Goal: Task Accomplishment & Management: Use online tool/utility

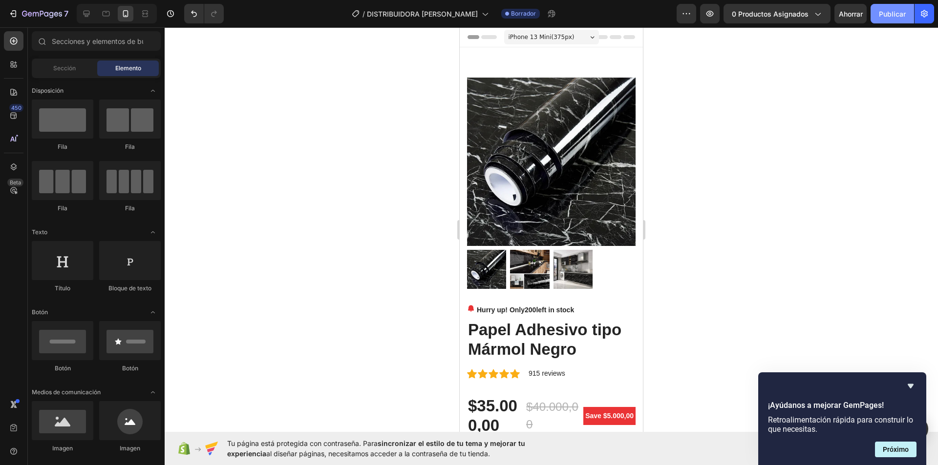
click at [894, 12] on font "Publicar" at bounding box center [892, 14] width 27 height 8
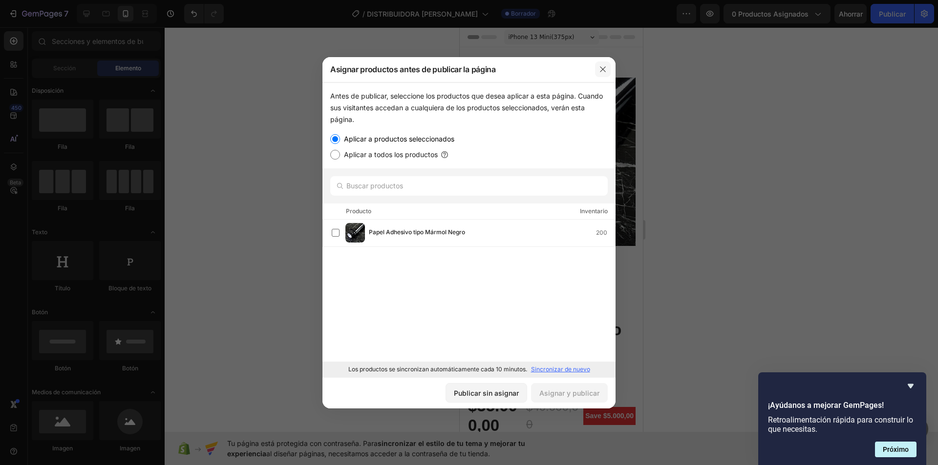
click at [600, 70] on icon "button" at bounding box center [603, 69] width 8 height 8
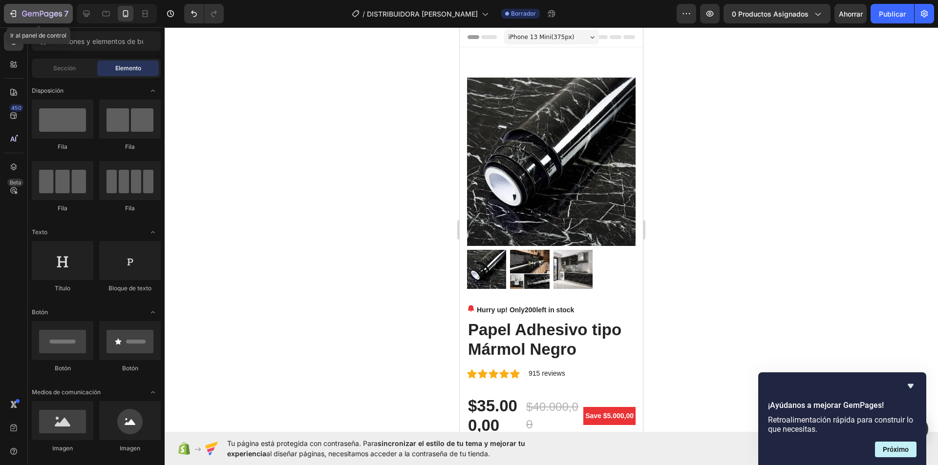
click at [14, 9] on icon "button" at bounding box center [13, 14] width 10 height 10
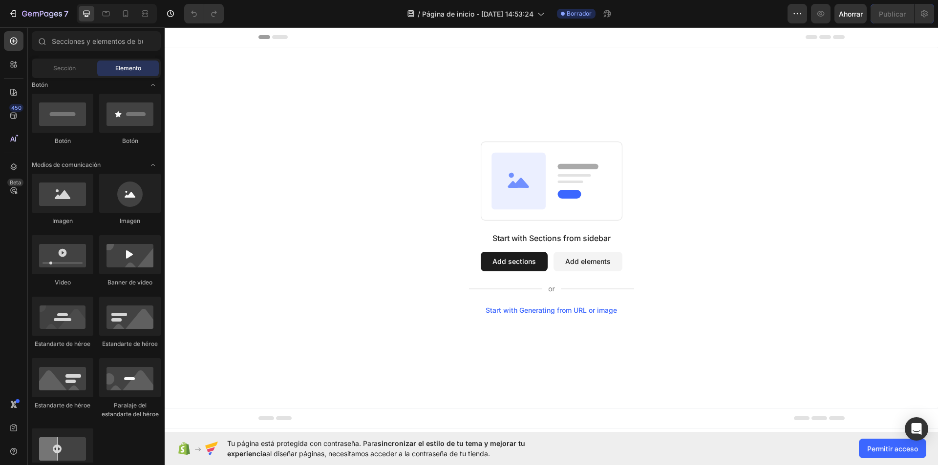
scroll to position [114, 0]
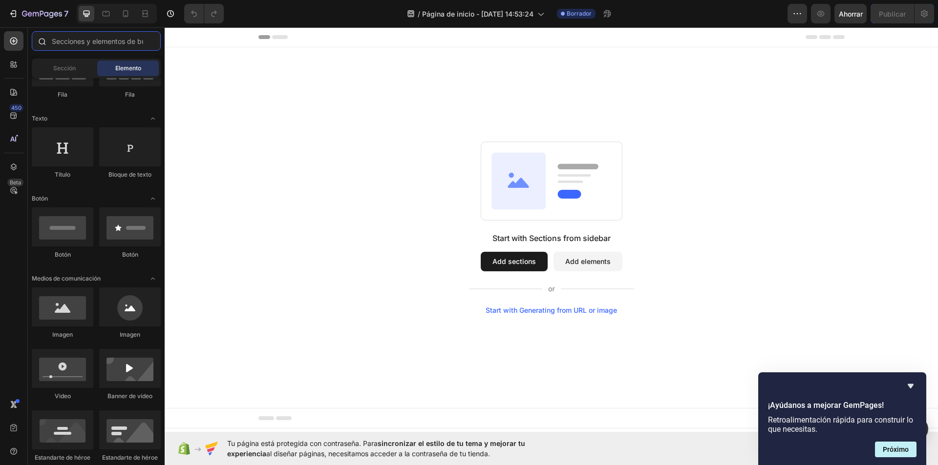
click at [94, 41] on input "text" at bounding box center [96, 41] width 129 height 20
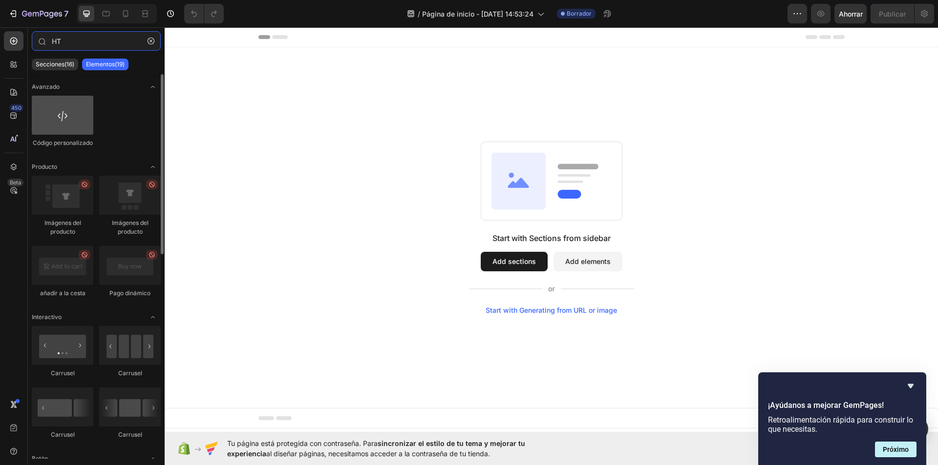
type input "HT"
click at [47, 115] on div at bounding box center [63, 115] width 62 height 39
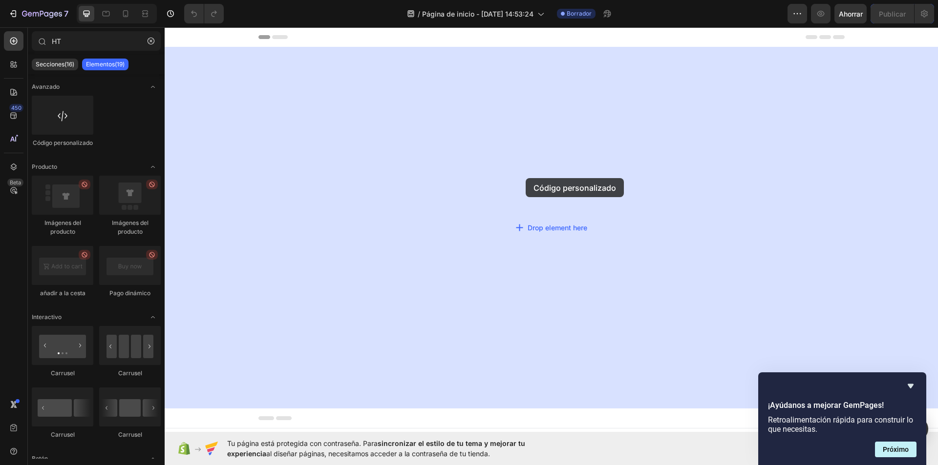
drag, startPoint x: 231, startPoint y: 154, endPoint x: 532, endPoint y: 177, distance: 302.7
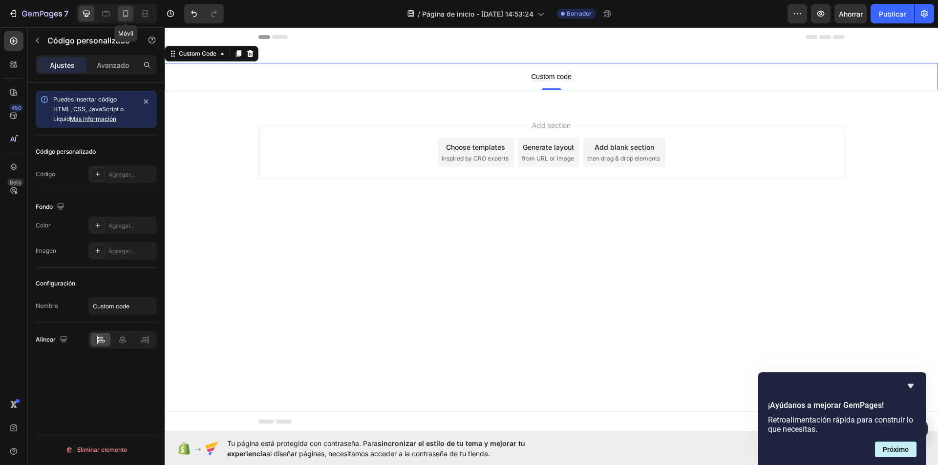
click at [129, 14] on icon at bounding box center [126, 14] width 10 height 10
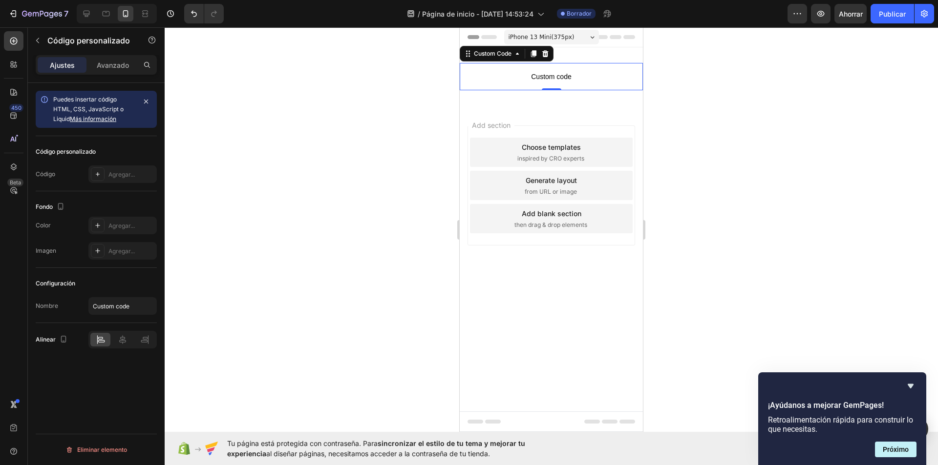
click at [588, 70] on p "Custom code" at bounding box center [551, 76] width 183 height 27
click at [544, 76] on span "Custom code" at bounding box center [551, 77] width 183 height 12
click at [549, 80] on span "Custom code" at bounding box center [551, 77] width 183 height 12
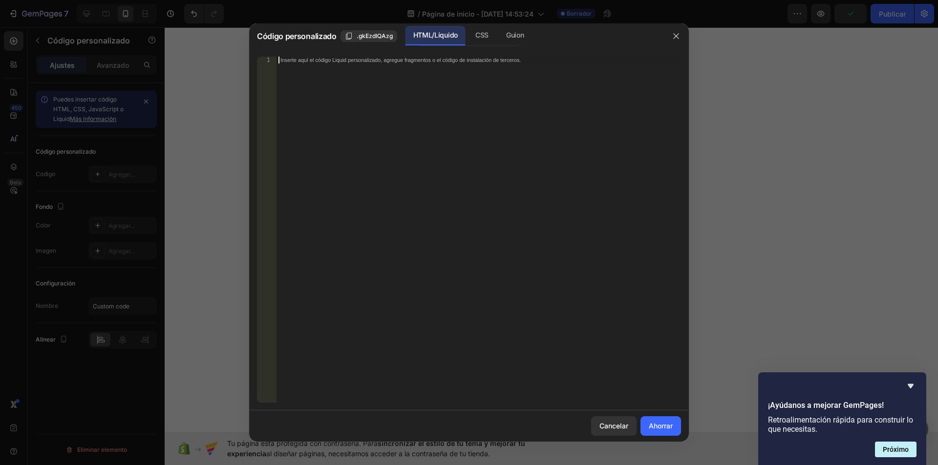
click at [287, 63] on font "Inserte aquí el código Liquid personalizado, agregue fragmentos o el código de …" at bounding box center [400, 60] width 240 height 6
paste textarea "</html>"
type textarea "</html>"
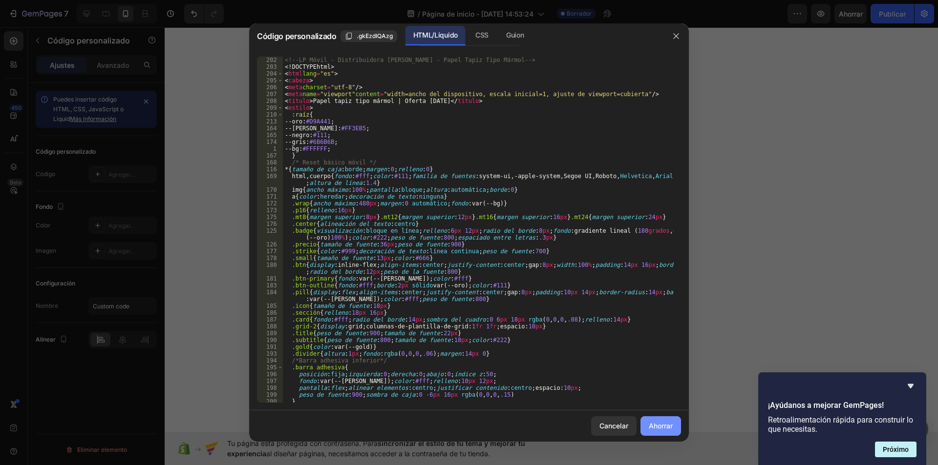
click at [652, 427] on font "Ahorrar" at bounding box center [661, 426] width 24 height 8
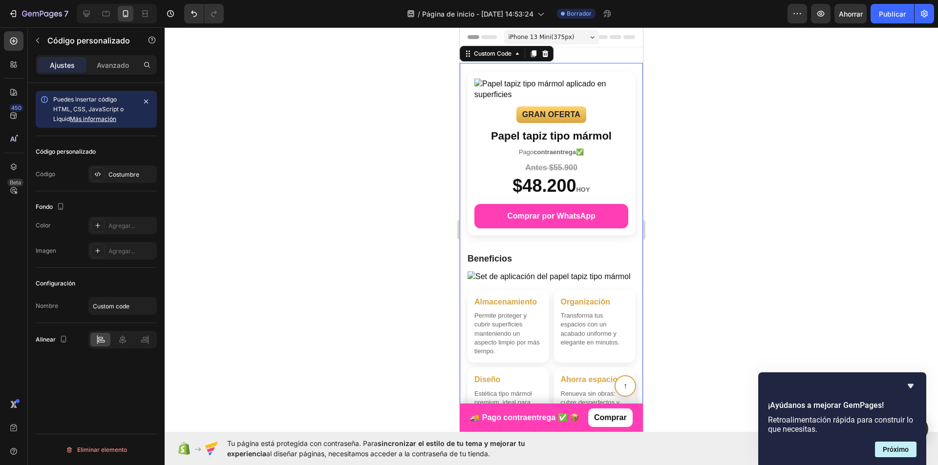
click at [541, 148] on b "contraentrega" at bounding box center [554, 151] width 42 height 7
click at [125, 67] on font "Avanzado" at bounding box center [113, 65] width 32 height 8
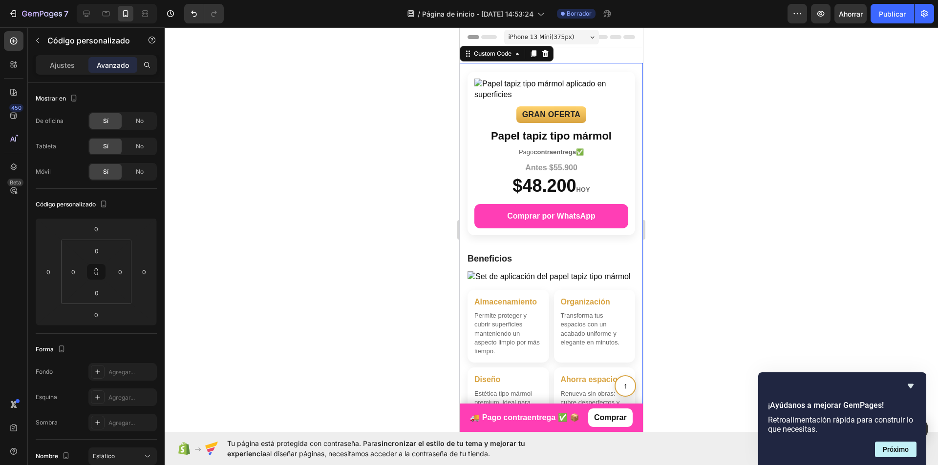
click at [564, 217] on link "Comprar por WhatsApp" at bounding box center [551, 216] width 154 height 24
click at [392, 178] on div at bounding box center [551, 246] width 773 height 438
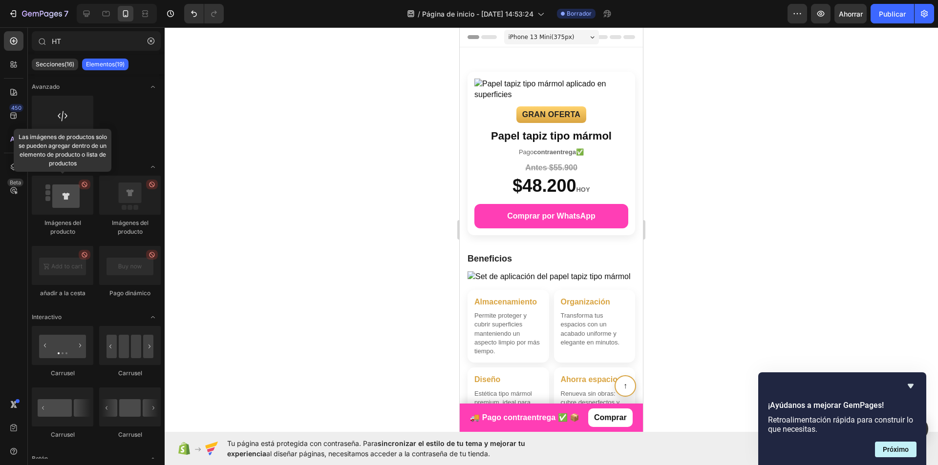
click at [70, 199] on div at bounding box center [63, 195] width 62 height 39
click at [150, 42] on icon "button" at bounding box center [151, 41] width 7 height 7
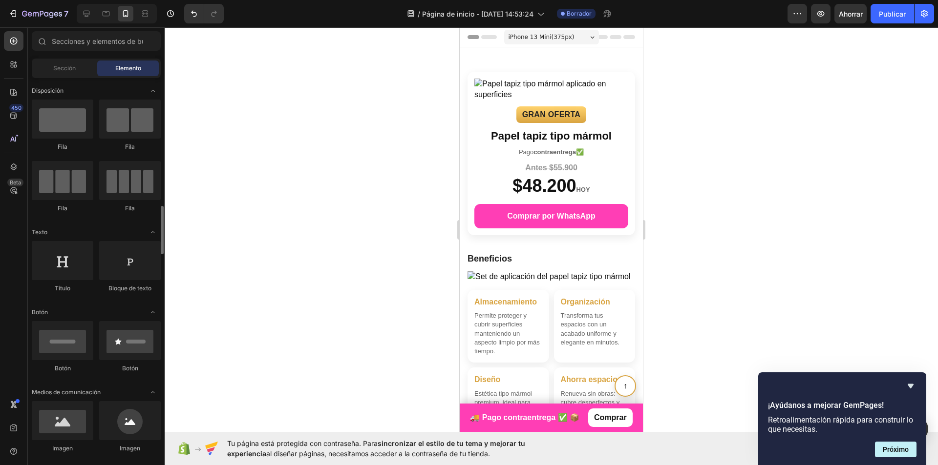
scroll to position [114, 0]
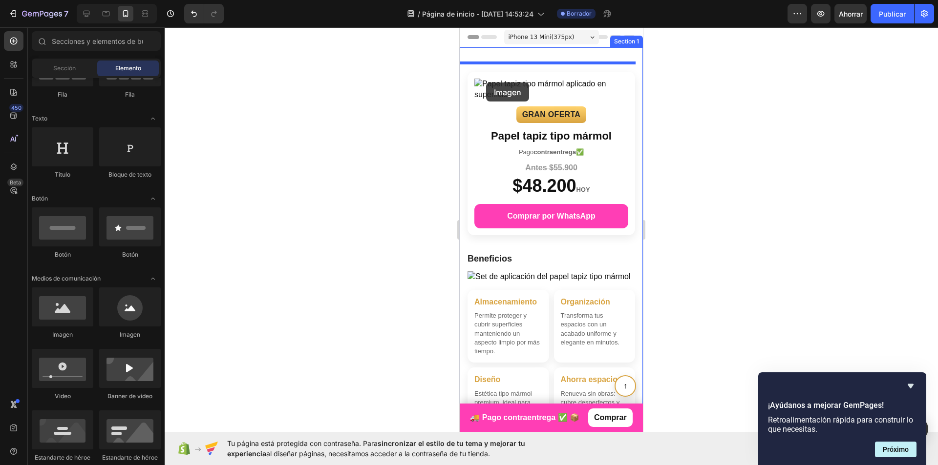
drag, startPoint x: 521, startPoint y: 333, endPoint x: 486, endPoint y: 83, distance: 253.0
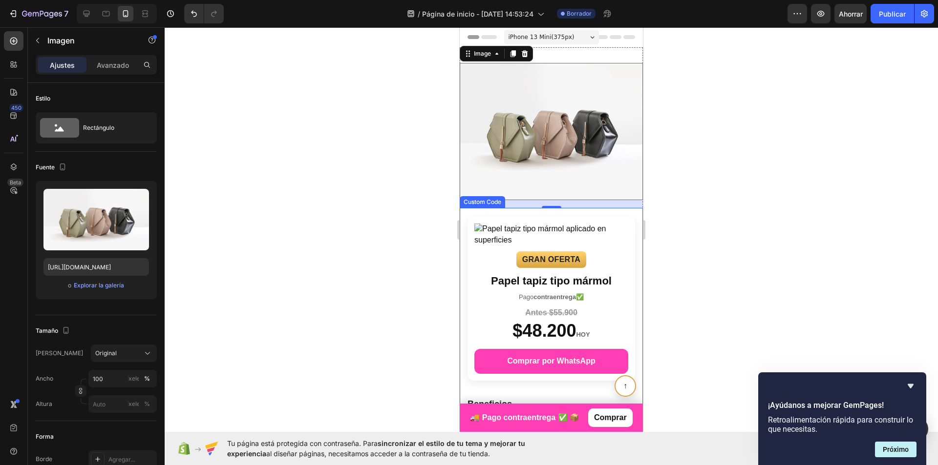
click at [480, 224] on img "Hero" at bounding box center [551, 235] width 154 height 22
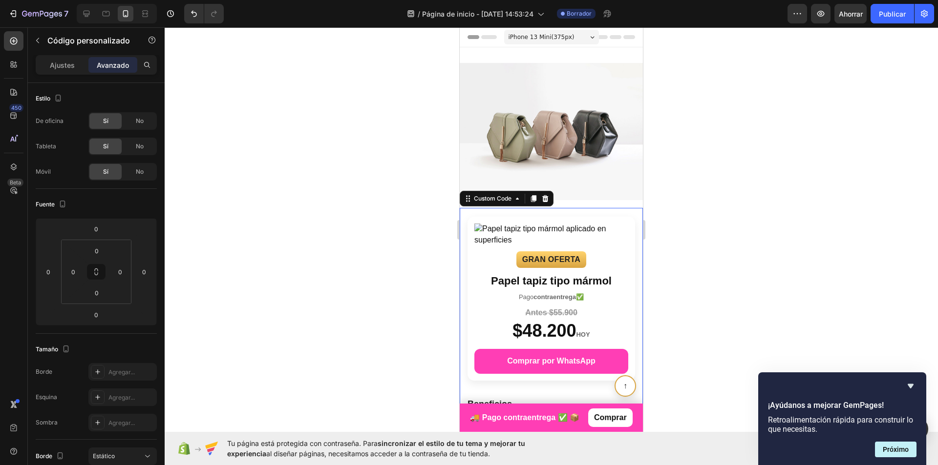
click at [479, 224] on img "Hero" at bounding box center [551, 235] width 154 height 22
click at [553, 121] on img at bounding box center [551, 131] width 183 height 137
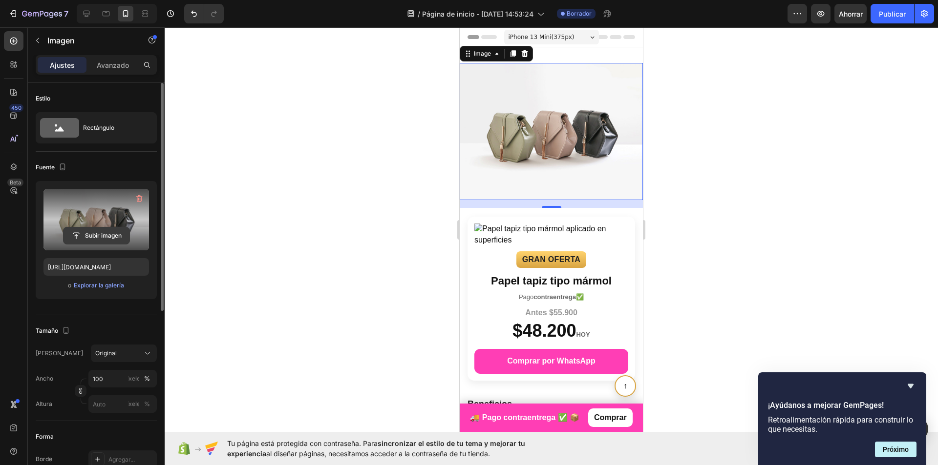
click at [97, 233] on input "file" at bounding box center [96, 236] width 66 height 17
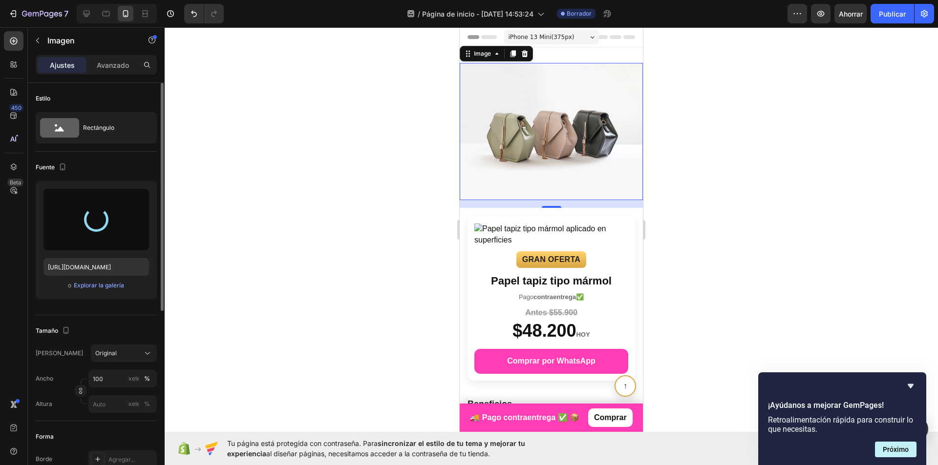
type input "https://cdn.shopify.com/s/files/1/0927/7725/1189/files/gempages_586143021314081…"
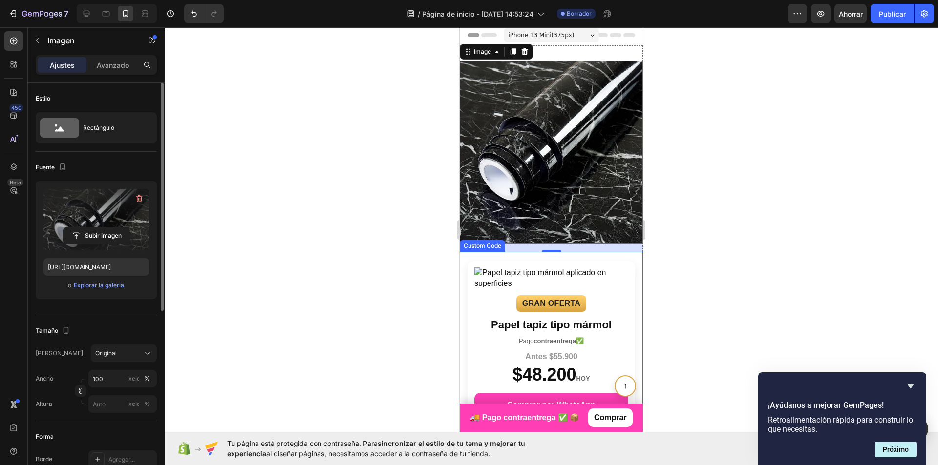
scroll to position [0, 0]
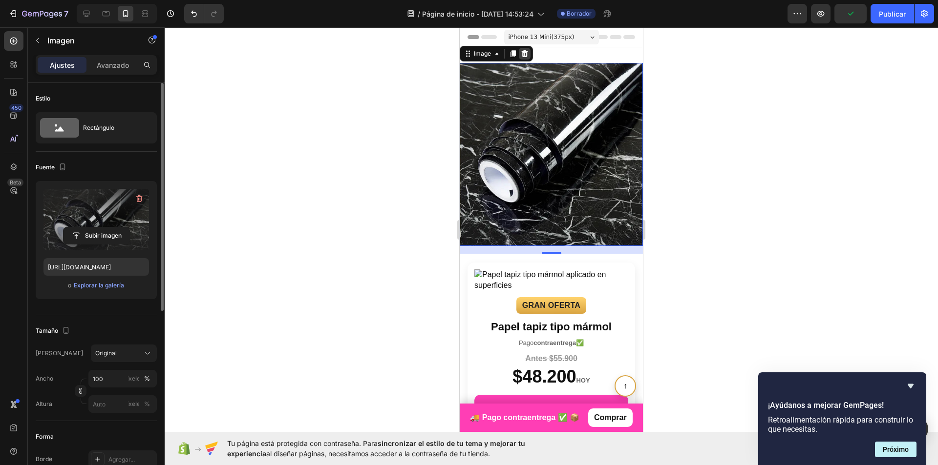
click at [521, 54] on icon at bounding box center [525, 54] width 8 height 8
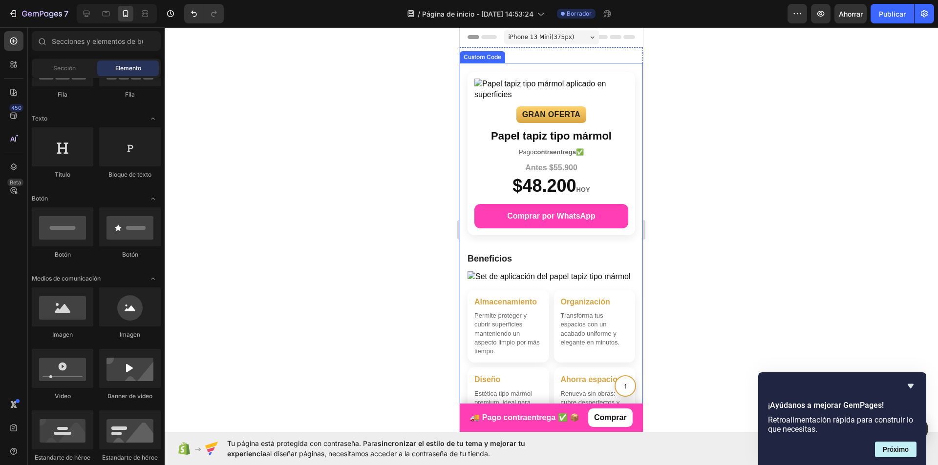
click at [505, 275] on img at bounding box center [551, 277] width 168 height 11
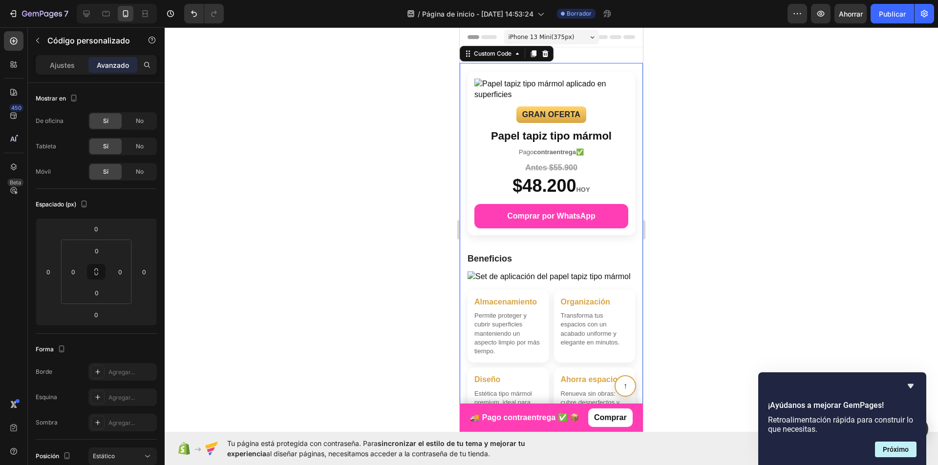
click at [493, 271] on section "Beneficios Almacenamiento Permite proteger y cubrir superficies manteniendo un …" at bounding box center [551, 396] width 183 height 304
click at [37, 36] on button "button" at bounding box center [38, 41] width 16 height 16
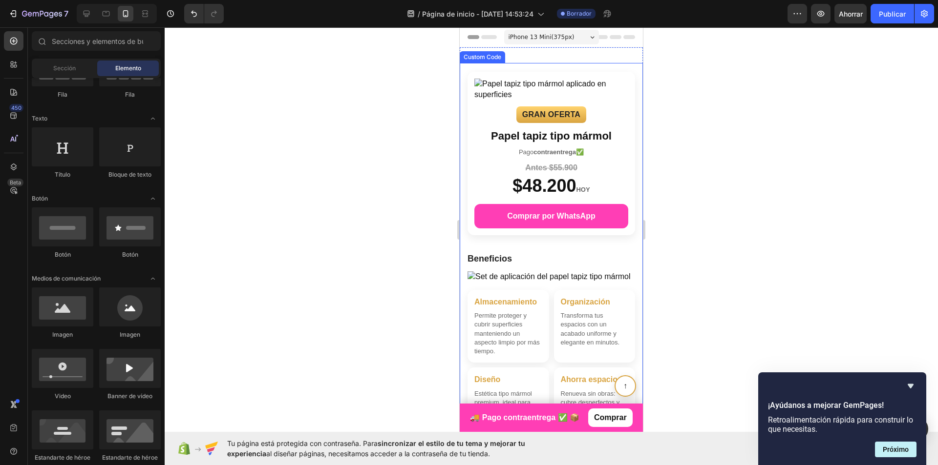
click at [537, 217] on link "Comprar por WhatsApp" at bounding box center [551, 216] width 154 height 24
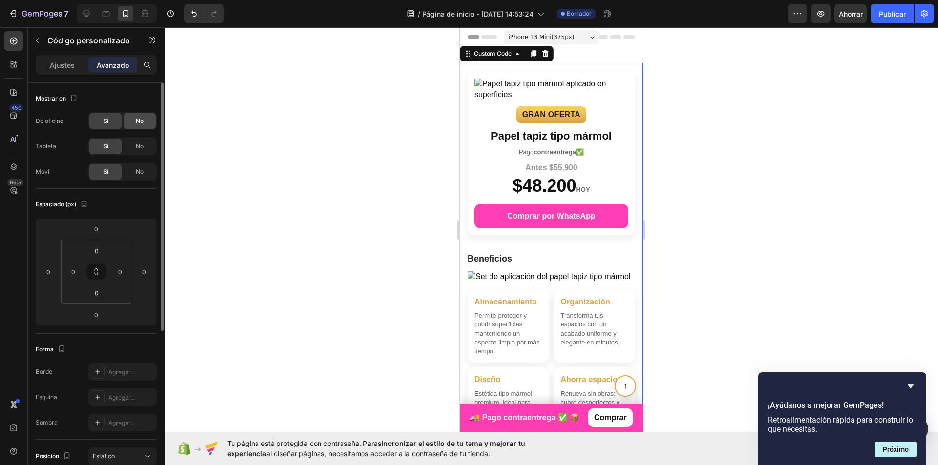
click at [140, 121] on font "No" at bounding box center [140, 120] width 8 height 7
click at [106, 122] on font "Sí" at bounding box center [105, 120] width 5 height 7
click at [97, 271] on icon at bounding box center [96, 272] width 8 height 8
click at [121, 268] on input "0" at bounding box center [120, 272] width 15 height 15
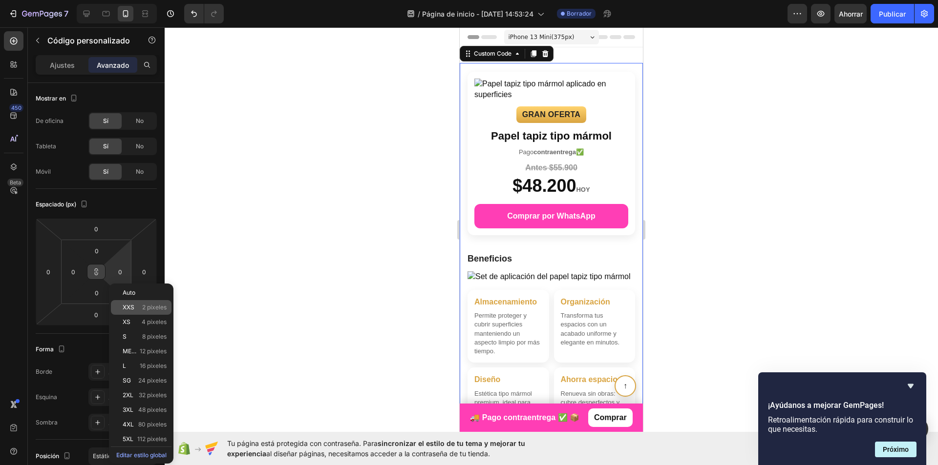
click at [166, 310] on div "XXS 2 píxeles" at bounding box center [141, 307] width 61 height 15
type input "2"
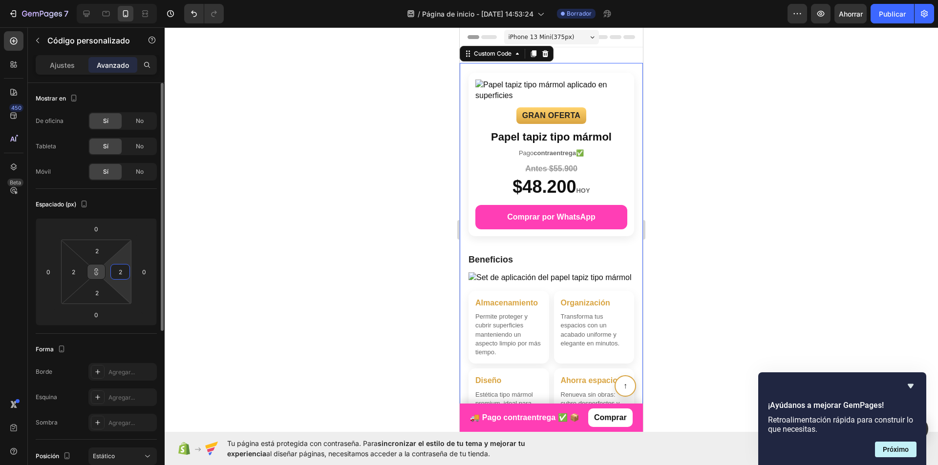
click at [119, 278] on input "2" at bounding box center [120, 272] width 15 height 15
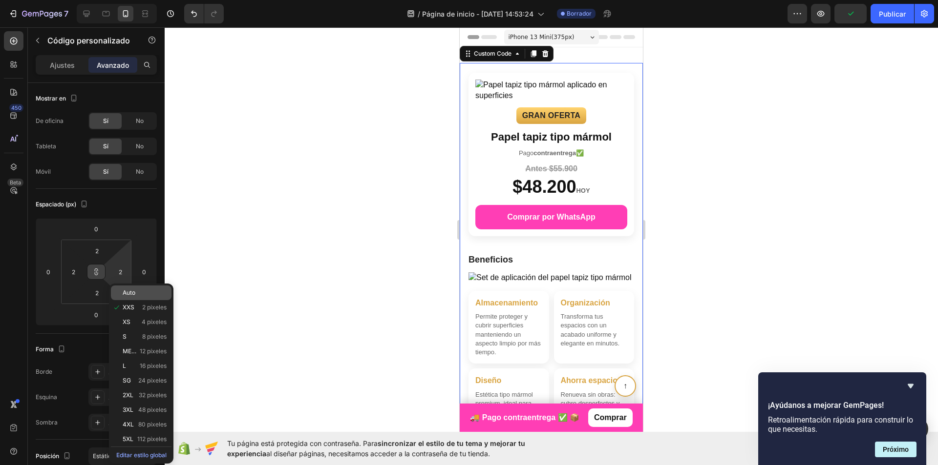
click at [140, 295] on p "Auto" at bounding box center [145, 293] width 44 height 7
type input "Auto"
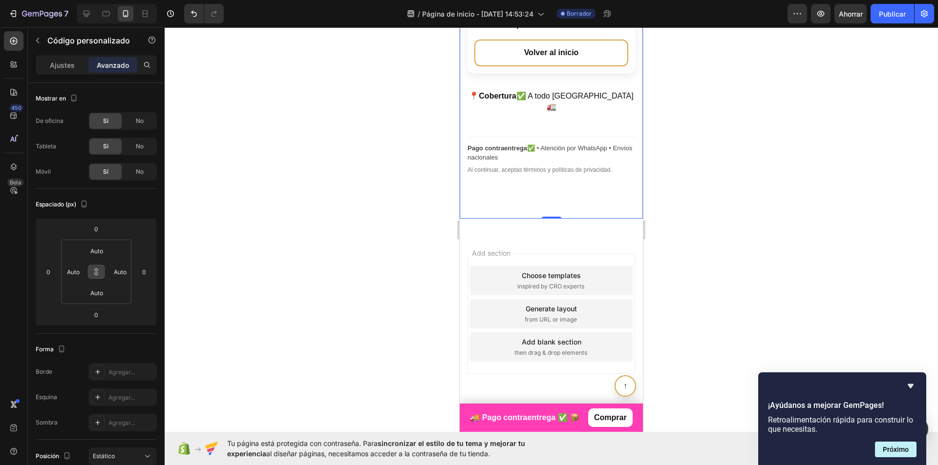
scroll to position [1075, 0]
click at [599, 418] on link "Comprar" at bounding box center [610, 418] width 44 height 19
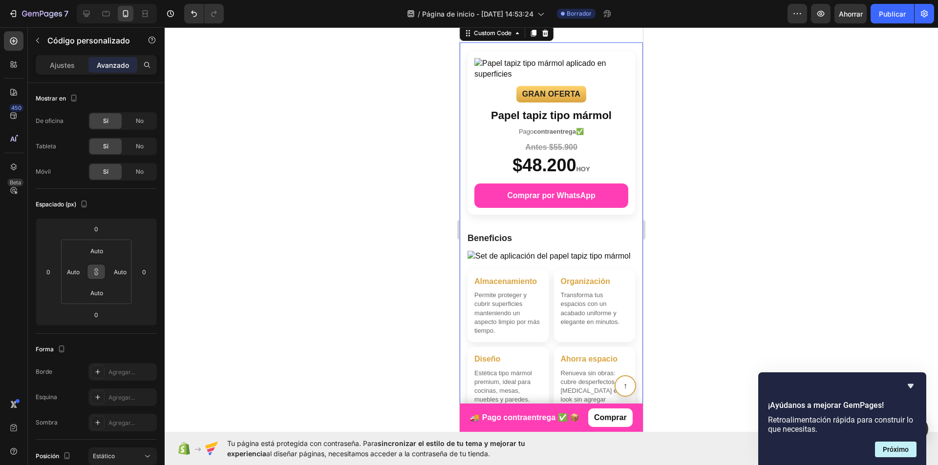
scroll to position [0, 0]
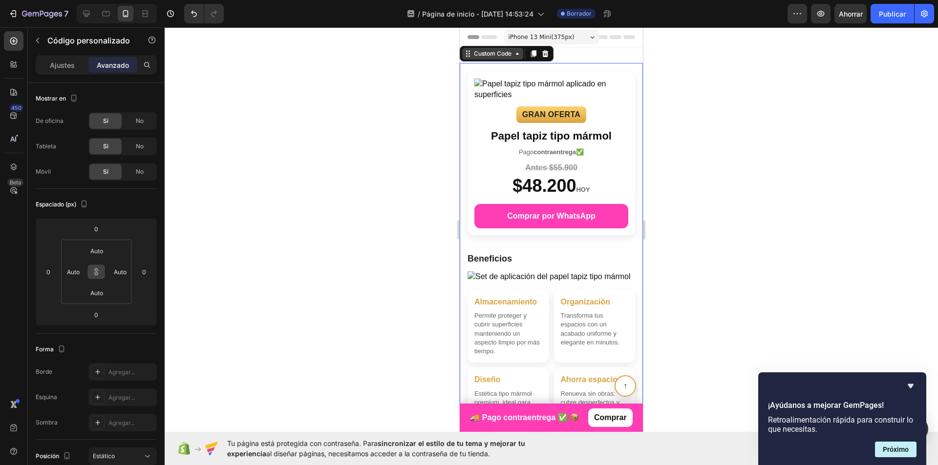
click at [517, 56] on icon at bounding box center [517, 54] width 8 height 8
click at [506, 57] on div "Custom Code" at bounding box center [493, 54] width 42 height 8
click at [467, 56] on icon at bounding box center [466, 56] width 1 height 1
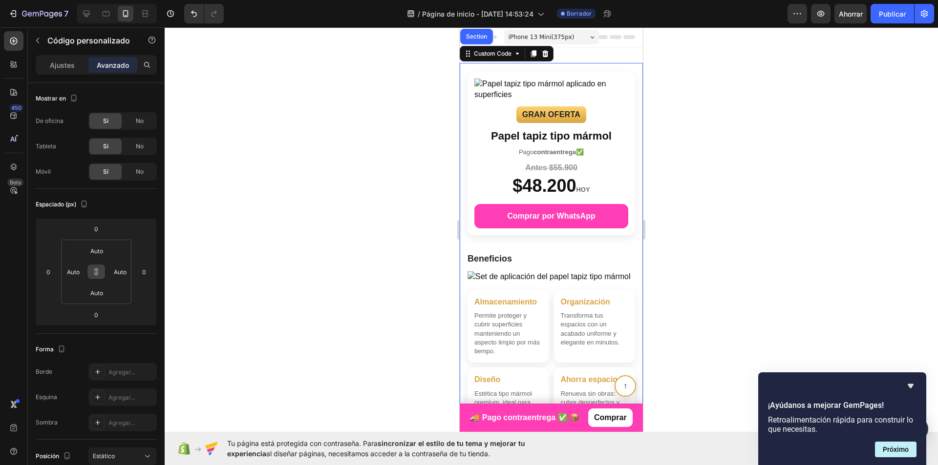
click at [540, 135] on h1 "Papel tapiz tipo mármol" at bounding box center [551, 136] width 154 height 15
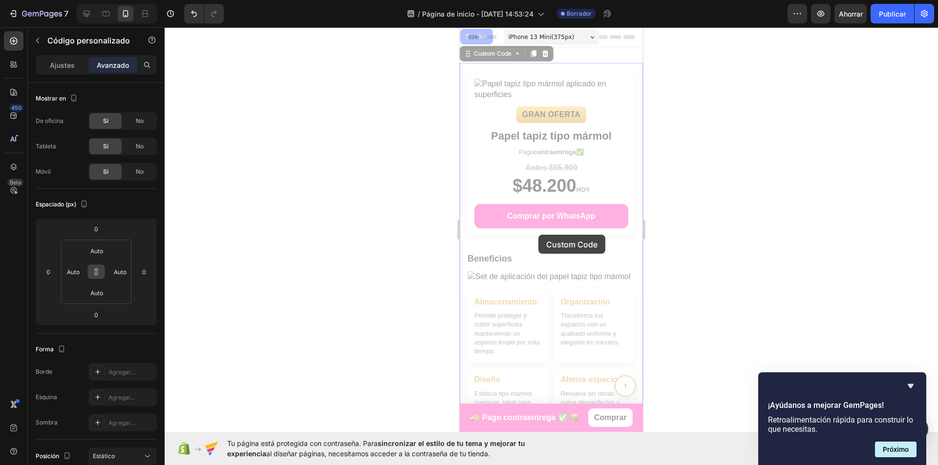
drag, startPoint x: 537, startPoint y: 162, endPoint x: 538, endPoint y: 236, distance: 74.2
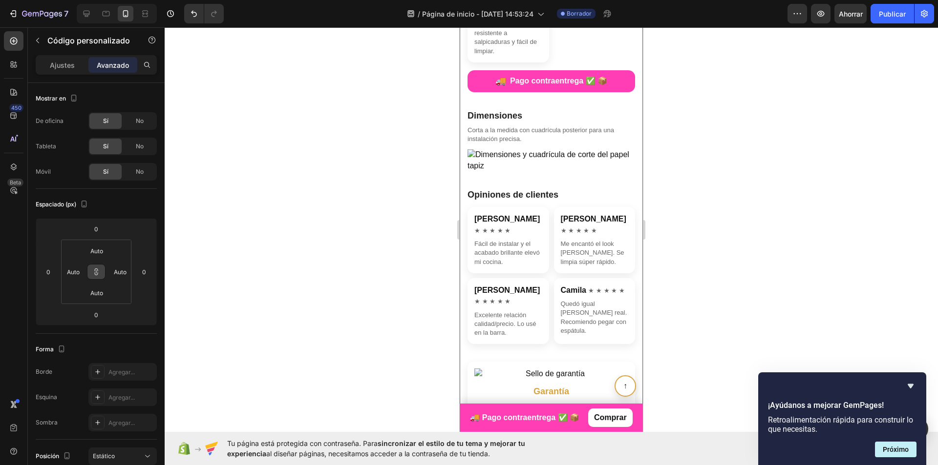
scroll to position [342, 0]
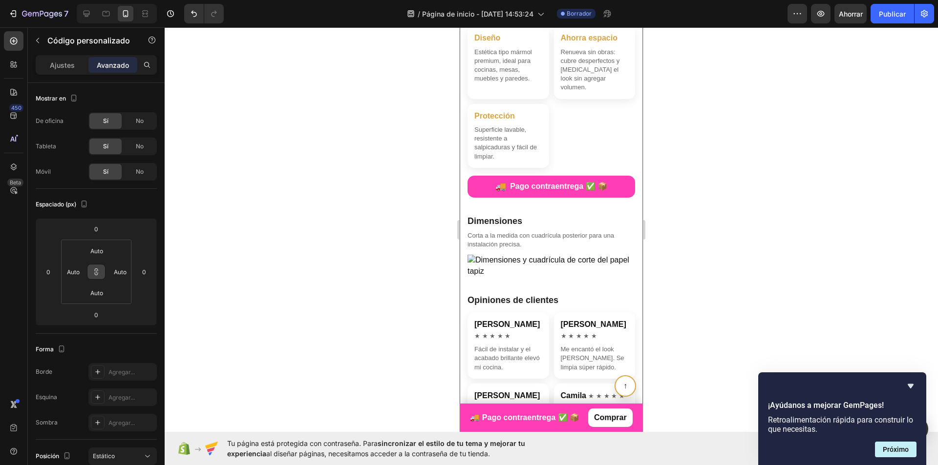
click at [565, 188] on div "🚚 Pago contraentrega ✅ 📦" at bounding box center [551, 187] width 168 height 22
click at [579, 289] on section "Opiniones de clientes Sarah T. ★ ★ ★ ★ ★ Fácil de instalar y el acabado brillan…" at bounding box center [551, 372] width 183 height 173
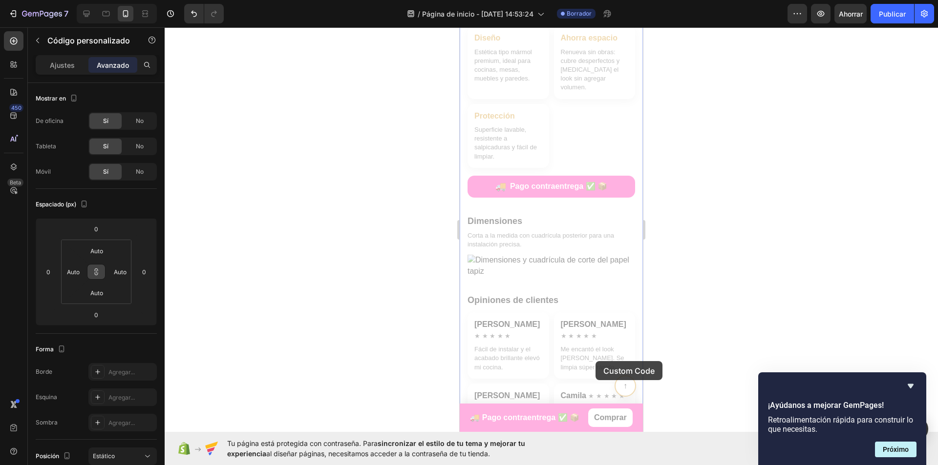
drag, startPoint x: 577, startPoint y: 286, endPoint x: 575, endPoint y: 297, distance: 11.4
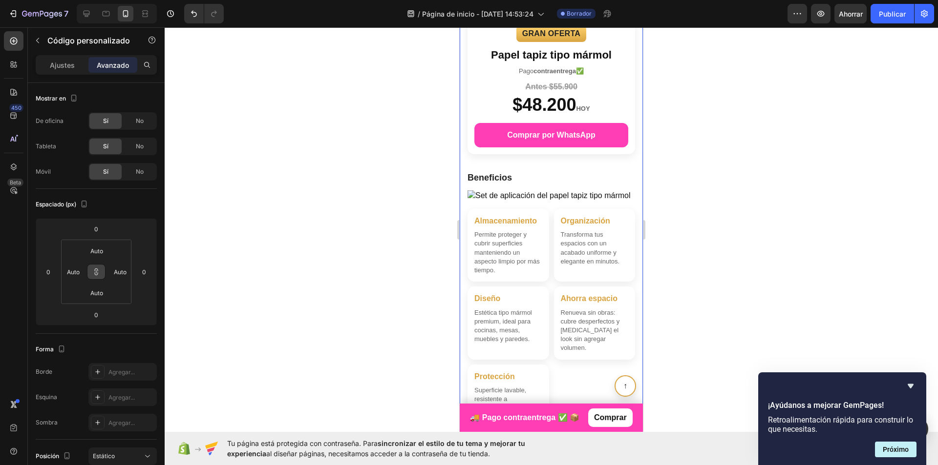
scroll to position [0, 0]
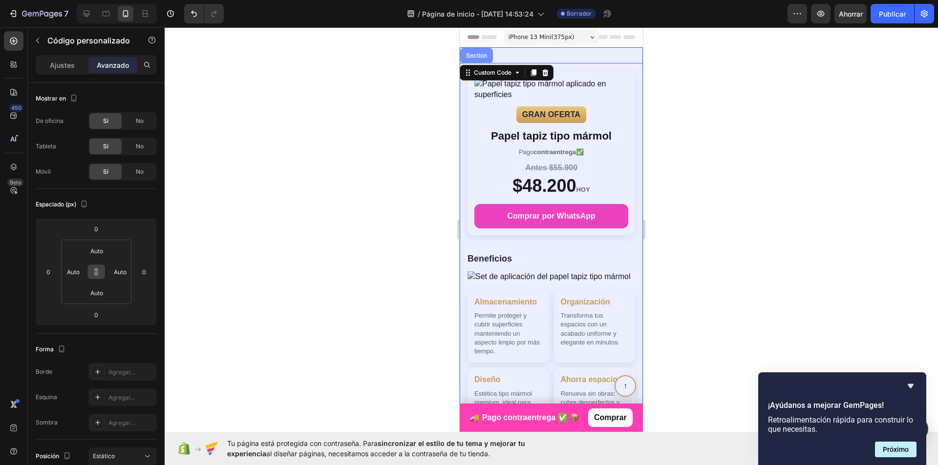
click at [483, 53] on div "Section" at bounding box center [476, 56] width 25 height 6
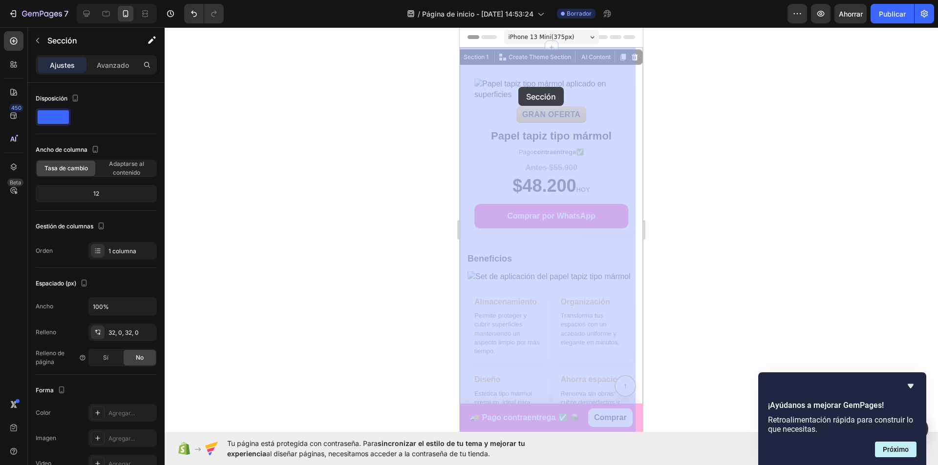
drag, startPoint x: 468, startPoint y: 57, endPoint x: 521, endPoint y: 75, distance: 55.8
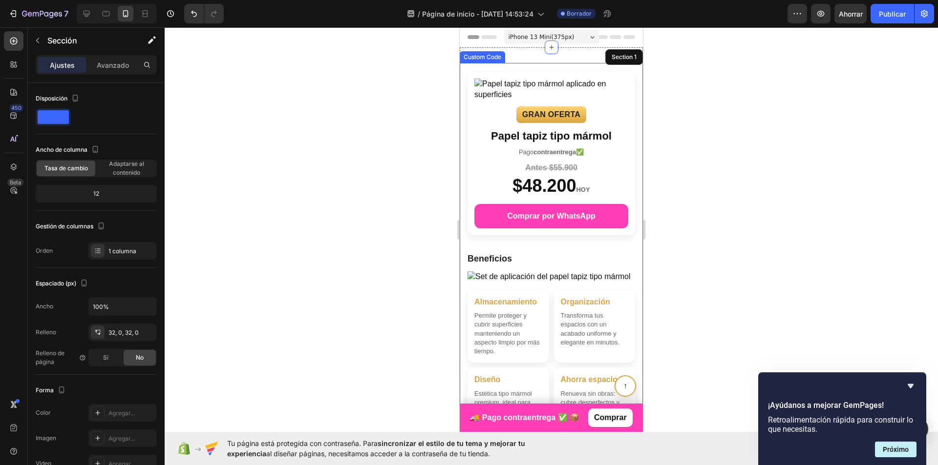
click at [498, 60] on div "Custom Code" at bounding box center [482, 57] width 45 height 12
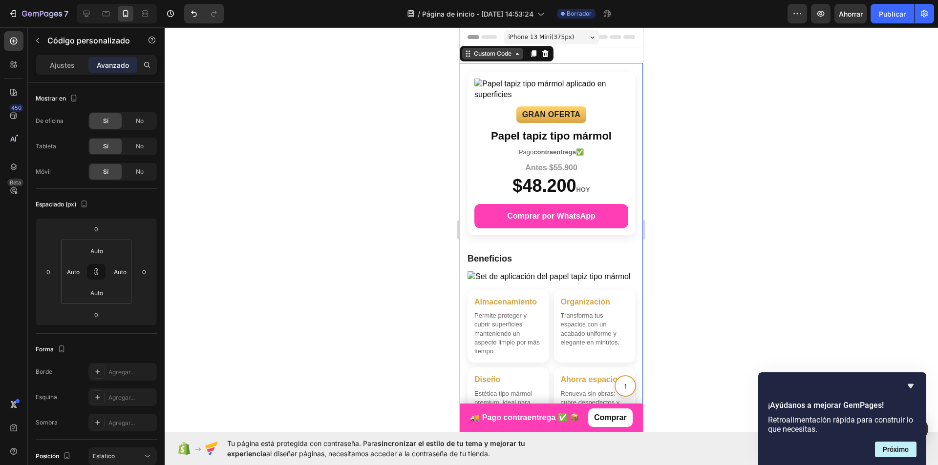
click at [500, 53] on div "Custom Code" at bounding box center [493, 54] width 42 height 8
click at [513, 56] on div "Custom Code" at bounding box center [493, 54] width 42 height 8
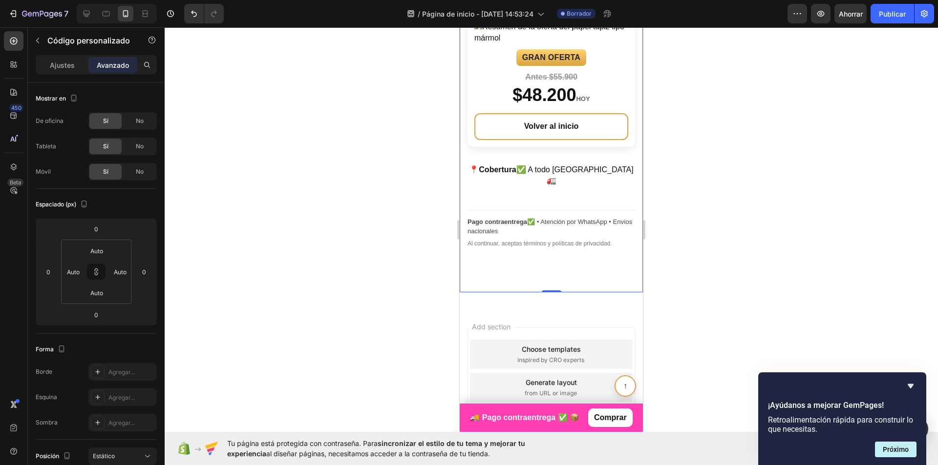
scroll to position [1075, 0]
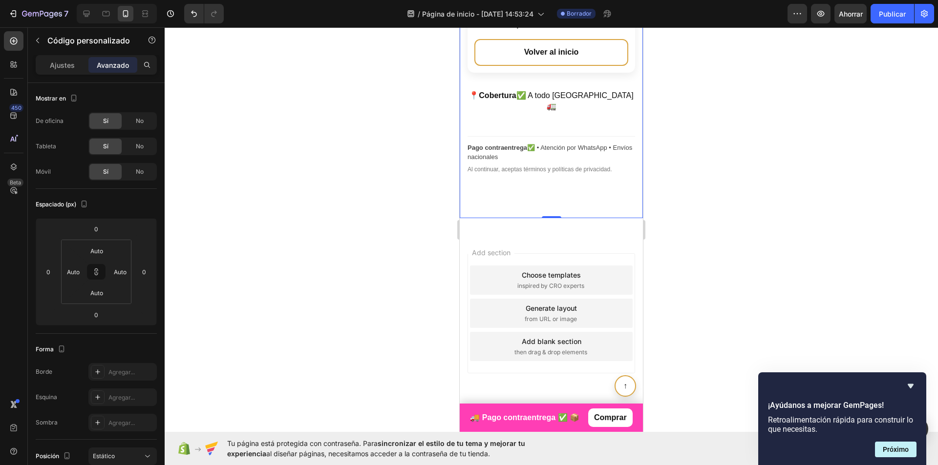
click at [777, 274] on div at bounding box center [551, 246] width 773 height 438
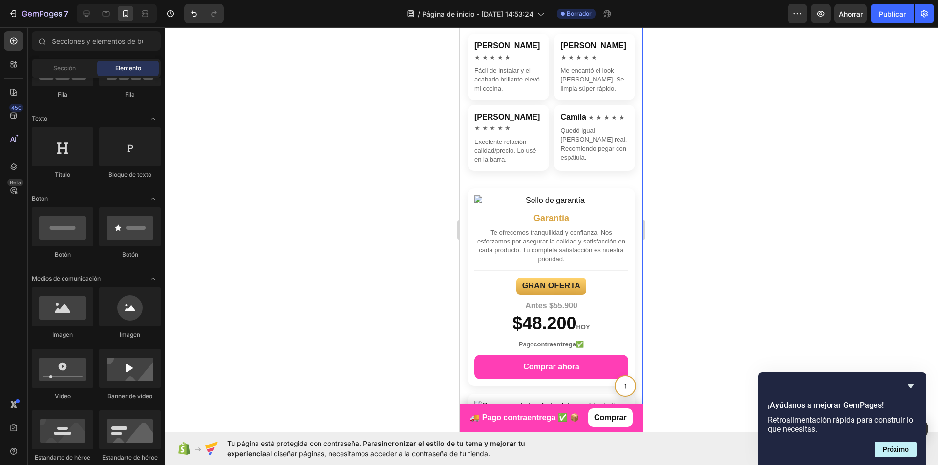
scroll to position [733, 0]
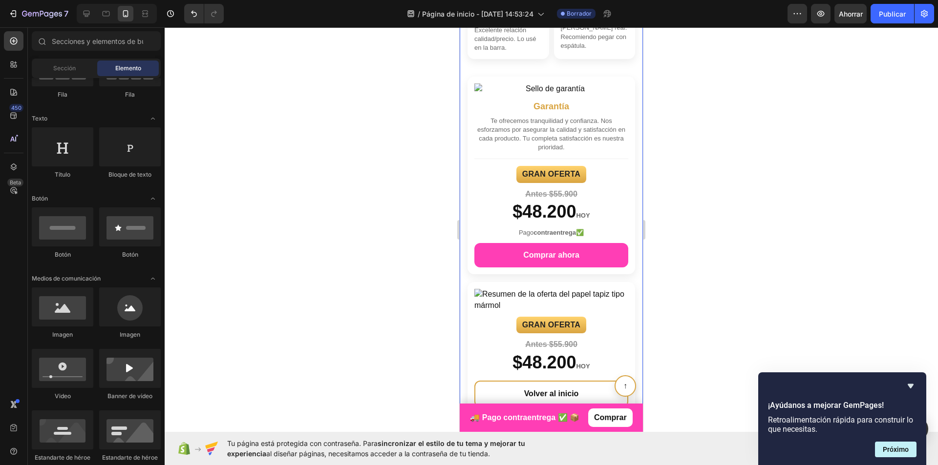
click at [503, 246] on link "Comprar ahora" at bounding box center [551, 255] width 154 height 24
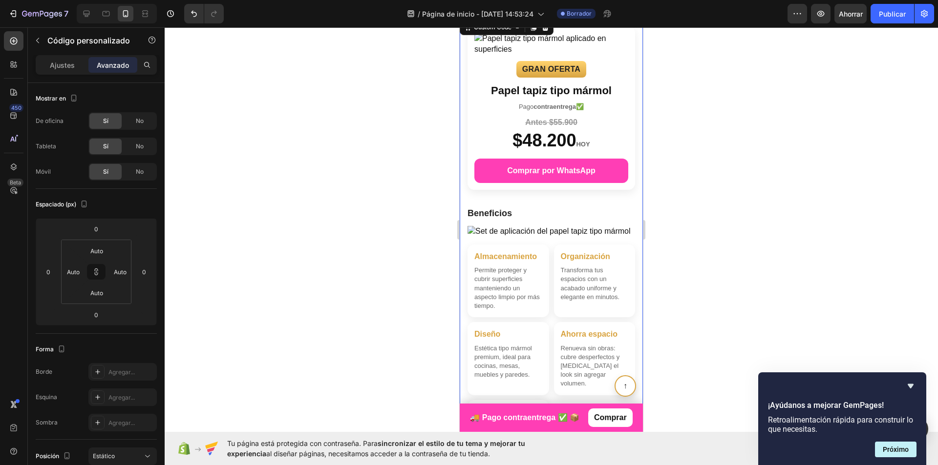
scroll to position [0, 0]
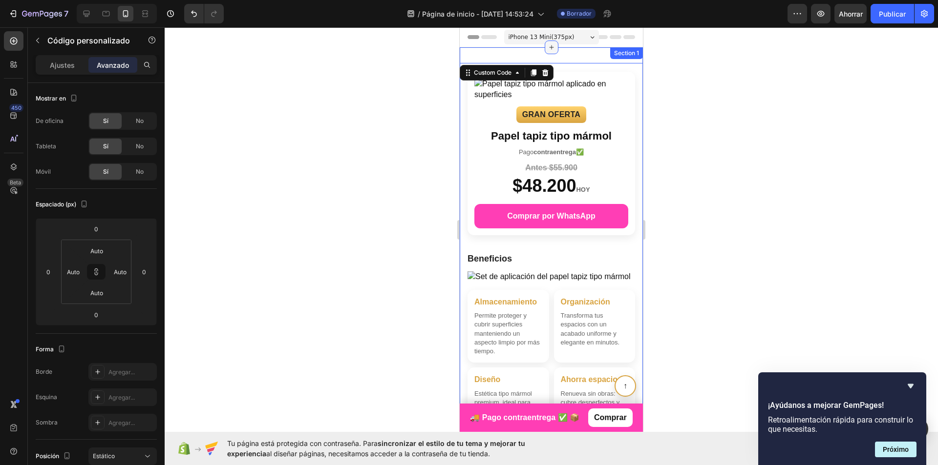
click at [549, 49] on icon at bounding box center [551, 47] width 4 height 4
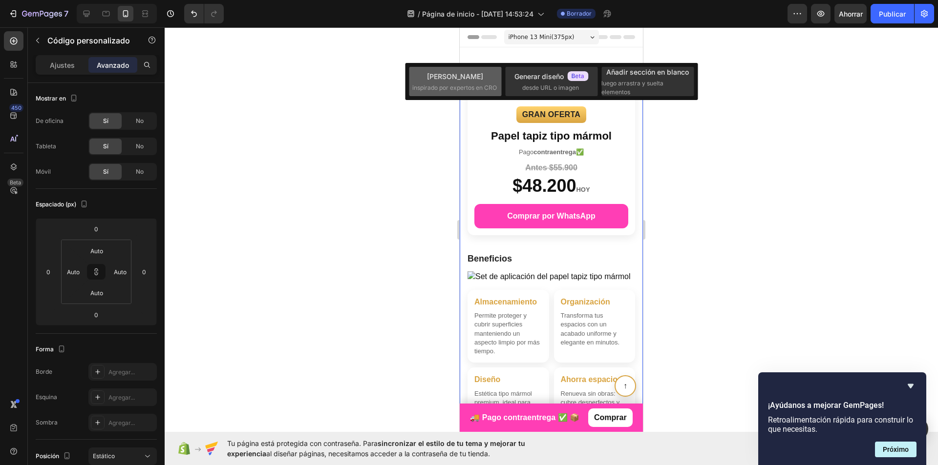
click at [452, 80] on font "Elija plantillas" at bounding box center [455, 76] width 56 height 8
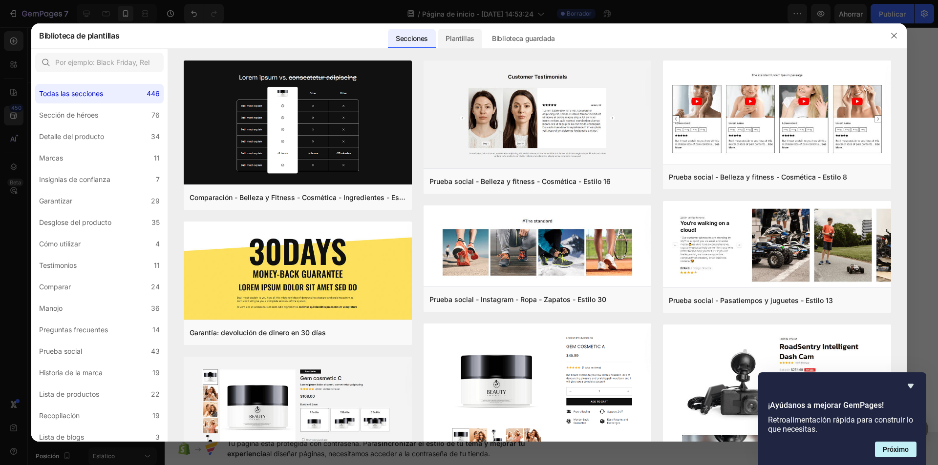
click at [447, 41] on font "Plantillas" at bounding box center [459, 38] width 29 height 8
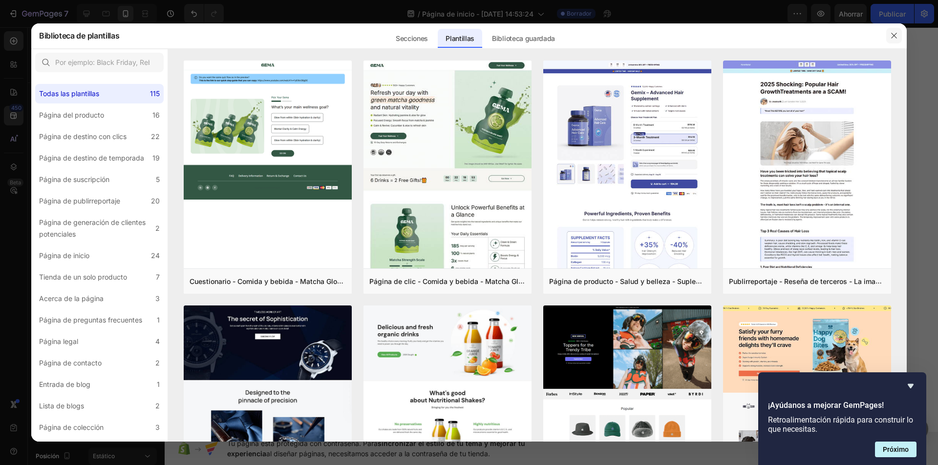
click at [892, 33] on icon "button" at bounding box center [894, 36] width 8 height 8
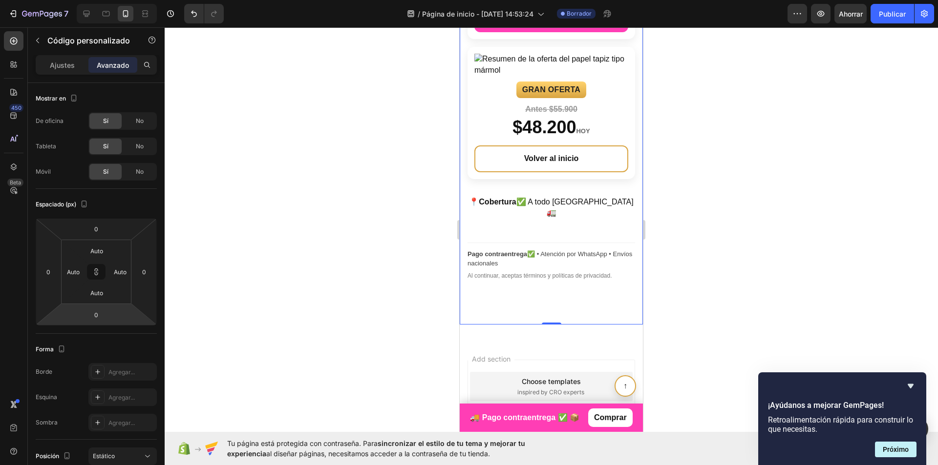
scroll to position [1075, 0]
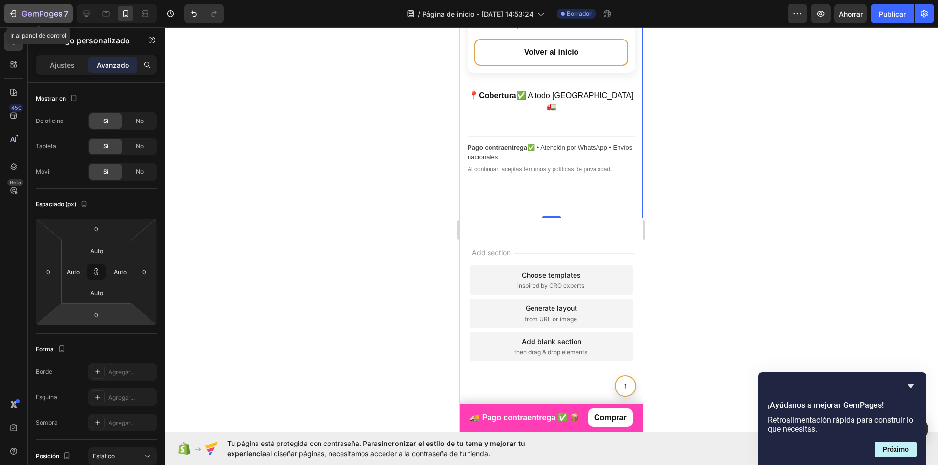
click at [25, 12] on icon "button" at bounding box center [42, 14] width 40 height 8
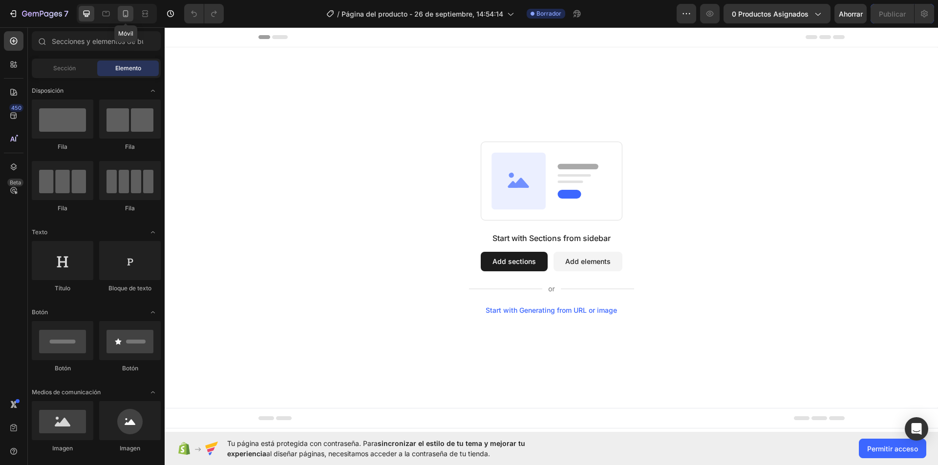
click at [123, 14] on icon at bounding box center [126, 14] width 10 height 10
click at [108, 36] on input "text" at bounding box center [96, 41] width 129 height 20
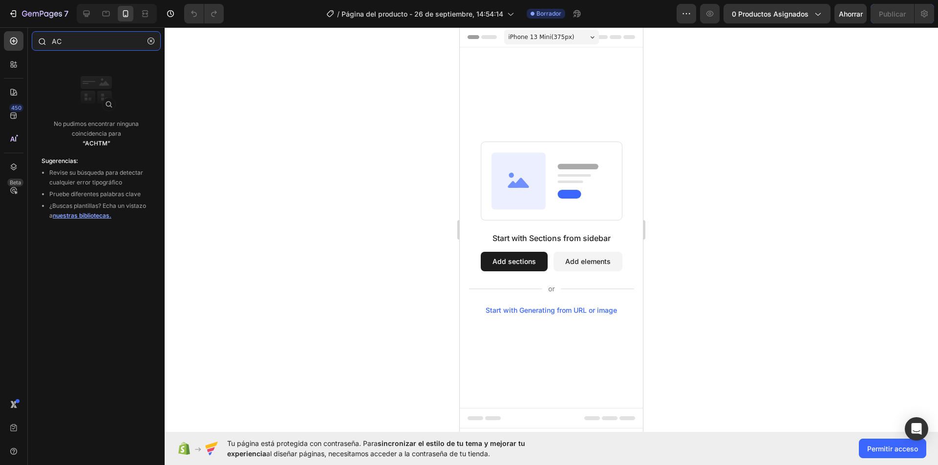
type input "A"
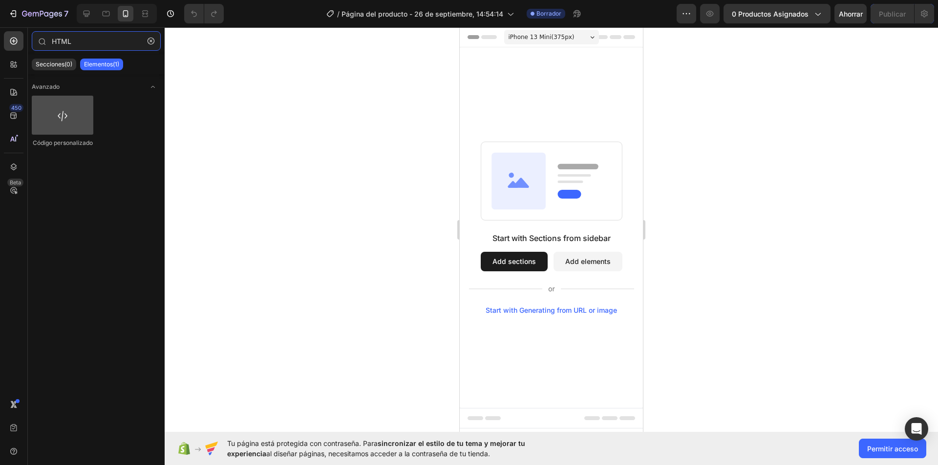
type input "HTML"
click at [79, 119] on div at bounding box center [63, 115] width 62 height 39
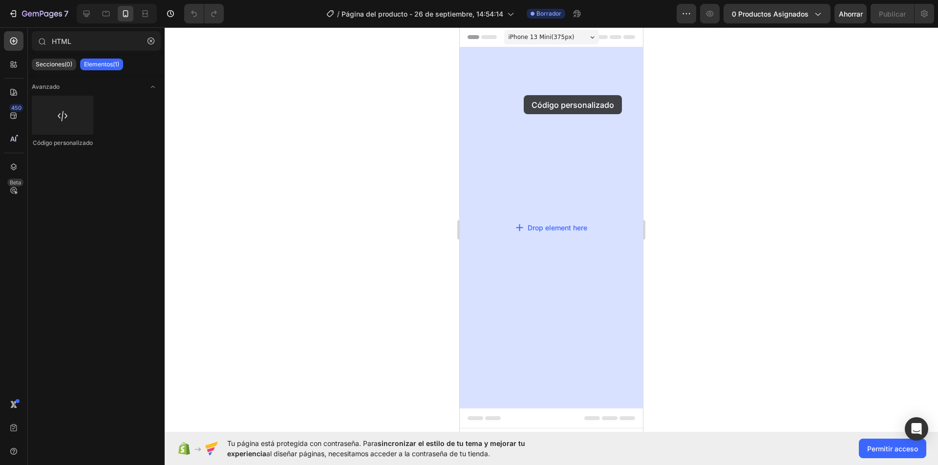
drag, startPoint x: 517, startPoint y: 145, endPoint x: 524, endPoint y: 95, distance: 50.3
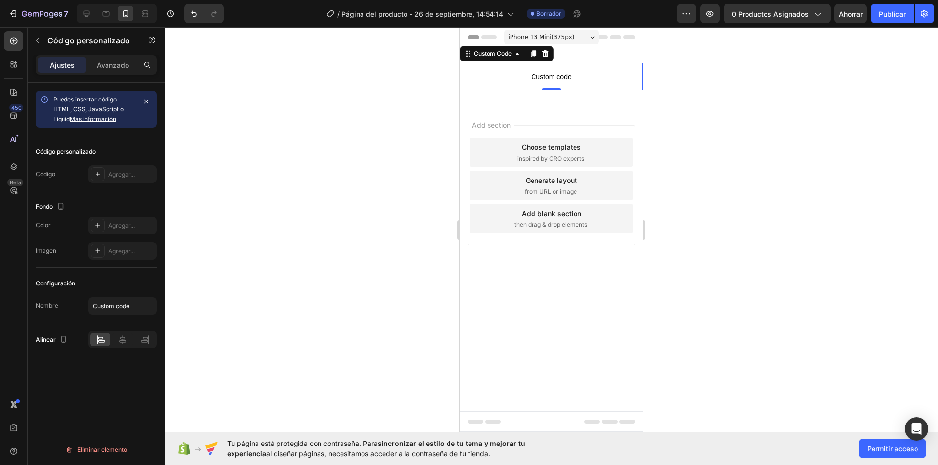
click at [584, 75] on span "Custom code" at bounding box center [551, 77] width 183 height 12
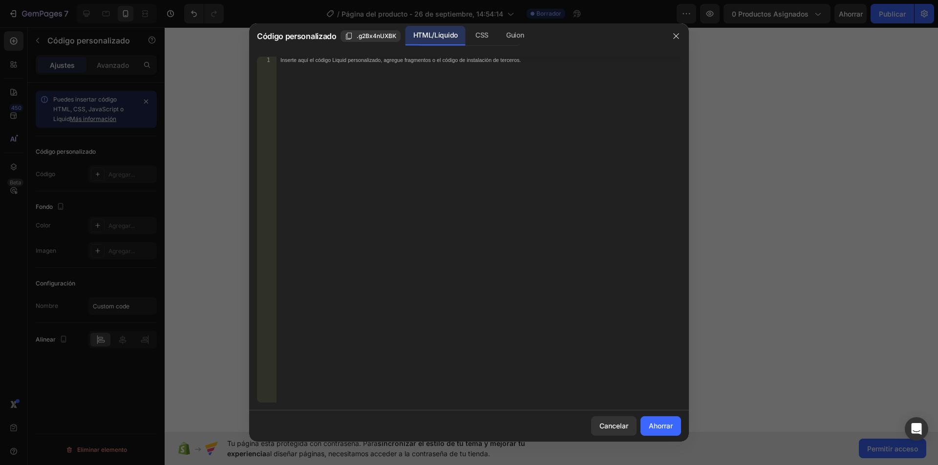
click at [426, 103] on div "Inserte aquí el código Liquid personalizado, agregue fragmentos o el código de …" at bounding box center [478, 237] width 404 height 360
click at [388, 121] on div "Inserte aquí el código Liquid personalizado, agregue fragmentos o el código de …" at bounding box center [478, 237] width 404 height 360
paste textarea "</div>"
type textarea "</div>"
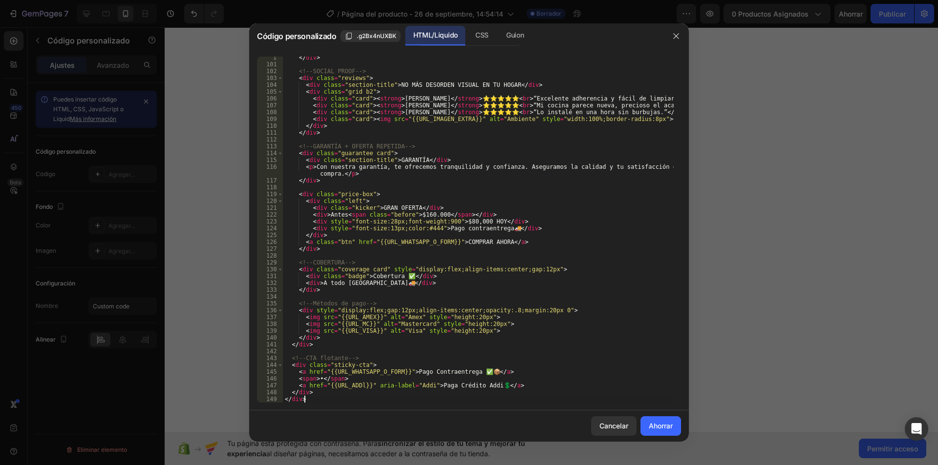
scroll to position [734, 0]
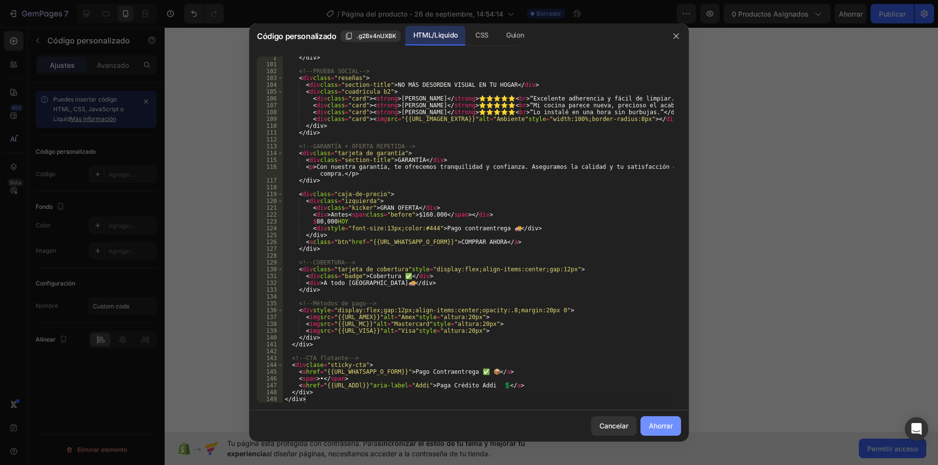
click at [664, 422] on font "Ahorrar" at bounding box center [661, 426] width 24 height 8
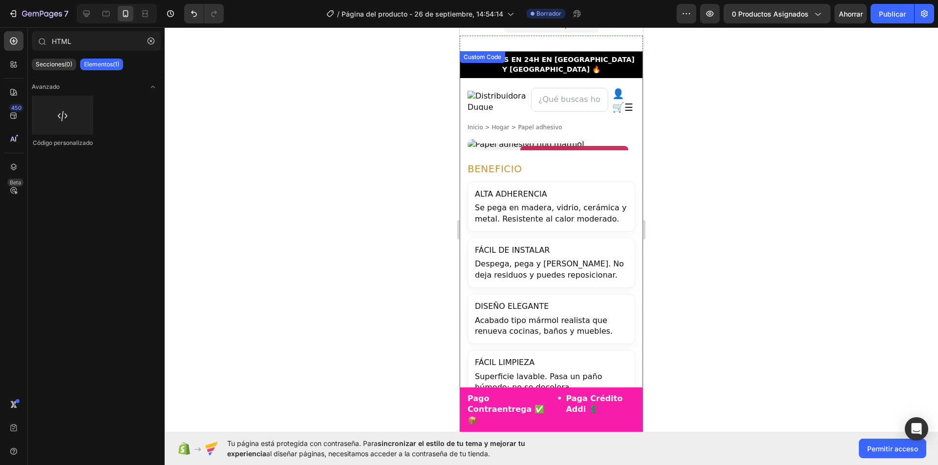
scroll to position [0, 0]
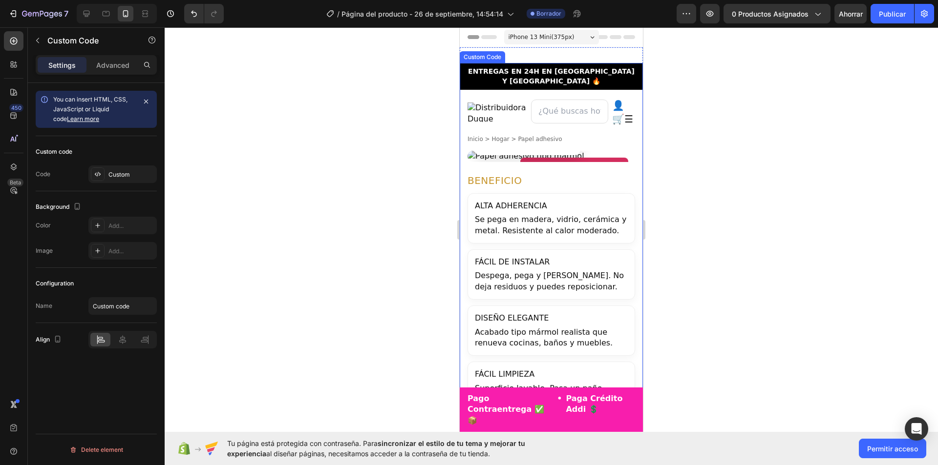
click at [556, 106] on input at bounding box center [569, 111] width 77 height 23
click at [487, 103] on img at bounding box center [497, 113] width 60 height 20
click at [472, 103] on img at bounding box center [497, 113] width 60 height 20
click at [554, 151] on img at bounding box center [551, 156] width 168 height 11
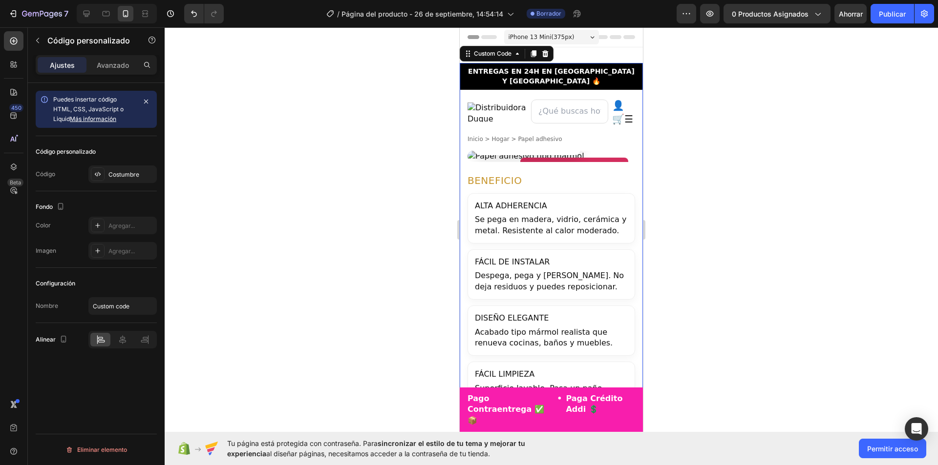
click at [490, 57] on div "Custom Code" at bounding box center [493, 53] width 42 height 9
click at [489, 103] on img at bounding box center [497, 113] width 60 height 20
click at [470, 103] on img at bounding box center [497, 113] width 60 height 20
click at [547, 100] on input at bounding box center [569, 111] width 77 height 23
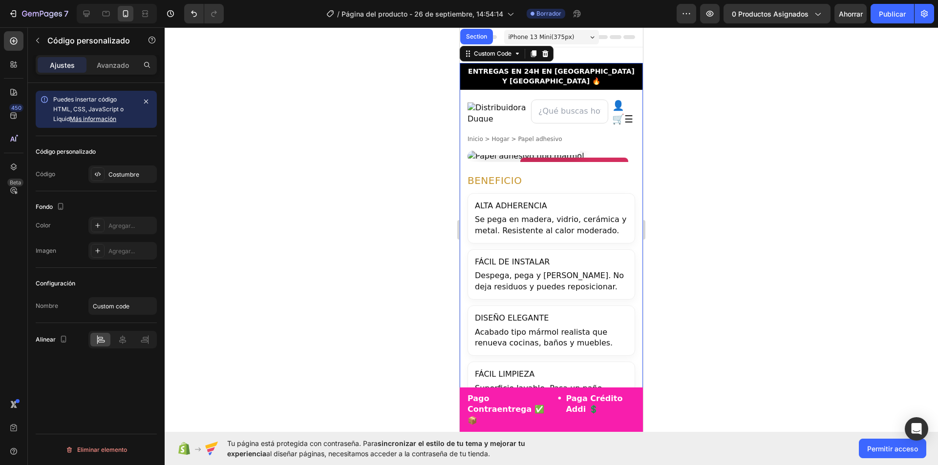
click at [480, 103] on img at bounding box center [497, 113] width 60 height 20
click at [496, 146] on div "GRAN OFERTA Antes $160.000 $80,000 HOY Pago contraentrega 🚚" at bounding box center [527, 121] width 106 height 67
click at [558, 151] on img at bounding box center [551, 156] width 168 height 11
click at [92, 13] on div at bounding box center [87, 14] width 16 height 16
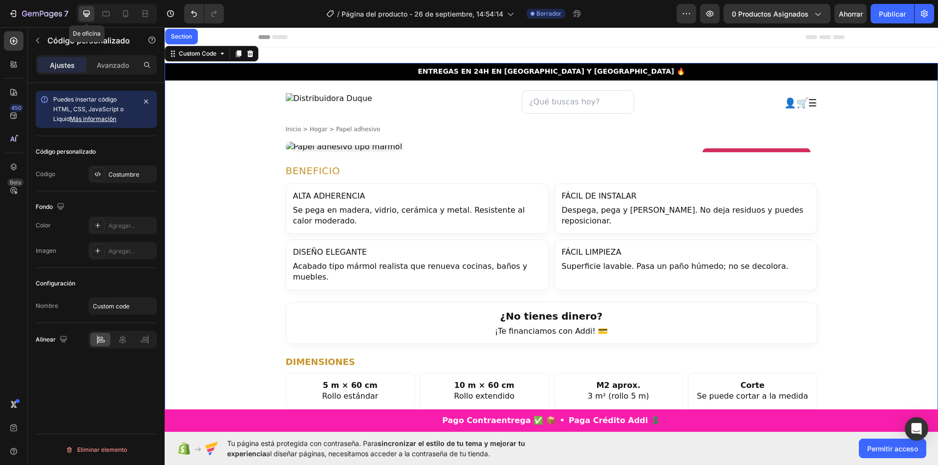
scroll to position [1, 0]
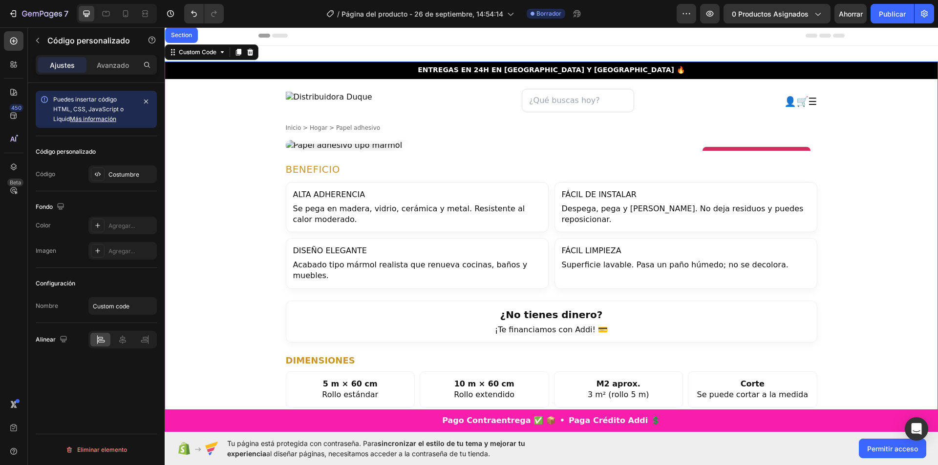
click at [315, 143] on div "GRAN OFERTA Antes $160.000 $80,000 HOY Pago contraentrega 🚚" at bounding box center [346, 110] width 106 height 67
drag, startPoint x: 799, startPoint y: 155, endPoint x: 790, endPoint y: 151, distance: 10.3
click at [798, 155] on div "👤🛒☰ Inicio > Hogar > Papel adhesivo Rollo adhesivo tipo mármol GRAN OFERTA Ante…" at bounding box center [551, 400] width 547 height 630
drag, startPoint x: 790, startPoint y: 151, endPoint x: 779, endPoint y: 148, distance: 11.1
click at [789, 150] on div "Rollo adhesivo tipo mármol" at bounding box center [756, 154] width 108 height 15
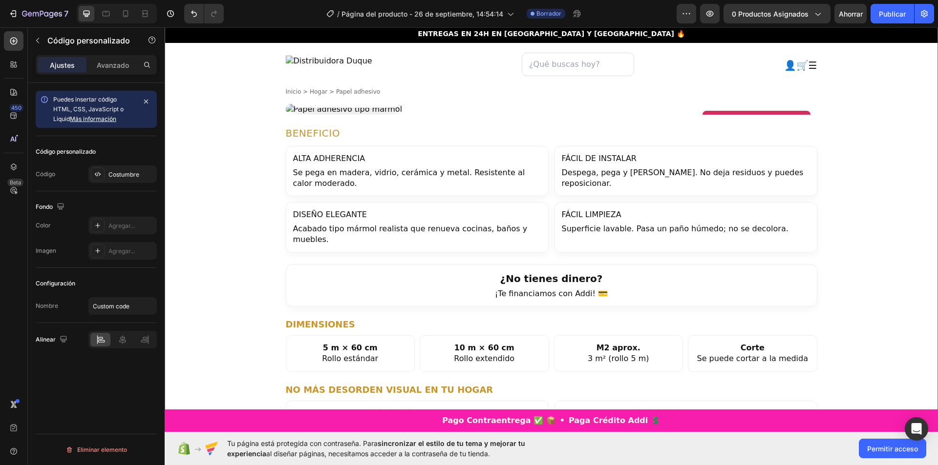
scroll to position [0, 0]
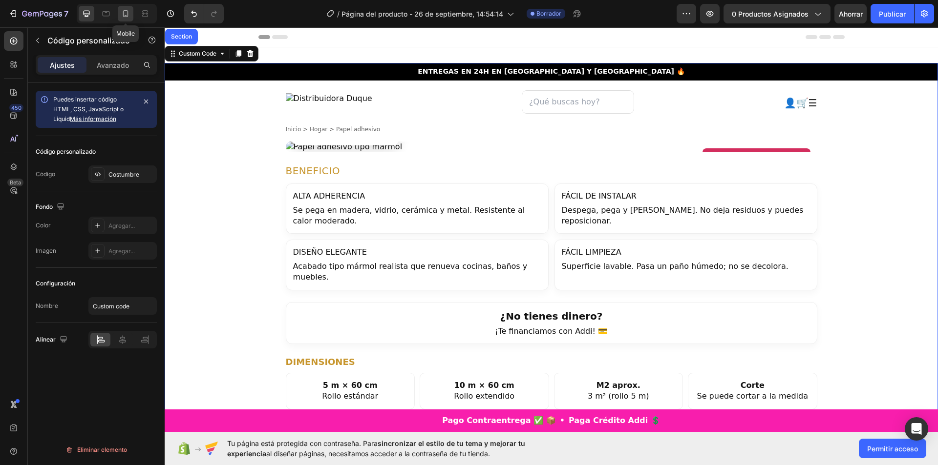
click at [125, 14] on icon at bounding box center [126, 14] width 10 height 10
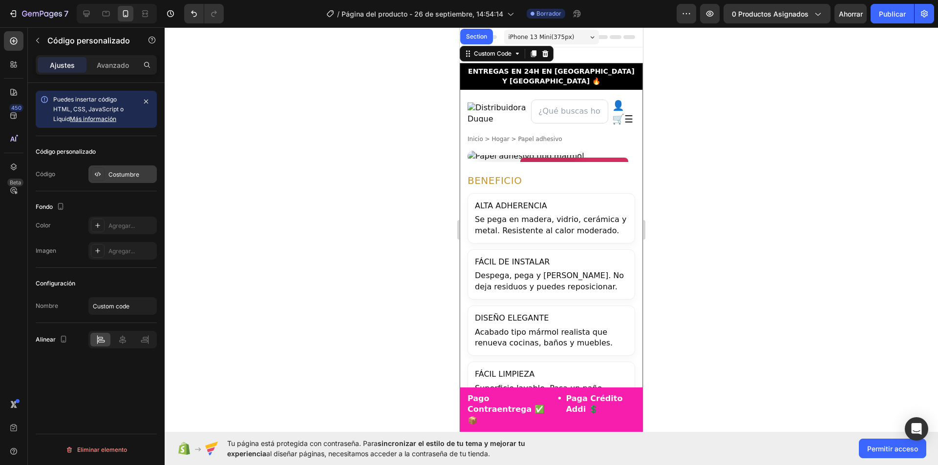
click at [112, 173] on font "Costumbre" at bounding box center [123, 174] width 31 height 7
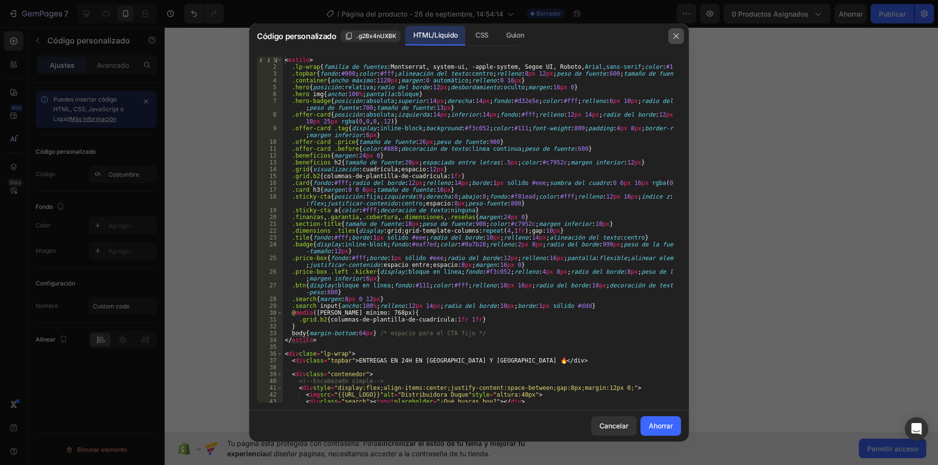
click at [672, 35] on button "button" at bounding box center [676, 36] width 16 height 16
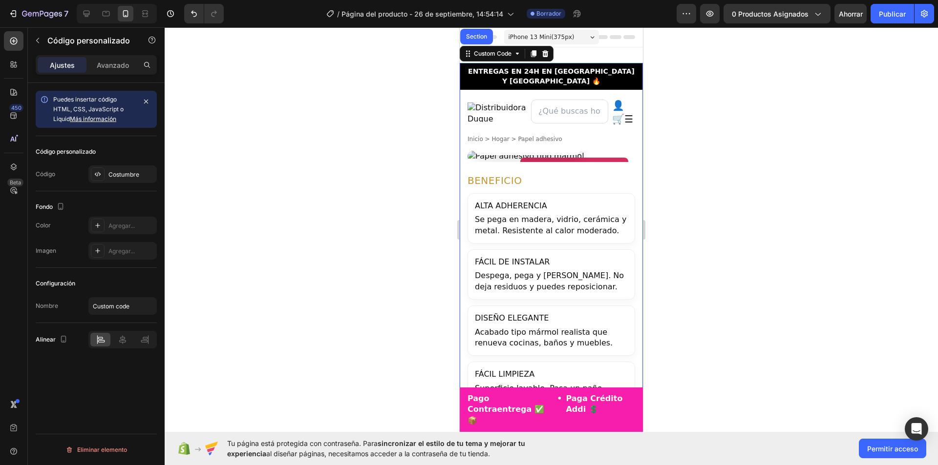
click at [61, 105] on font "Puedes insertar código HTML, CSS, JavaScript o Liquid" at bounding box center [88, 109] width 70 height 27
click at [144, 100] on icon "button" at bounding box center [146, 102] width 8 height 8
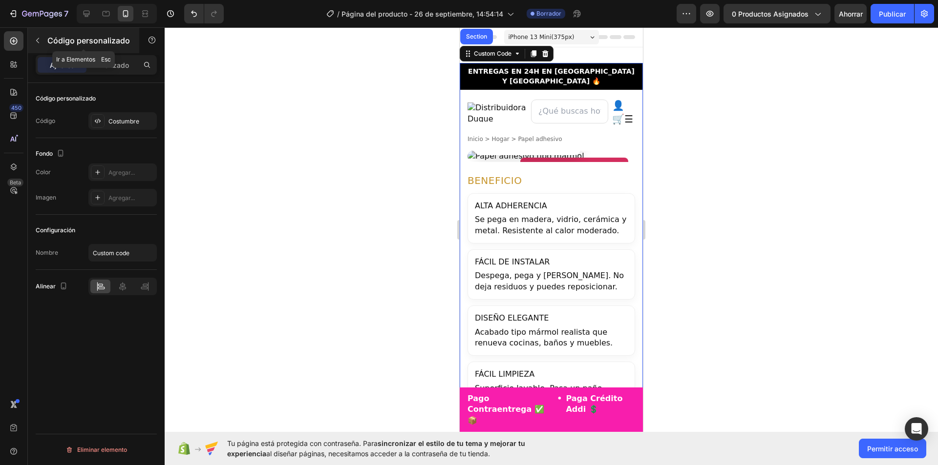
click at [40, 42] on icon "button" at bounding box center [38, 41] width 8 height 8
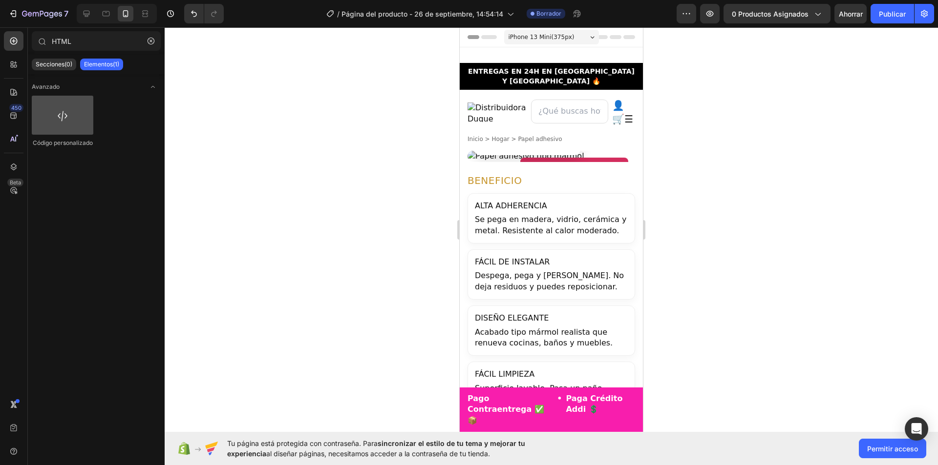
click at [63, 113] on div at bounding box center [63, 115] width 62 height 39
drag, startPoint x: 615, startPoint y: 203, endPoint x: 469, endPoint y: 133, distance: 162.1
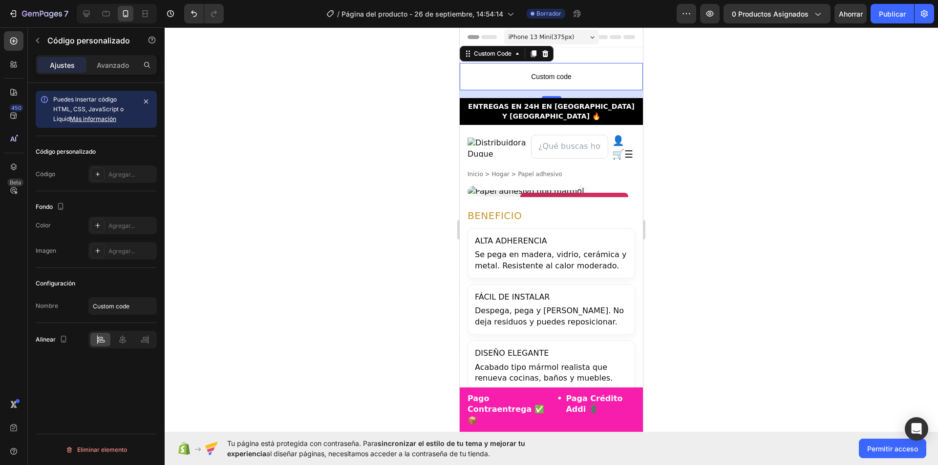
click at [576, 73] on span "Custom code" at bounding box center [551, 77] width 183 height 12
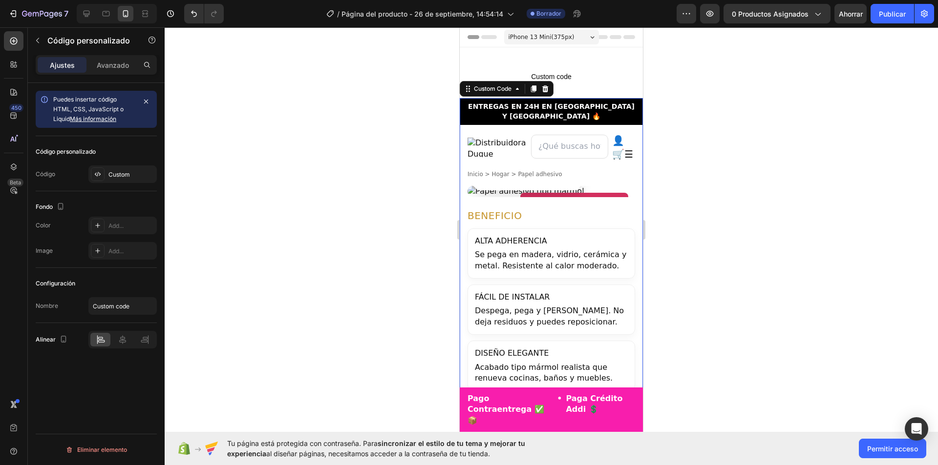
click at [533, 181] on div "GRAN OFERTA Antes $160.000 $80,000 HOY Pago contraentrega 🚚" at bounding box center [527, 157] width 106 height 67
click at [534, 180] on div "GRAN OFERTA Antes $160.000 $80,000 HOY Pago contraentrega 🚚" at bounding box center [527, 157] width 106 height 67
click at [505, 90] on div "Custom Code" at bounding box center [493, 88] width 42 height 9
click at [469, 90] on icon at bounding box center [468, 89] width 8 height 8
drag, startPoint x: 527, startPoint y: 156, endPoint x: 534, endPoint y: 163, distance: 10.0
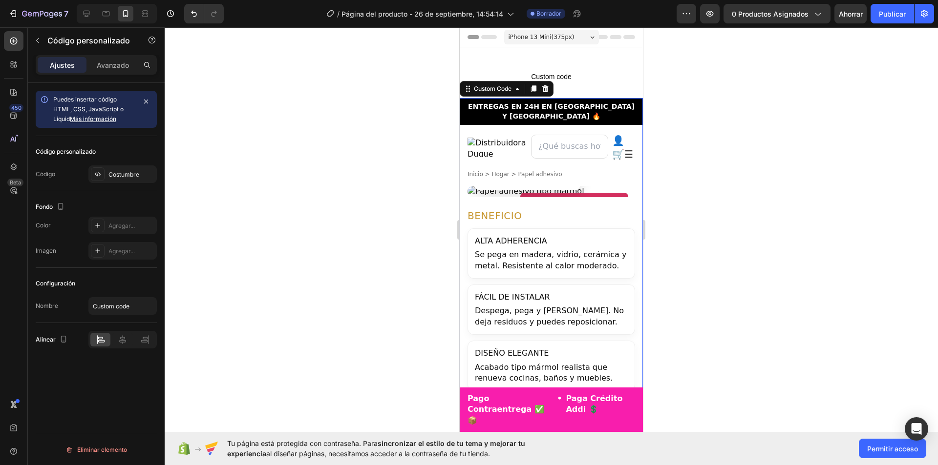
click at [569, 186] on img at bounding box center [551, 191] width 168 height 11
drag, startPoint x: 563, startPoint y: 178, endPoint x: 606, endPoint y: 164, distance: 45.9
click at [619, 145] on div "👤🛒☰" at bounding box center [623, 147] width 23 height 27
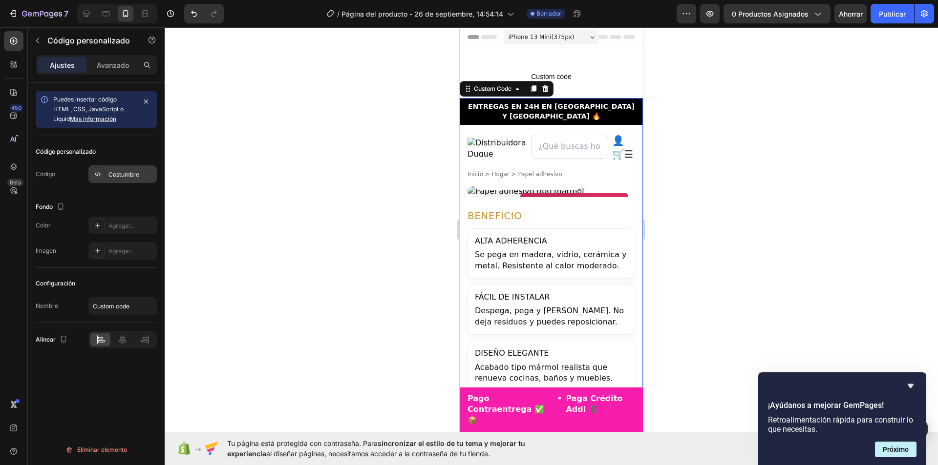
click at [127, 179] on div "Costumbre" at bounding box center [122, 175] width 68 height 18
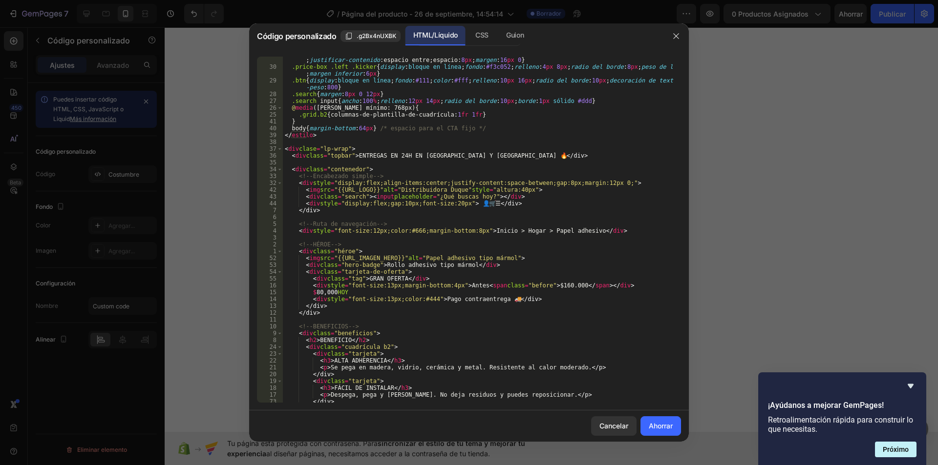
scroll to position [137, 0]
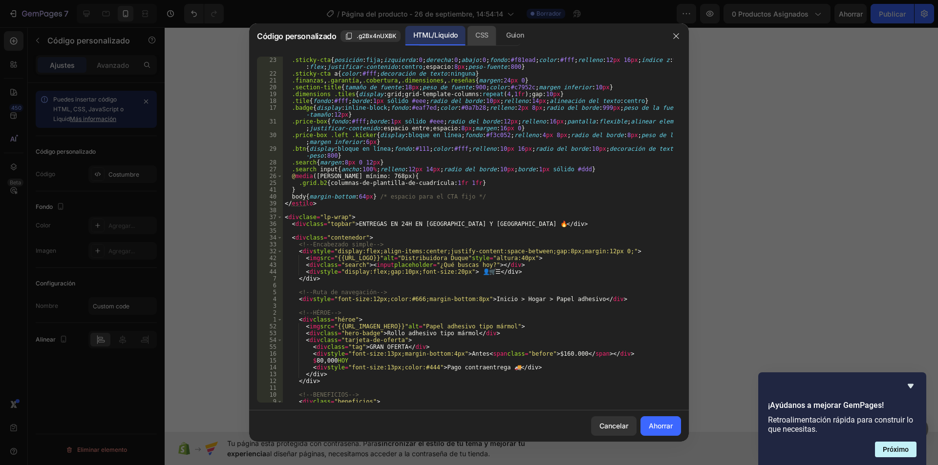
click at [483, 38] on font "CSS" at bounding box center [481, 35] width 13 height 8
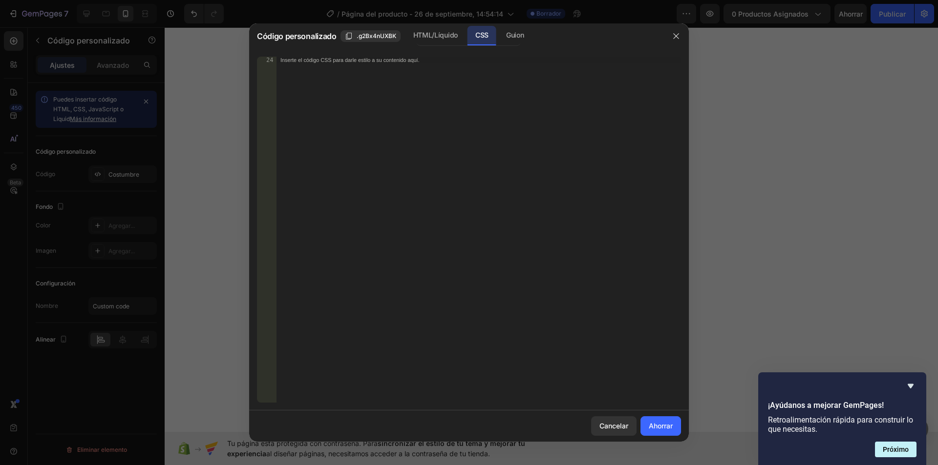
click at [468, 21] on div at bounding box center [469, 232] width 938 height 465
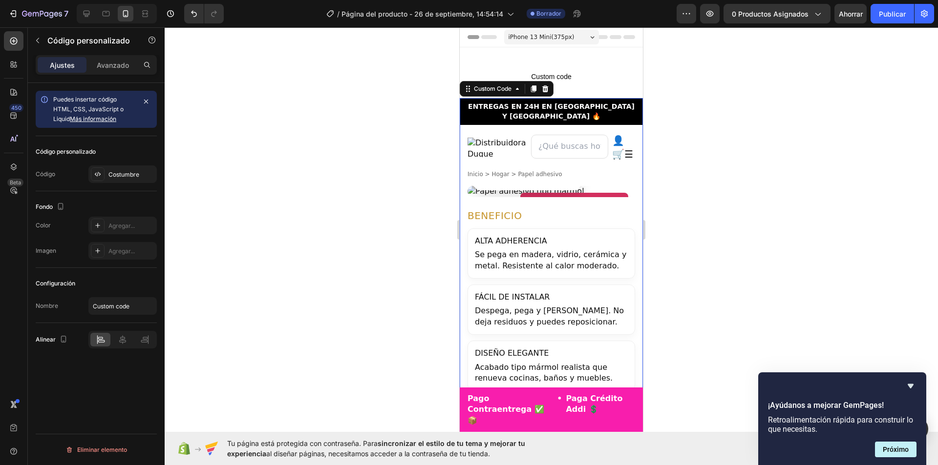
click at [604, 132] on div "👤🛒☰" at bounding box center [551, 147] width 168 height 33
click at [612, 146] on div "👤🛒☰" at bounding box center [623, 147] width 23 height 27
click at [472, 38] on icon at bounding box center [470, 37] width 3 height 3
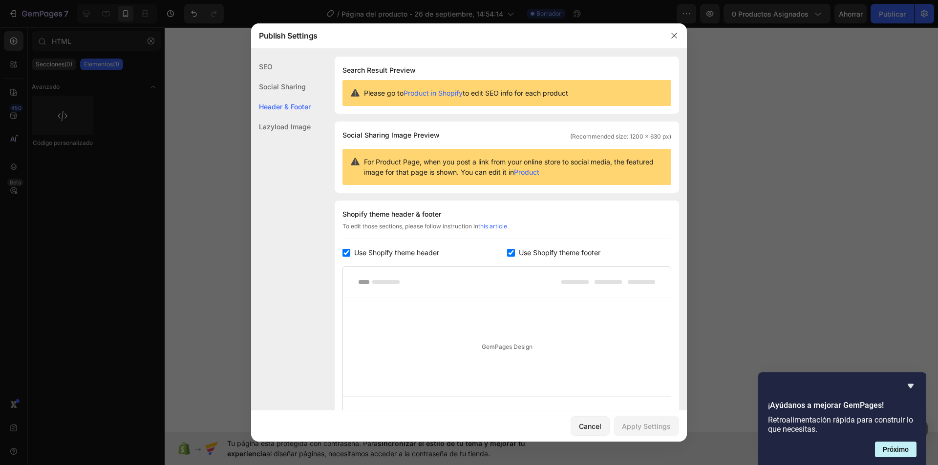
scroll to position [97, 0]
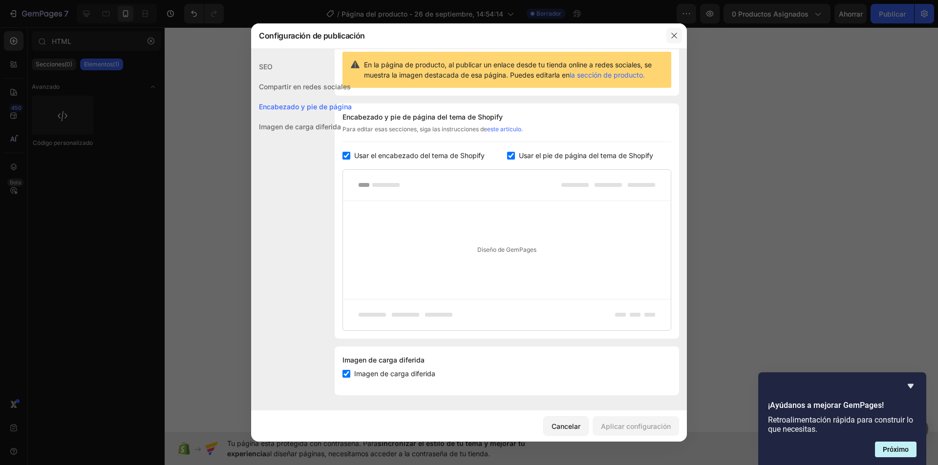
click at [676, 35] on icon "button" at bounding box center [674, 36] width 8 height 8
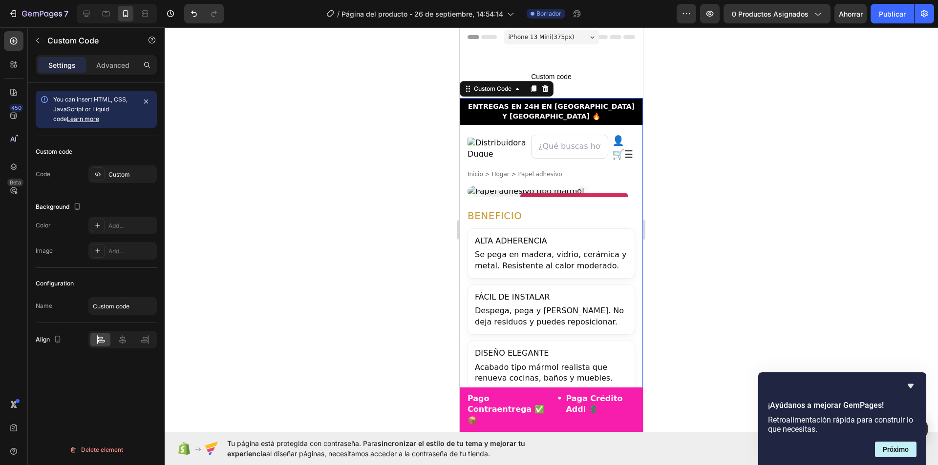
click at [488, 138] on img at bounding box center [497, 148] width 60 height 20
click at [480, 138] on img at bounding box center [497, 148] width 60 height 20
click at [479, 138] on img at bounding box center [497, 148] width 60 height 20
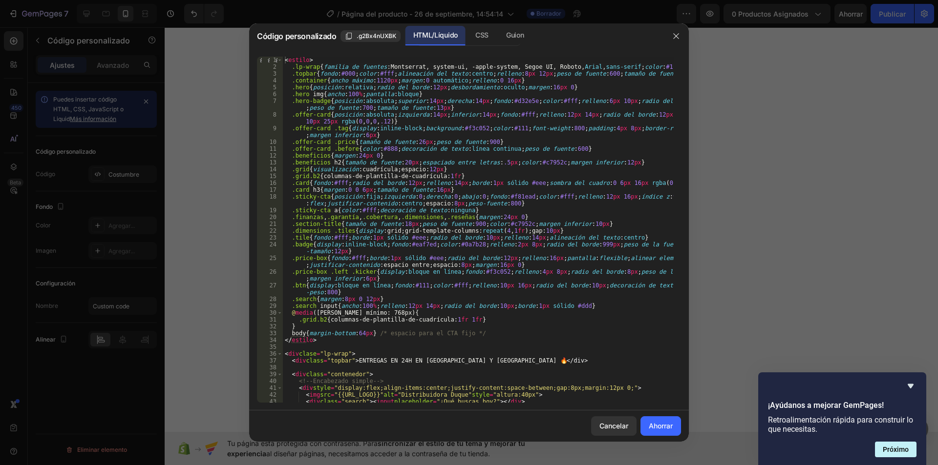
click at [704, 55] on div at bounding box center [469, 232] width 938 height 465
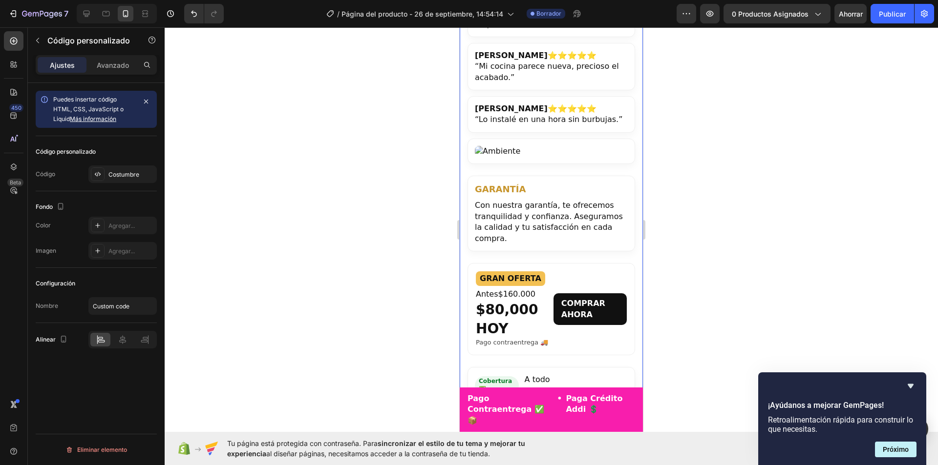
scroll to position [684, 0]
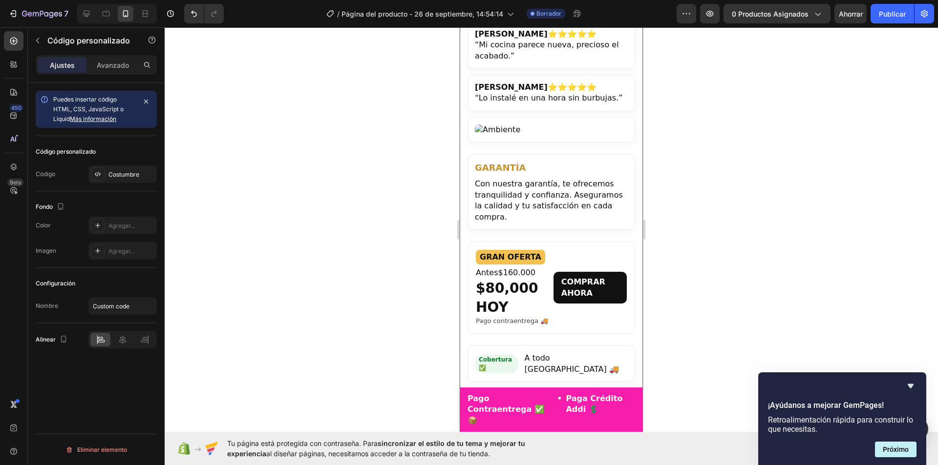
click at [593, 272] on link "COMPRAR AHORA" at bounding box center [589, 288] width 73 height 32
click at [125, 340] on icon at bounding box center [123, 340] width 10 height 10
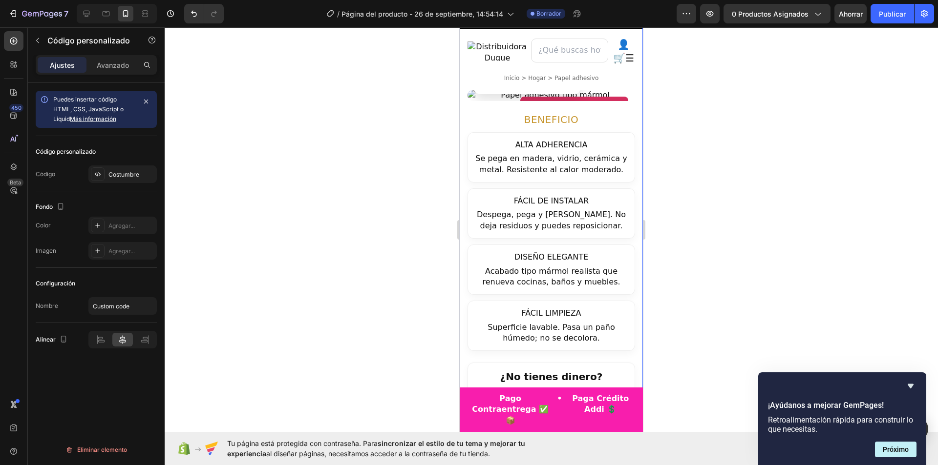
scroll to position [114, 0]
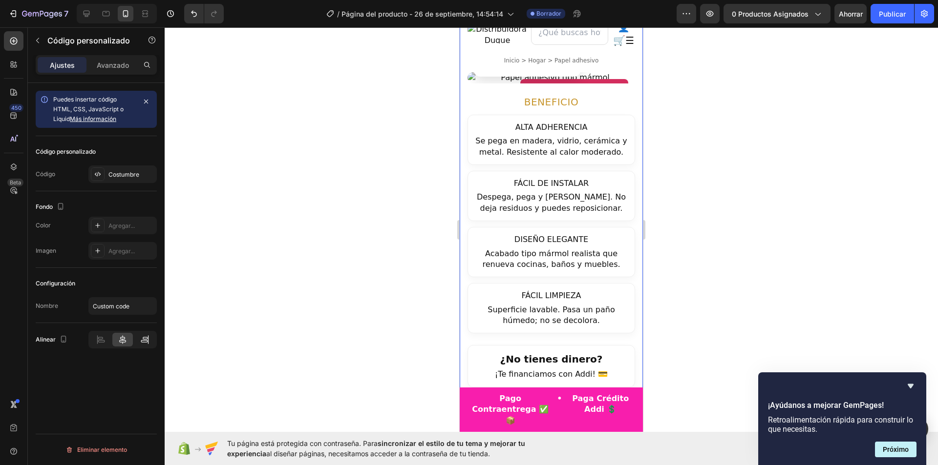
click at [144, 338] on icon at bounding box center [145, 340] width 10 height 10
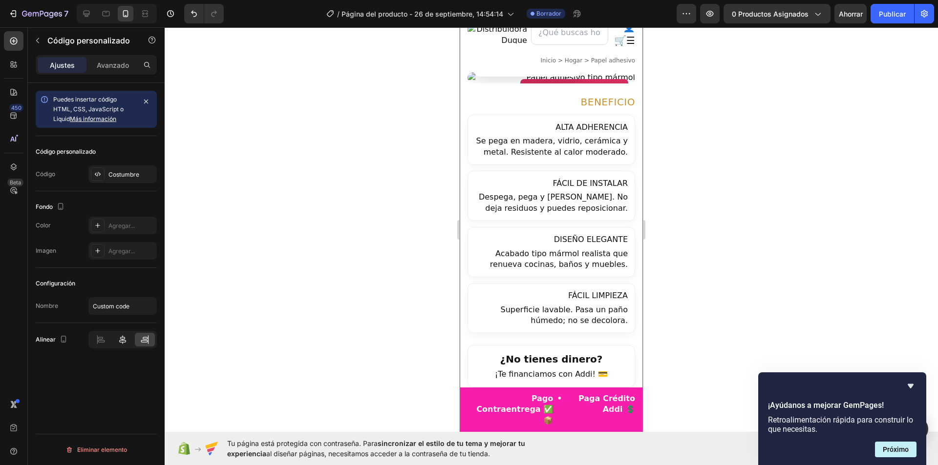
click at [124, 342] on icon at bounding box center [123, 340] width 10 height 10
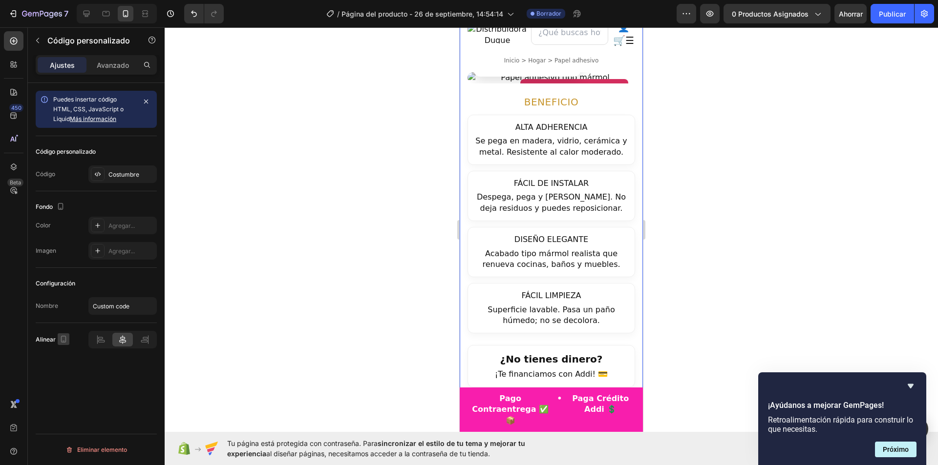
click at [65, 340] on icon "button" at bounding box center [63, 339] width 5 height 7
drag, startPoint x: 100, startPoint y: 399, endPoint x: 100, endPoint y: 391, distance: 8.3
click at [101, 399] on div "Puedes insertar código HTML, CSS, JavaScript o Liquid Más información Código pe…" at bounding box center [96, 288] width 137 height 410
click at [134, 310] on input "Custom code" at bounding box center [122, 306] width 68 height 18
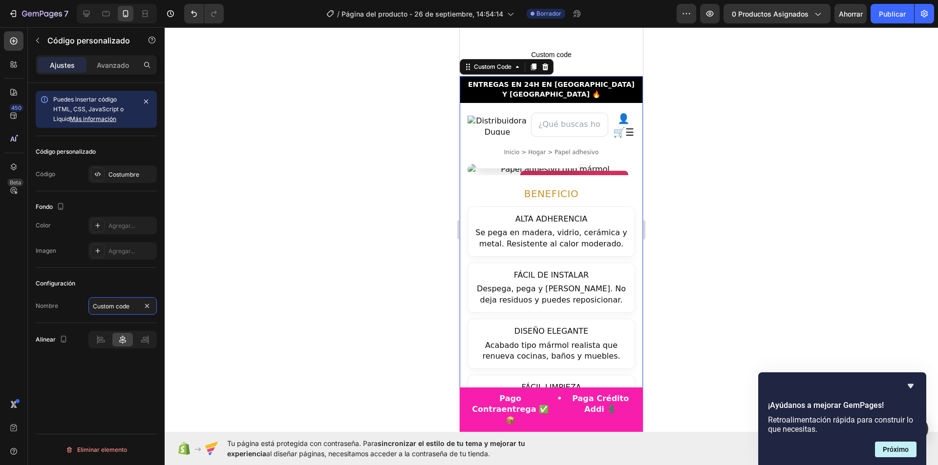
scroll to position [0, 0]
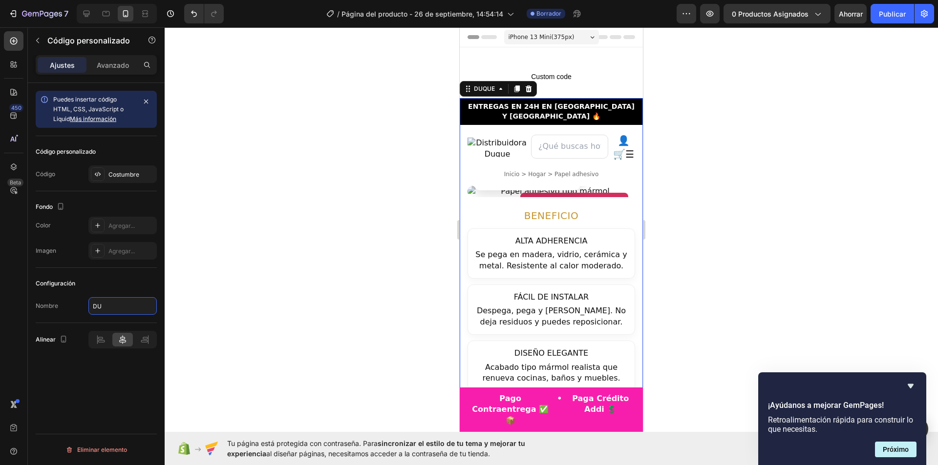
type input "D"
click at [30, 12] on icon "button" at bounding box center [30, 14] width 4 height 4
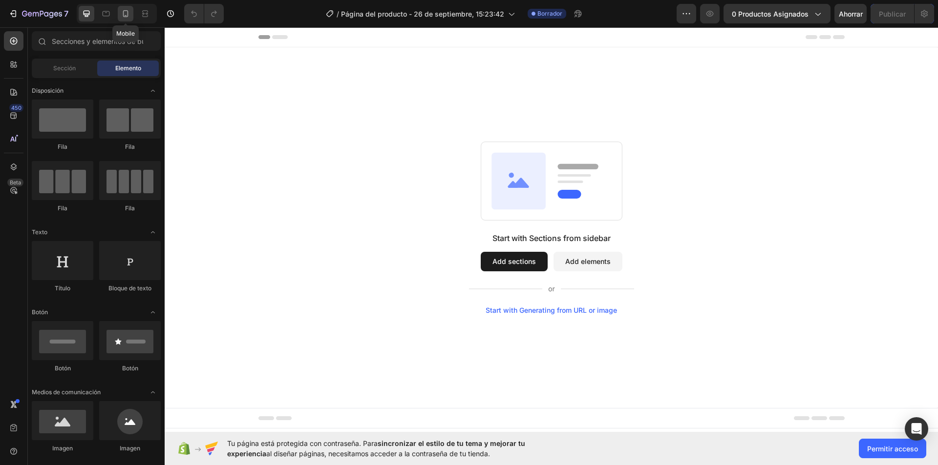
click at [118, 17] on div at bounding box center [126, 14] width 16 height 16
click at [96, 39] on input "text" at bounding box center [96, 41] width 129 height 20
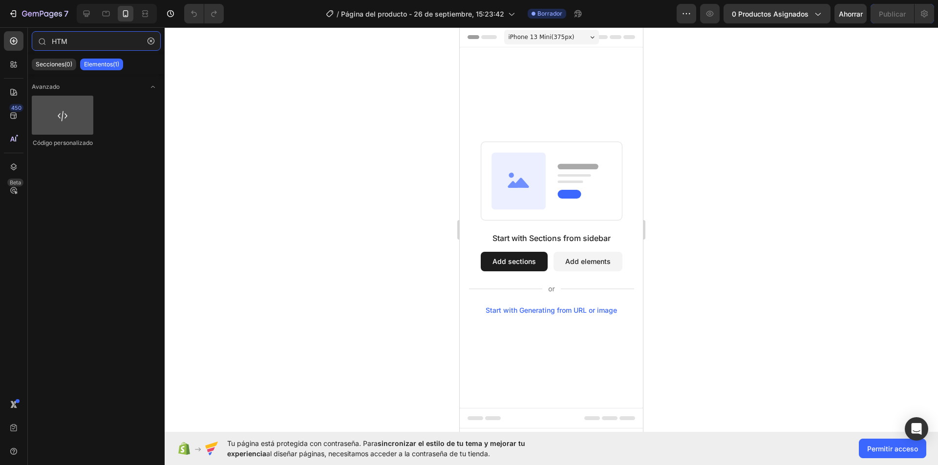
type input "HTM"
click at [72, 125] on div at bounding box center [63, 115] width 62 height 39
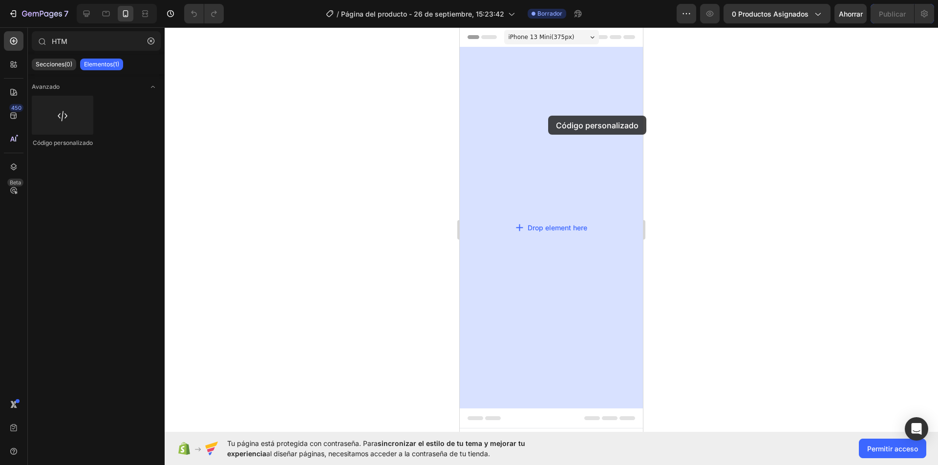
drag, startPoint x: 536, startPoint y: 146, endPoint x: 548, endPoint y: 117, distance: 30.9
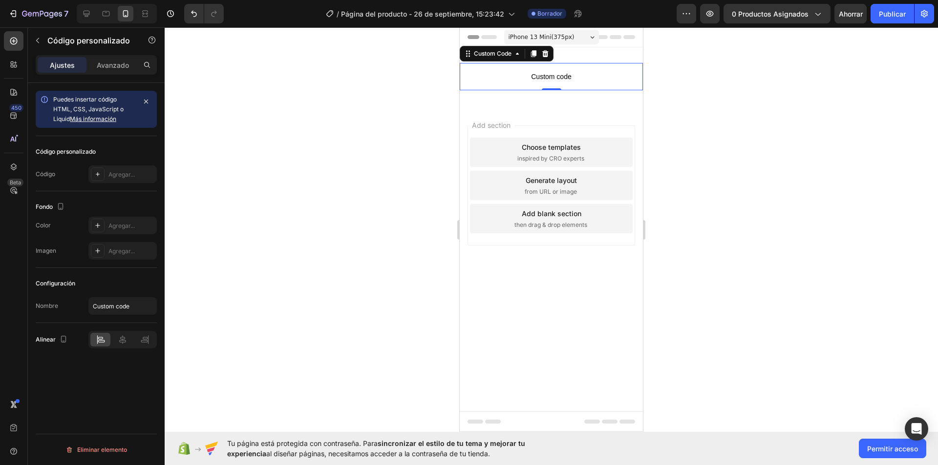
click at [561, 75] on span "Custom code" at bounding box center [551, 77] width 183 height 12
click at [521, 74] on span "Custom code" at bounding box center [551, 77] width 183 height 12
click at [553, 77] on span "Custom code" at bounding box center [551, 77] width 183 height 12
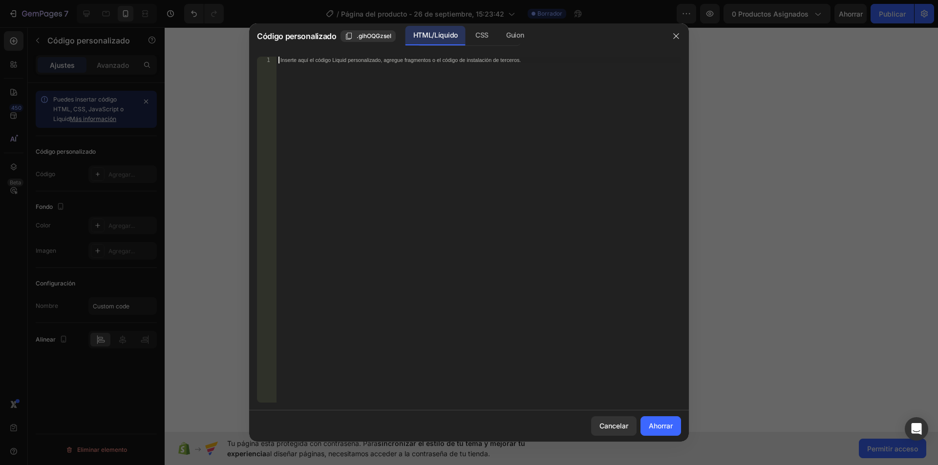
click at [363, 71] on div "Inserte aquí el código Liquid personalizado, agregue fragmentos o el código de …" at bounding box center [478, 237] width 404 height 360
paste textarea "<meta name="viewport" content="width=device-width, initial-scale="
type textarea "<meta name="viewport" content="width=device-width, initial-scale="
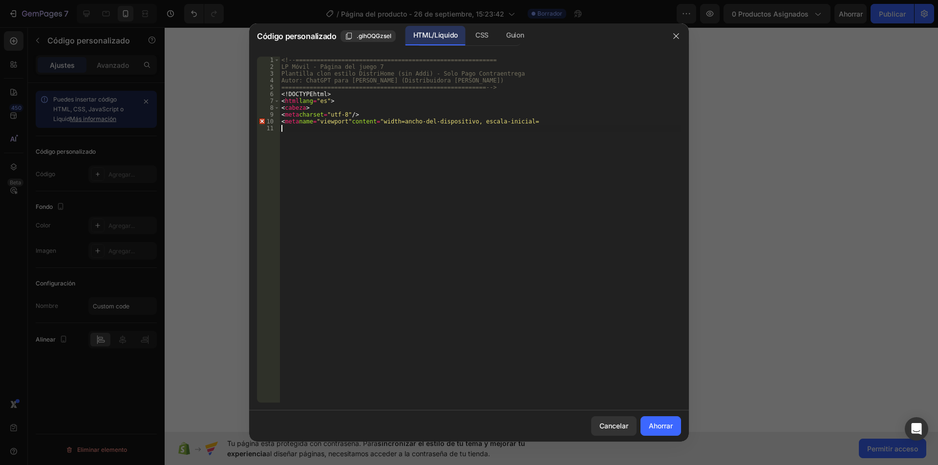
type textarea "<meta name="viewport" content="width=device-width, initial-scale="
click at [662, 429] on font "Ahorrar" at bounding box center [661, 426] width 24 height 8
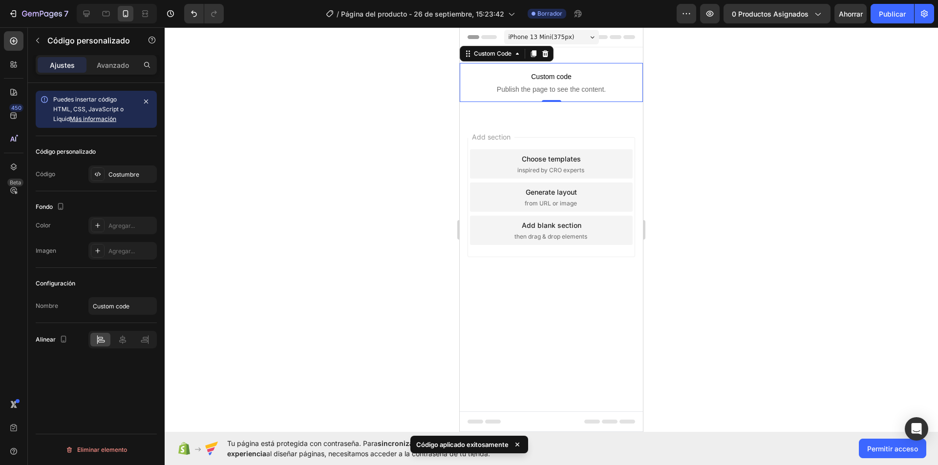
click at [548, 80] on span "Custom code" at bounding box center [551, 77] width 183 height 12
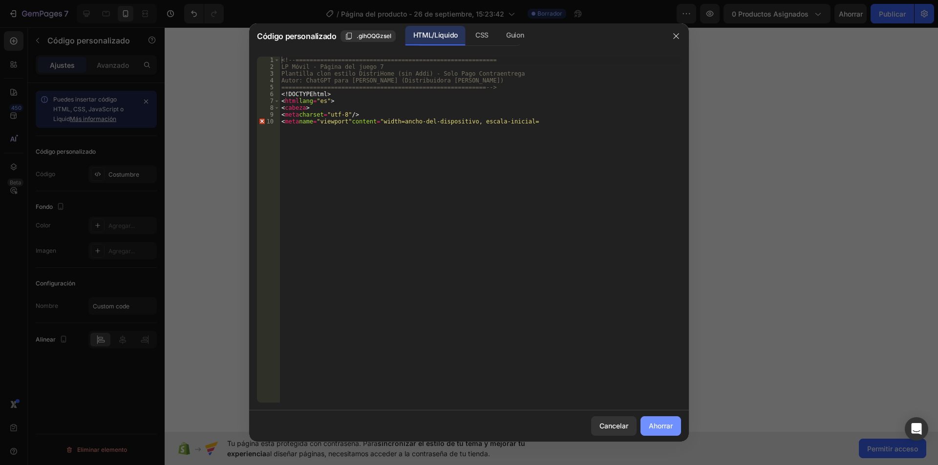
click at [661, 427] on font "Ahorrar" at bounding box center [661, 426] width 24 height 8
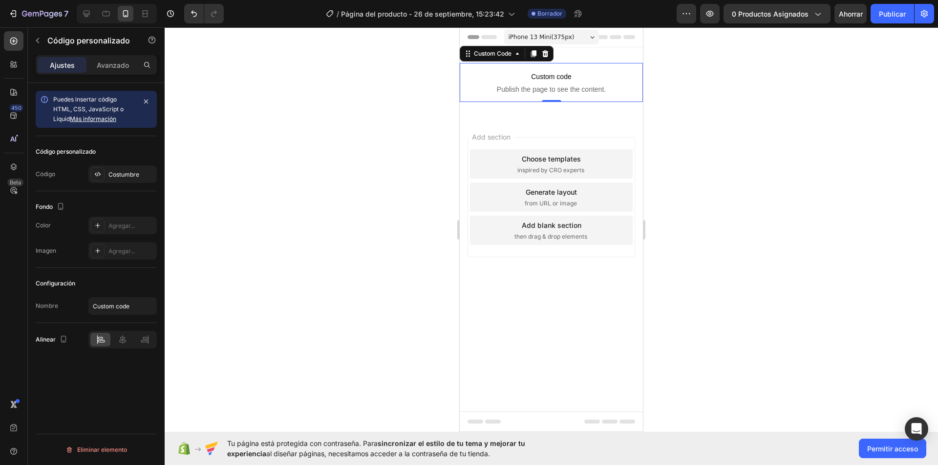
click at [550, 78] on span "Custom code" at bounding box center [551, 77] width 183 height 12
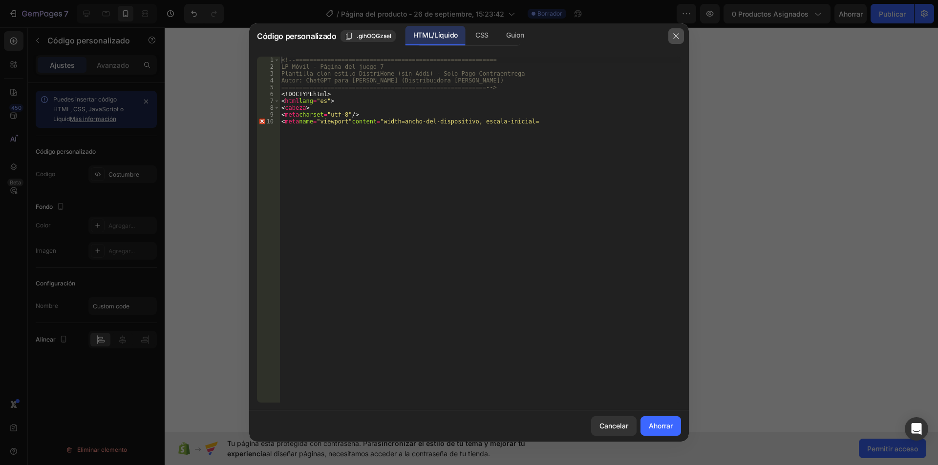
click at [674, 38] on icon "button" at bounding box center [676, 36] width 8 height 8
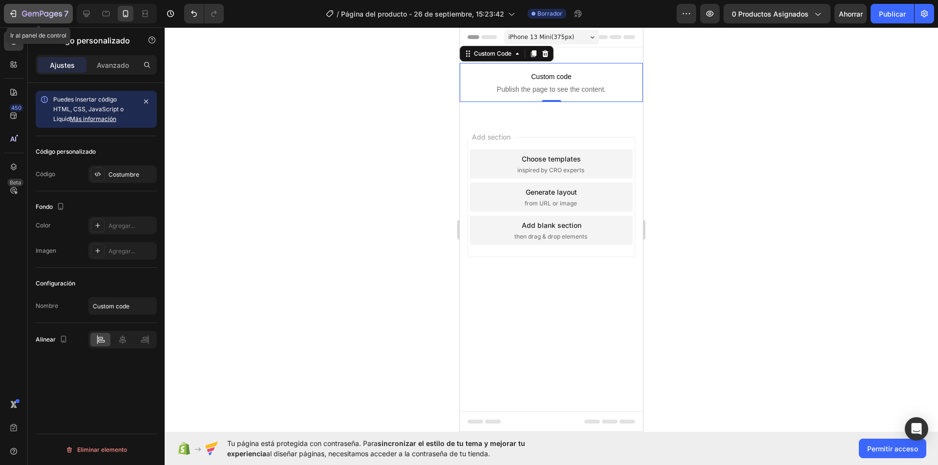
click at [26, 10] on div "7" at bounding box center [45, 14] width 46 height 12
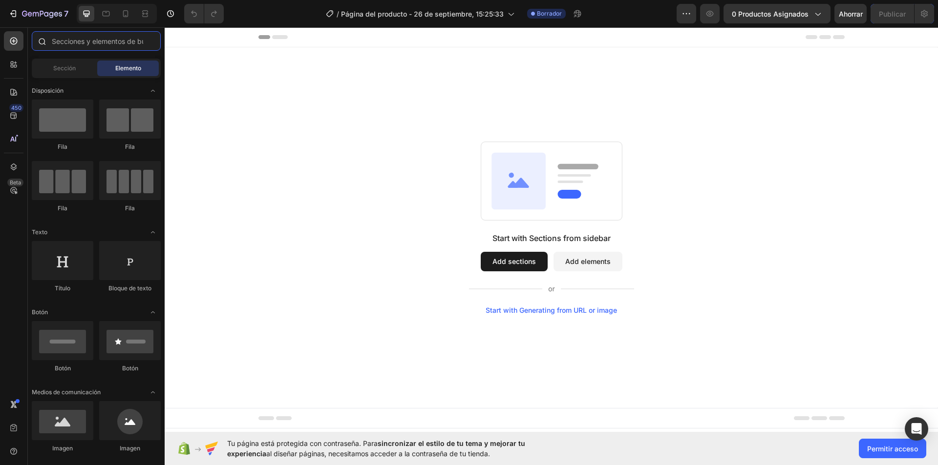
click at [85, 42] on input "text" at bounding box center [96, 41] width 129 height 20
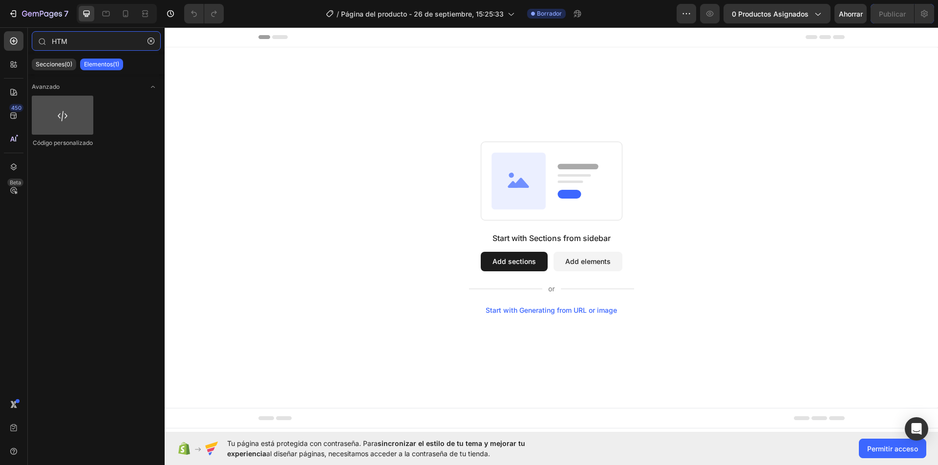
type input "HTM"
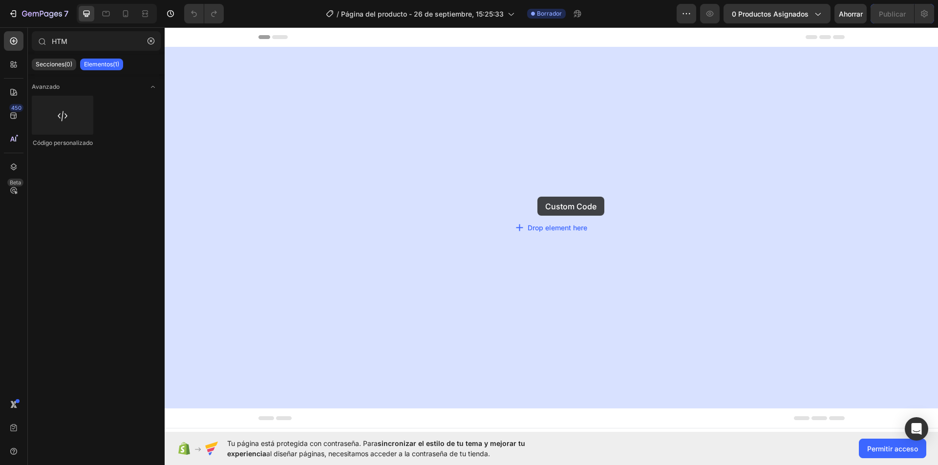
drag, startPoint x: 222, startPoint y: 145, endPoint x: 540, endPoint y: 195, distance: 322.0
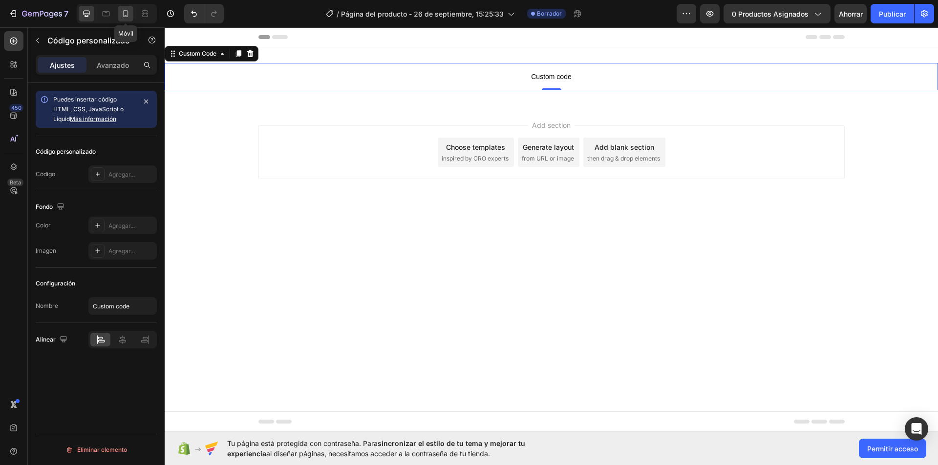
click at [122, 9] on icon at bounding box center [126, 14] width 10 height 10
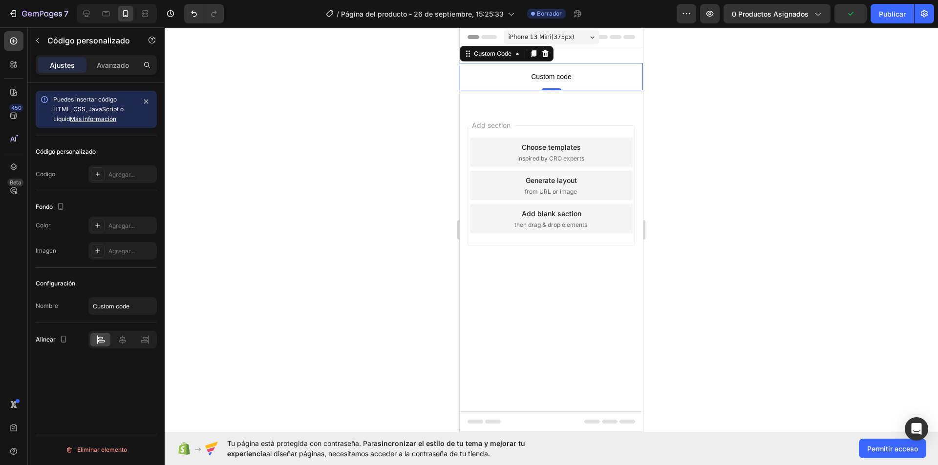
click at [525, 71] on span "Custom code" at bounding box center [551, 77] width 183 height 12
click at [526, 71] on span "Custom code" at bounding box center [551, 77] width 183 height 12
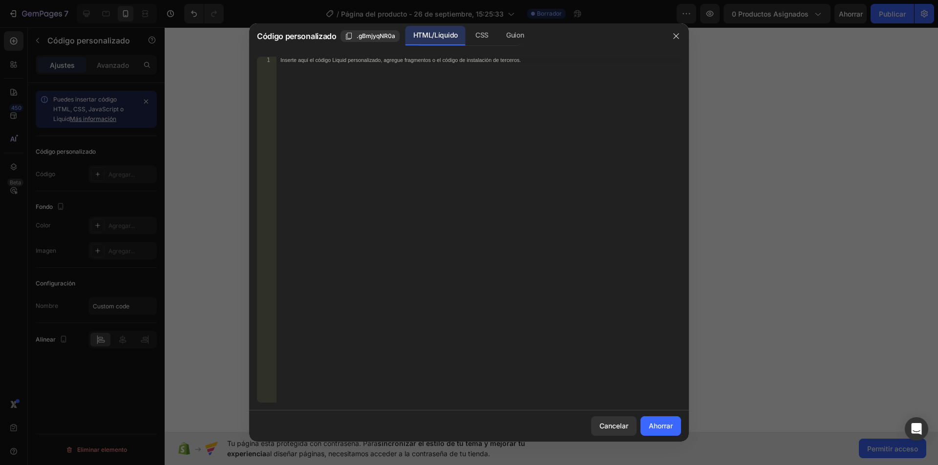
click at [460, 55] on div "1 Inserte aquí el código Liquid personalizado, agregue fragmentos o el código d…" at bounding box center [469, 230] width 440 height 362
click at [379, 73] on div "Inserte aquí el código Liquid personalizado, agregue fragmentos o el código de …" at bounding box center [478, 237] width 404 height 360
paste textarea "<meta name="viewport" content="width=device-width, initial-scale="
type textarea "<meta name="viewport" content="width=device-width, initial-scale="
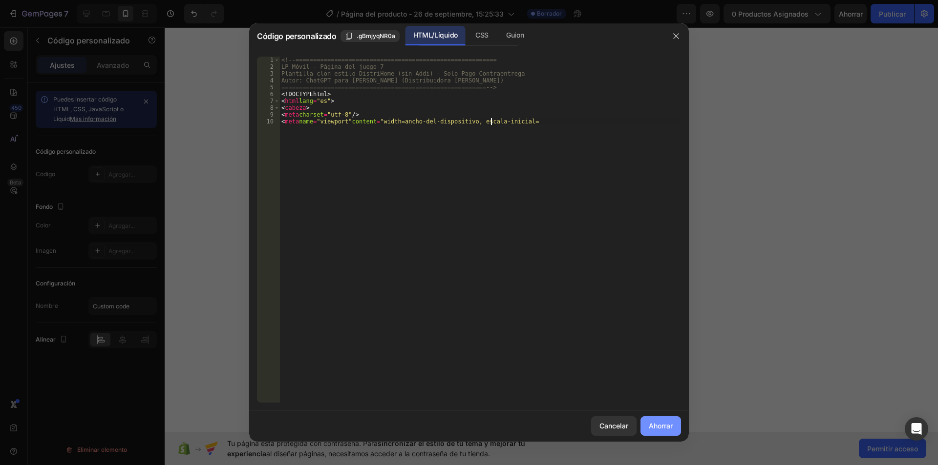
click at [656, 427] on font "Ahorrar" at bounding box center [661, 426] width 24 height 8
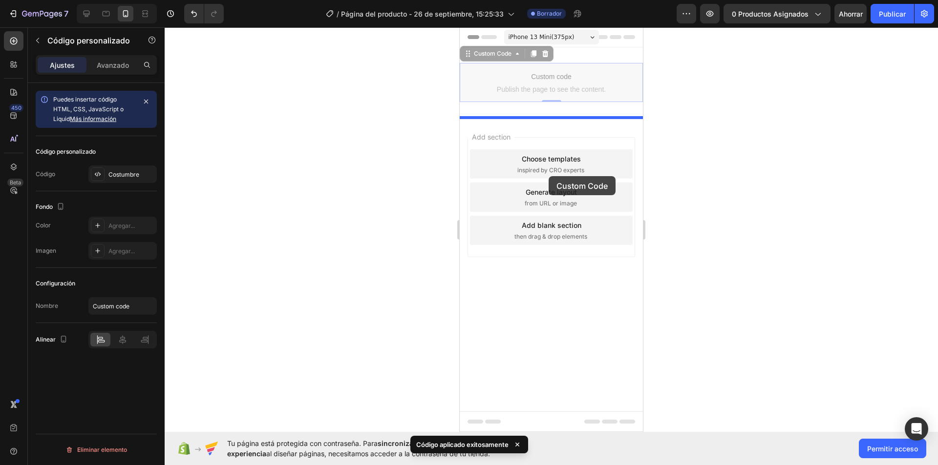
drag, startPoint x: 557, startPoint y: 99, endPoint x: 548, endPoint y: 176, distance: 77.6
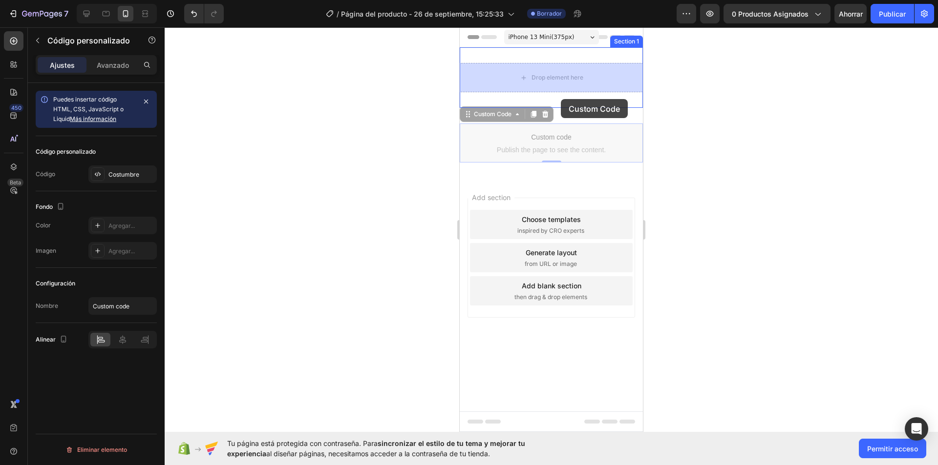
drag, startPoint x: 553, startPoint y: 143, endPoint x: 561, endPoint y: 93, distance: 50.4
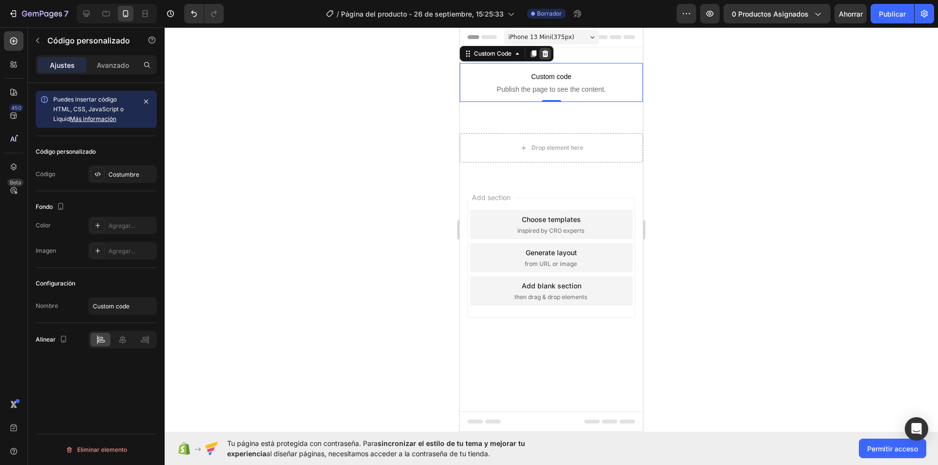
click at [545, 56] on icon at bounding box center [545, 53] width 6 height 7
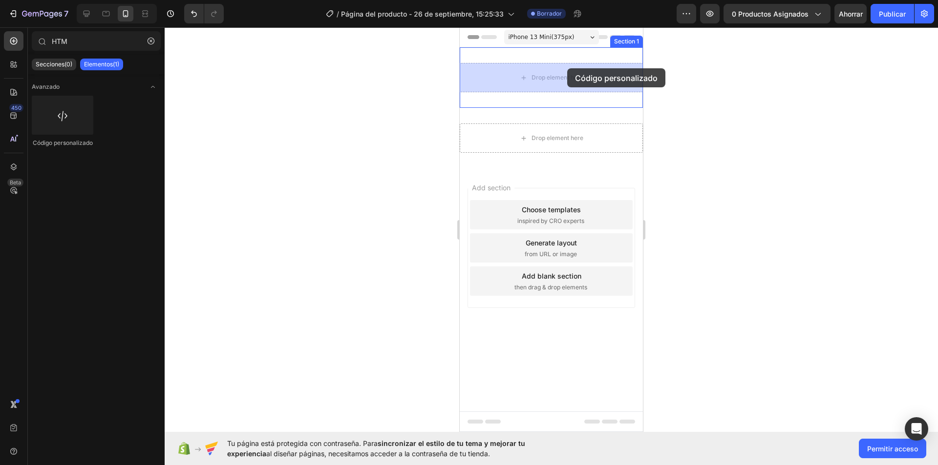
drag, startPoint x: 519, startPoint y: 143, endPoint x: 566, endPoint y: 68, distance: 88.2
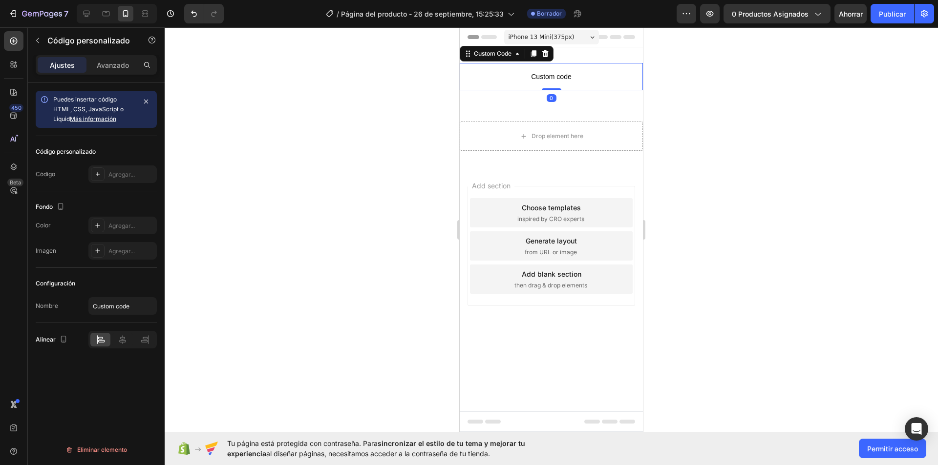
click at [548, 70] on p "Custom code" at bounding box center [551, 76] width 183 height 27
click at [542, 75] on span "Custom code" at bounding box center [551, 77] width 183 height 12
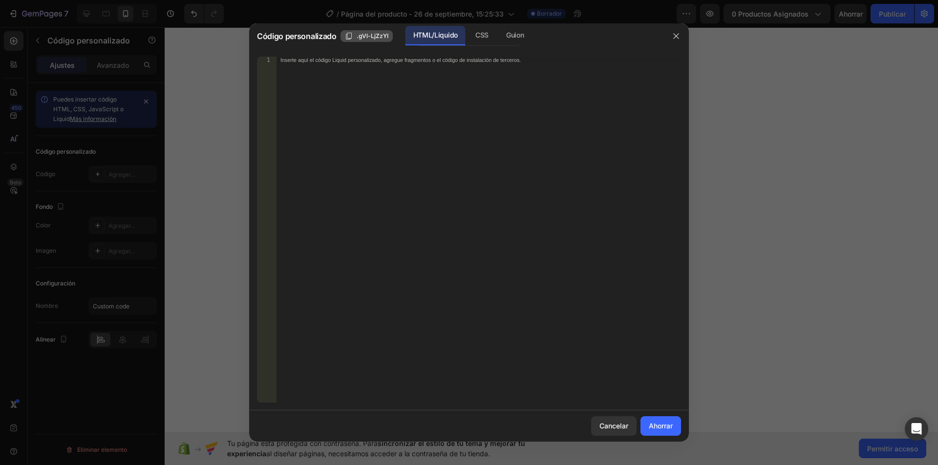
click at [378, 37] on font ".gVl-LjZzYI" at bounding box center [373, 35] width 32 height 7
click at [374, 36] on font "Copiado" at bounding box center [368, 35] width 23 height 7
click at [675, 36] on icon "button" at bounding box center [675, 35] width 5 height 5
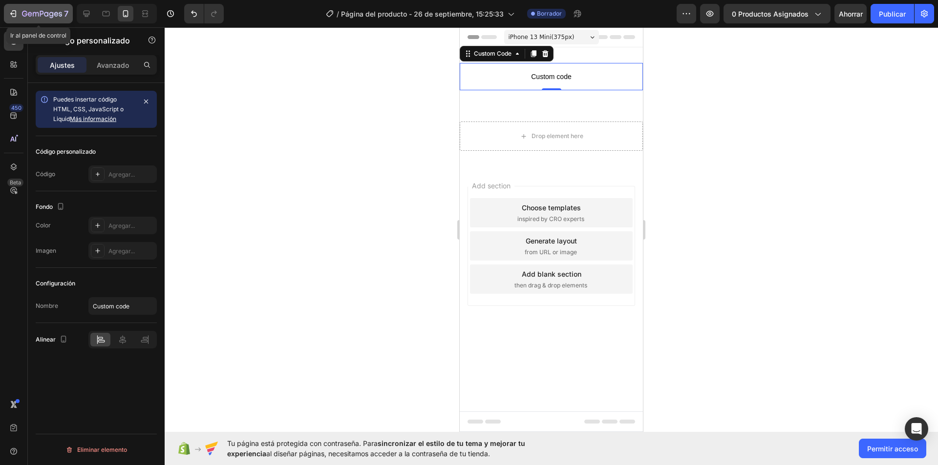
click at [47, 17] on icon "button" at bounding box center [42, 14] width 40 height 8
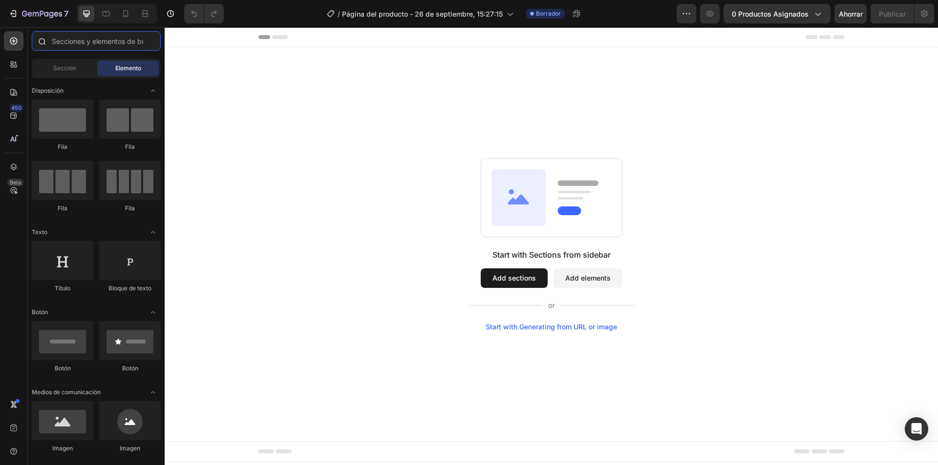
click at [96, 43] on input "text" at bounding box center [96, 41] width 129 height 20
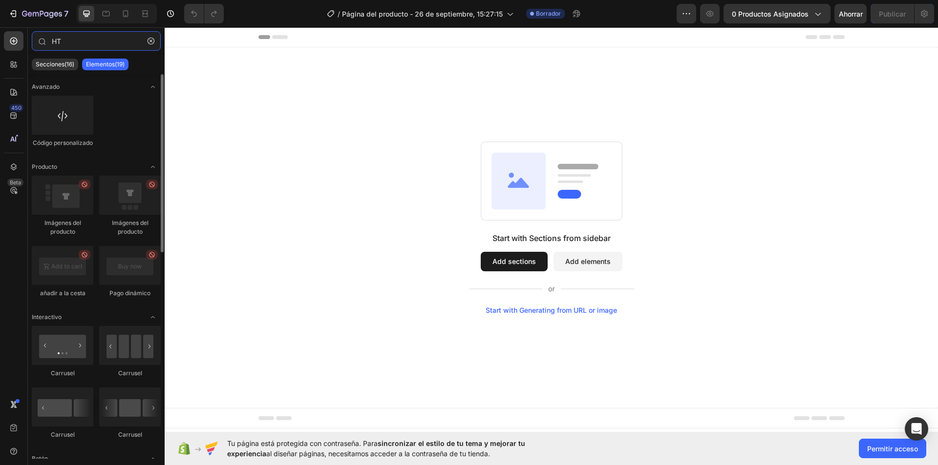
type input "HT"
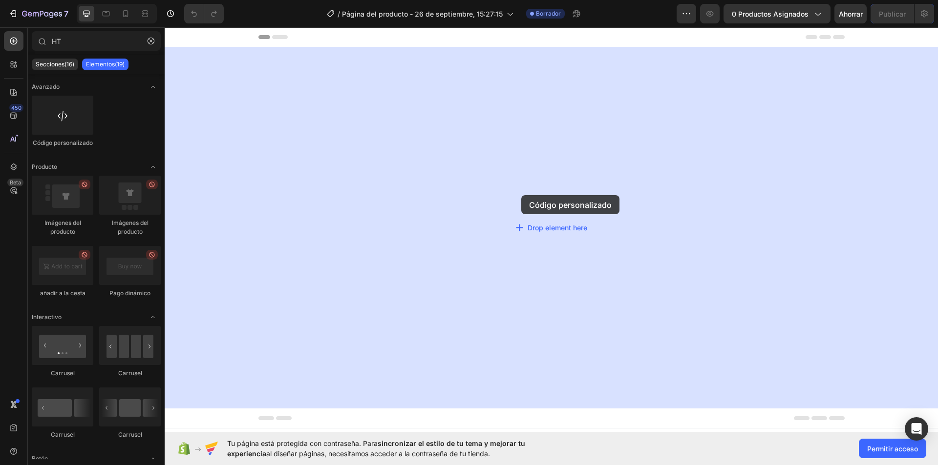
drag, startPoint x: 282, startPoint y: 184, endPoint x: 523, endPoint y: 194, distance: 241.0
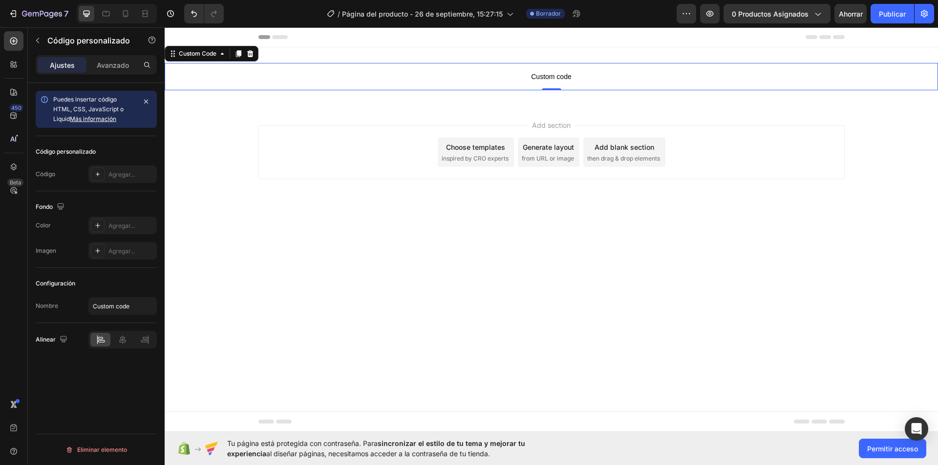
click at [527, 80] on span "Custom code" at bounding box center [551, 77] width 773 height 12
click at [527, 76] on span "Custom code" at bounding box center [551, 77] width 773 height 12
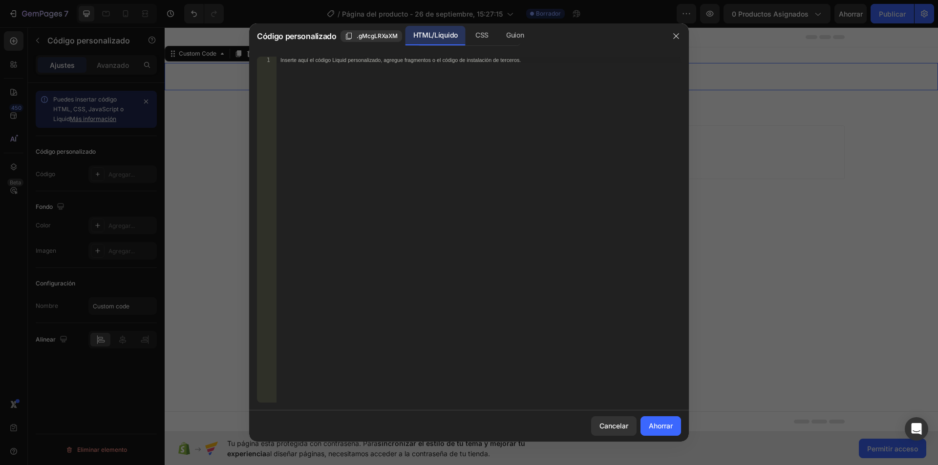
click at [457, 68] on div "Inserte aquí el código Liquid personalizado, agregue fragmentos o el código de …" at bounding box center [478, 237] width 404 height 360
paste textarea ".gVl-LjZzYI"
type textarea "."
paste textarea ".gVl-LjZzYI"
type textarea "."
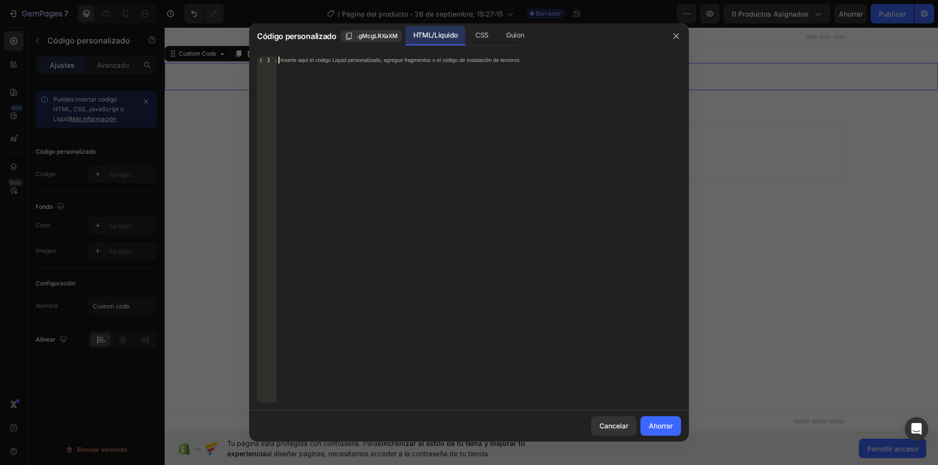
paste textarea "</html>"
type textarea "</html>"
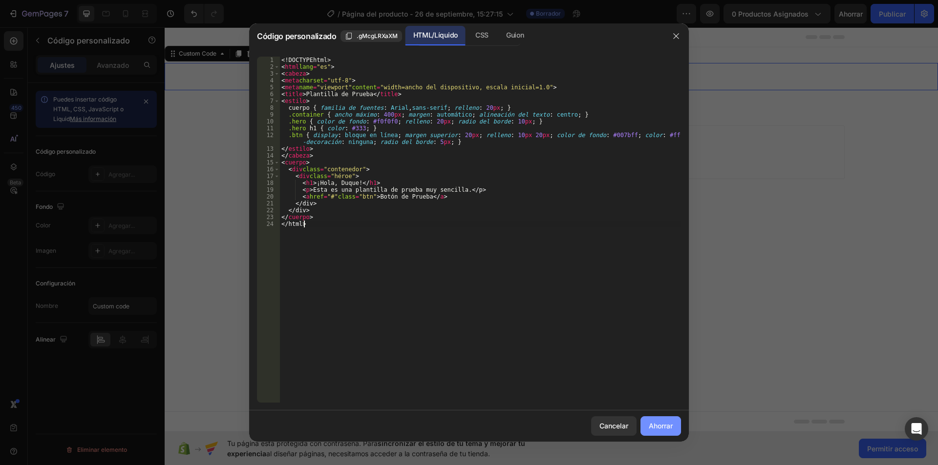
click at [663, 429] on font "Ahorrar" at bounding box center [661, 426] width 24 height 8
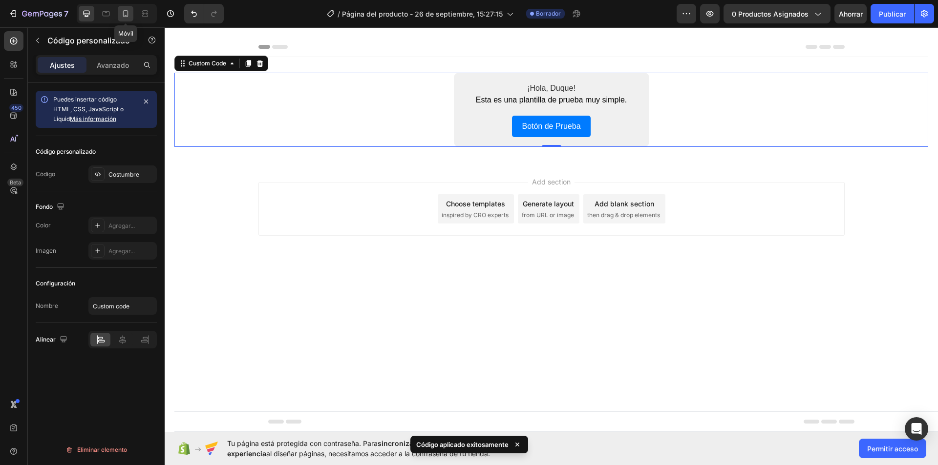
click at [125, 11] on icon at bounding box center [126, 14] width 10 height 10
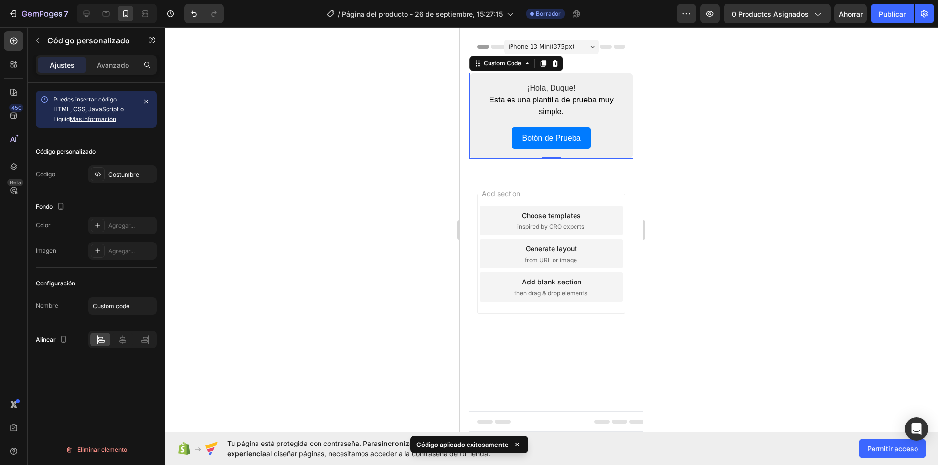
click at [536, 139] on link "Botón de Prueba" at bounding box center [551, 137] width 78 height 21
click at [558, 63] on icon at bounding box center [555, 64] width 8 height 8
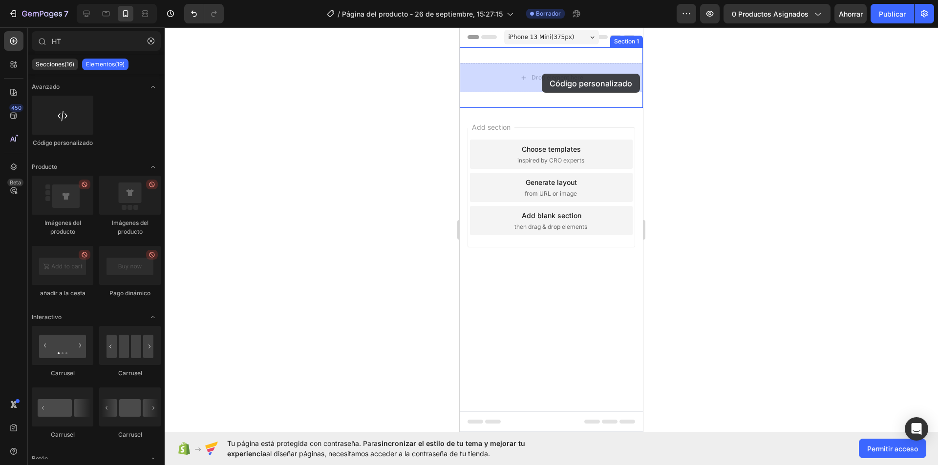
drag, startPoint x: 513, startPoint y: 148, endPoint x: 542, endPoint y: 74, distance: 79.6
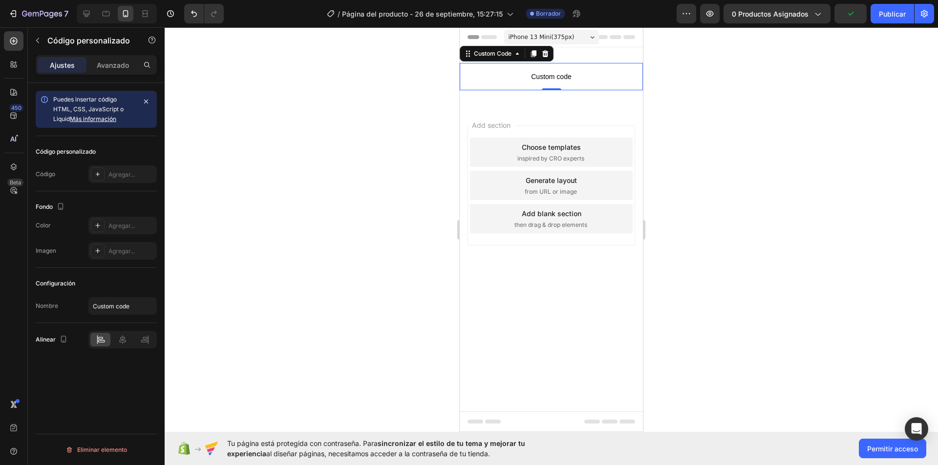
click at [523, 77] on span "Custom code" at bounding box center [551, 77] width 183 height 12
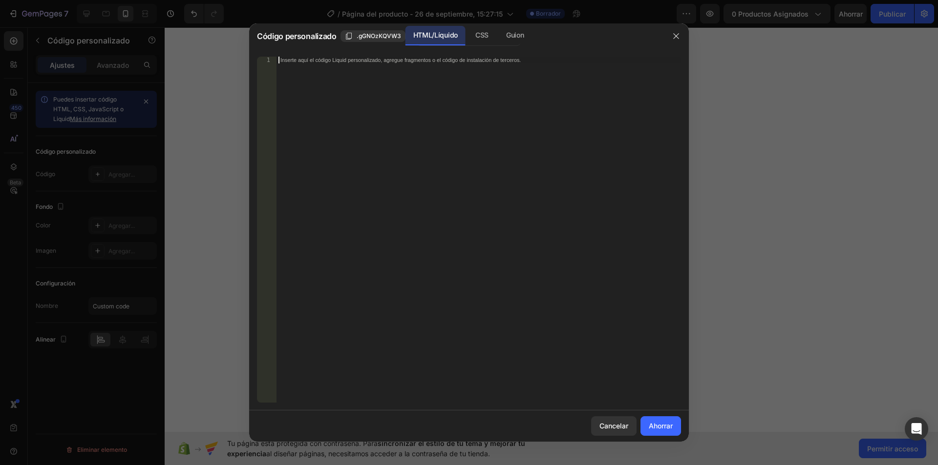
paste textarea "<!-- Sticky"
type textarea "<!-- Sticky"
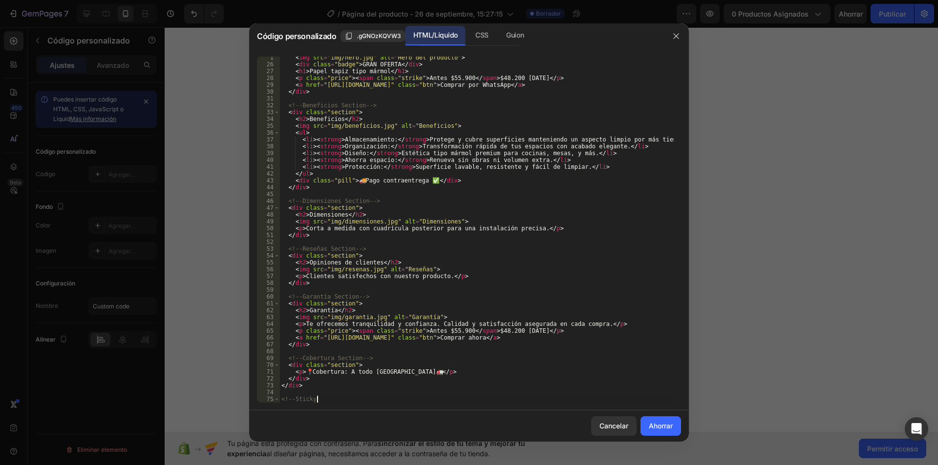
scroll to position [187, 0]
click at [659, 425] on font "Ahorrar" at bounding box center [661, 426] width 24 height 8
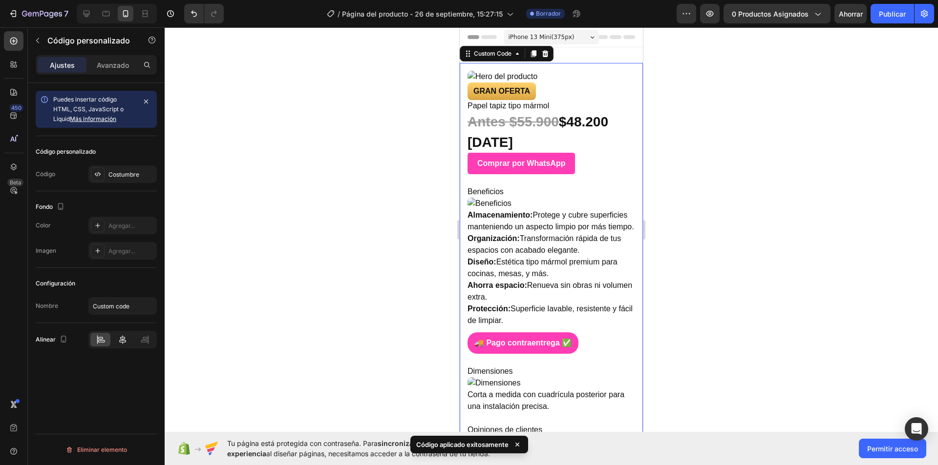
click at [126, 343] on icon at bounding box center [123, 340] width 10 height 10
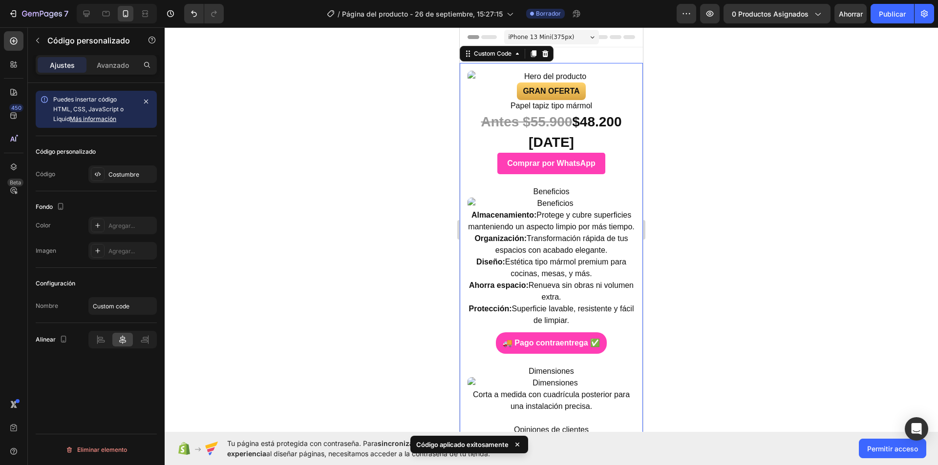
click at [538, 99] on div "GRAN OFERTA" at bounding box center [551, 92] width 68 height 18
click at [539, 84] on div "GRAN OFERTA" at bounding box center [551, 92] width 68 height 18
drag, startPoint x: 554, startPoint y: 173, endPoint x: 551, endPoint y: 165, distance: 8.8
click at [553, 173] on link "Comprar por WhatsApp" at bounding box center [550, 163] width 107 height 21
click at [551, 165] on link "Comprar por WhatsApp" at bounding box center [550, 163] width 107 height 21
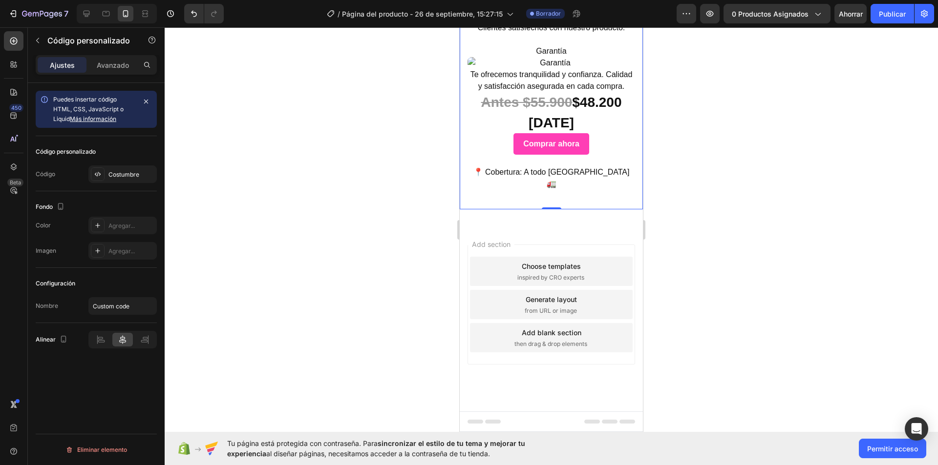
scroll to position [324, 0]
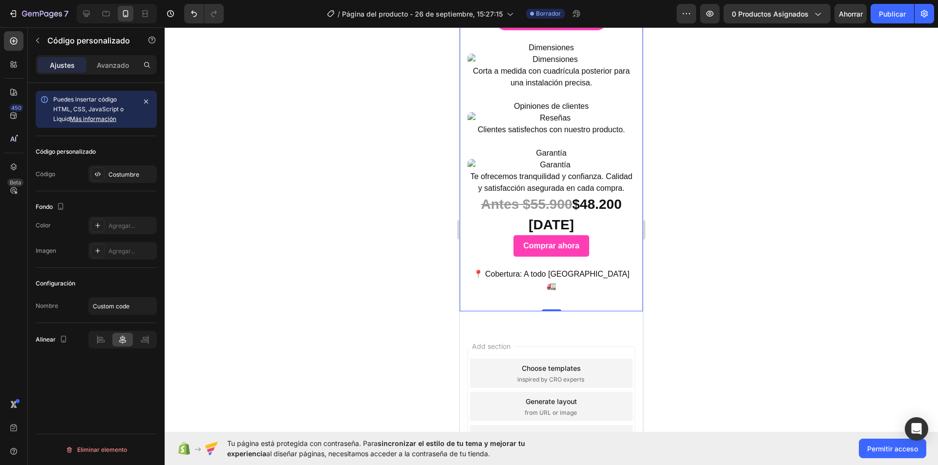
click at [567, 257] on link "Comprar ahora" at bounding box center [551, 245] width 76 height 21
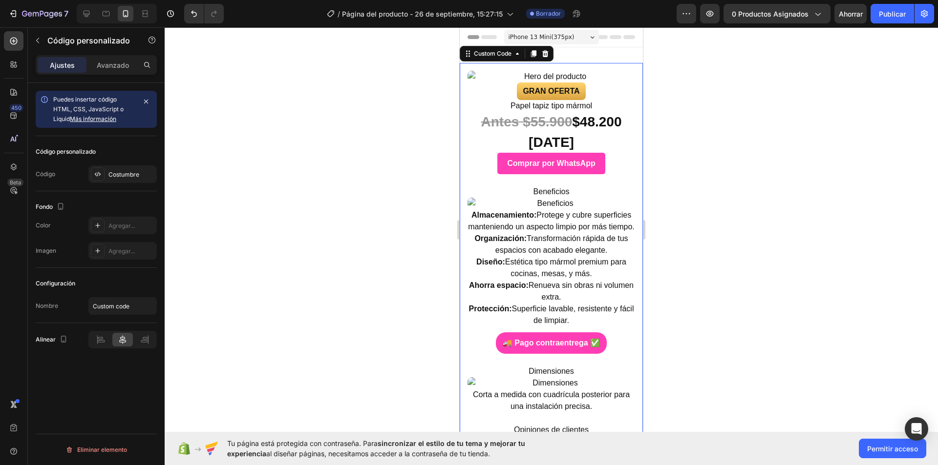
click at [522, 77] on img at bounding box center [551, 77] width 168 height 12
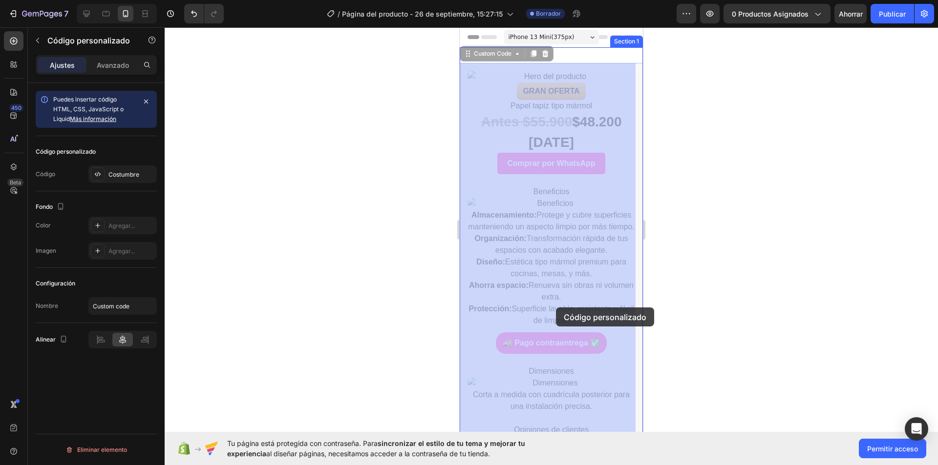
drag, startPoint x: 555, startPoint y: 130, endPoint x: 556, endPoint y: 310, distance: 180.2
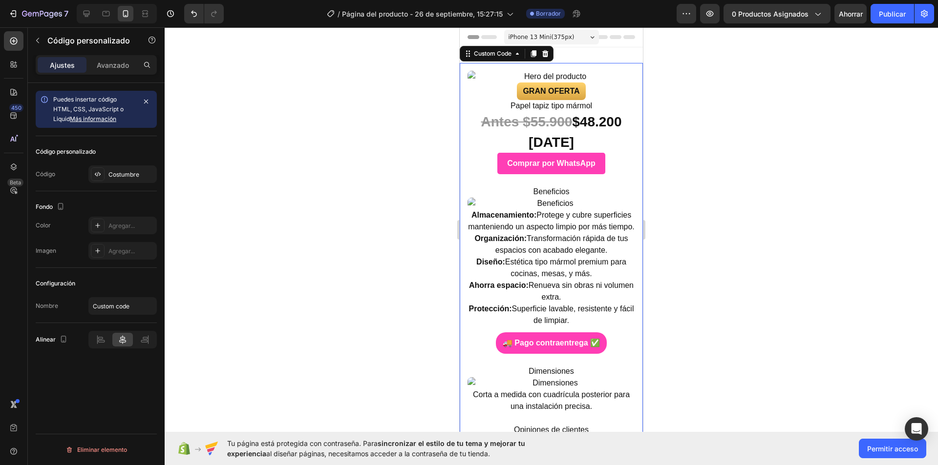
click at [555, 280] on li "Diseño: Estética tipo mármol premium para cocinas, mesas, y más." at bounding box center [551, 267] width 168 height 23
drag, startPoint x: 554, startPoint y: 290, endPoint x: 558, endPoint y: 218, distance: 71.9
click at [558, 222] on ul "Almacenamiento: Protege y cubre superficies manteniendo un aspecto limpio por m…" at bounding box center [551, 268] width 168 height 117
click at [536, 216] on strong "Almacenamiento:" at bounding box center [503, 215] width 65 height 8
click at [541, 168] on link "Comprar por WhatsApp" at bounding box center [550, 163] width 107 height 21
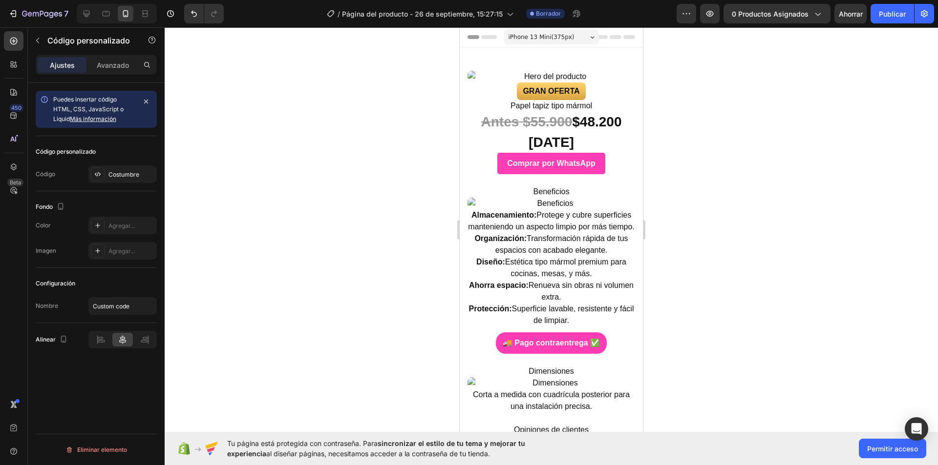
click at [485, 35] on font "Encabezamiento" at bounding box center [502, 37] width 49 height 7
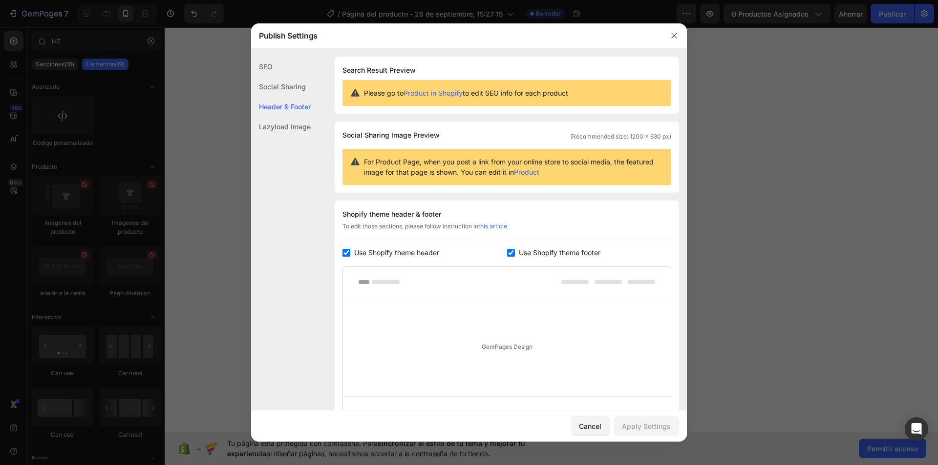
scroll to position [97, 0]
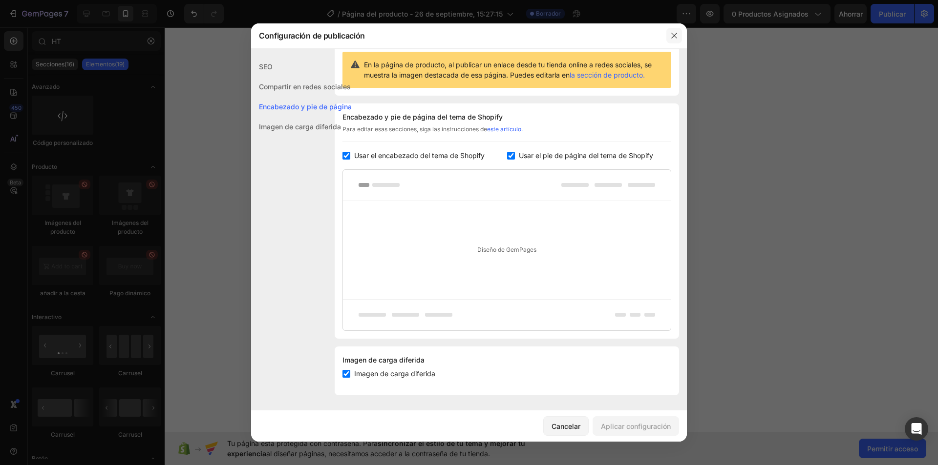
click at [671, 41] on button "button" at bounding box center [674, 36] width 16 height 16
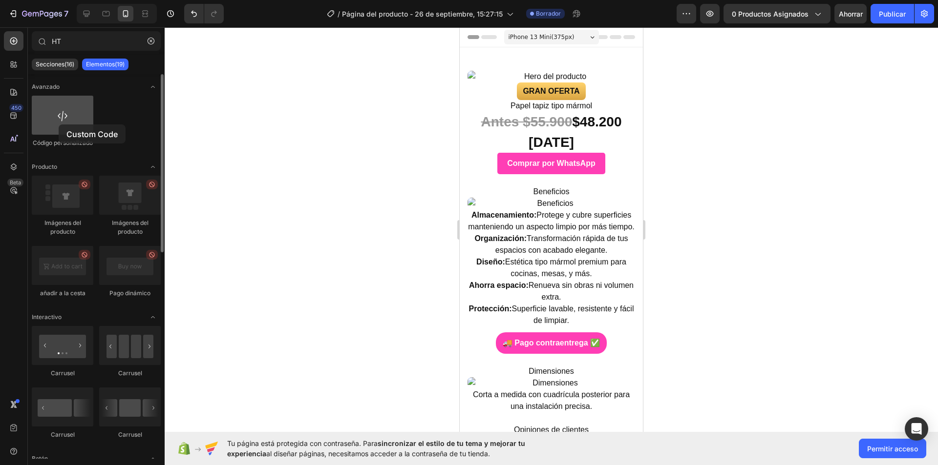
click at [59, 125] on div at bounding box center [63, 115] width 62 height 39
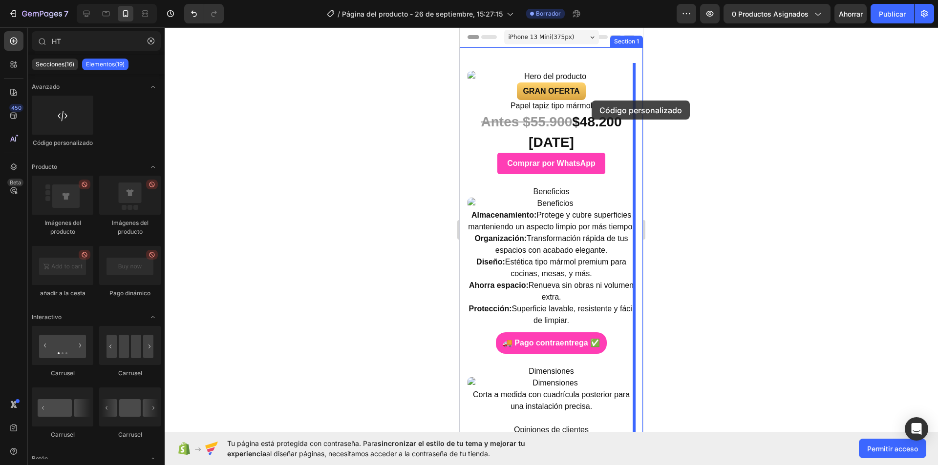
drag, startPoint x: 527, startPoint y: 148, endPoint x: 561, endPoint y: 99, distance: 58.9
click at [561, 99] on div "GRAN OFERTA Papel tapiz tipo mármol Antes $55.900 $48.200 HOY Comprar por Whats…" at bounding box center [551, 349] width 183 height 572
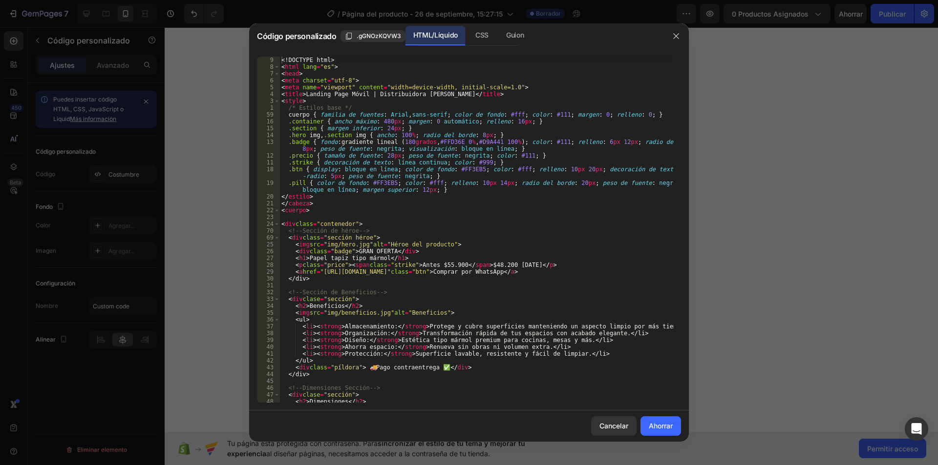
scroll to position [0, 0]
click at [674, 30] on button "button" at bounding box center [676, 36] width 16 height 16
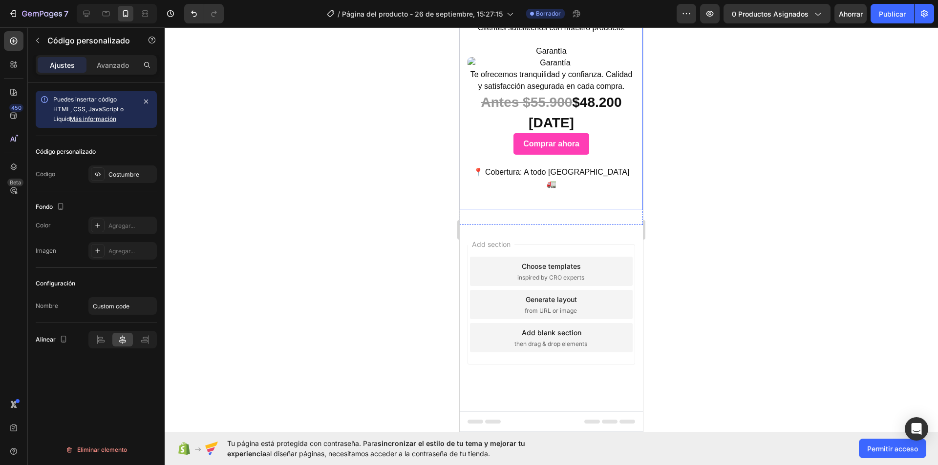
scroll to position [473, 0]
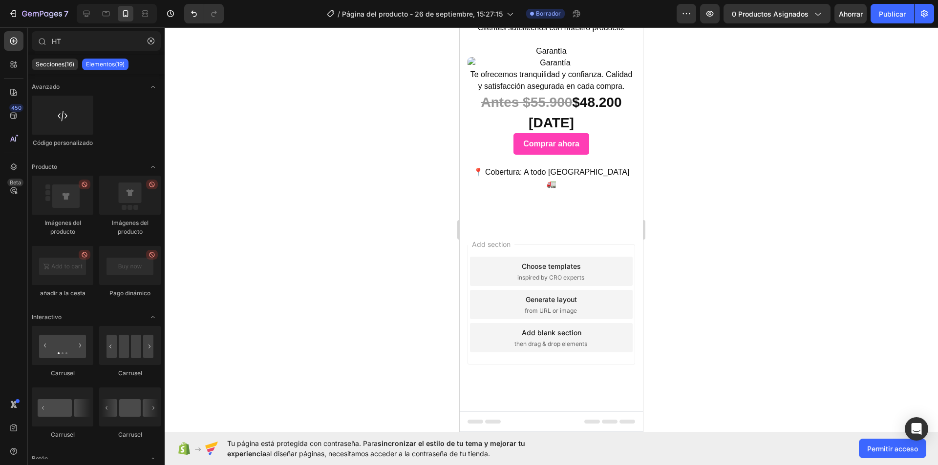
click at [531, 277] on span "inspired by CRO experts" at bounding box center [550, 278] width 67 height 9
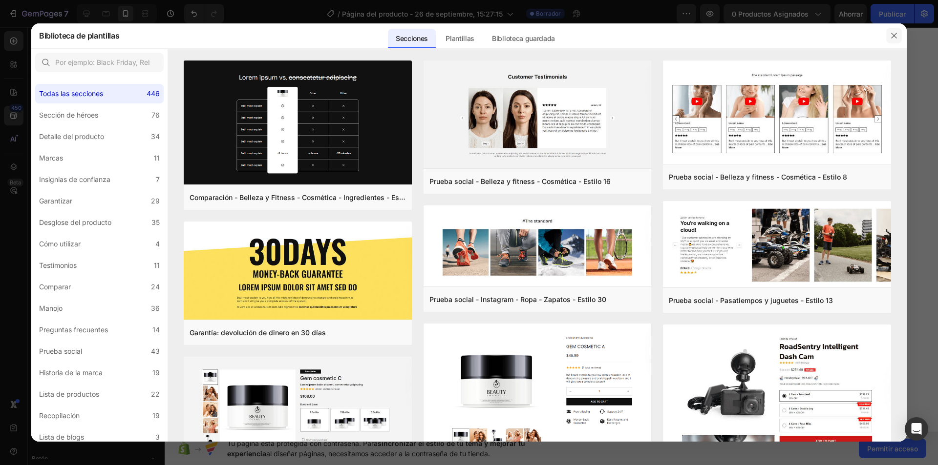
click at [891, 33] on icon "button" at bounding box center [894, 36] width 8 height 8
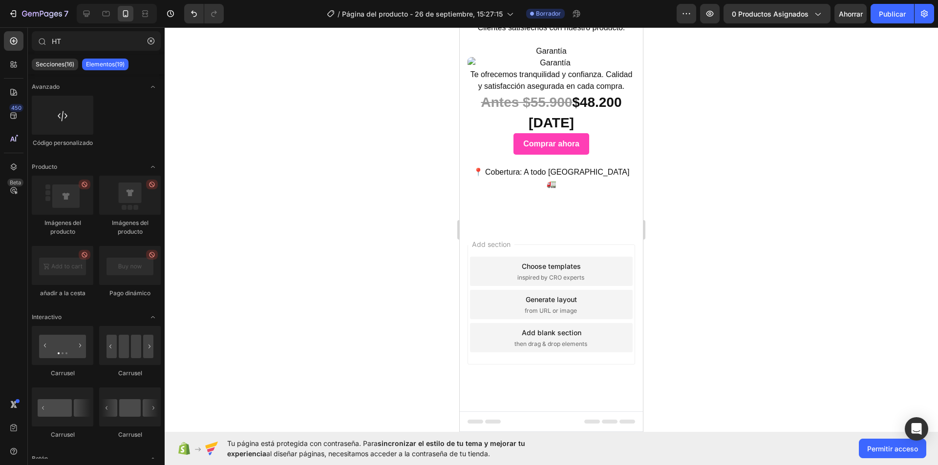
click at [597, 305] on div "Generate layout from URL or image" at bounding box center [551, 304] width 163 height 29
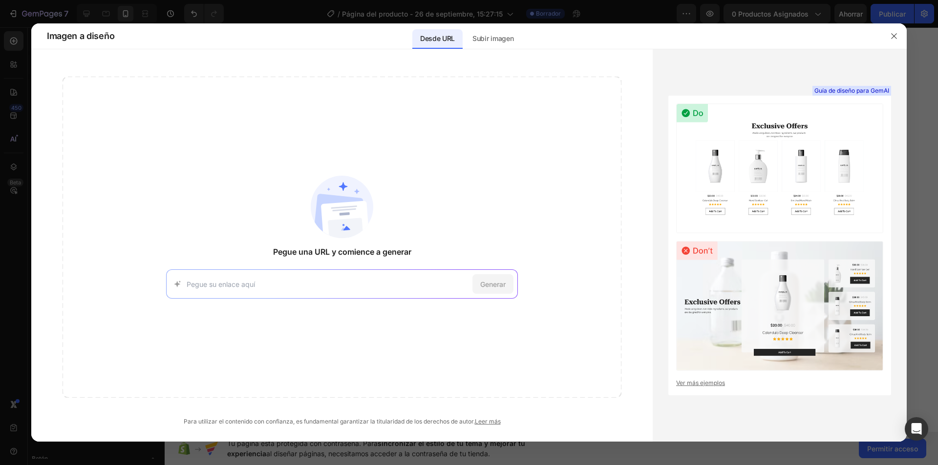
click at [891, 31] on button "button" at bounding box center [894, 36] width 16 height 16
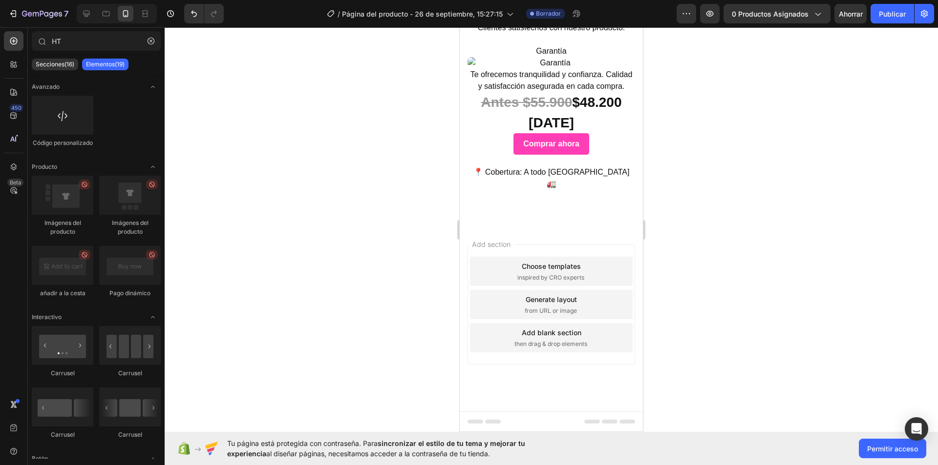
click at [563, 335] on div "Add blank section" at bounding box center [552, 333] width 60 height 10
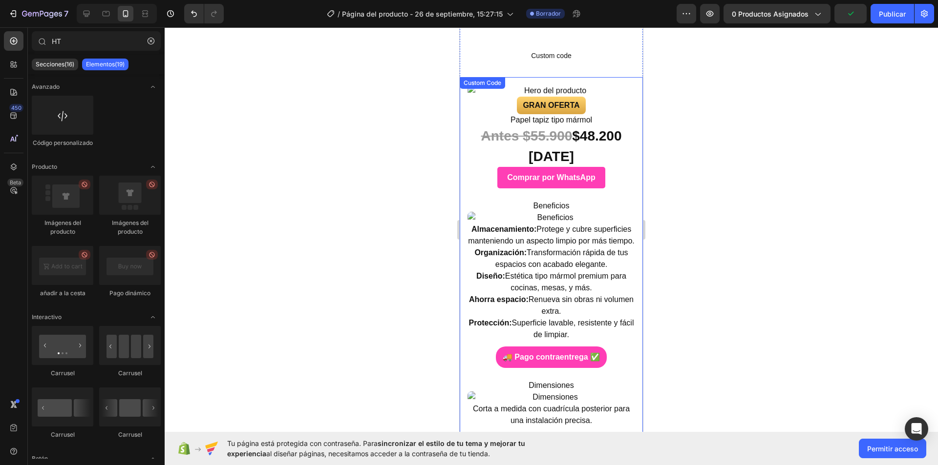
scroll to position [0, 0]
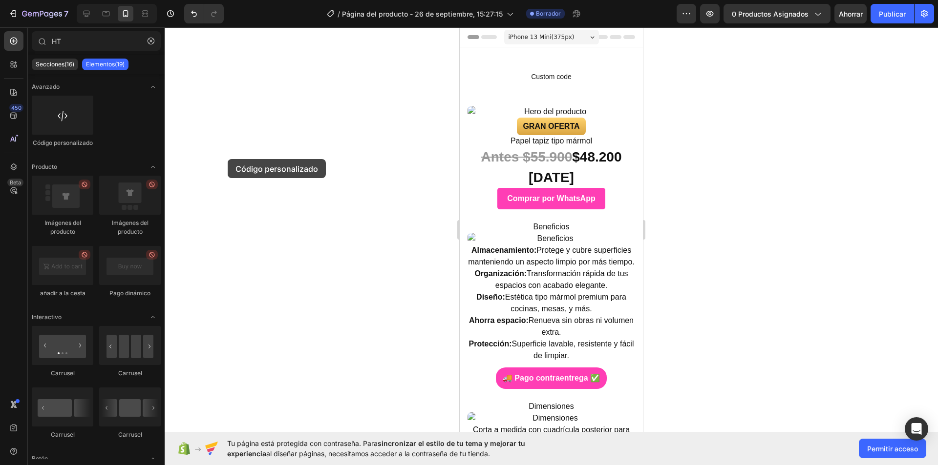
drag, startPoint x: 89, startPoint y: 117, endPoint x: 182, endPoint y: 140, distance: 95.0
click at [165, 0] on div "7 / Página del producto - 26 de septiembre, 15:27:15 Borrador Avance 0 producto…" at bounding box center [469, 0] width 938 height 0
click at [534, 71] on span "Custom code" at bounding box center [551, 77] width 183 height 12
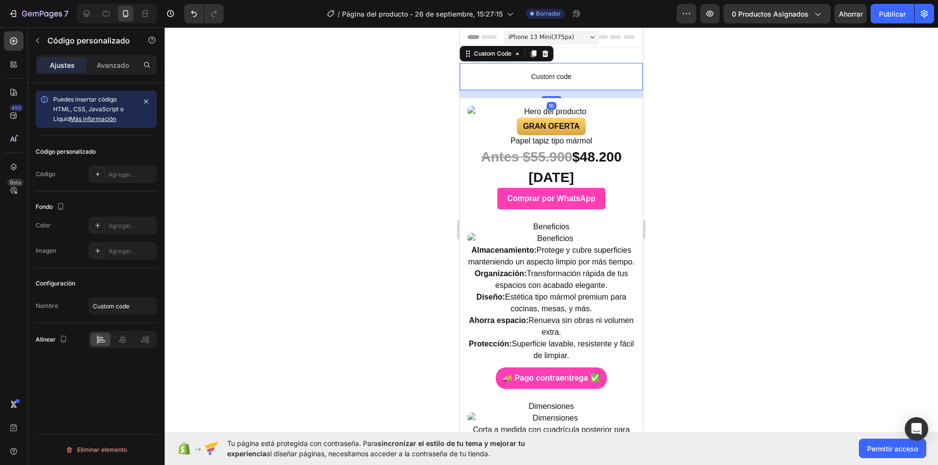
click at [534, 71] on span "Custom code" at bounding box center [551, 77] width 183 height 12
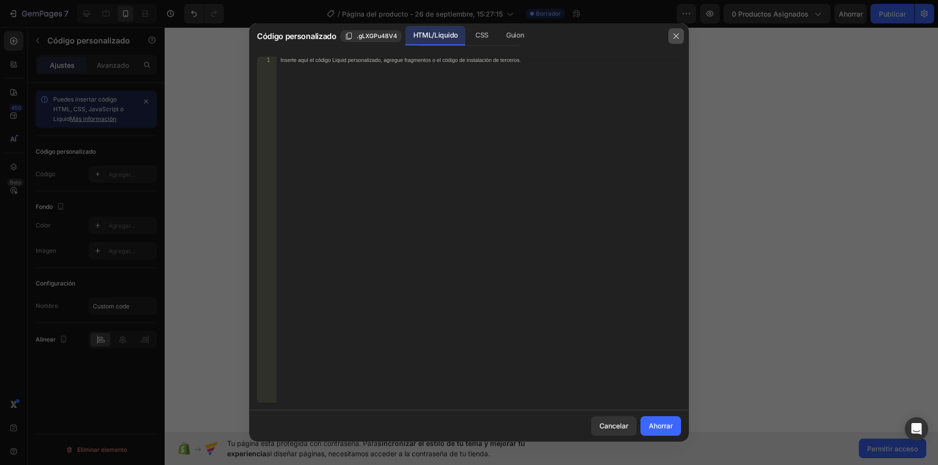
click at [674, 39] on icon "button" at bounding box center [676, 36] width 8 height 8
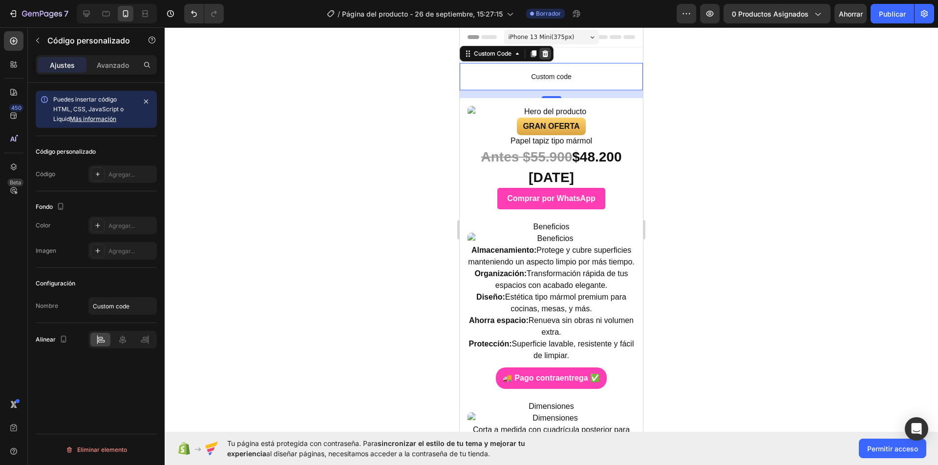
click at [548, 56] on icon at bounding box center [545, 53] width 6 height 7
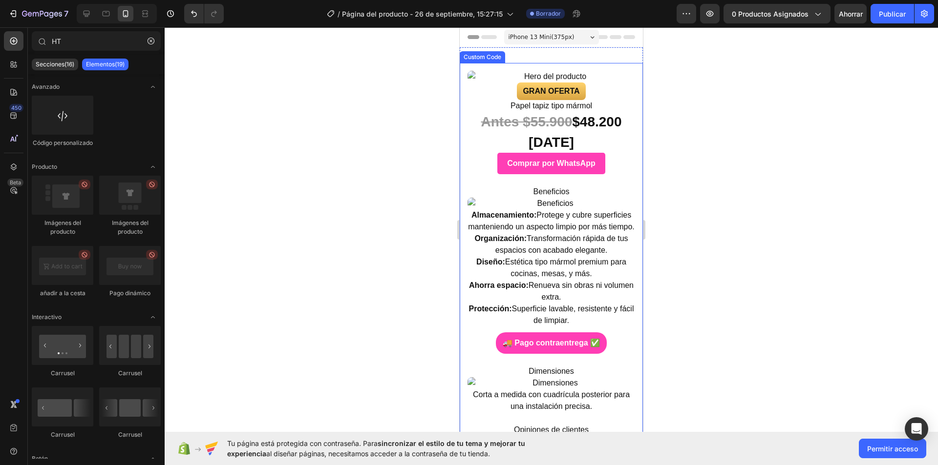
drag, startPoint x: 547, startPoint y: 50, endPoint x: 538, endPoint y: 90, distance: 41.0
click at [538, 93] on div "GRAN OFERTA Papel tapiz tipo mármol Antes $55.900 $48.200 HOY Comprar por Whats…" at bounding box center [551, 349] width 183 height 604
click at [537, 79] on img at bounding box center [551, 77] width 168 height 12
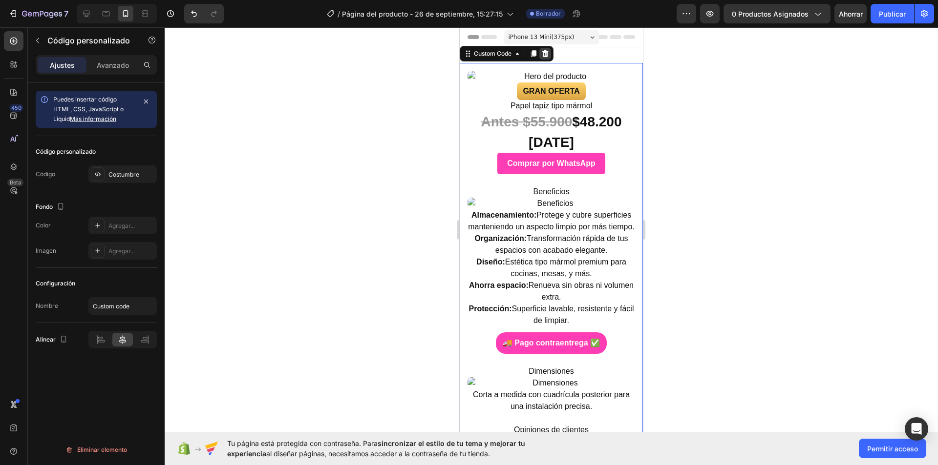
click at [542, 56] on icon at bounding box center [545, 54] width 8 height 8
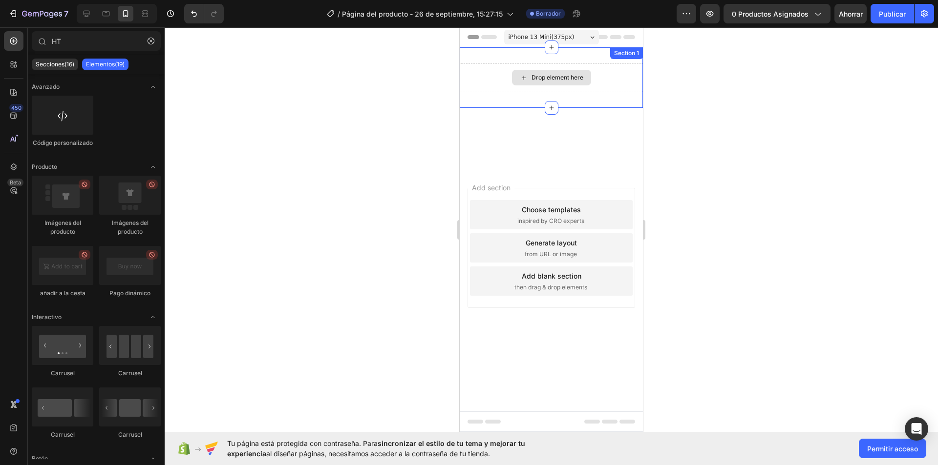
click at [534, 84] on div "Drop element here" at bounding box center [551, 78] width 79 height 16
click at [542, 75] on div "Drop element here" at bounding box center [557, 78] width 52 height 8
click at [541, 74] on div "Drop element here" at bounding box center [557, 78] width 52 height 8
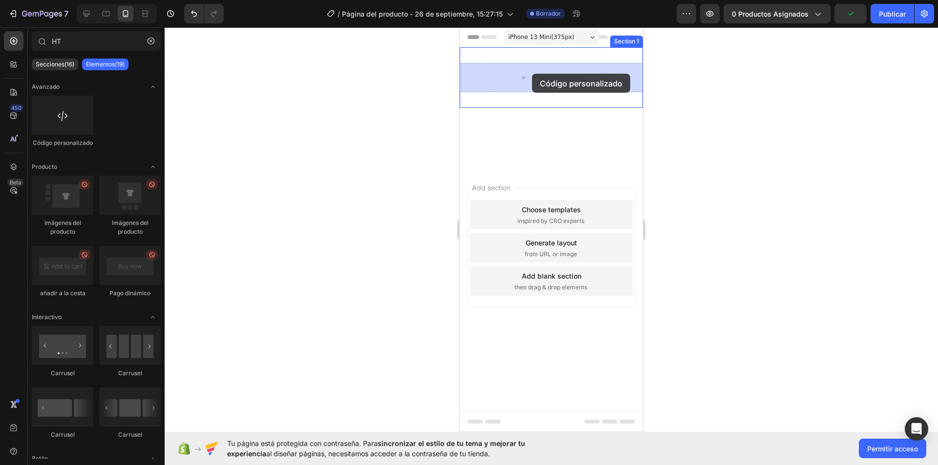
drag, startPoint x: 519, startPoint y: 146, endPoint x: 532, endPoint y: 74, distance: 73.5
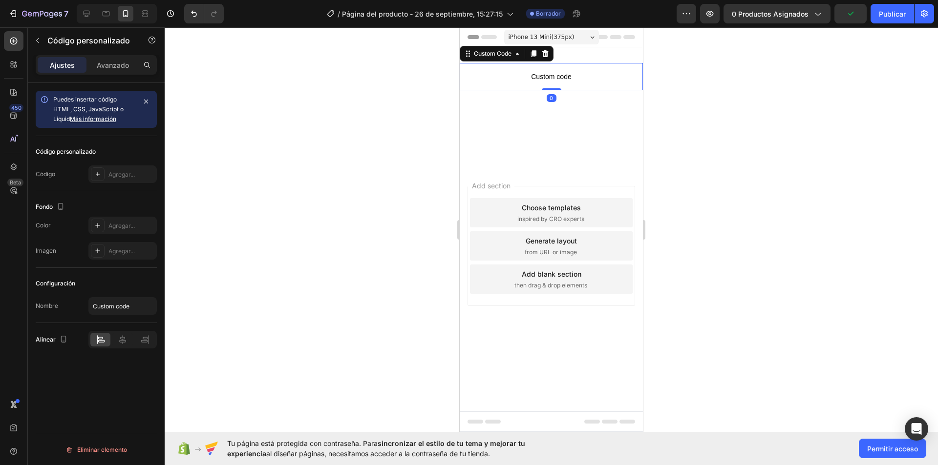
click at [520, 81] on span "Custom code" at bounding box center [551, 77] width 183 height 12
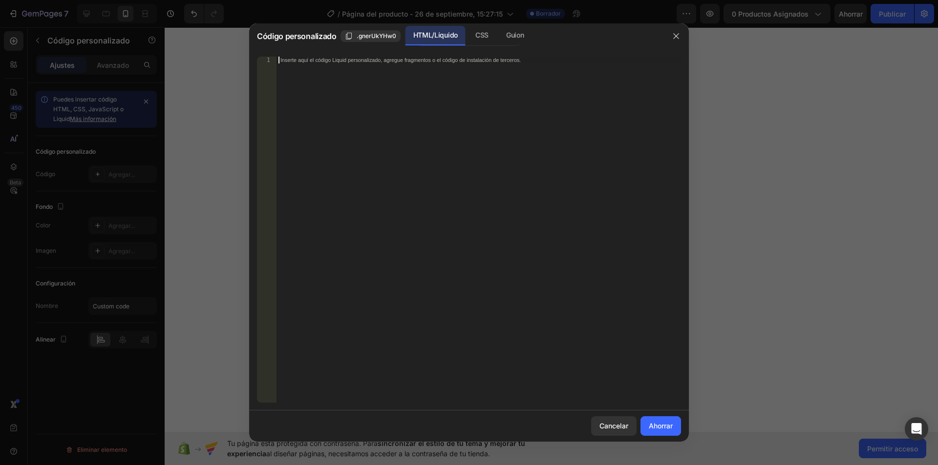
click at [381, 61] on font "Inserte aquí el código Liquid personalizado, agregue fragmentos o el código de …" at bounding box center [400, 60] width 240 height 6
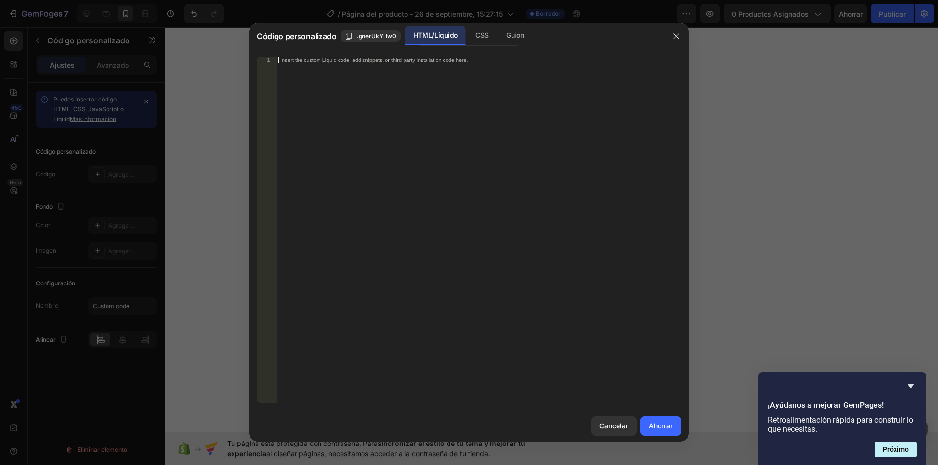
click at [314, 65] on div "Insert the custom Liquid code, add snippets, or third-party installation code h…" at bounding box center [478, 237] width 404 height 360
paste textarea "</html>"
type textarea "</html>"
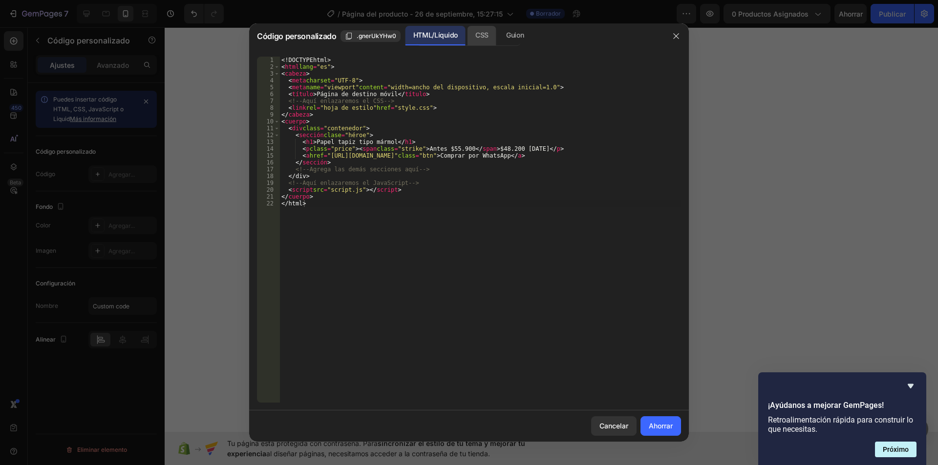
click at [475, 33] on font "CSS" at bounding box center [481, 35] width 13 height 8
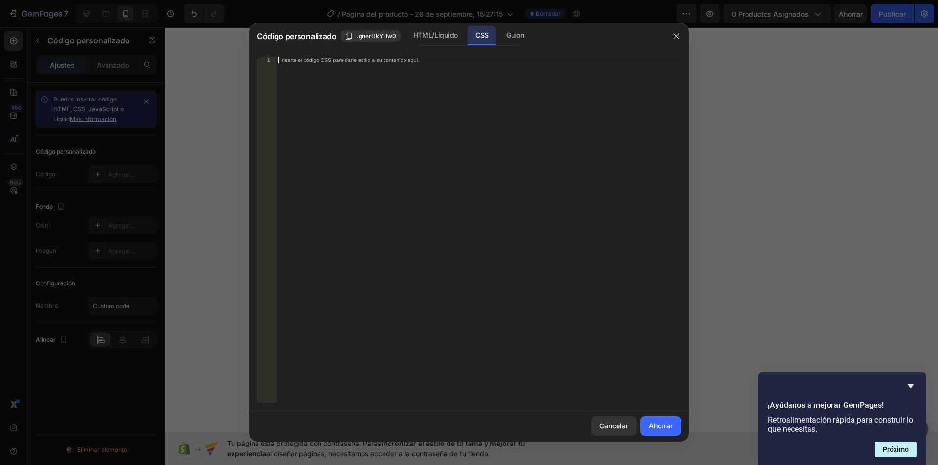
click at [383, 65] on div "Inserte el código CSS para darle estilo a su contenido aquí." at bounding box center [478, 237] width 404 height 360
paste textarea "}"
type textarea "}"
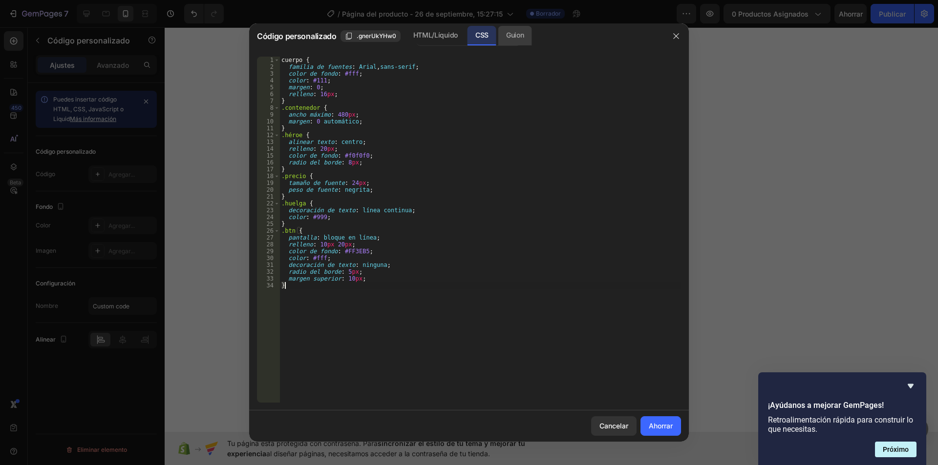
click at [514, 37] on font "Guion" at bounding box center [515, 35] width 18 height 8
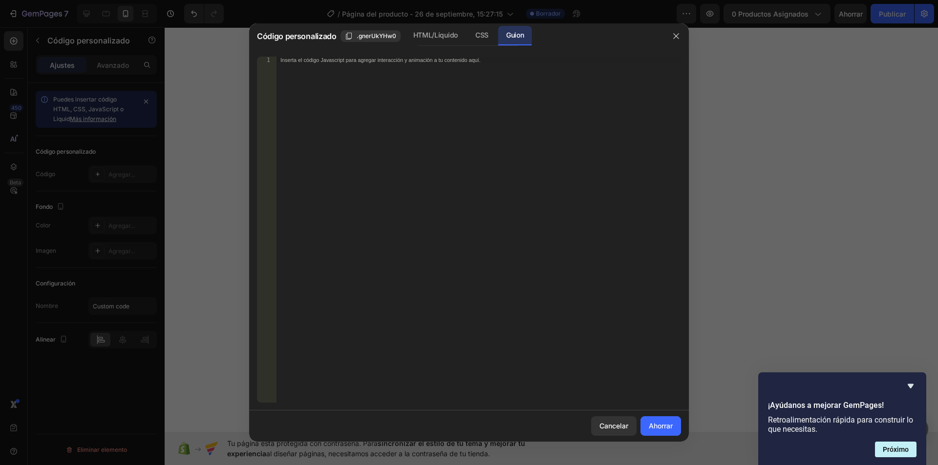
click at [437, 64] on div "Inserta el código Javascript para agregar interacción y animación a tu contenid…" at bounding box center [478, 237] width 404 height 360
paste textarea "});"
type textarea "});"
click at [666, 428] on font "Ahorrar" at bounding box center [661, 426] width 24 height 8
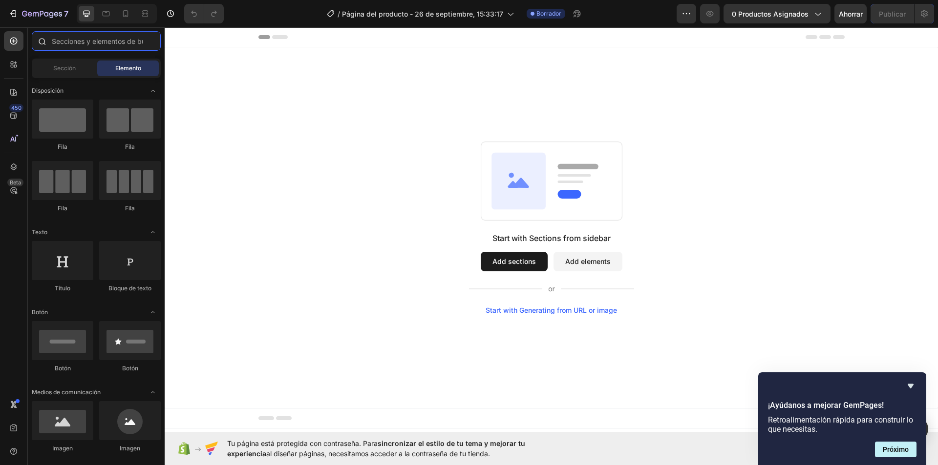
click at [76, 42] on input "text" at bounding box center [96, 41] width 129 height 20
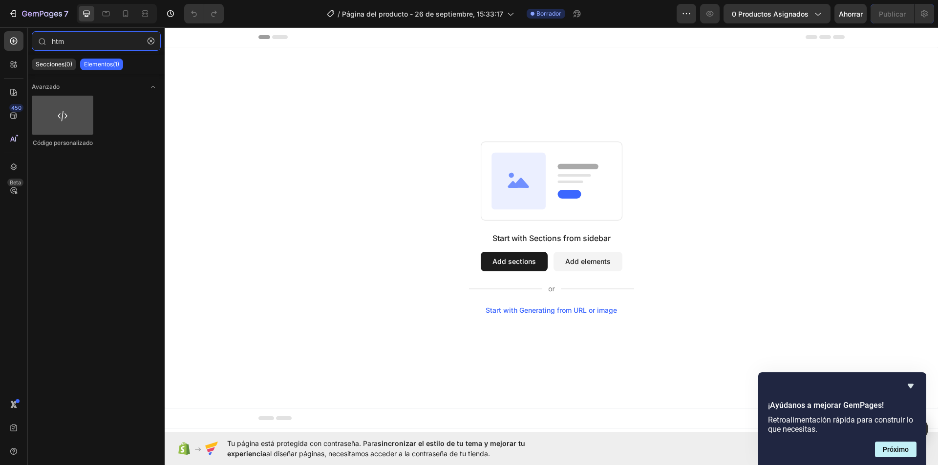
type input "htm"
click at [78, 119] on div at bounding box center [63, 115] width 62 height 39
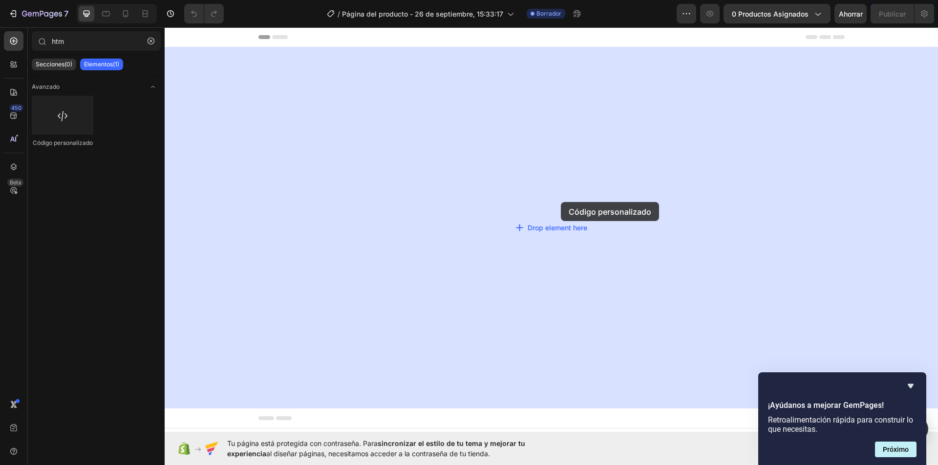
drag, startPoint x: 232, startPoint y: 148, endPoint x: 561, endPoint y: 202, distance: 333.1
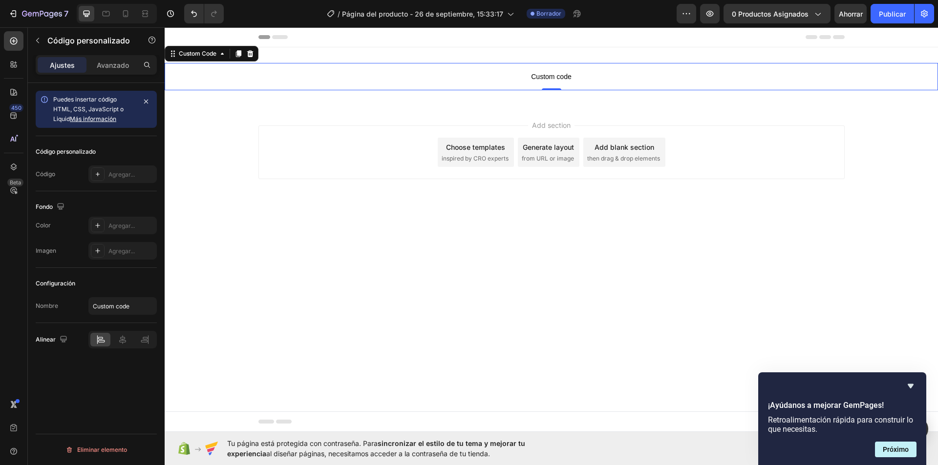
click at [532, 78] on span "Custom code" at bounding box center [551, 77] width 773 height 12
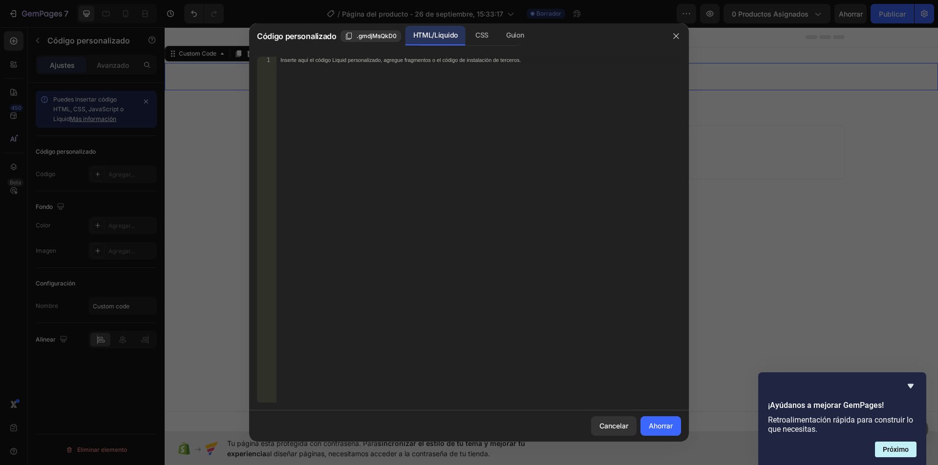
click at [423, 63] on font "Inserte aquí el código Liquid personalizado, agregue fragmentos o el código de …" at bounding box center [400, 60] width 240 height 6
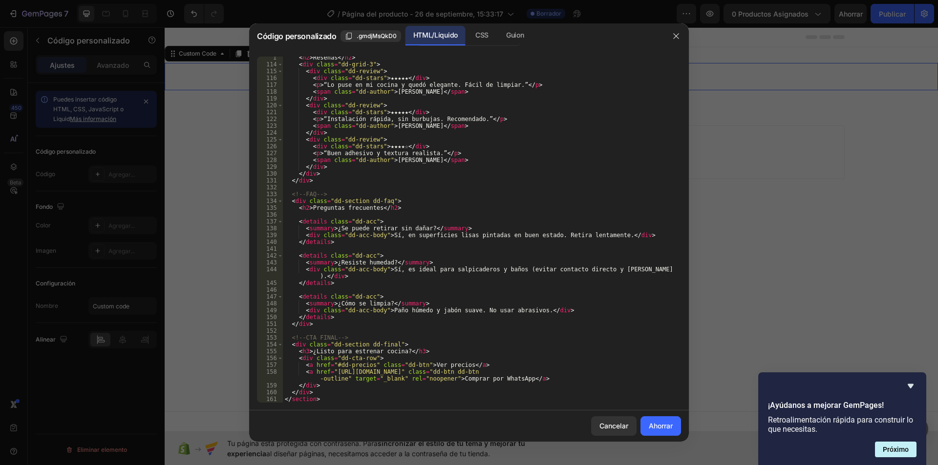
scroll to position [864, 0]
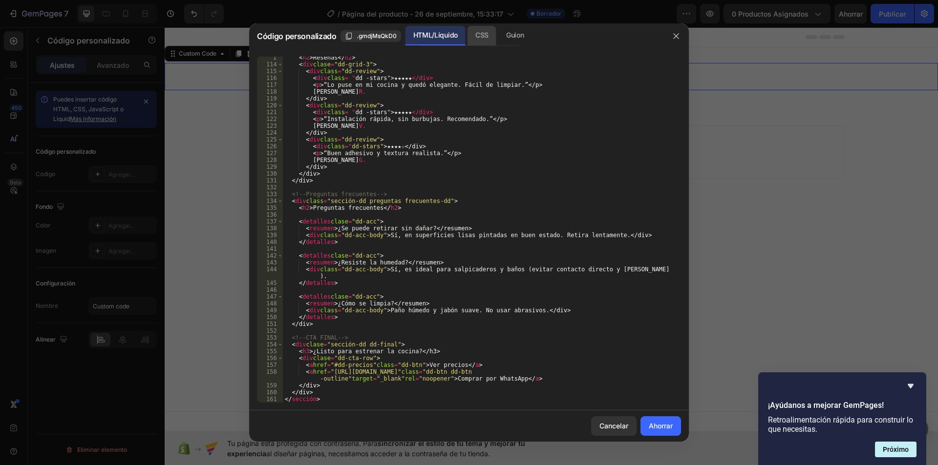
click at [488, 33] on div "CSS" at bounding box center [481, 36] width 29 height 20
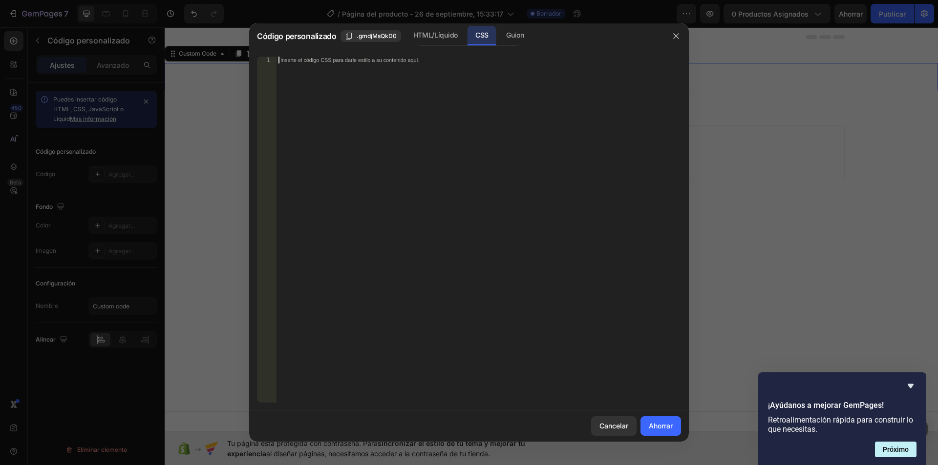
click at [361, 67] on div "Inserte el código CSS para darle estilo a su contenido aquí." at bounding box center [478, 237] width 404 height 360
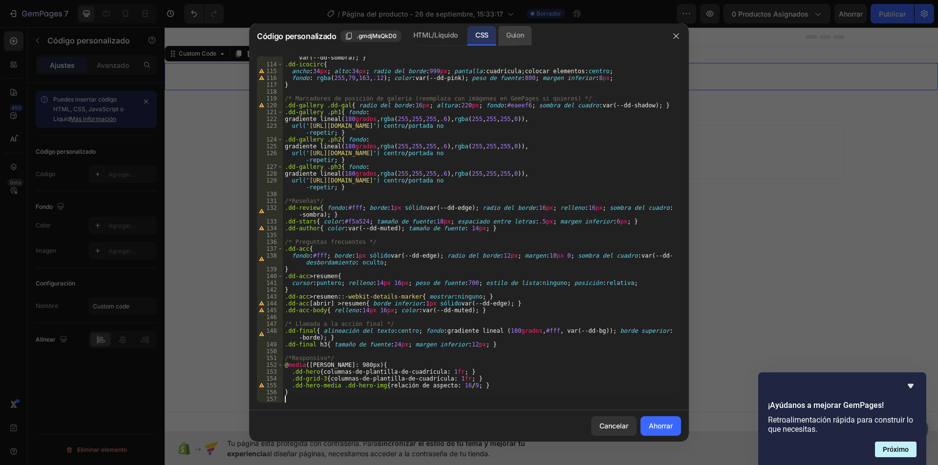
click at [514, 39] on font "Guion" at bounding box center [515, 35] width 18 height 8
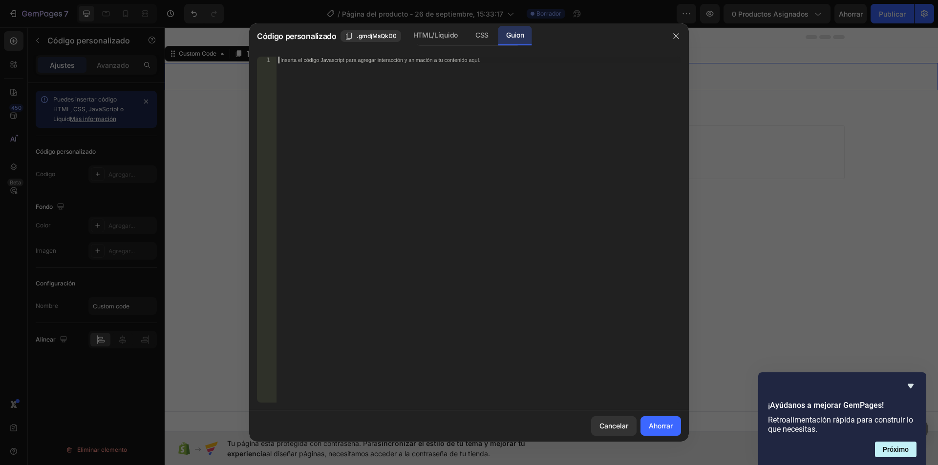
click at [492, 131] on div "Inserta el código Javascript para agregar interacción y animación a tu contenid…" at bounding box center [478, 237] width 404 height 360
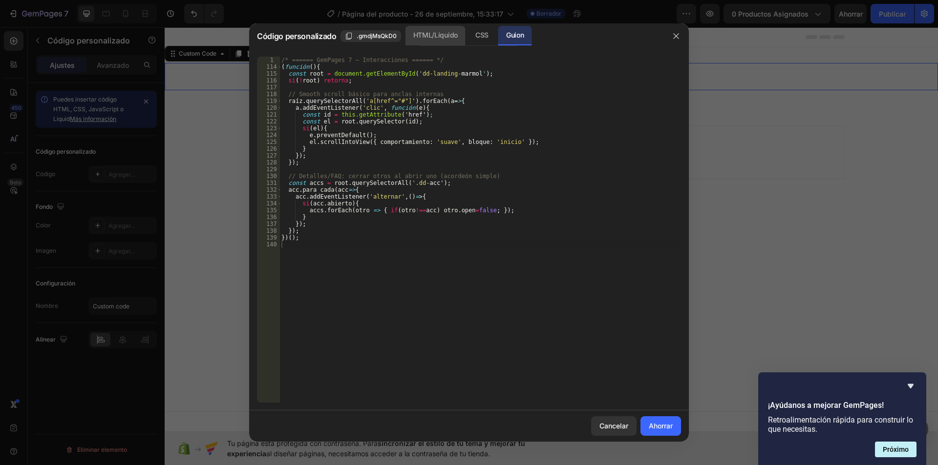
click at [422, 32] on font "HTML/Líquido" at bounding box center [435, 35] width 44 height 8
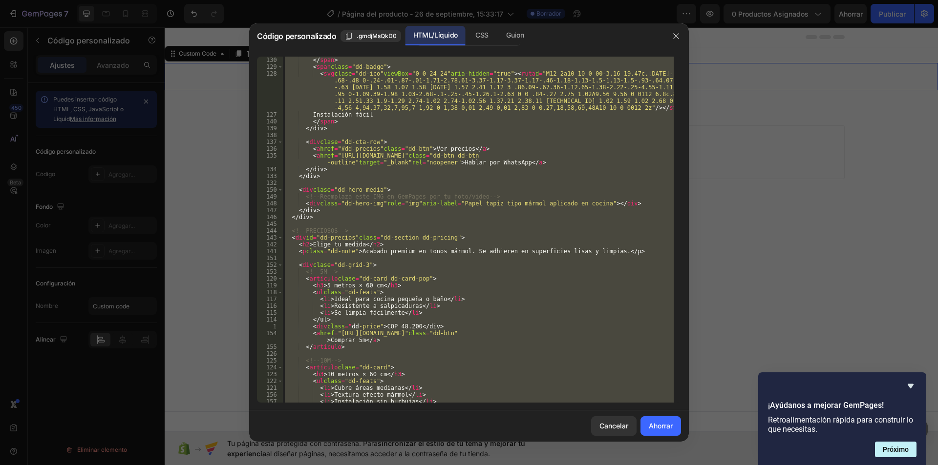
scroll to position [0, 0]
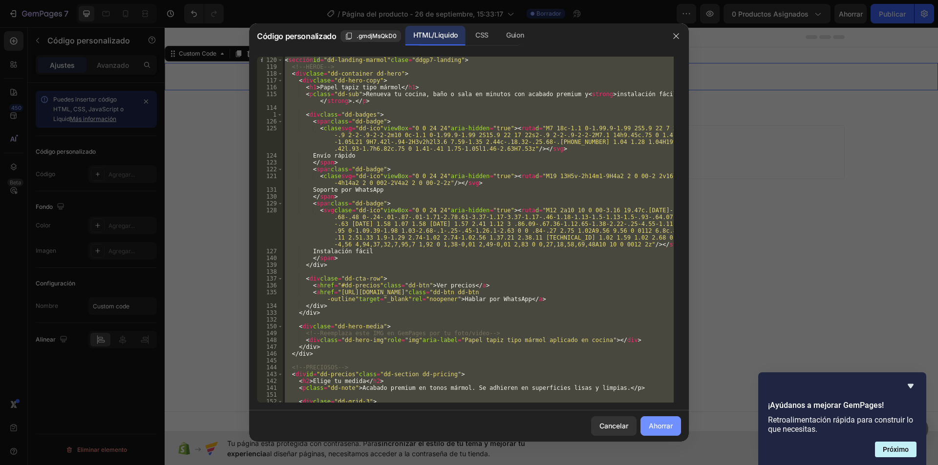
click at [661, 428] on font "Ahorrar" at bounding box center [661, 426] width 24 height 8
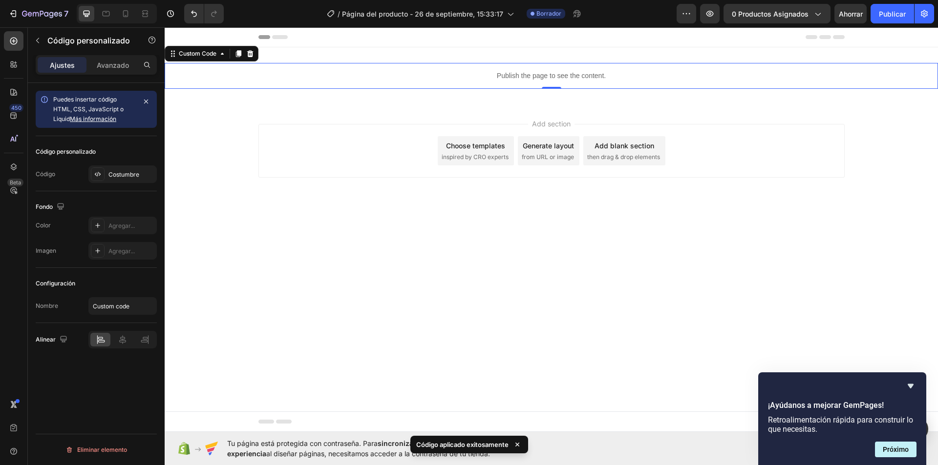
click at [561, 74] on p "Publish the page to see the content." at bounding box center [551, 76] width 773 height 10
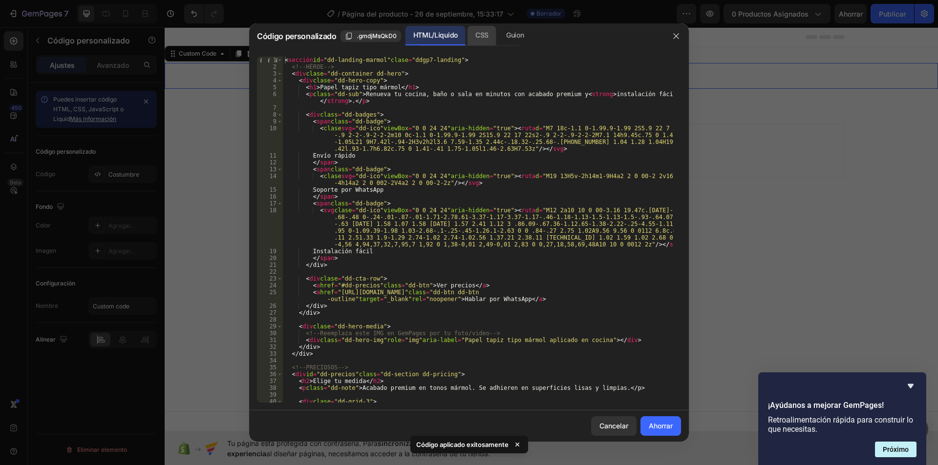
click at [469, 30] on div "CSS" at bounding box center [481, 36] width 29 height 20
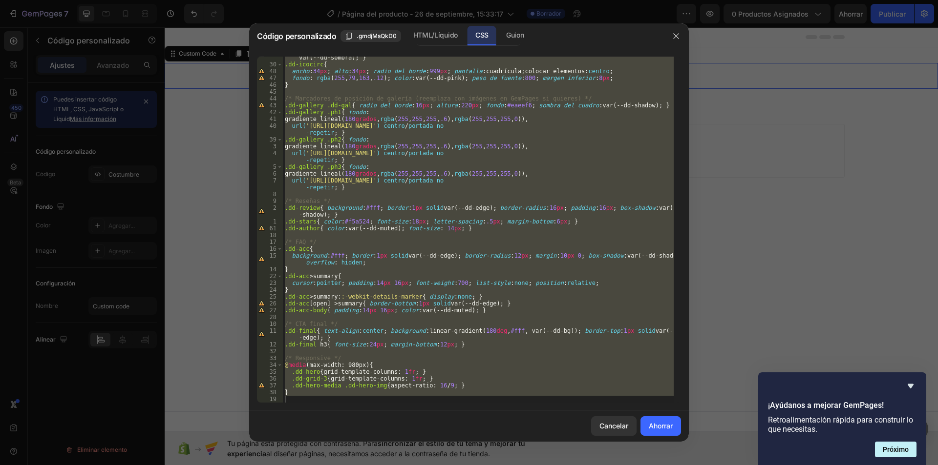
scroll to position [618, 0]
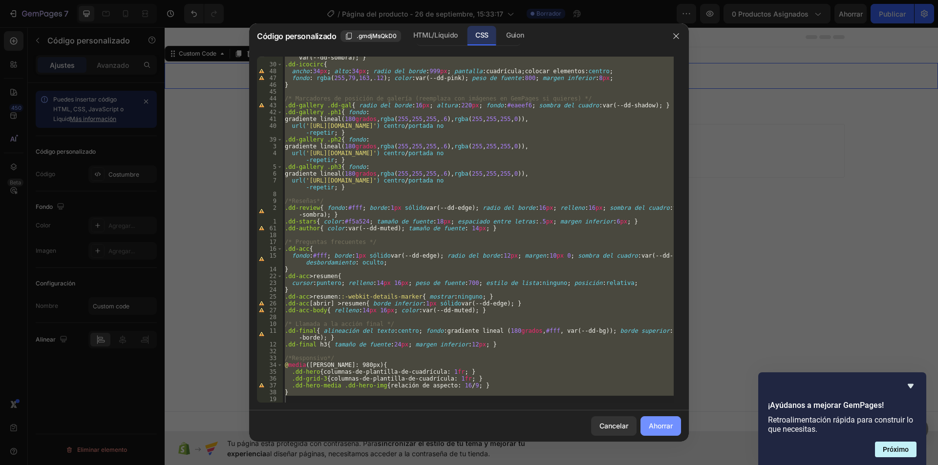
click at [669, 431] on font "Ahorrar" at bounding box center [661, 426] width 24 height 10
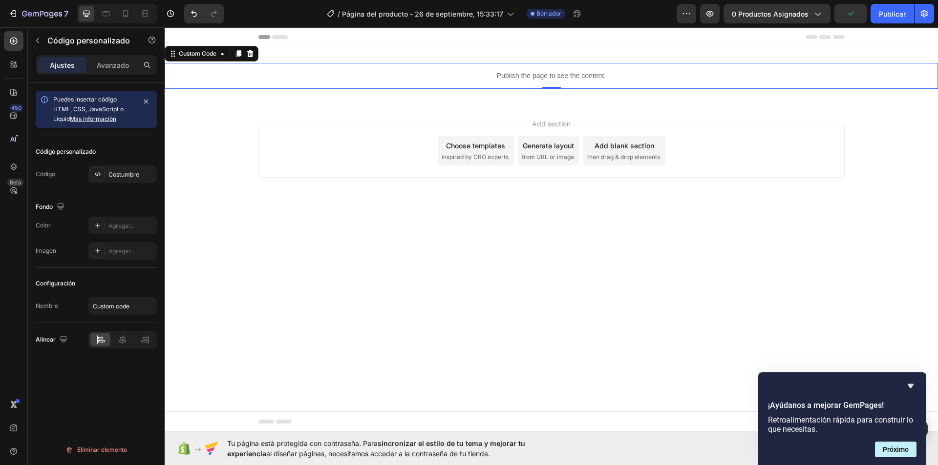
click at [528, 70] on div "Publish the page to see the content." at bounding box center [551, 76] width 773 height 26
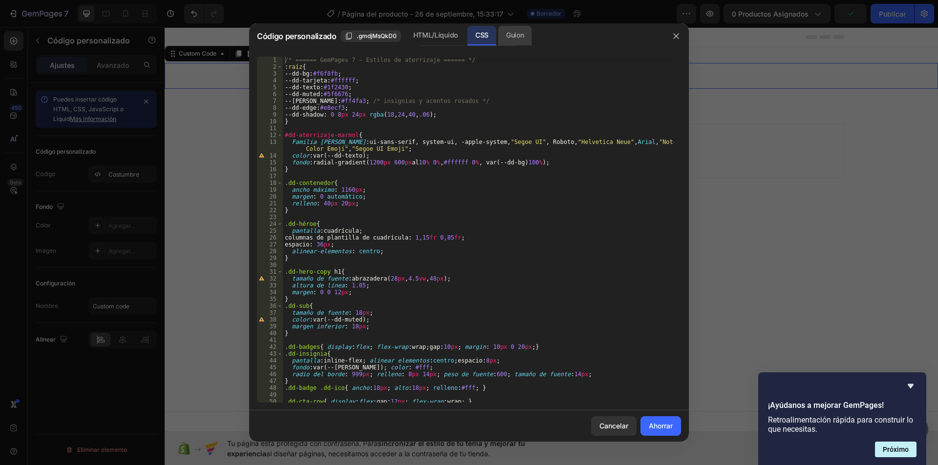
click at [506, 36] on font "Guion" at bounding box center [515, 35] width 18 height 8
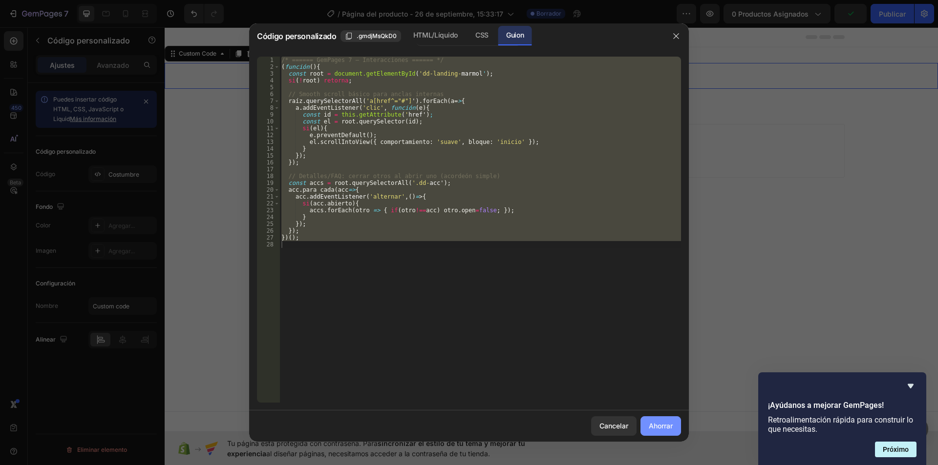
click at [658, 425] on font "Ahorrar" at bounding box center [661, 426] width 24 height 8
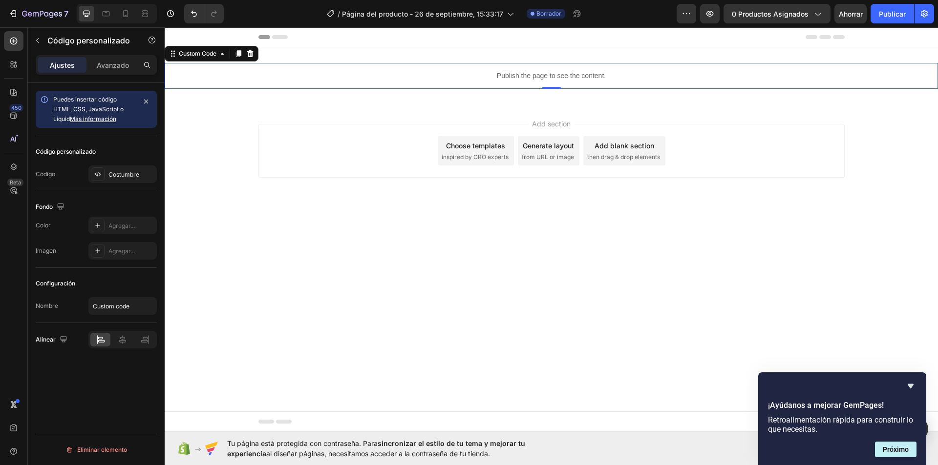
click at [528, 72] on p "Publish the page to see the content." at bounding box center [551, 76] width 773 height 10
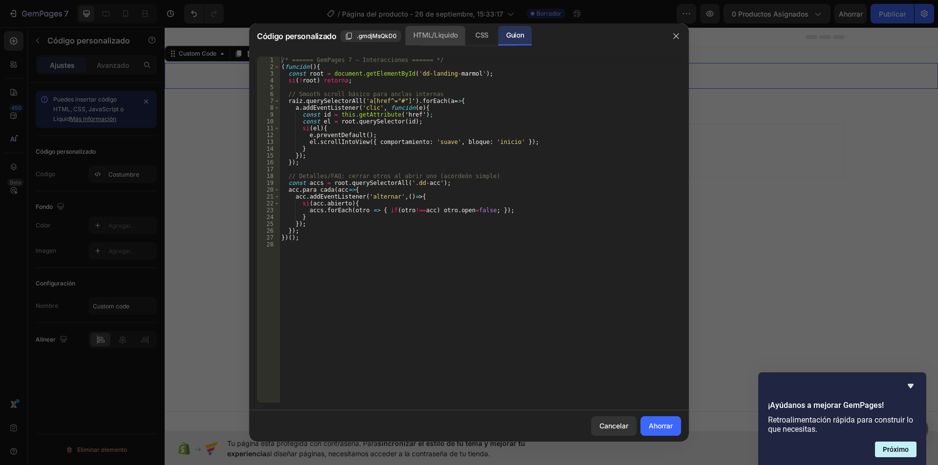
click at [417, 35] on font "HTML/Líquido" at bounding box center [435, 35] width 44 height 8
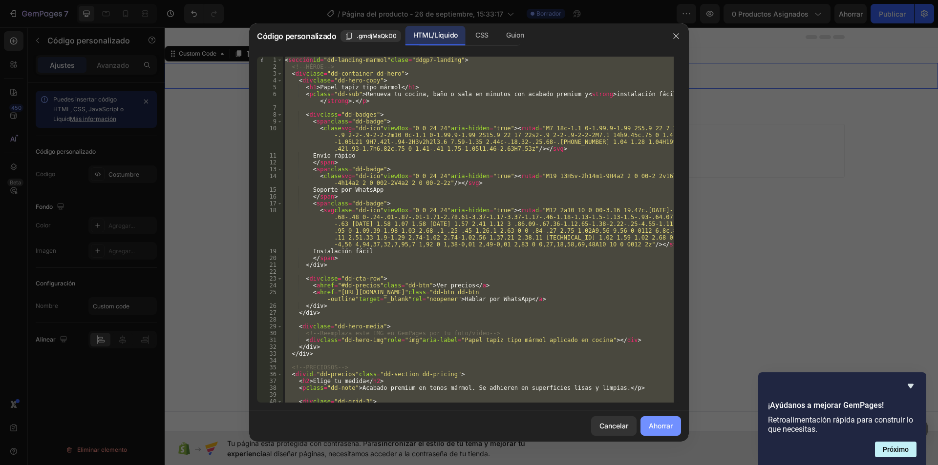
click at [659, 429] on font "Ahorrar" at bounding box center [661, 426] width 24 height 8
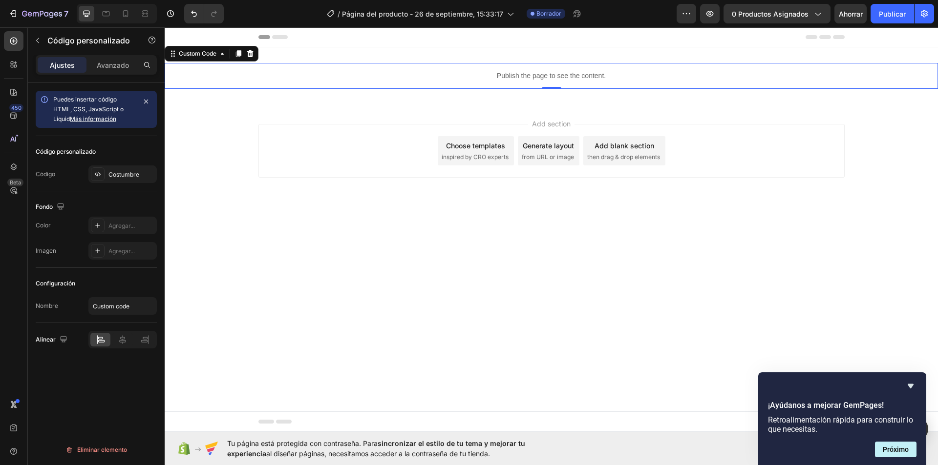
click at [538, 75] on p "Publish the page to see the content." at bounding box center [551, 76] width 773 height 10
click at [537, 73] on p "Publish the page to see the content." at bounding box center [551, 76] width 773 height 10
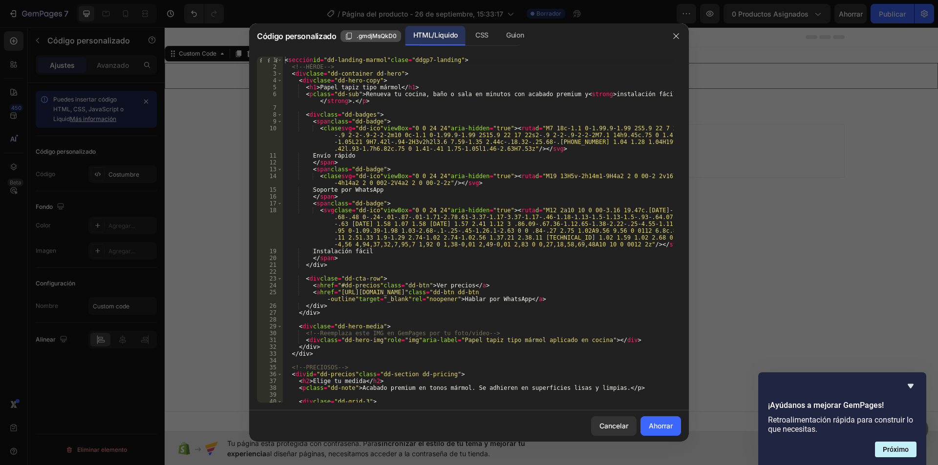
click at [382, 35] on font ".gmdjMsQkD0" at bounding box center [377, 35] width 40 height 7
click at [677, 37] on icon "button" at bounding box center [675, 35] width 5 height 5
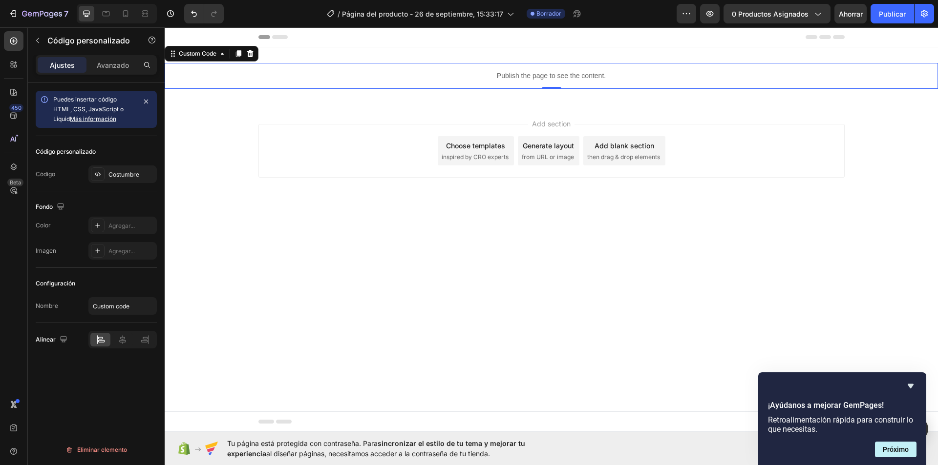
click at [492, 77] on p "Publish the page to see the content." at bounding box center [551, 76] width 773 height 10
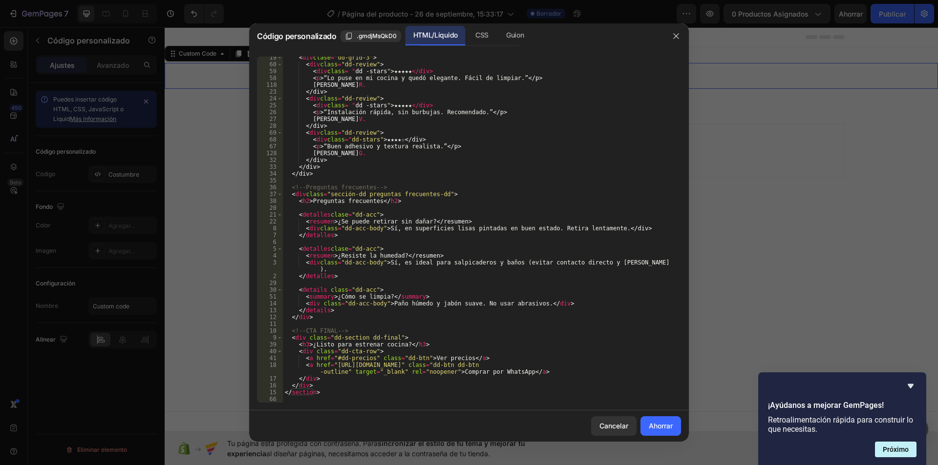
scroll to position [871, 0]
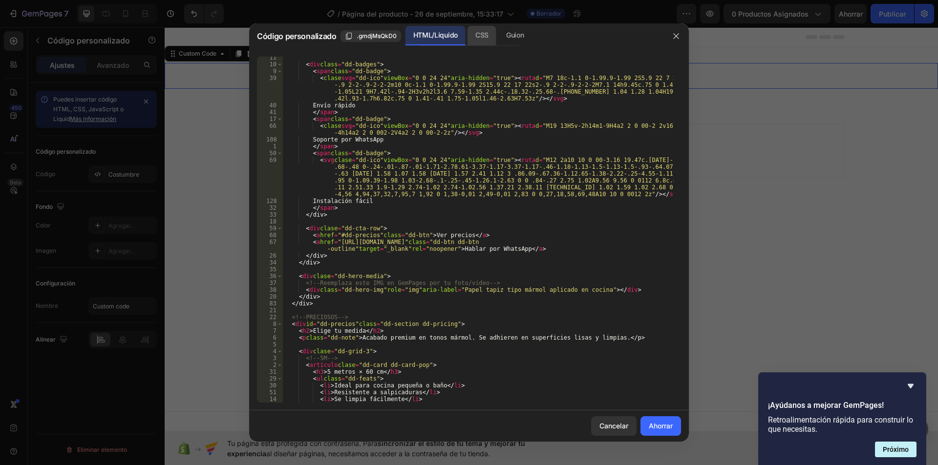
click at [475, 31] on font "CSS" at bounding box center [481, 35] width 13 height 8
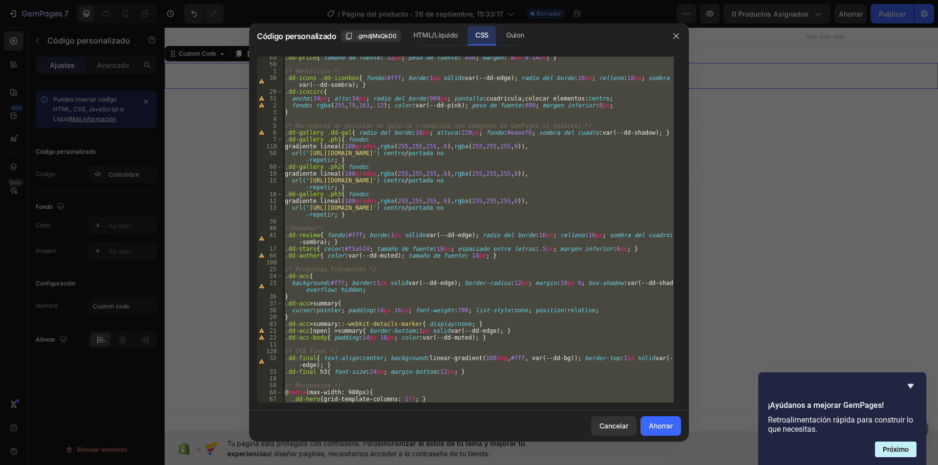
scroll to position [618, 0]
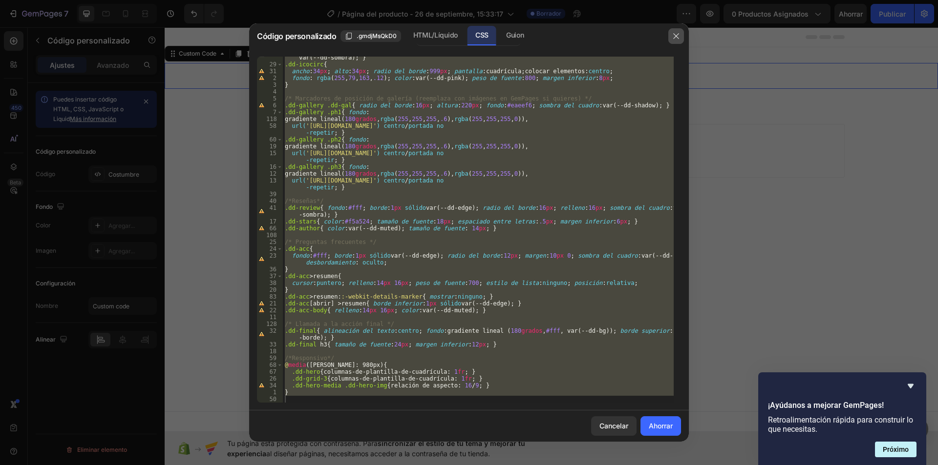
click at [673, 34] on icon "button" at bounding box center [676, 36] width 8 height 8
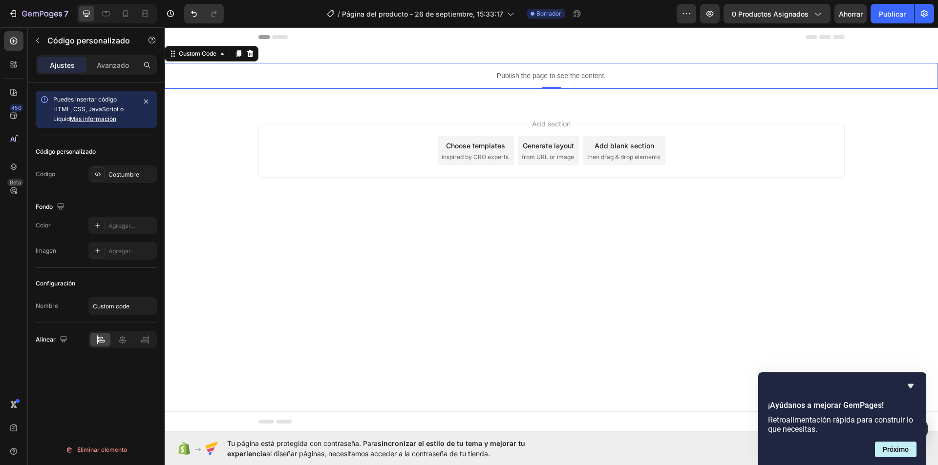
click at [627, 75] on p "Publish the page to see the content." at bounding box center [551, 76] width 773 height 10
click at [570, 75] on p "Publish the page to see the content." at bounding box center [551, 76] width 773 height 10
click at [248, 54] on icon at bounding box center [250, 54] width 8 height 8
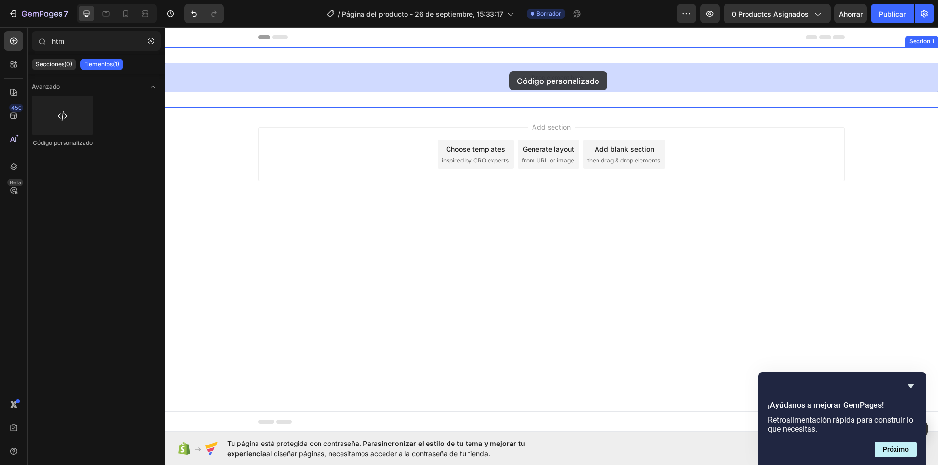
drag, startPoint x: 221, startPoint y: 152, endPoint x: 509, endPoint y: 71, distance: 299.7
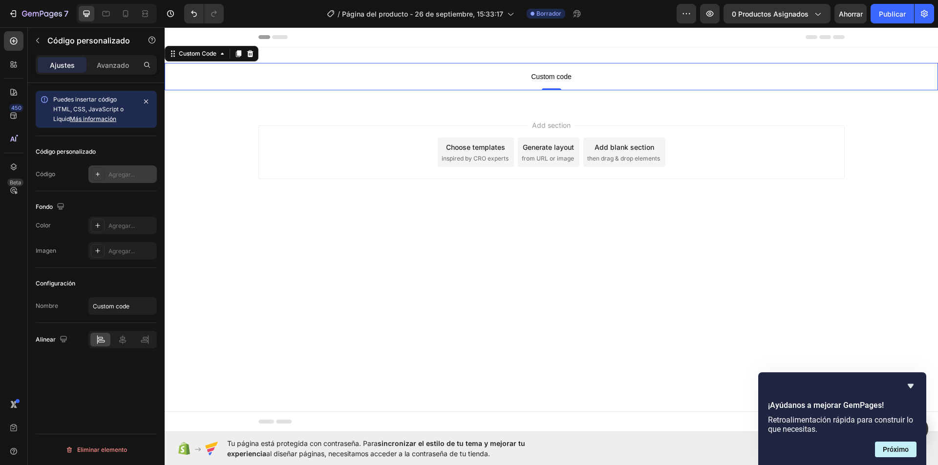
click at [115, 173] on font "Agregar..." at bounding box center [121, 174] width 26 height 7
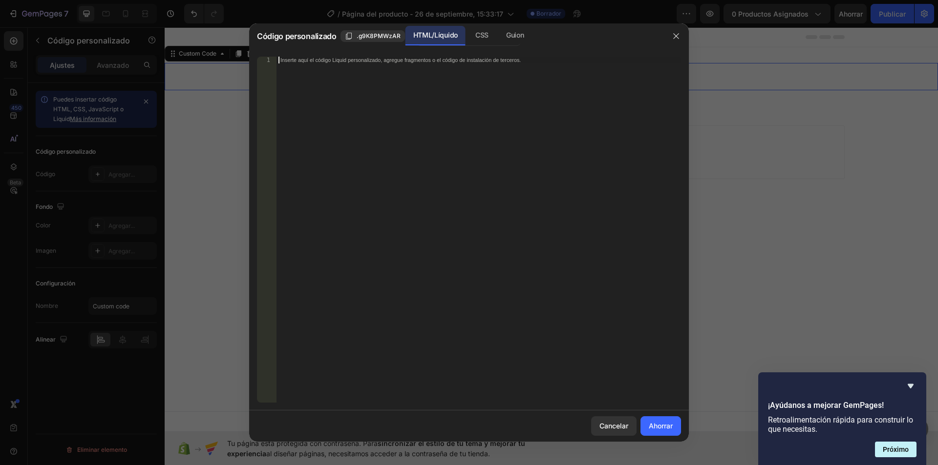
click at [309, 59] on font "Inserte aquí el código Liquid personalizado, agregue fragmentos o el código de …" at bounding box center [400, 60] width 240 height 6
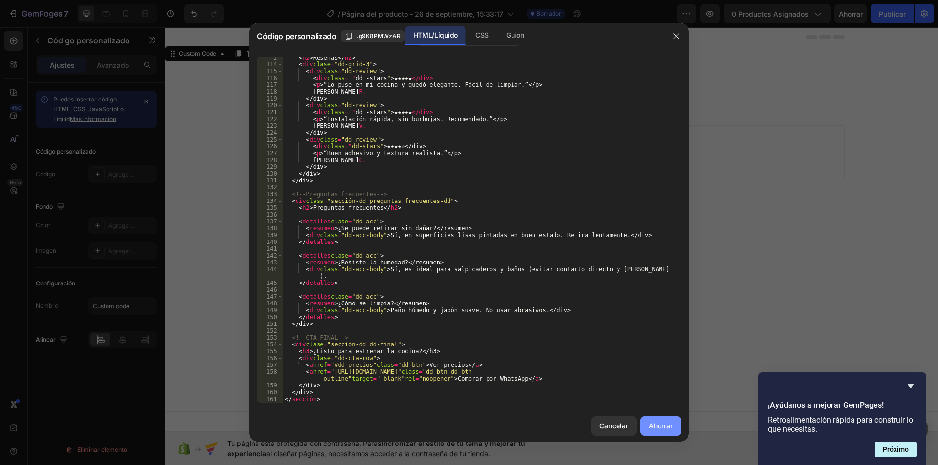
click at [649, 421] on font "Ahorrar" at bounding box center [661, 426] width 24 height 10
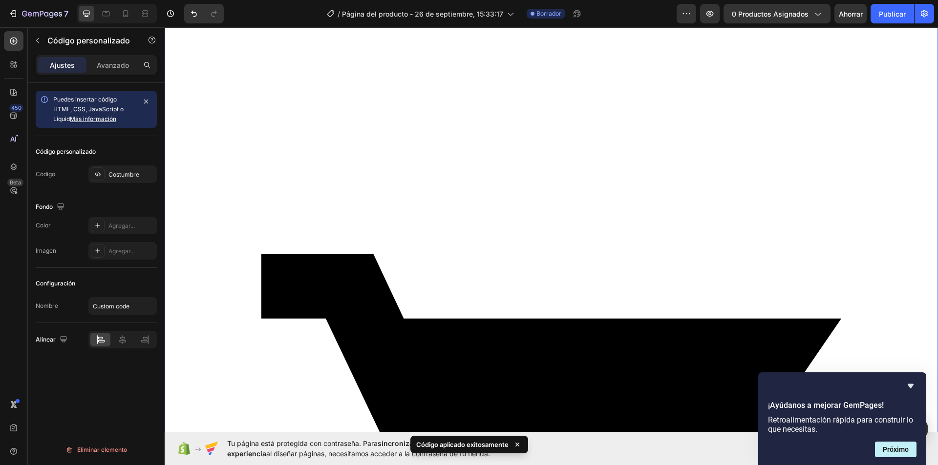
scroll to position [0, 0]
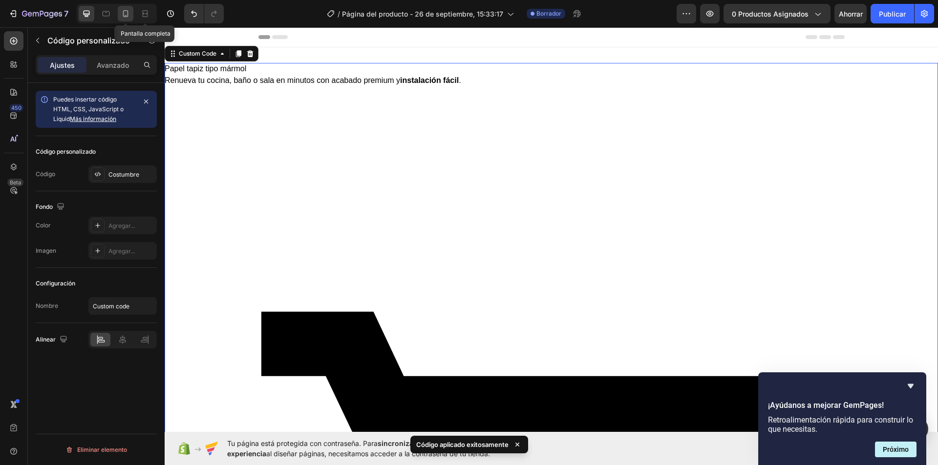
click at [129, 11] on icon at bounding box center [126, 14] width 10 height 10
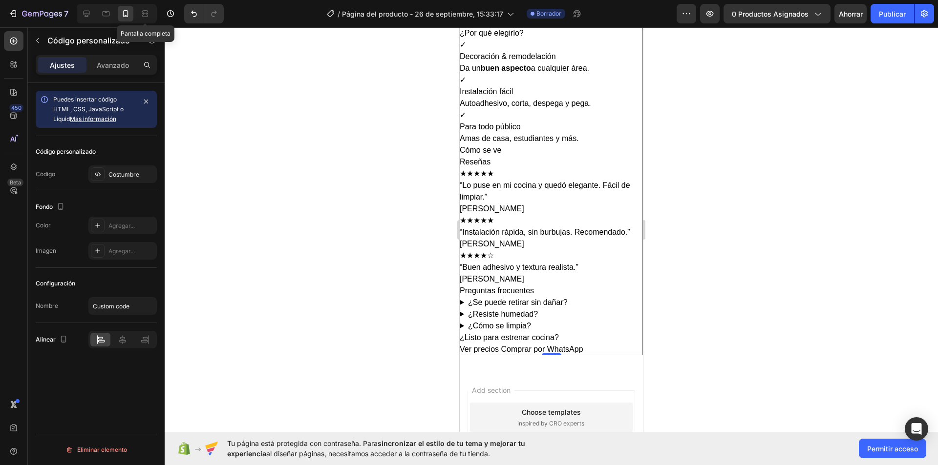
scroll to position [1037, 0]
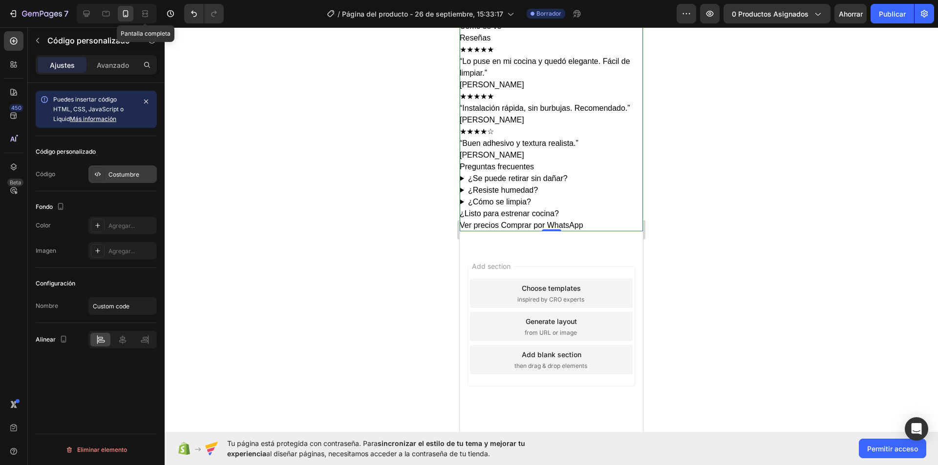
click at [128, 177] on font "Costumbre" at bounding box center [123, 174] width 31 height 7
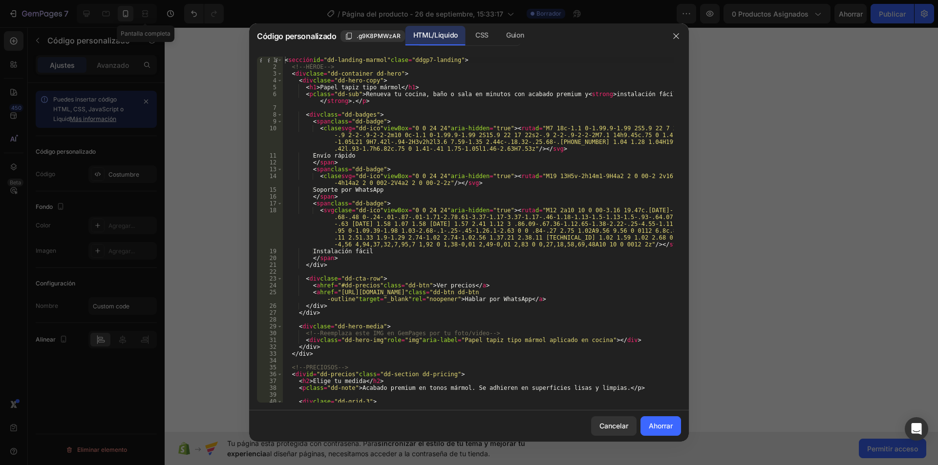
click at [182, 158] on div at bounding box center [469, 232] width 938 height 465
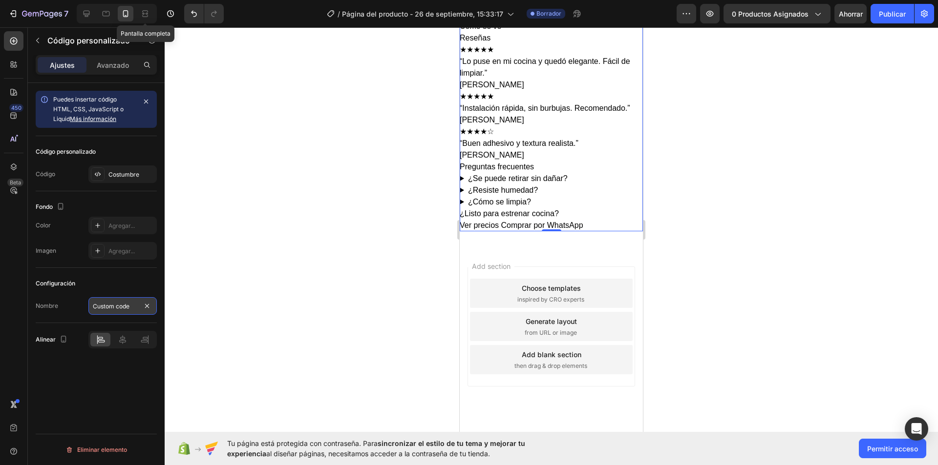
click at [132, 307] on input "Custom code" at bounding box center [122, 306] width 68 height 18
click at [109, 173] on font "Costumbre" at bounding box center [123, 174] width 31 height 7
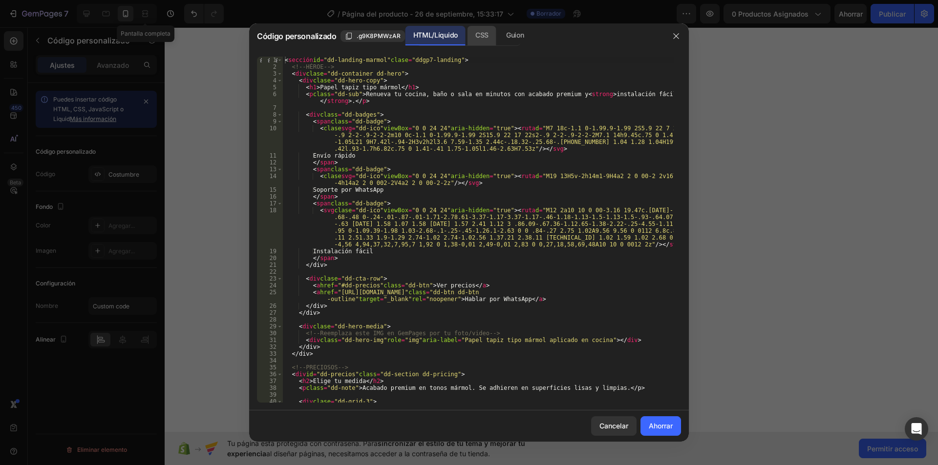
click at [484, 39] on font "CSS" at bounding box center [481, 35] width 13 height 8
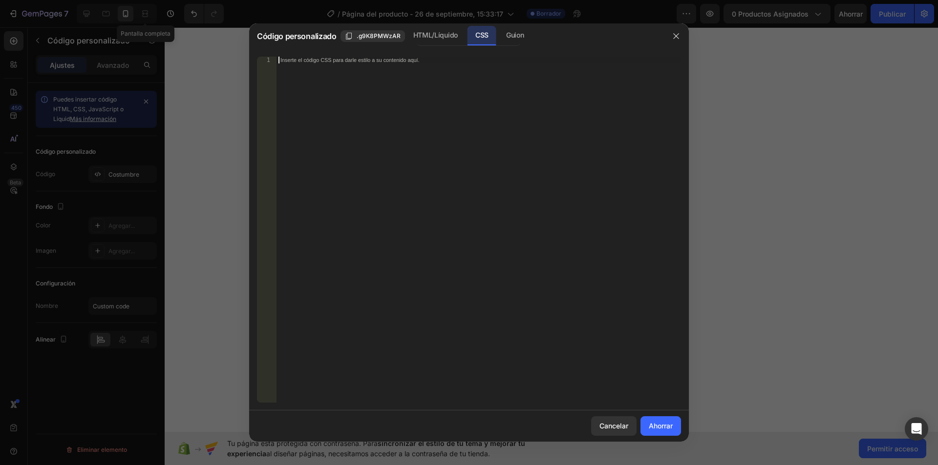
click at [406, 66] on div "Inserte el código CSS para darle estilo a su contenido aquí." at bounding box center [478, 237] width 404 height 360
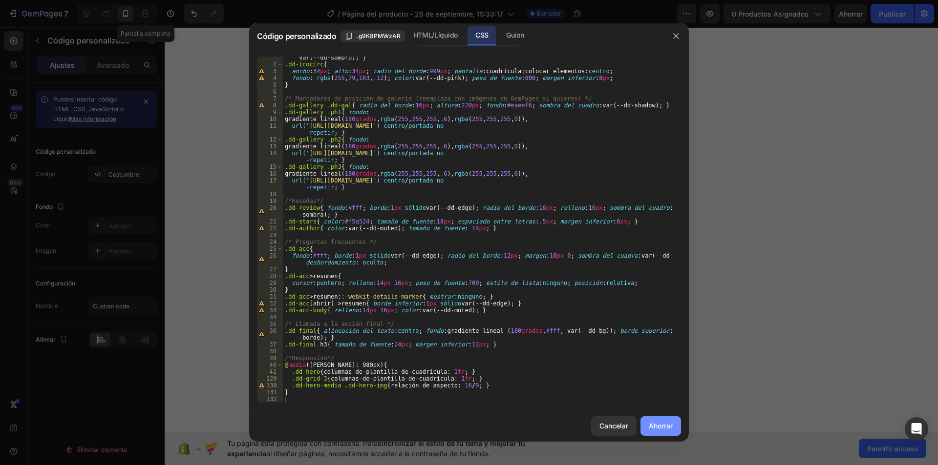
click at [669, 426] on font "Ahorrar" at bounding box center [661, 426] width 24 height 8
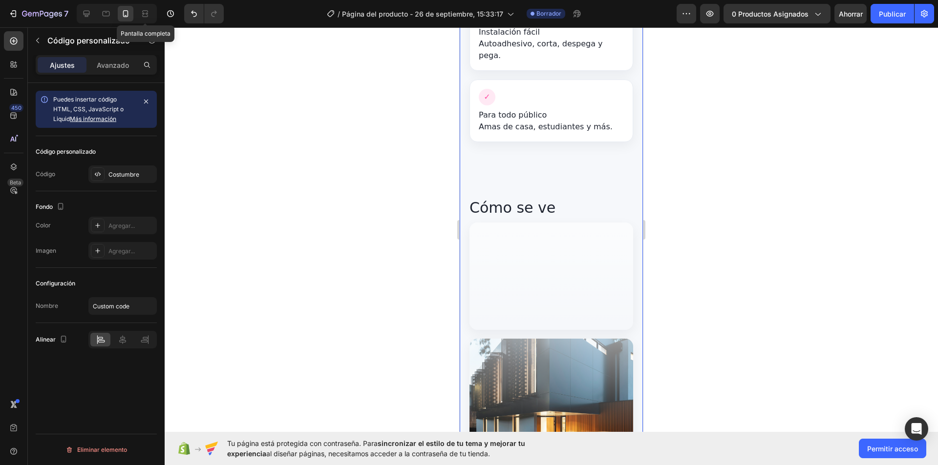
scroll to position [1139, 0]
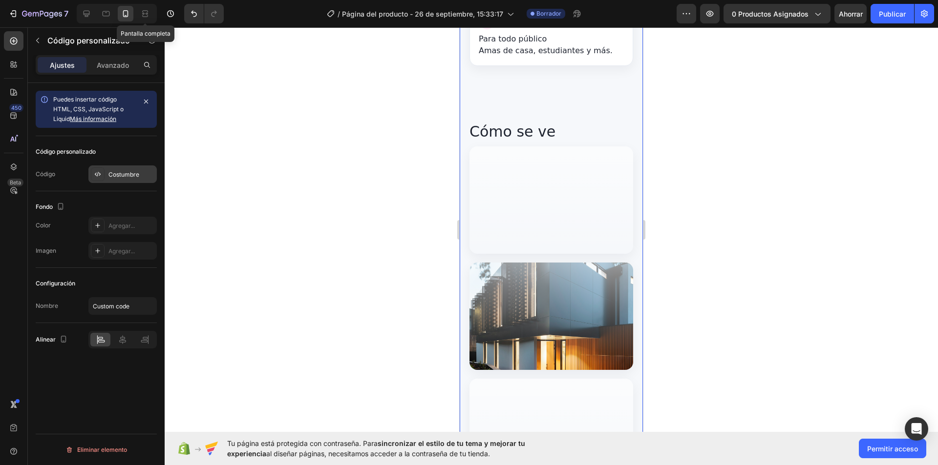
click at [145, 179] on div "Costumbre" at bounding box center [122, 175] width 68 height 18
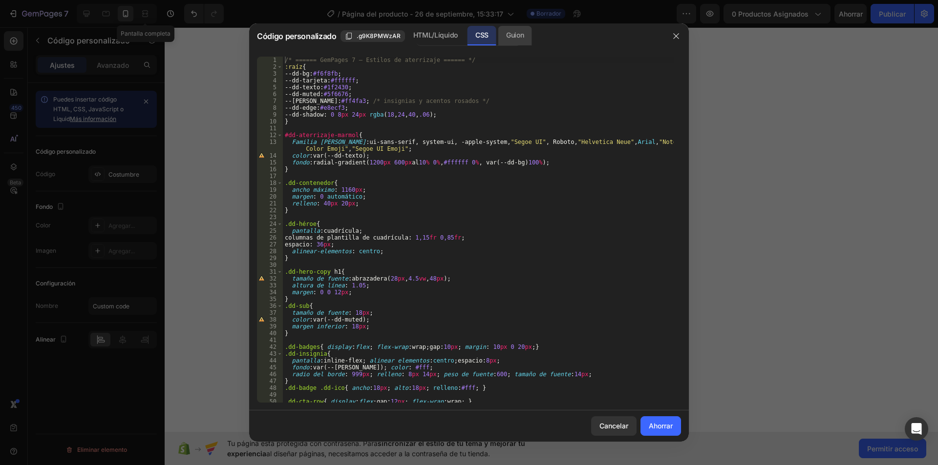
click at [504, 34] on div "Guion" at bounding box center [514, 36] width 33 height 20
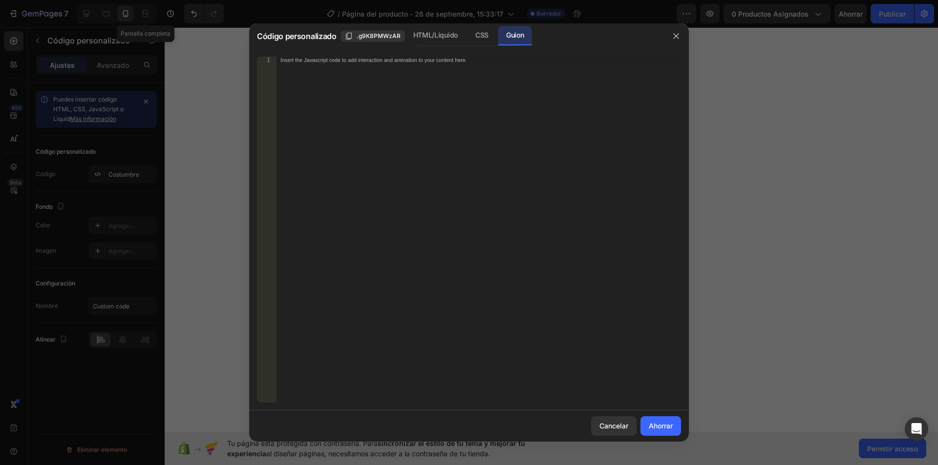
click at [461, 112] on div "Insert the Javascript code to add interaction and animation to your content her…" at bounding box center [478, 237] width 404 height 360
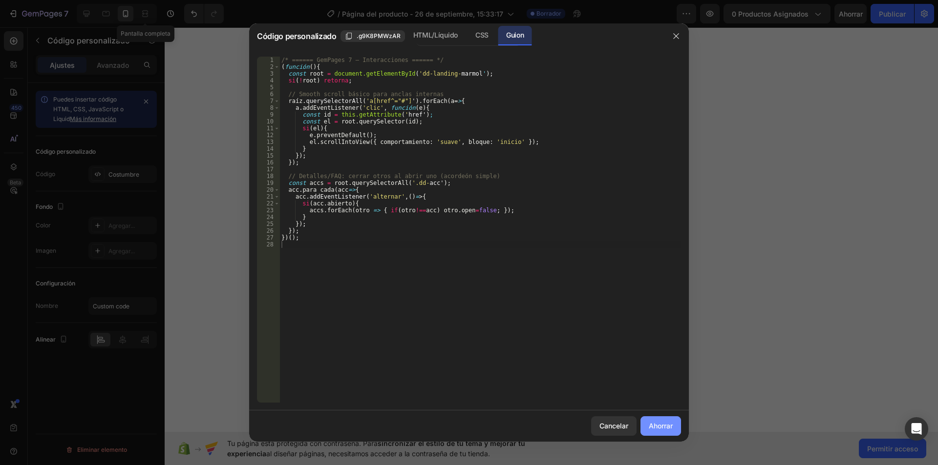
click at [674, 425] on button "Ahorrar" at bounding box center [660, 427] width 41 height 20
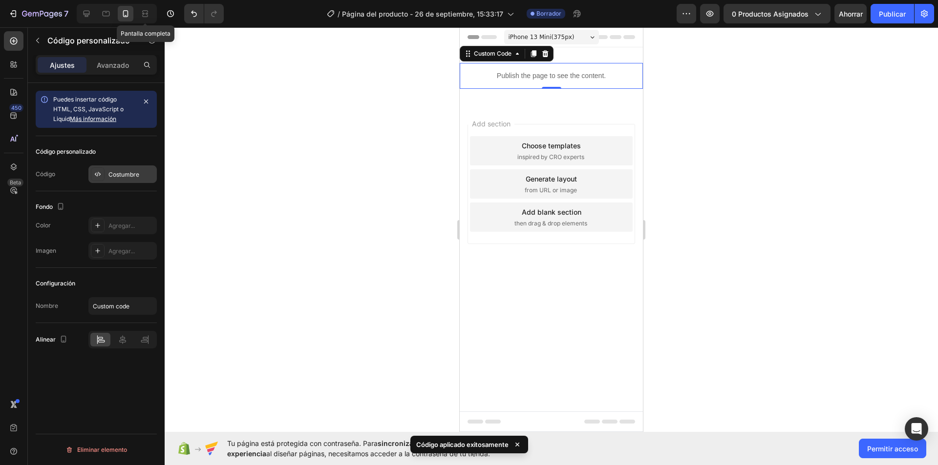
click at [139, 171] on font "Costumbre" at bounding box center [123, 174] width 31 height 7
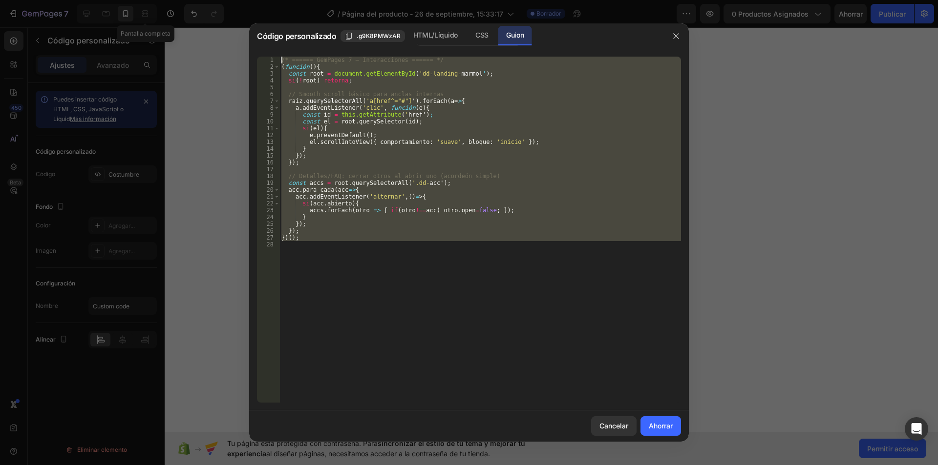
drag, startPoint x: 408, startPoint y: 253, endPoint x: 254, endPoint y: 44, distance: 259.9
click at [254, 44] on div "Código personalizado .g9K8PMWzAR HTML/Líquido CSS Guion 1 2 3 4 5 6 7 8 9 10 11…" at bounding box center [469, 232] width 440 height 419
type textarea "/* ====== GemPages 7 – Interacciones ====== */ (function(){"
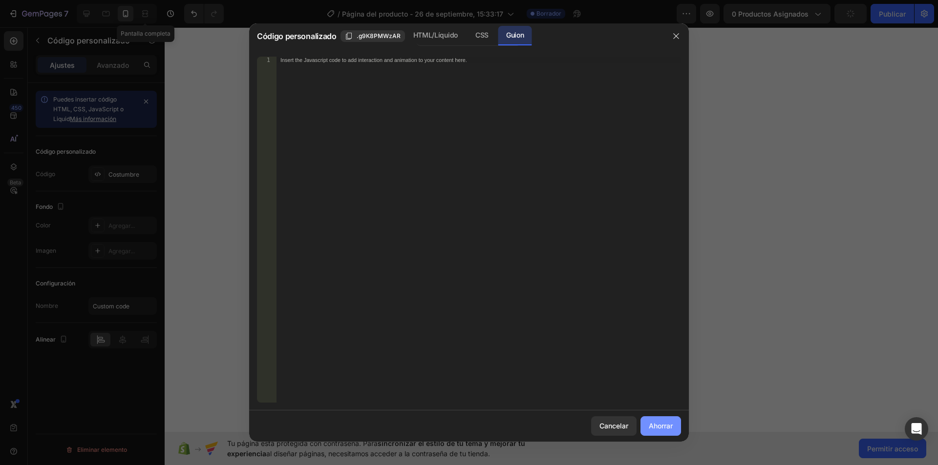
click at [656, 429] on font "Ahorrar" at bounding box center [661, 426] width 24 height 8
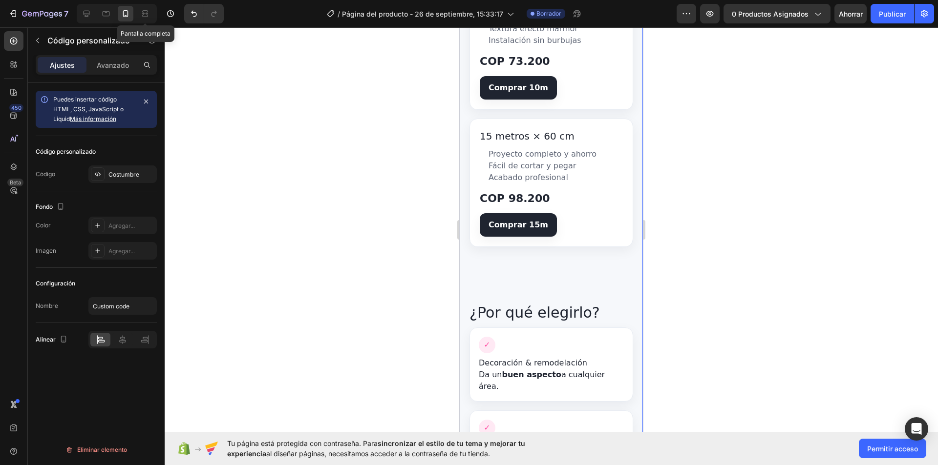
scroll to position [684, 0]
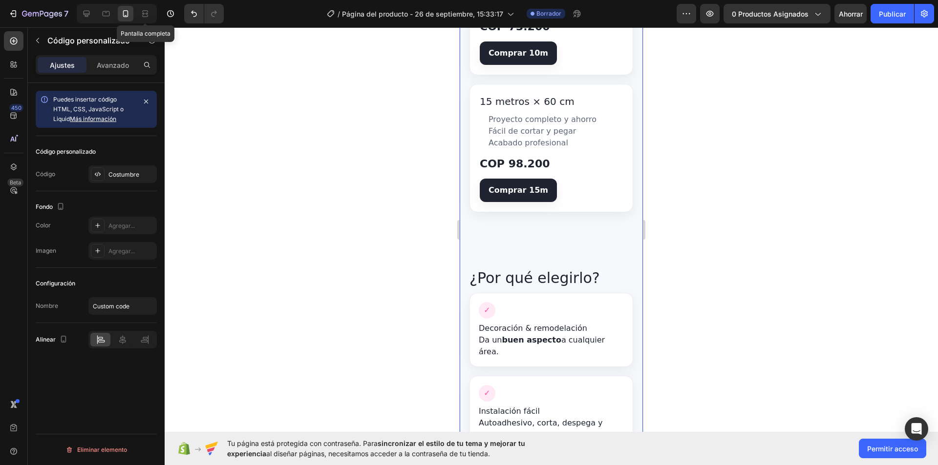
click at [516, 151] on article "15 metros × 60 cm Proyecto completo y ahorro Fácil de cortar y pegar Acabado pr…" at bounding box center [551, 148] width 164 height 128
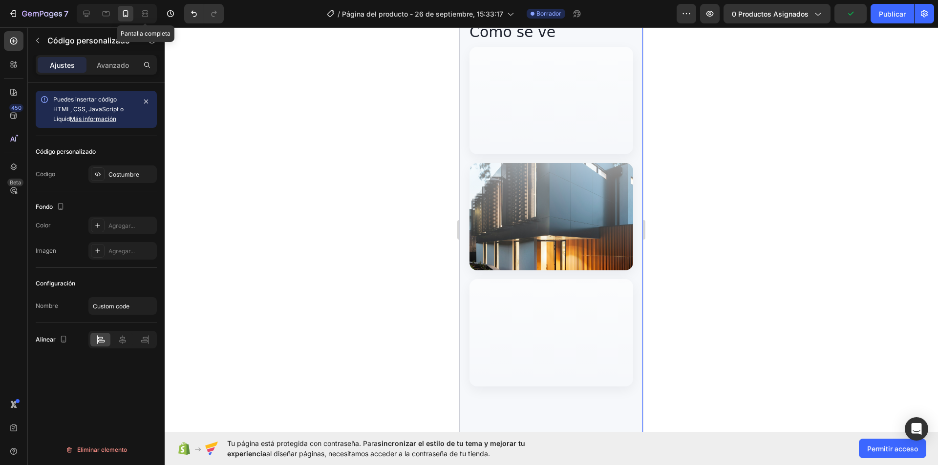
scroll to position [1139, 0]
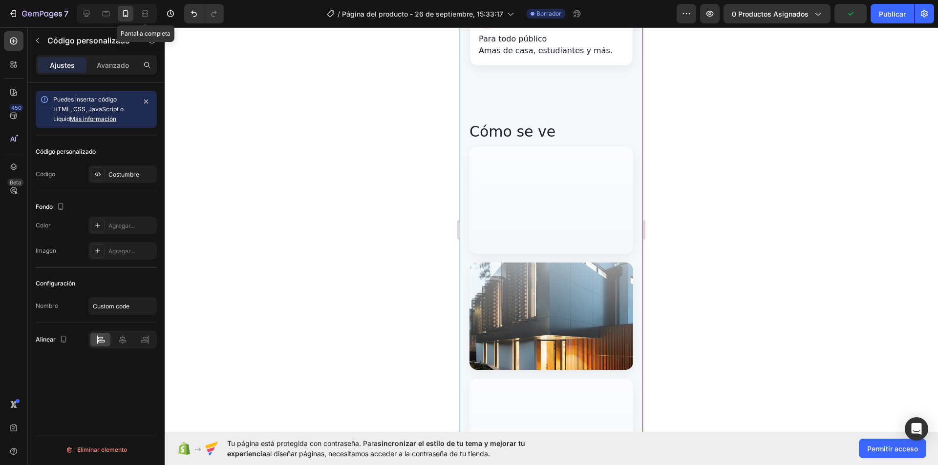
click at [536, 293] on div "Aplicado en repisas" at bounding box center [551, 316] width 164 height 107
click at [541, 268] on div "Aplicado en repisas" at bounding box center [551, 316] width 164 height 107
click at [509, 147] on div "Aplicado en mesón de cocina" at bounding box center [551, 200] width 164 height 107
click at [527, 121] on h2 "Cómo se ve" at bounding box center [551, 132] width 164 height 22
click at [108, 244] on div "Agregar..." at bounding box center [122, 251] width 68 height 18
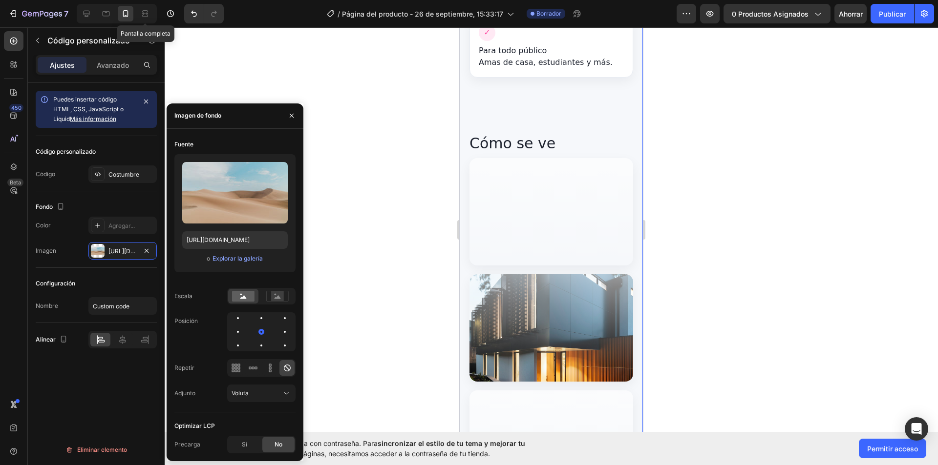
scroll to position [1216, 0]
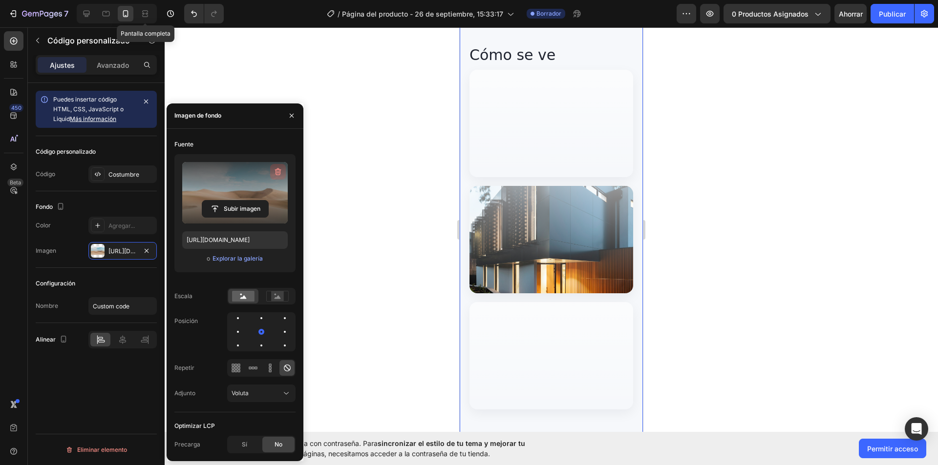
click at [274, 170] on icon "button" at bounding box center [278, 172] width 10 height 10
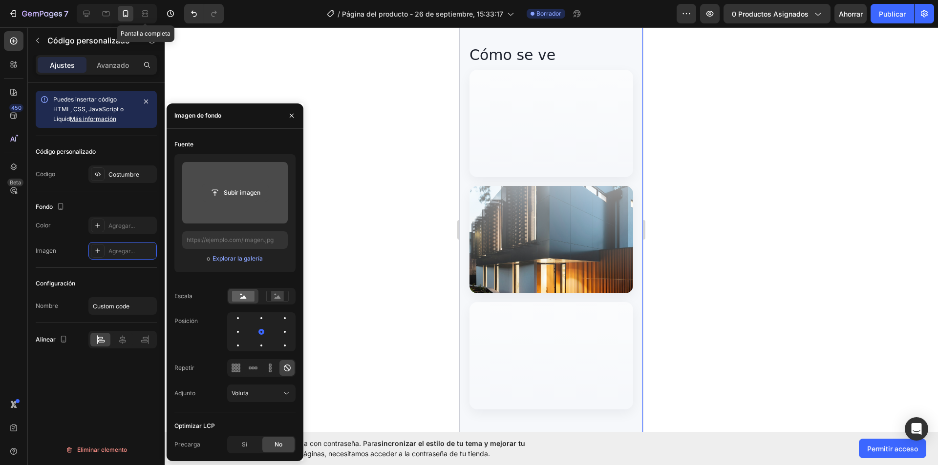
click at [256, 195] on input "file" at bounding box center [235, 193] width 66 height 17
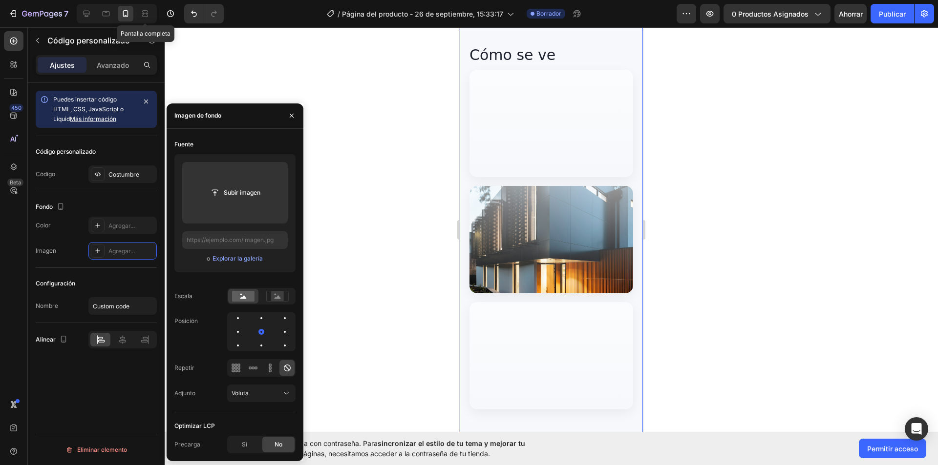
type input "https://cdn.shopify.com/s/files/1/0927/7725/1189/files/gempages_586143021314081…"
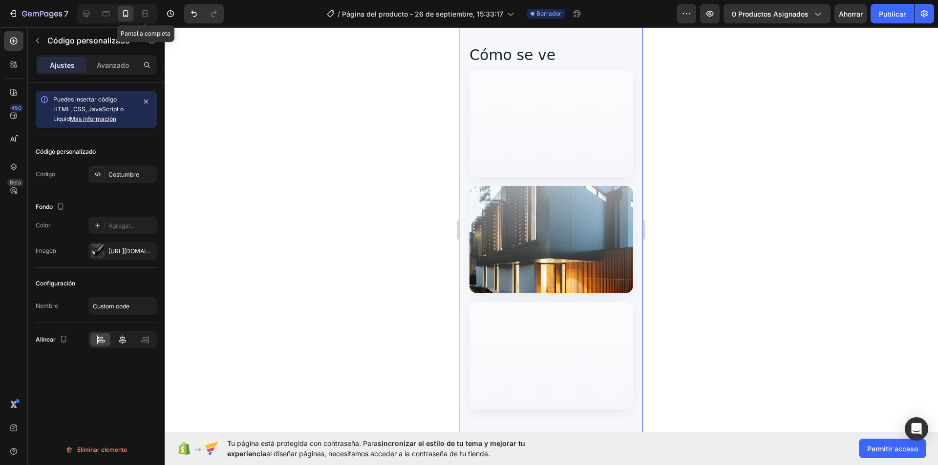
click at [128, 340] on div at bounding box center [122, 340] width 20 height 14
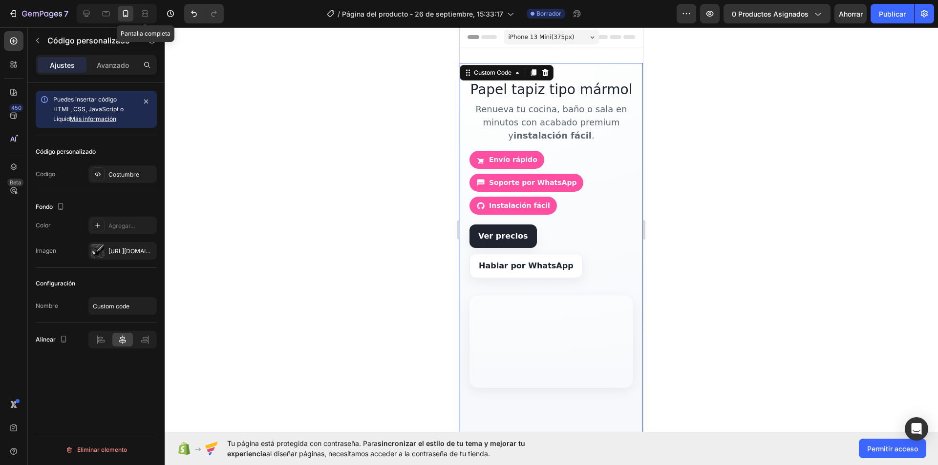
scroll to position [228, 0]
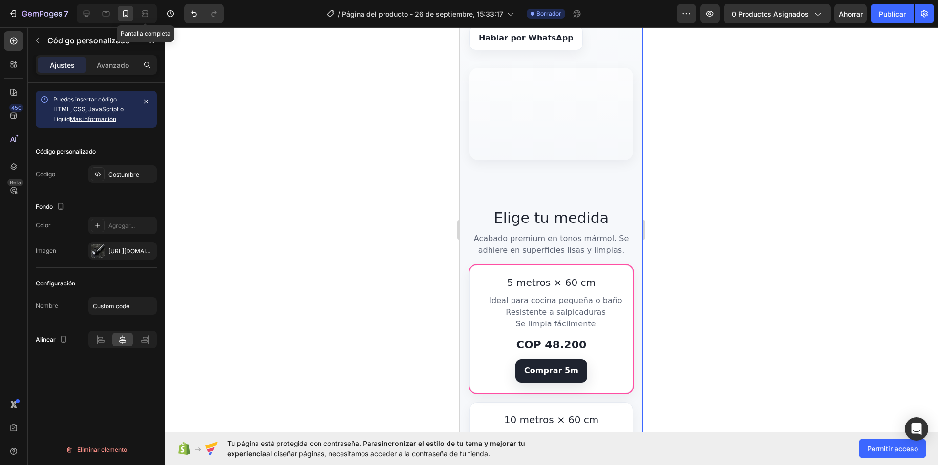
click at [556, 362] on link "Comprar 5m" at bounding box center [551, 370] width 72 height 23
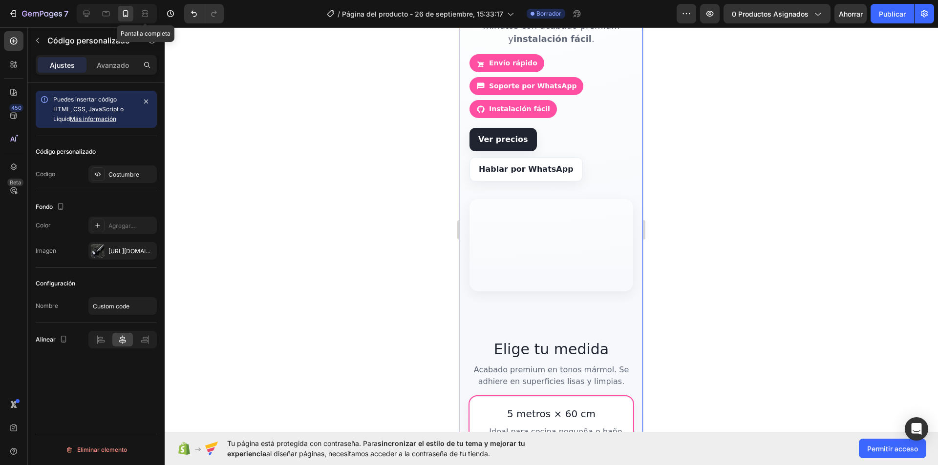
scroll to position [0, 0]
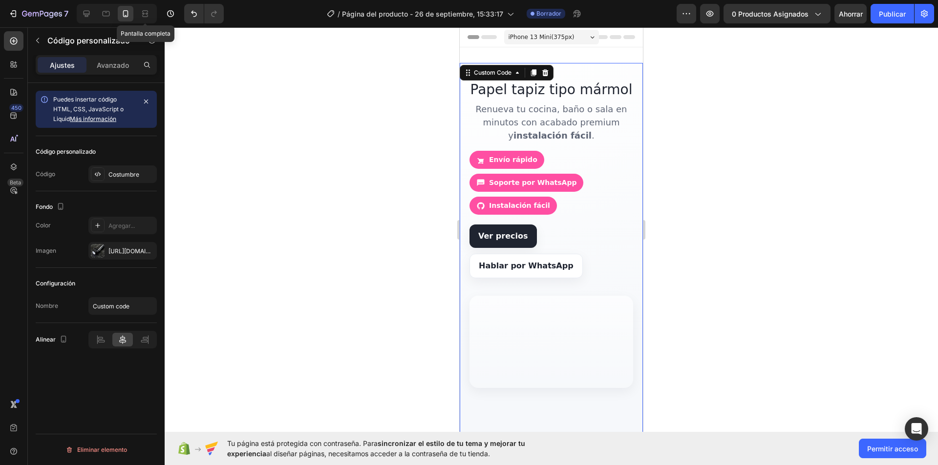
click at [552, 303] on div "Papel tapiz tipo mármol aplicado en cocina" at bounding box center [551, 342] width 164 height 92
click at [533, 267] on link "Hablar por WhatsApp" at bounding box center [525, 265] width 113 height 24
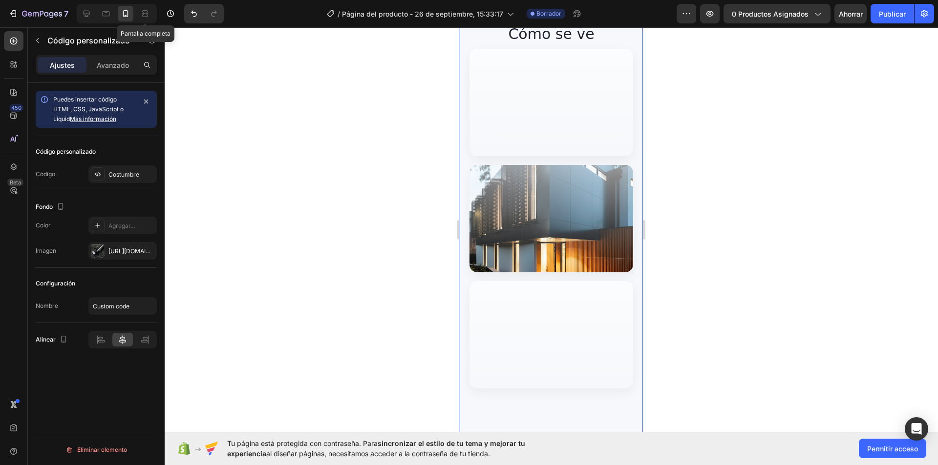
scroll to position [1216, 0]
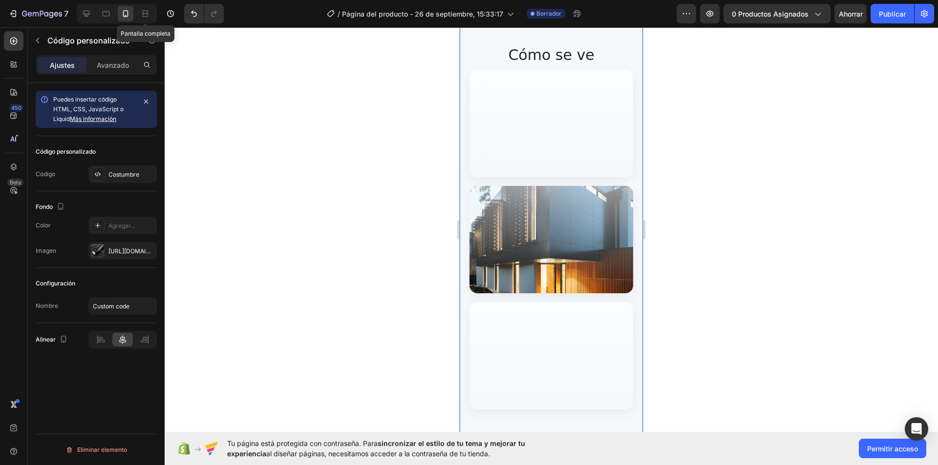
click at [547, 202] on div "Aplicado en repisas" at bounding box center [551, 239] width 164 height 107
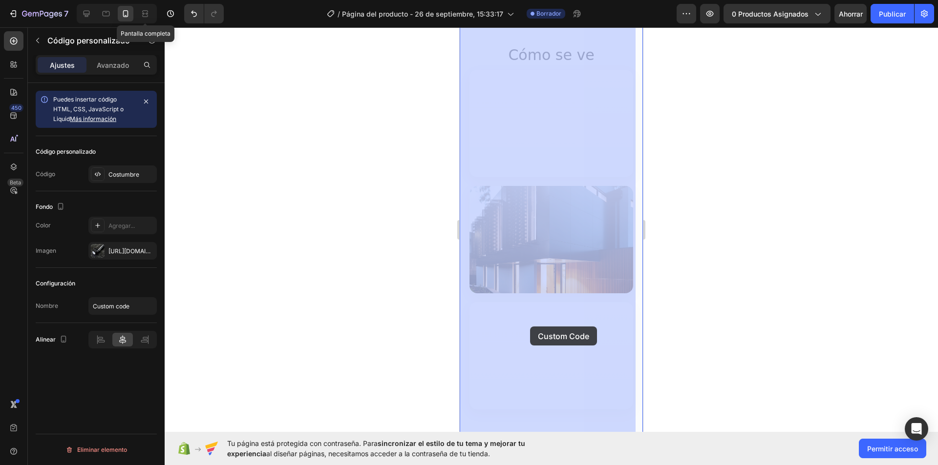
drag, startPoint x: 532, startPoint y: 230, endPoint x: 530, endPoint y: 295, distance: 65.5
drag, startPoint x: 548, startPoint y: 225, endPoint x: 570, endPoint y: 209, distance: 26.9
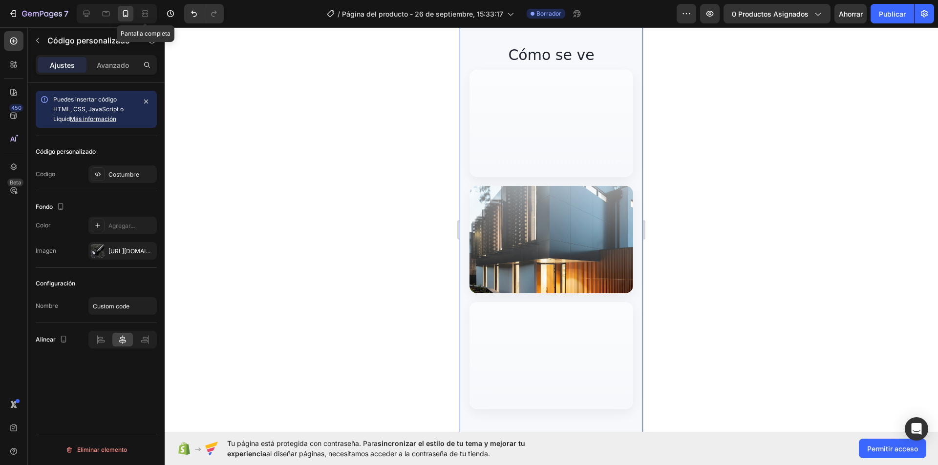
click at [545, 212] on div "Aplicado en repisas" at bounding box center [551, 239] width 164 height 107
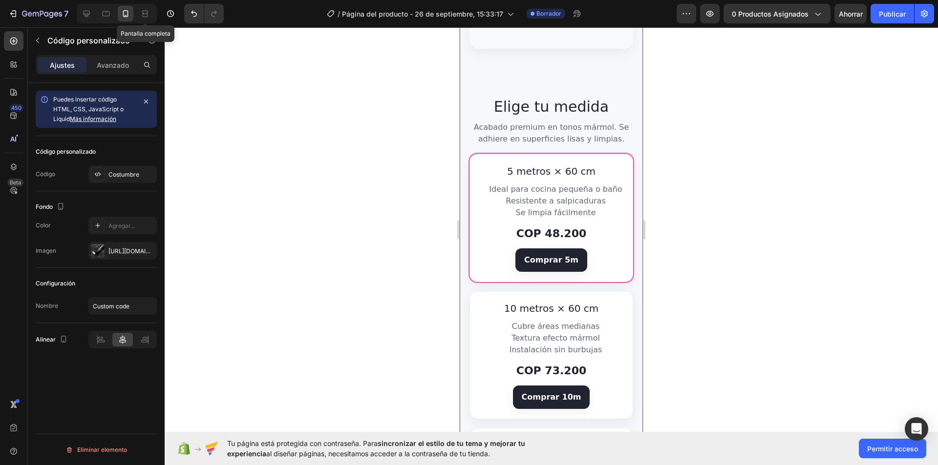
scroll to position [342, 0]
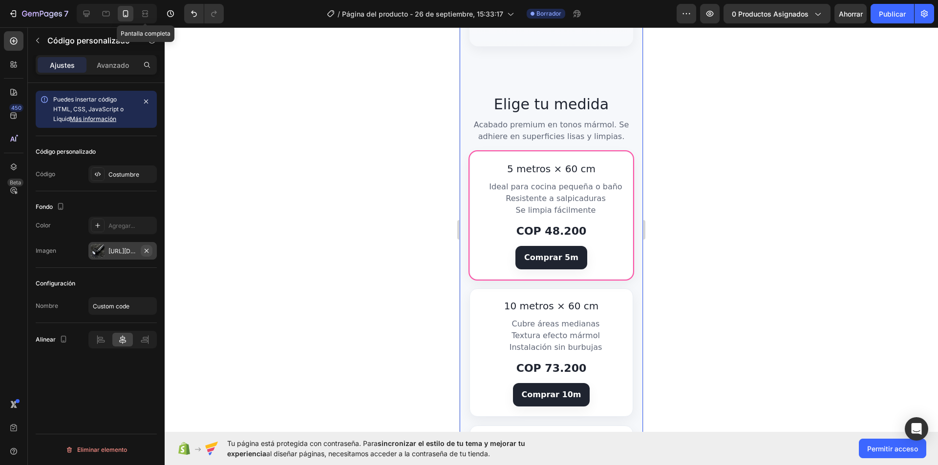
click at [149, 250] on icon "button" at bounding box center [147, 251] width 8 height 8
click at [96, 225] on icon at bounding box center [98, 226] width 8 height 8
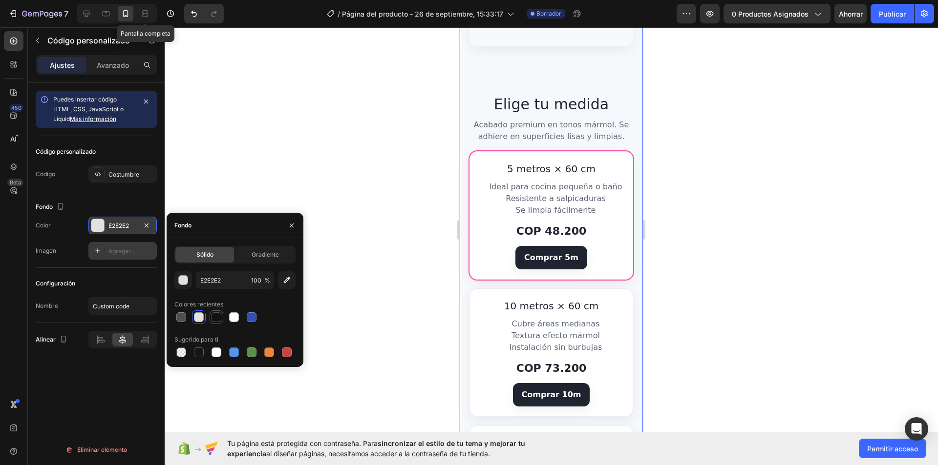
click at [215, 319] on div at bounding box center [216, 318] width 10 height 10
type input "121212"
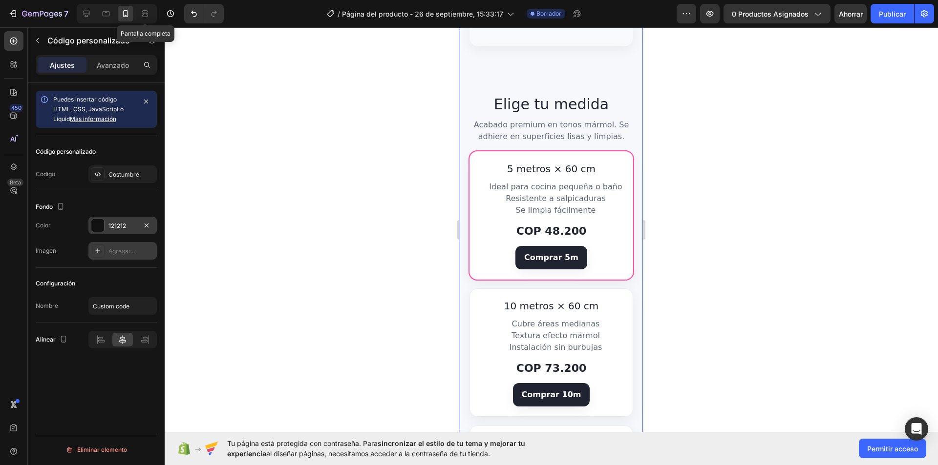
click at [394, 267] on div at bounding box center [551, 246] width 773 height 438
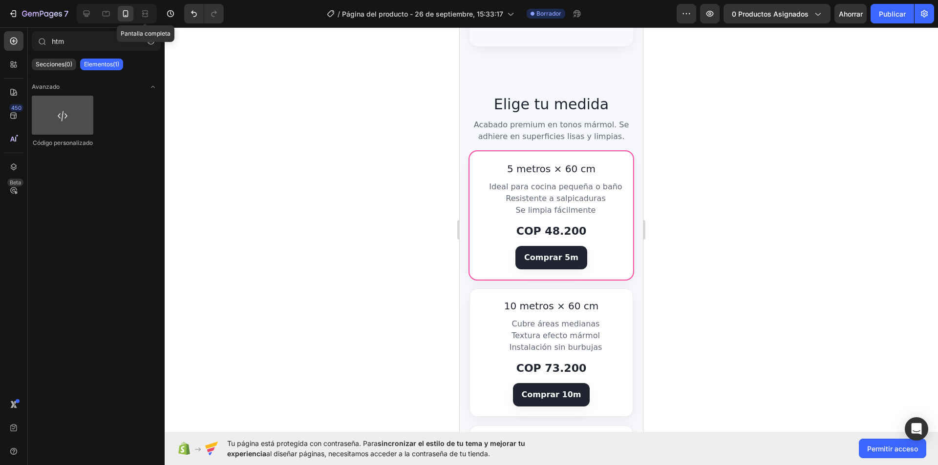
click at [70, 111] on div at bounding box center [63, 115] width 62 height 39
click at [83, 131] on div at bounding box center [63, 115] width 62 height 39
click at [191, 13] on icon "Deshacer/Rehacer" at bounding box center [194, 14] width 10 height 10
click at [196, 9] on icon "Deshacer/Rehacer" at bounding box center [194, 14] width 10 height 10
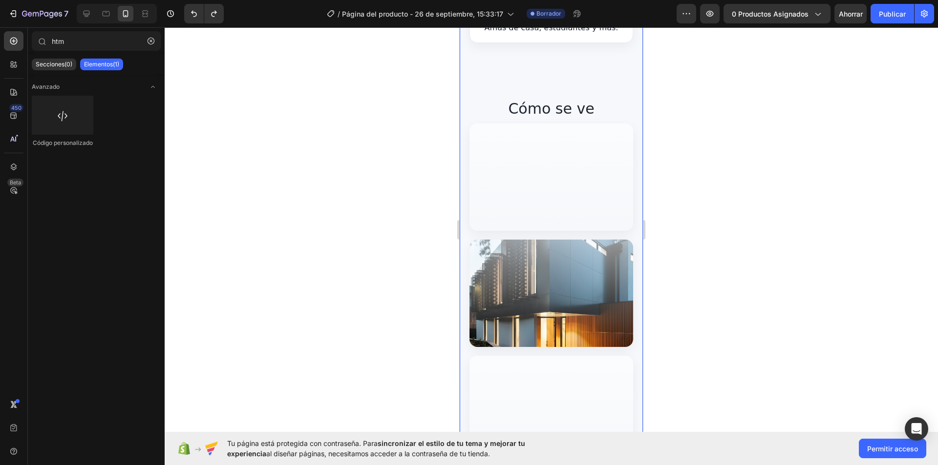
scroll to position [1102, 0]
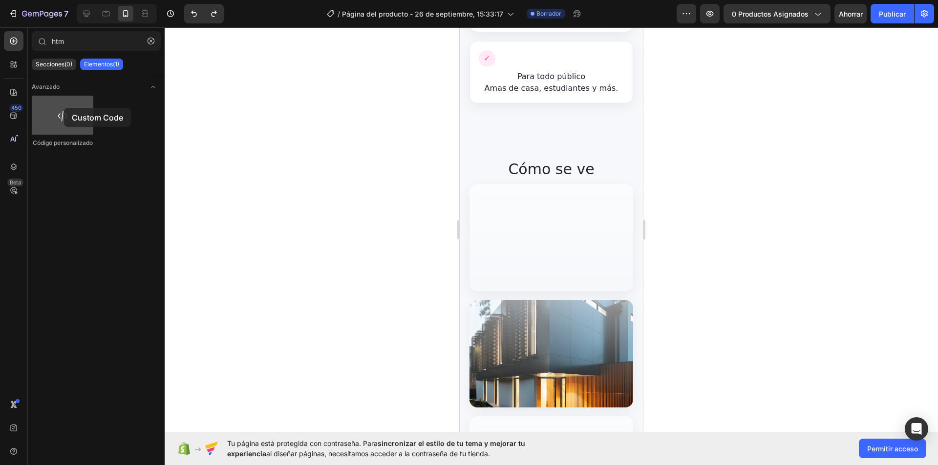
click at [64, 108] on div at bounding box center [63, 115] width 62 height 39
click at [62, 56] on div "Secciones(0) Elementos(1)" at bounding box center [96, 65] width 137 height 20
click at [60, 62] on font "Secciones(0)" at bounding box center [54, 64] width 37 height 7
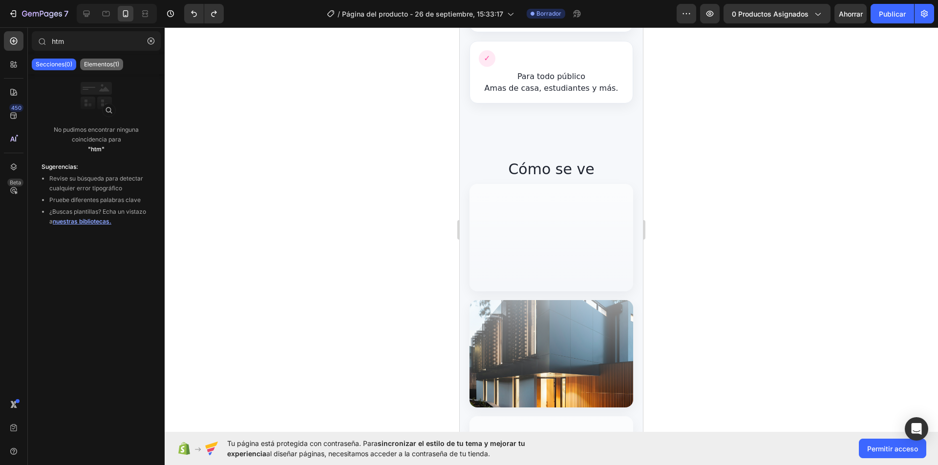
click at [88, 60] on div "Elementos(1)" at bounding box center [101, 65] width 43 height 12
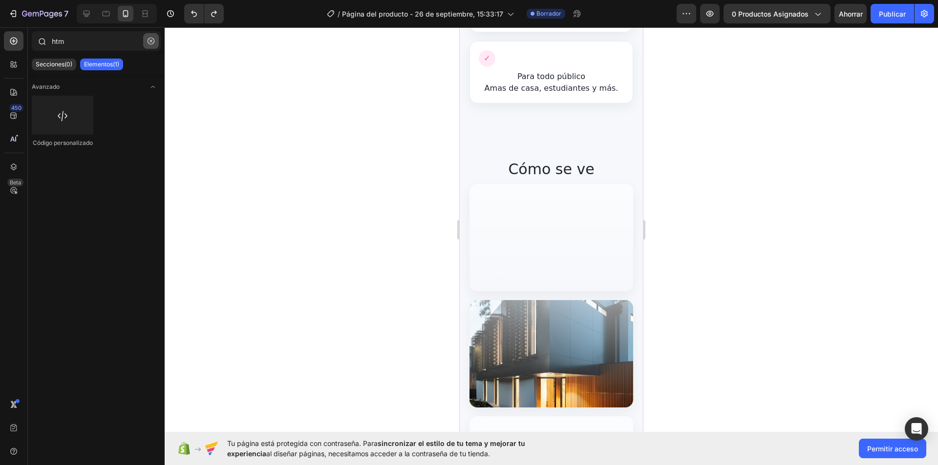
click at [151, 39] on icon "button" at bounding box center [151, 41] width 7 height 7
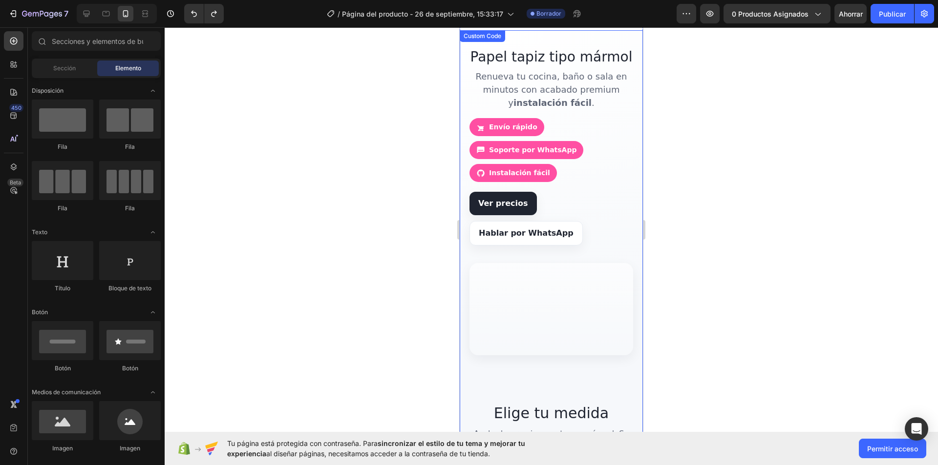
scroll to position [0, 0]
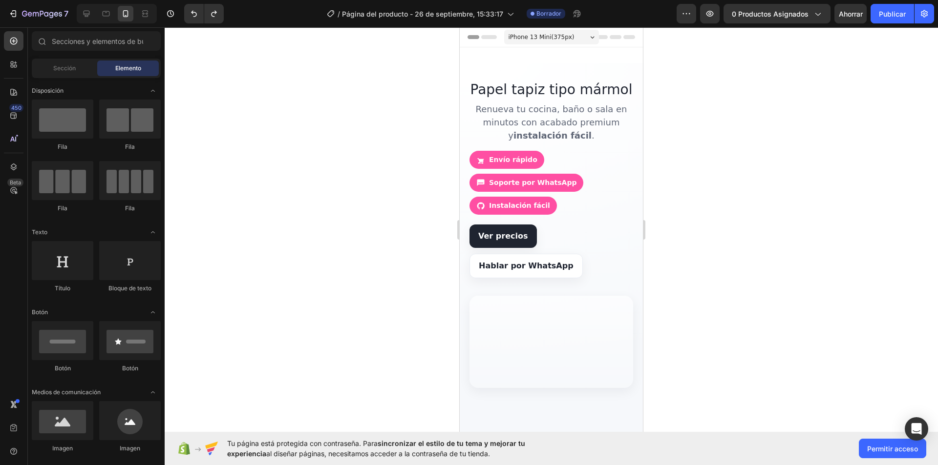
click at [590, 38] on icon at bounding box center [592, 37] width 4 height 2
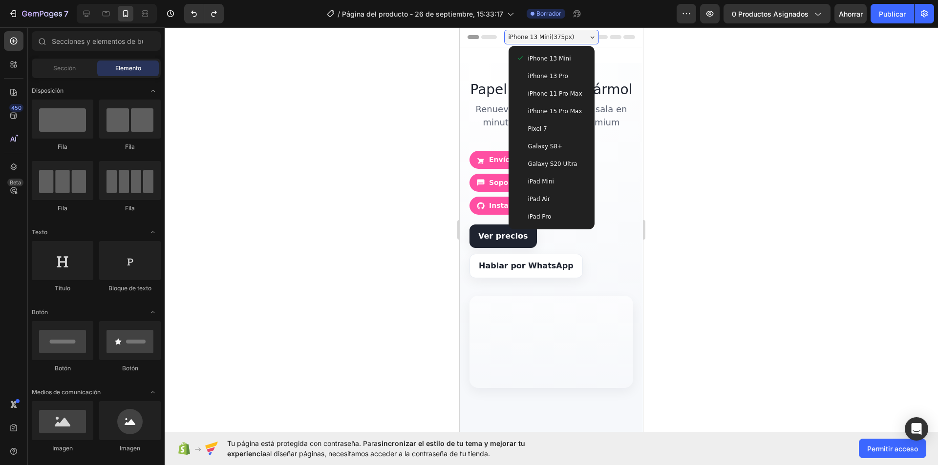
click at [590, 38] on icon at bounding box center [592, 37] width 4 height 2
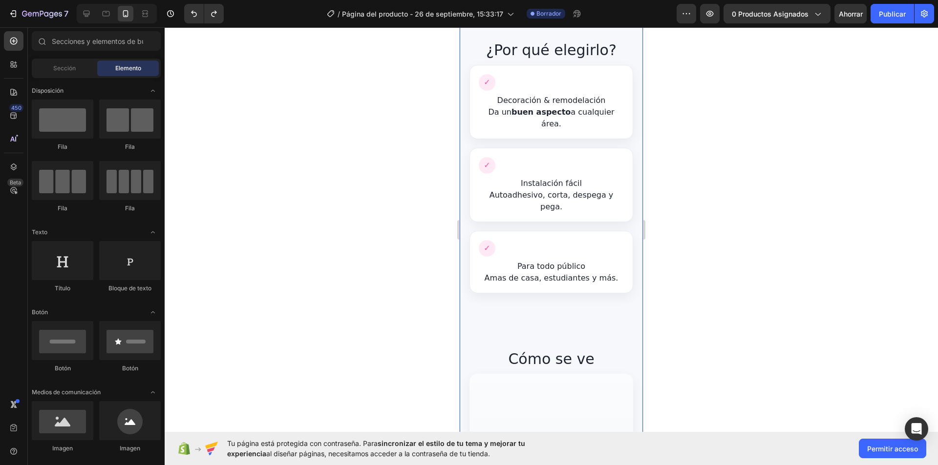
scroll to position [570, 0]
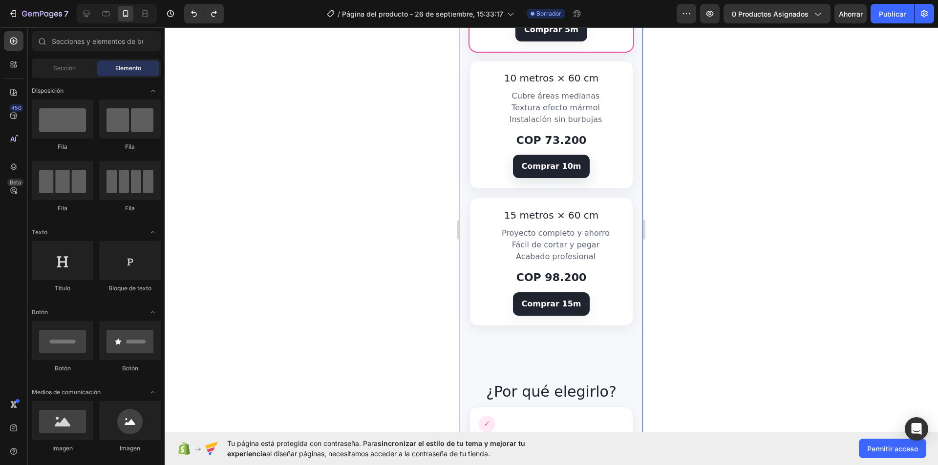
click at [544, 163] on link "Comprar 10m" at bounding box center [551, 166] width 77 height 23
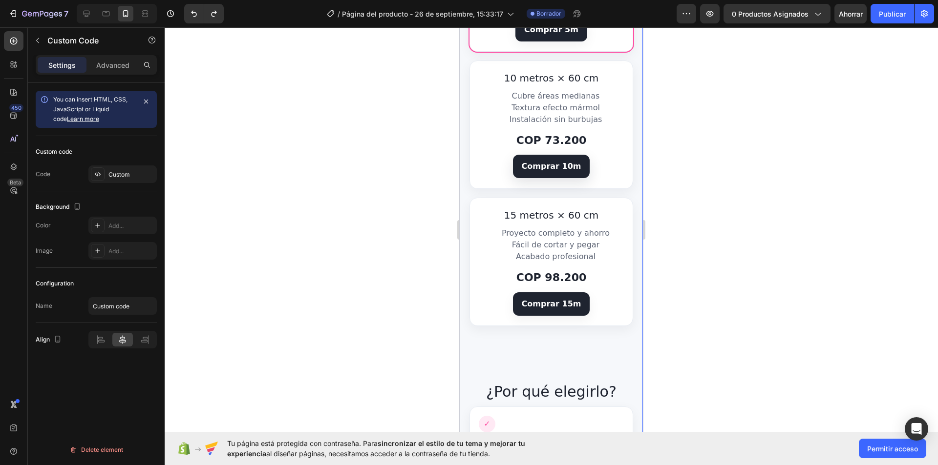
click at [544, 163] on link "Comprar 10m" at bounding box center [551, 166] width 77 height 23
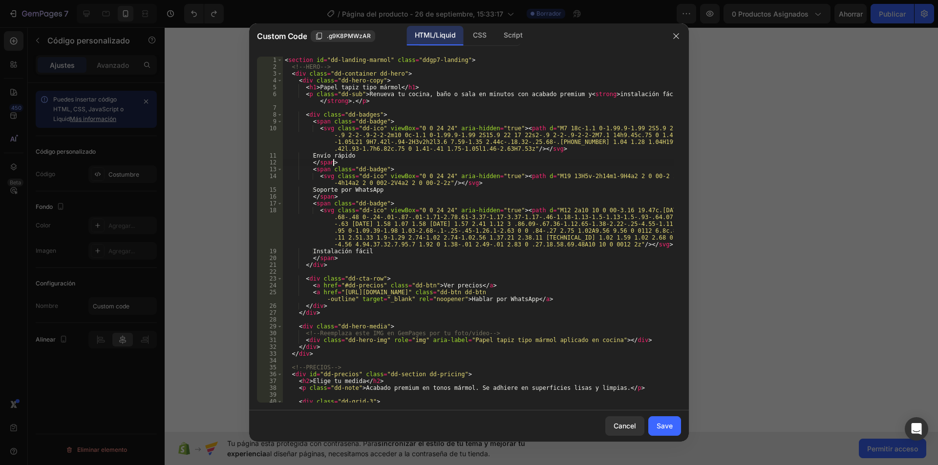
click at [544, 162] on div "< section id = "dd-landing-marmol" class = "ddgp7-landing" > <!-- HERO --> < di…" at bounding box center [478, 237] width 391 height 360
click at [678, 37] on icon "button" at bounding box center [676, 36] width 8 height 8
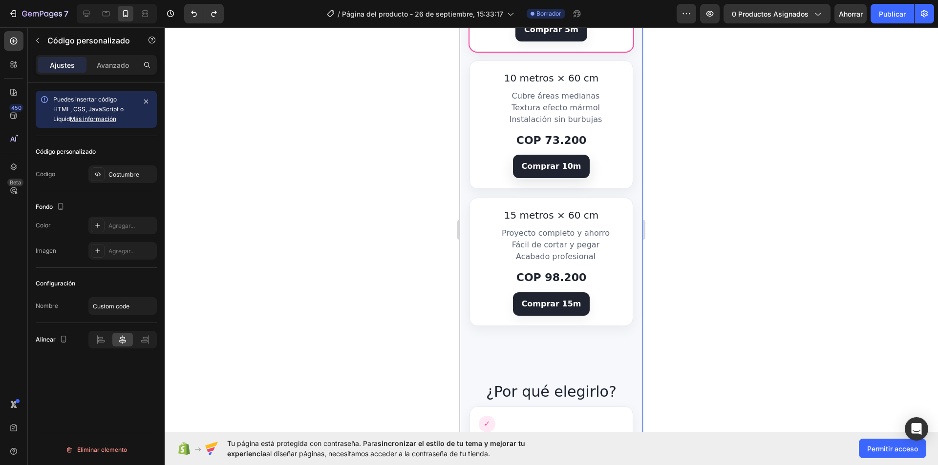
click at [533, 155] on link "Comprar 10m" at bounding box center [551, 166] width 77 height 23
click at [533, 161] on link "Comprar 10m" at bounding box center [551, 166] width 77 height 23
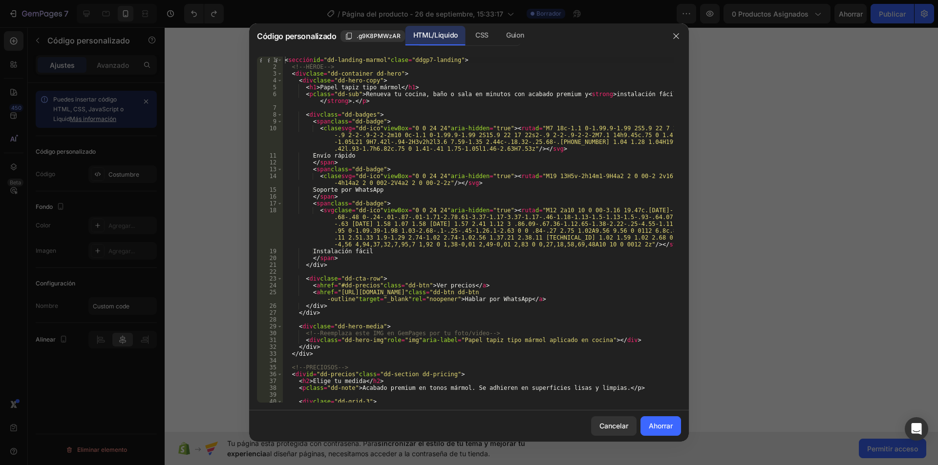
drag, startPoint x: 682, startPoint y: 36, endPoint x: 673, endPoint y: 44, distance: 12.1
click at [681, 35] on button "button" at bounding box center [676, 36] width 16 height 16
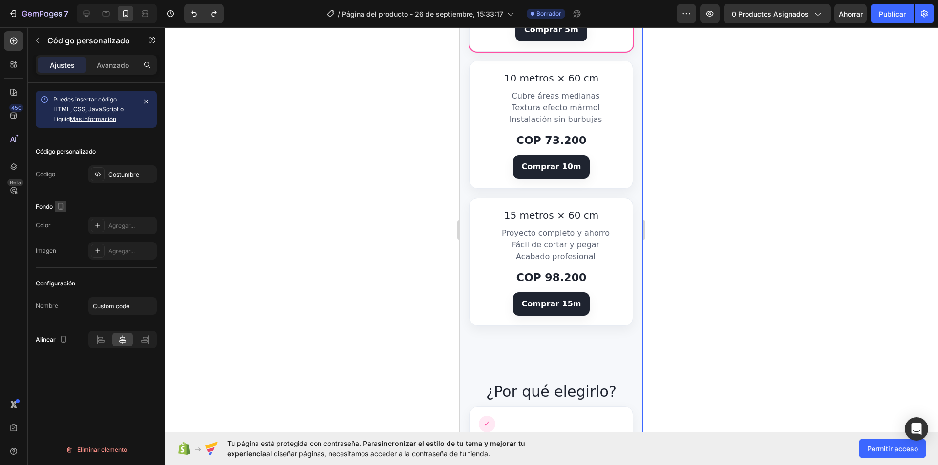
click at [64, 203] on icon "button" at bounding box center [61, 207] width 10 height 10
click at [62, 222] on icon "button" at bounding box center [63, 222] width 6 height 6
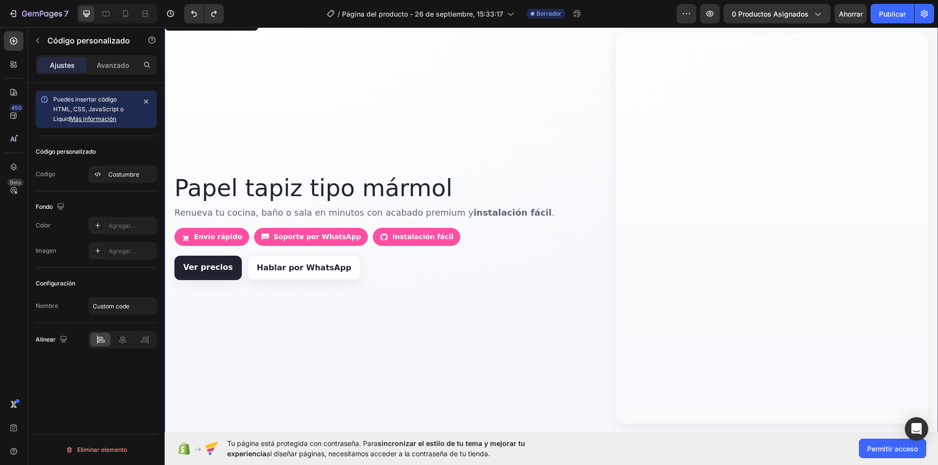
scroll to position [0, 0]
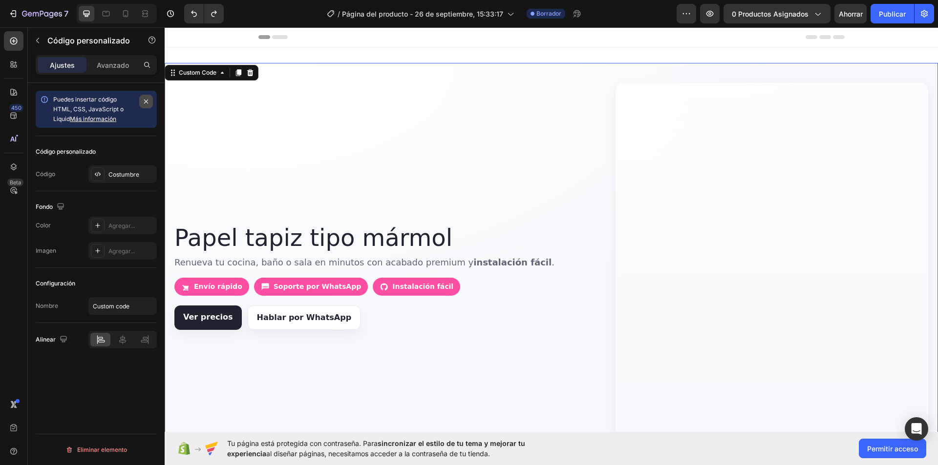
click at [145, 97] on button "button" at bounding box center [146, 102] width 14 height 14
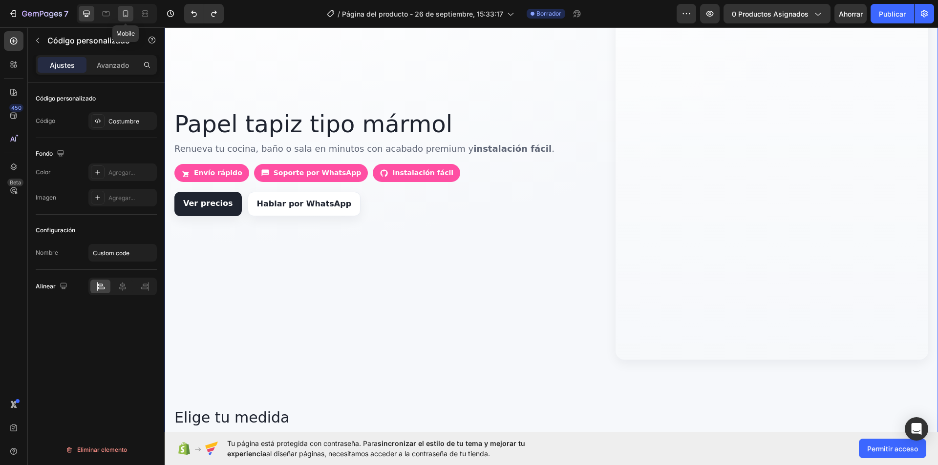
click at [127, 15] on icon at bounding box center [126, 14] width 10 height 10
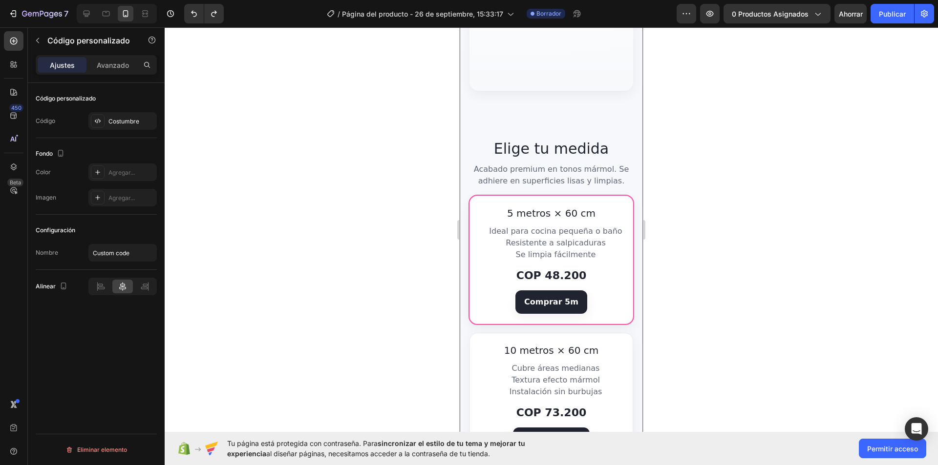
scroll to position [342, 0]
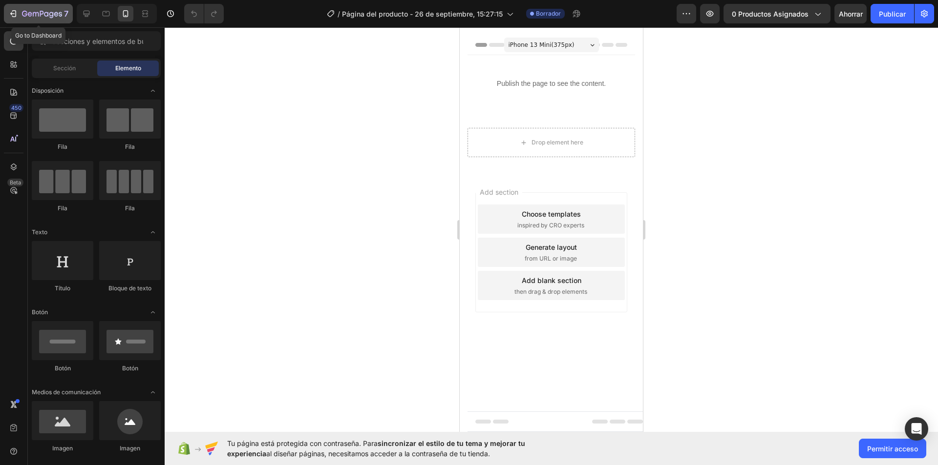
click at [12, 15] on icon "button" at bounding box center [13, 14] width 10 height 10
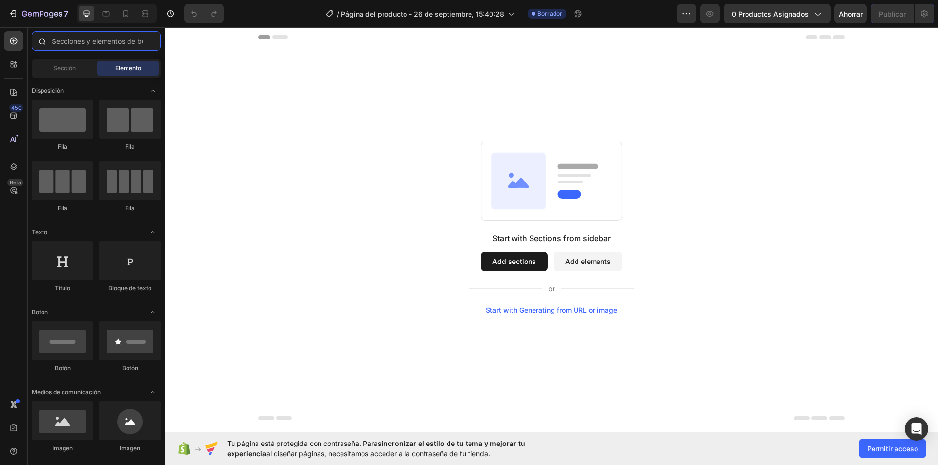
click at [64, 46] on input "text" at bounding box center [96, 41] width 129 height 20
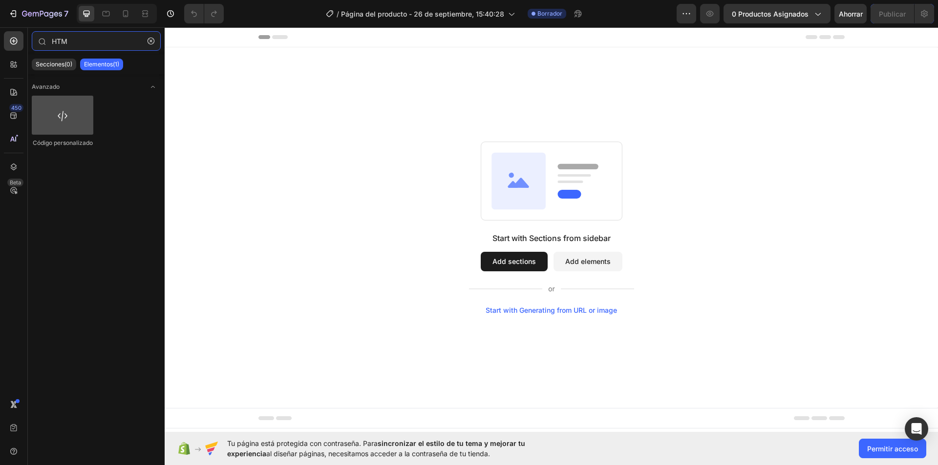
type input "HTM"
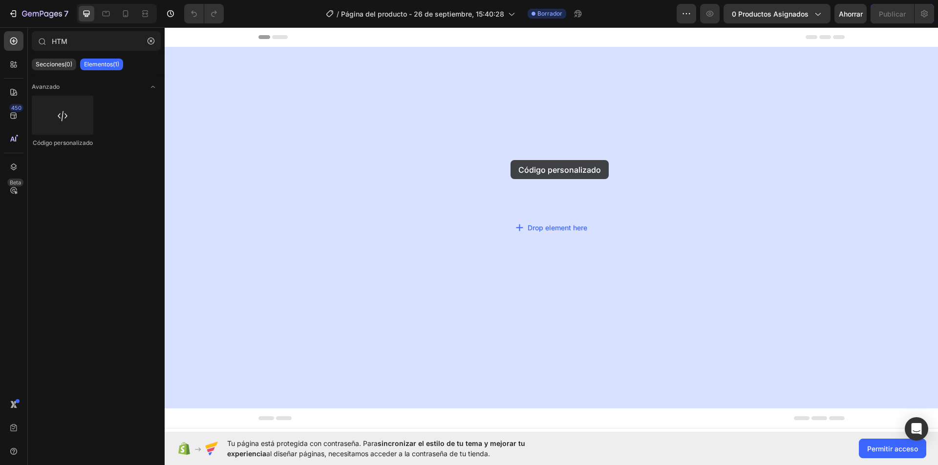
drag, startPoint x: 201, startPoint y: 144, endPoint x: 510, endPoint y: 160, distance: 309.6
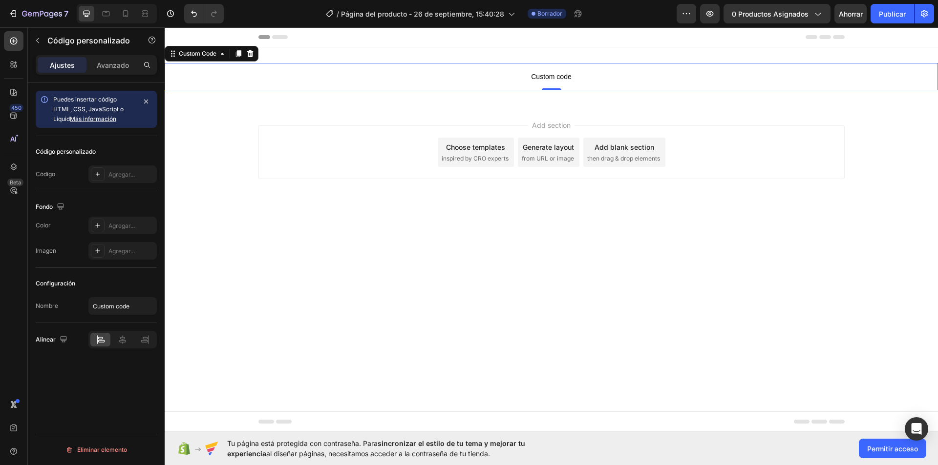
click at [514, 76] on span "Custom code" at bounding box center [551, 77] width 773 height 12
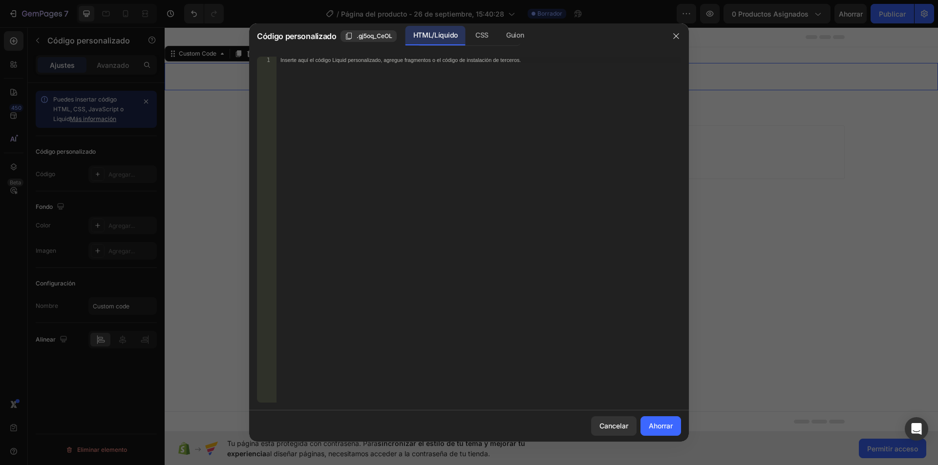
click at [422, 63] on font "Inserte aquí el código Liquid personalizado, agregue fragmentos o el código de …" at bounding box center [400, 60] width 240 height 6
paste textarea "{% endschema %}"
type textarea "{% endschema %}"
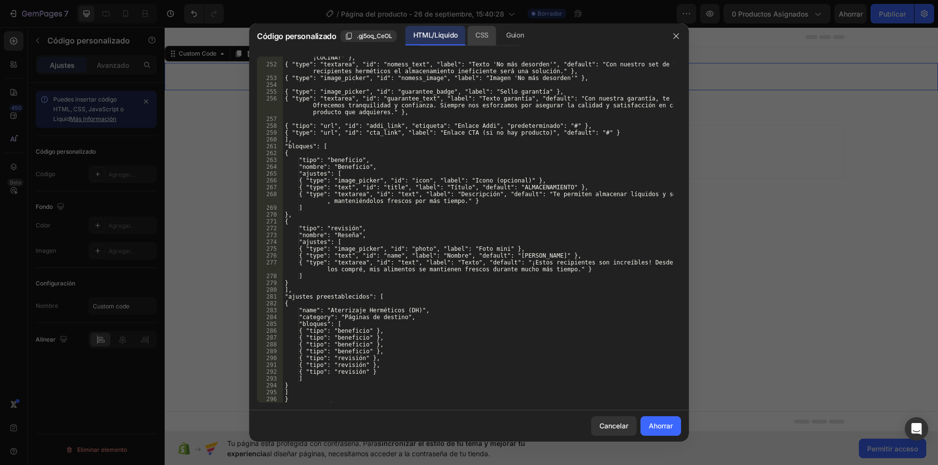
click at [474, 38] on div "CSS" at bounding box center [481, 36] width 29 height 20
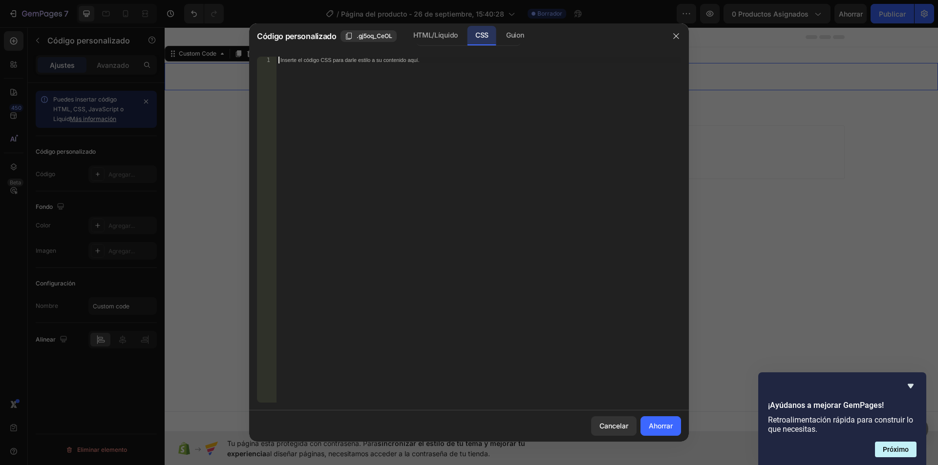
click at [436, 66] on div "Inserte el código CSS para darle estilo a su contenido aquí." at bounding box center [478, 237] width 404 height 360
paste textarea ".dh-hero .dh-hero__bg{mask-image:linear-gradient(180deg,rgba(0,0,0,1) 40%, rgba…"
type textarea ".dh-hero .dh-hero__bg{mask-image:linear-gradient(180deg,rgba(0,0,0,1) 40%, rgba…"
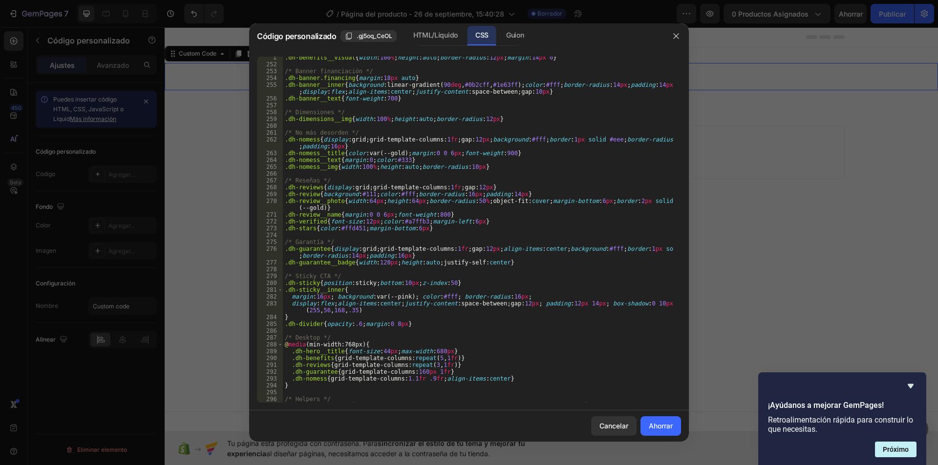
scroll to position [406, 0]
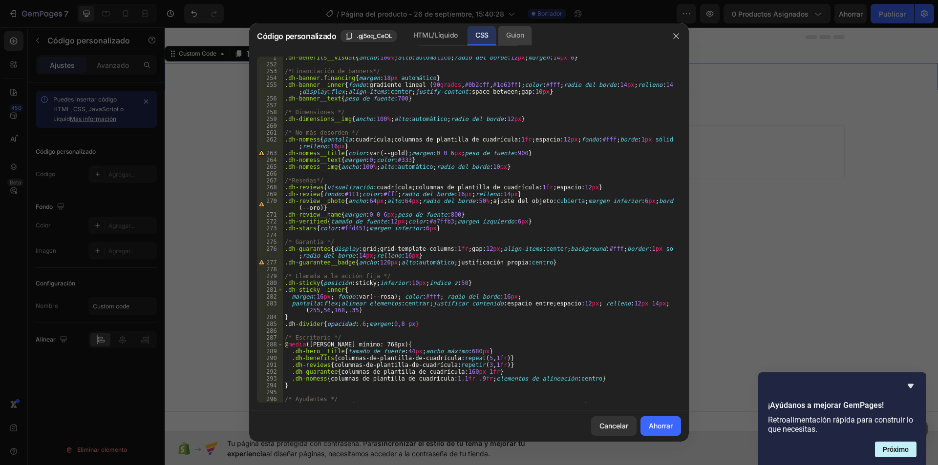
click at [506, 37] on font "Guion" at bounding box center [515, 35] width 18 height 8
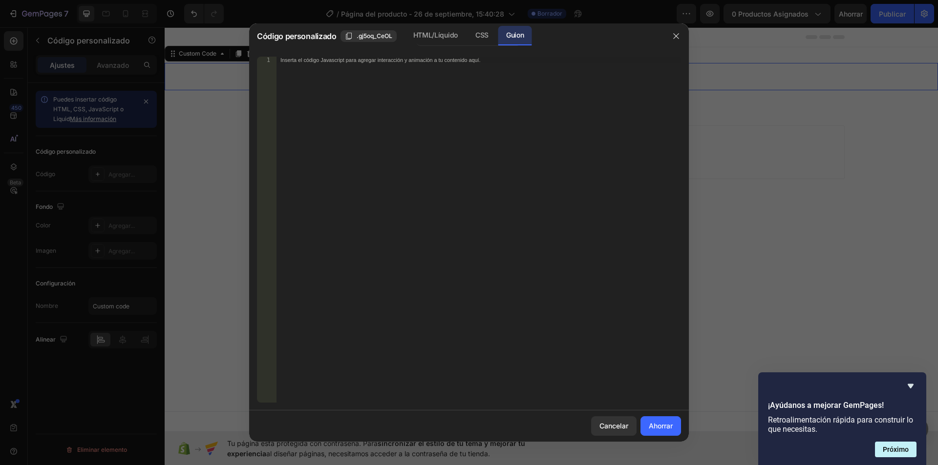
click at [425, 68] on div "Inserta el código Javascript para agregar interacción y animación a tu contenid…" at bounding box center [478, 237] width 404 height 360
paste textarea "})();"
type textarea "})();"
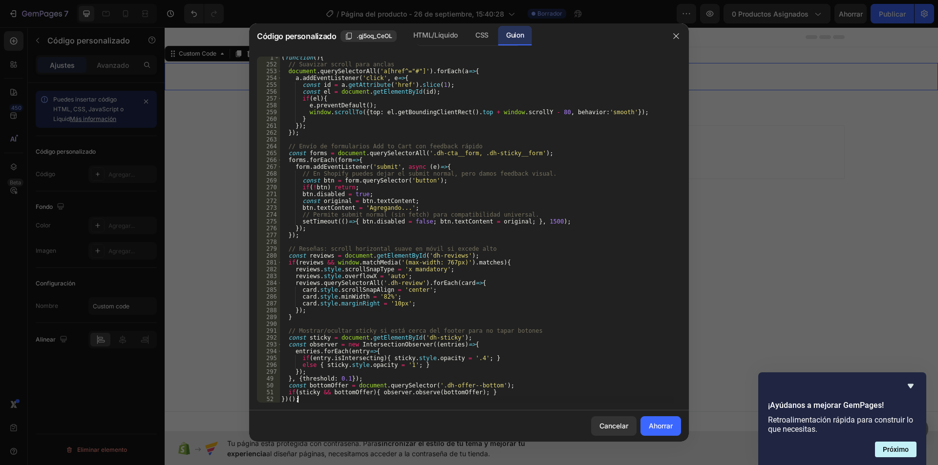
scroll to position [9, 0]
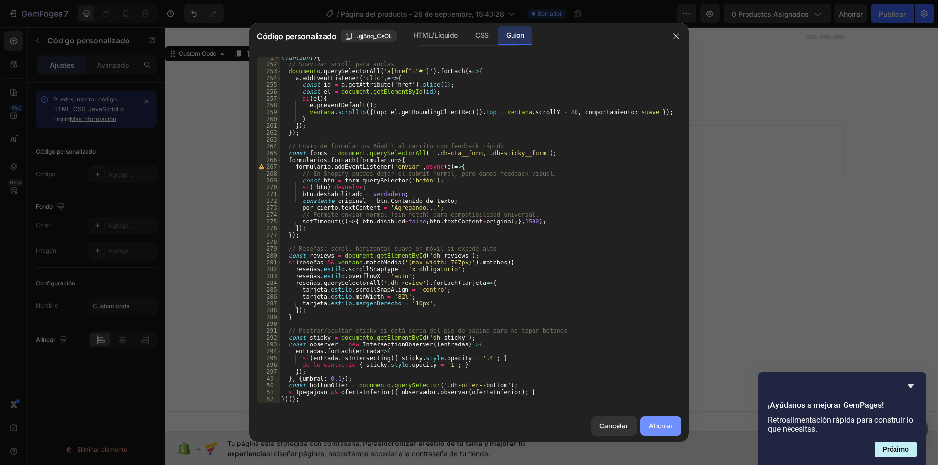
click at [650, 432] on button "Ahorrar" at bounding box center [660, 427] width 41 height 20
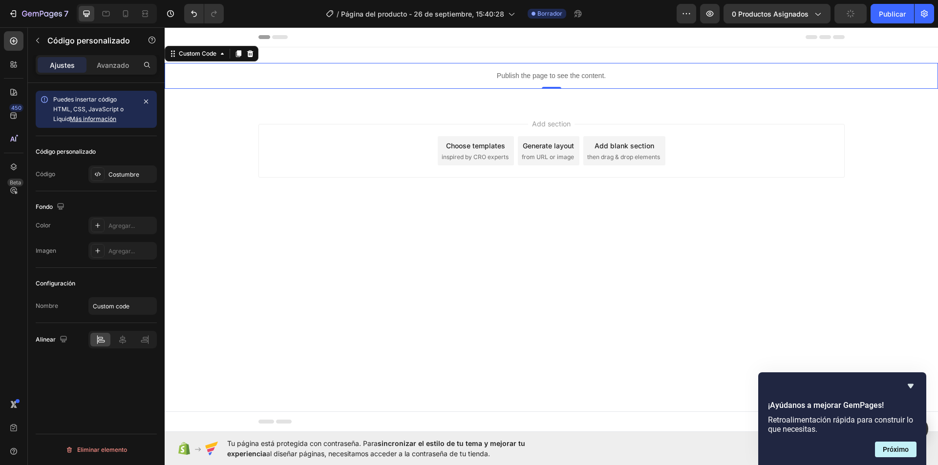
click at [540, 74] on p "Publish the page to see the content." at bounding box center [551, 76] width 773 height 10
click at [539, 74] on p "Publish the page to see the content." at bounding box center [551, 76] width 773 height 10
click at [513, 74] on p "Publish the page to see the content." at bounding box center [551, 76] width 773 height 10
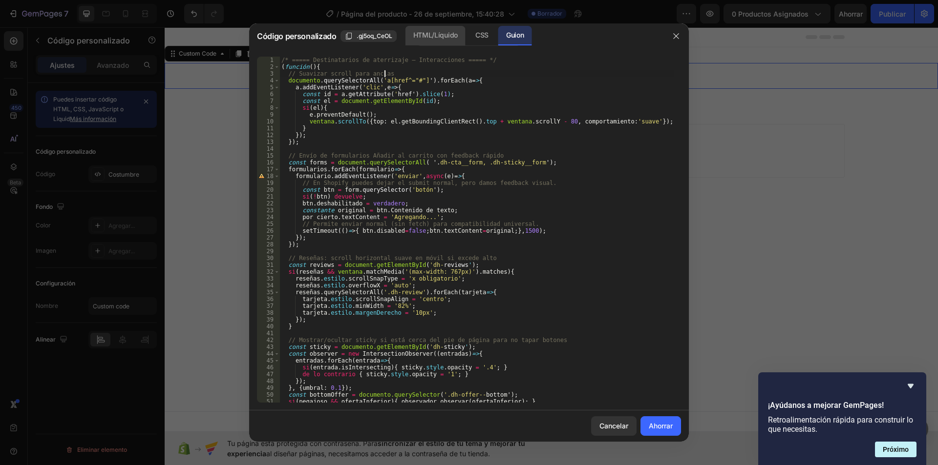
click at [419, 40] on font "HTML/Líquido" at bounding box center [435, 35] width 44 height 12
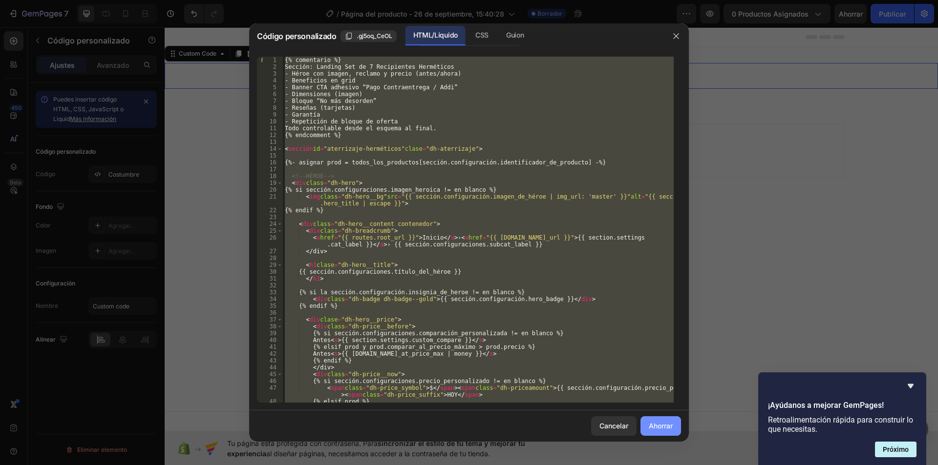
click at [670, 430] on font "Ahorrar" at bounding box center [661, 426] width 24 height 8
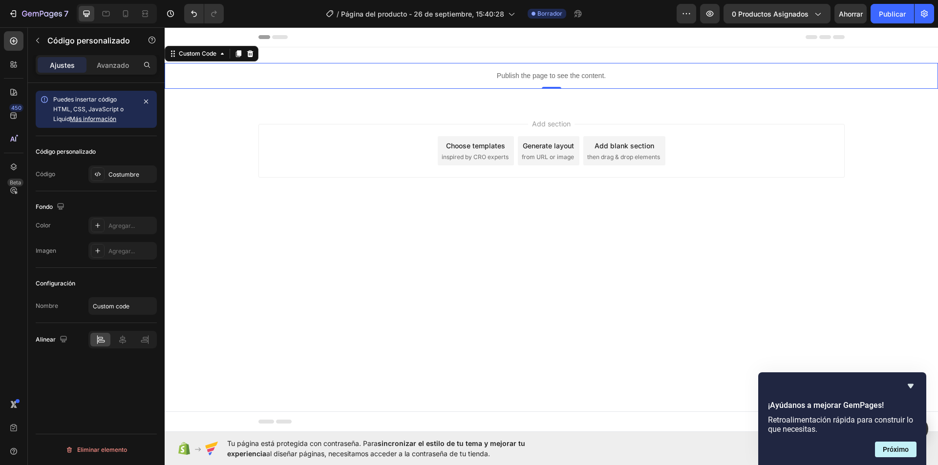
click at [503, 74] on p "Publish the page to see the content." at bounding box center [551, 76] width 773 height 10
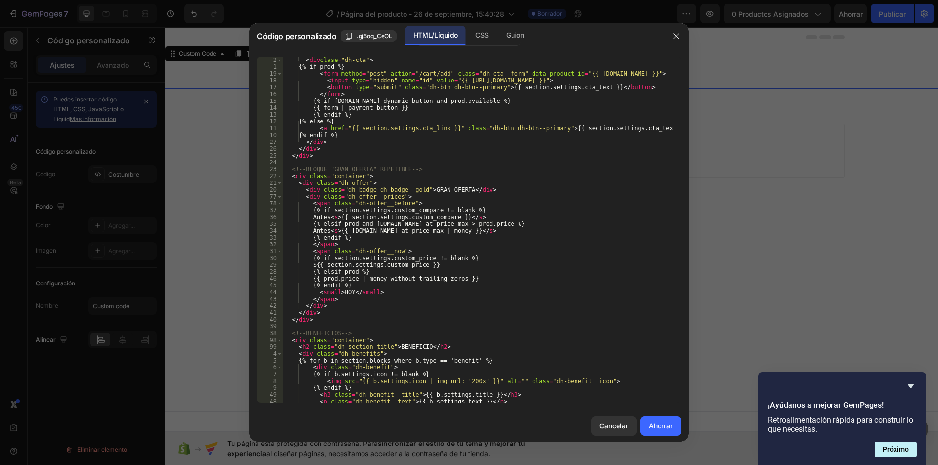
scroll to position [410, 0]
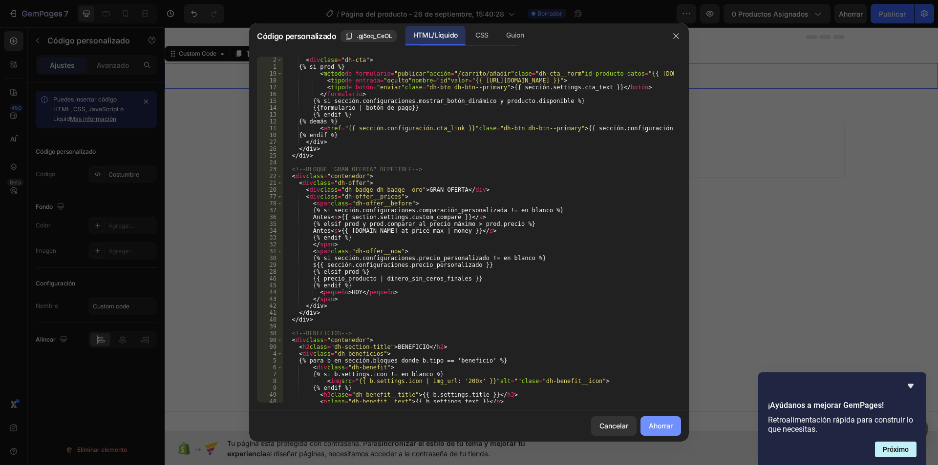
click at [663, 421] on font "Ahorrar" at bounding box center [661, 426] width 24 height 10
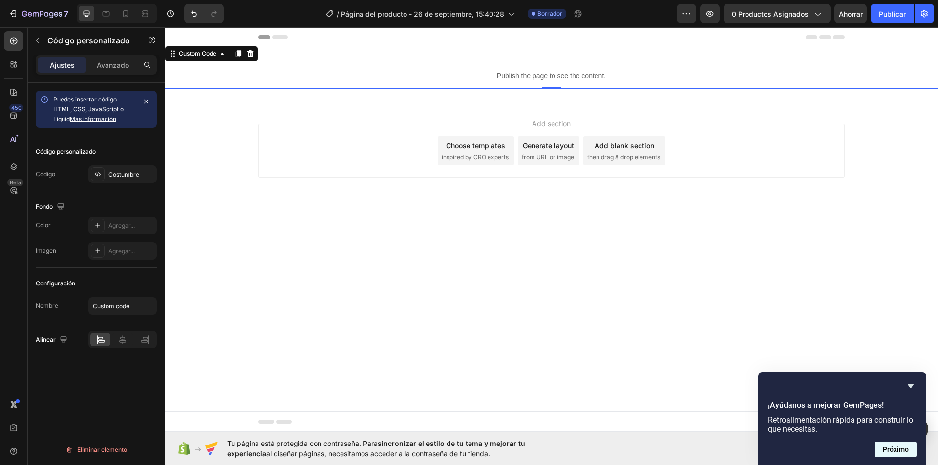
click at [901, 449] on font "Próximo" at bounding box center [896, 450] width 26 height 8
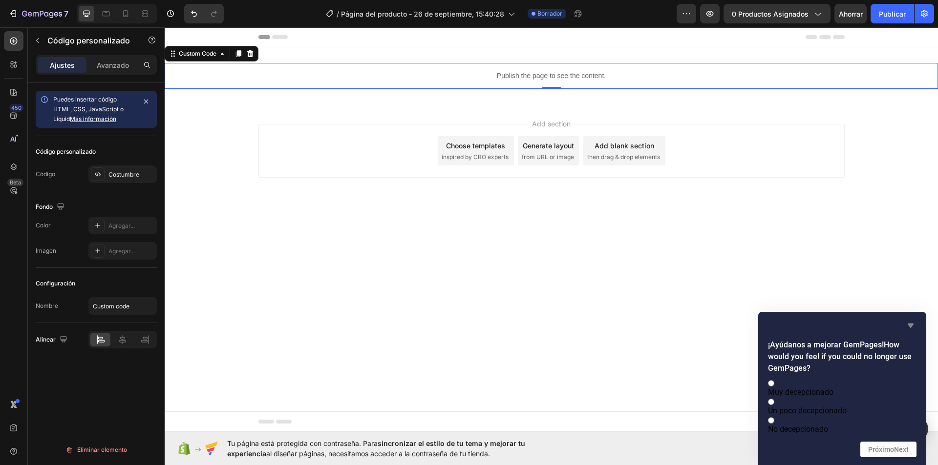
drag, startPoint x: 910, startPoint y: 309, endPoint x: 745, endPoint y: 284, distance: 166.5
click at [910, 320] on icon "Ocultar encuesta" at bounding box center [911, 326] width 12 height 12
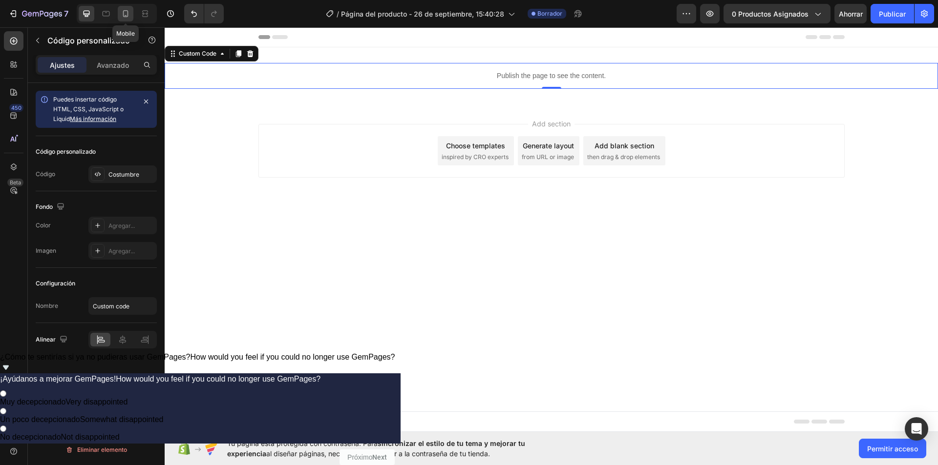
click at [129, 10] on icon at bounding box center [126, 14] width 10 height 10
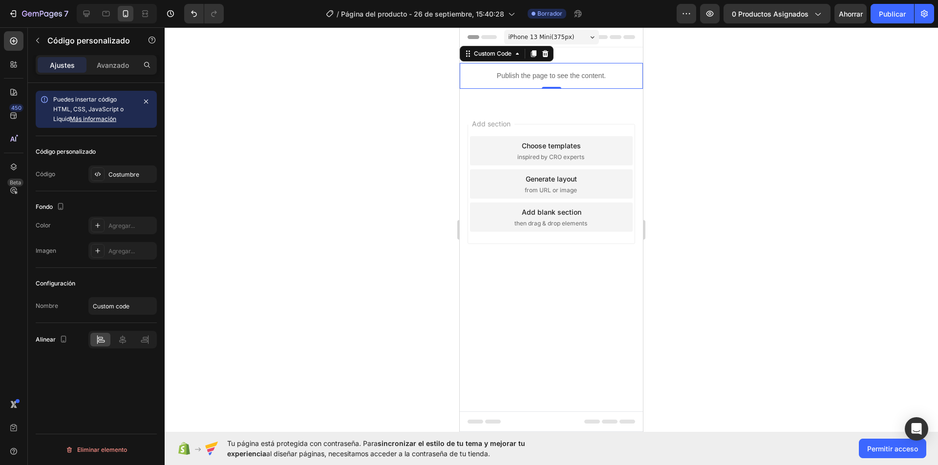
click at [530, 73] on p "Publish the page to see the content." at bounding box center [551, 76] width 183 height 10
click at [529, 72] on p "Publish the page to see the content." at bounding box center [551, 76] width 183 height 10
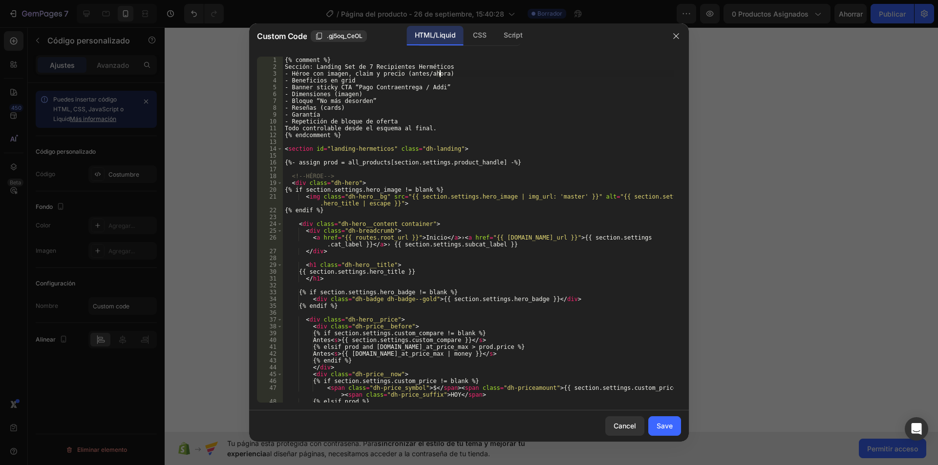
click at [529, 72] on div "{% comment %} Sección: Landing Set de 7 Recipientes Herméticos - Héroe con imag…" at bounding box center [478, 240] width 391 height 367
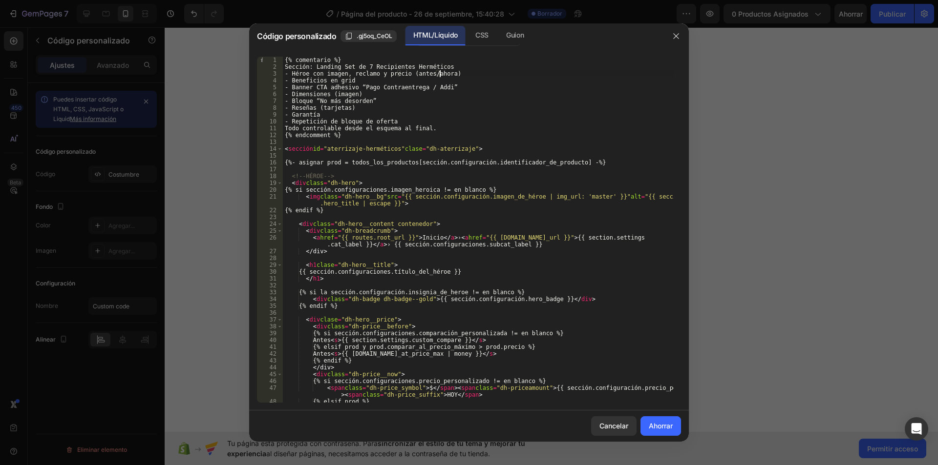
drag, startPoint x: 787, startPoint y: 143, endPoint x: 696, endPoint y: 127, distance: 92.2
click at [785, 143] on div at bounding box center [469, 232] width 938 height 465
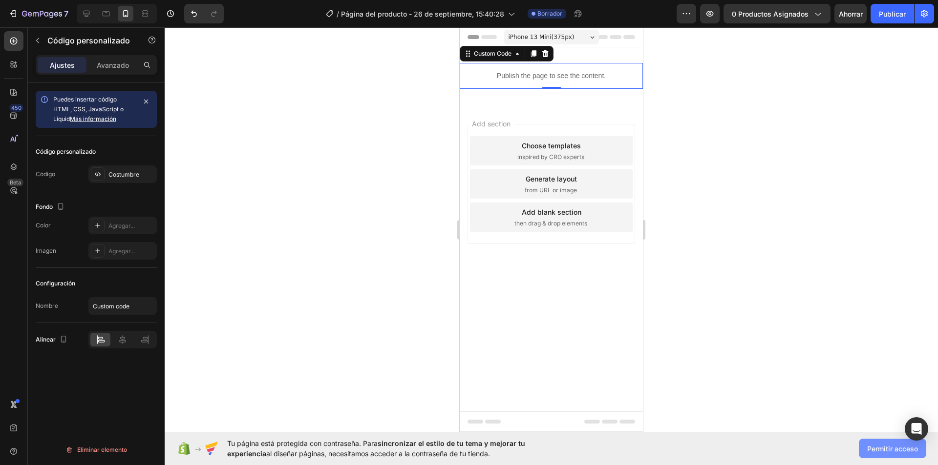
click at [883, 440] on button "Permitir acceso" at bounding box center [892, 449] width 67 height 20
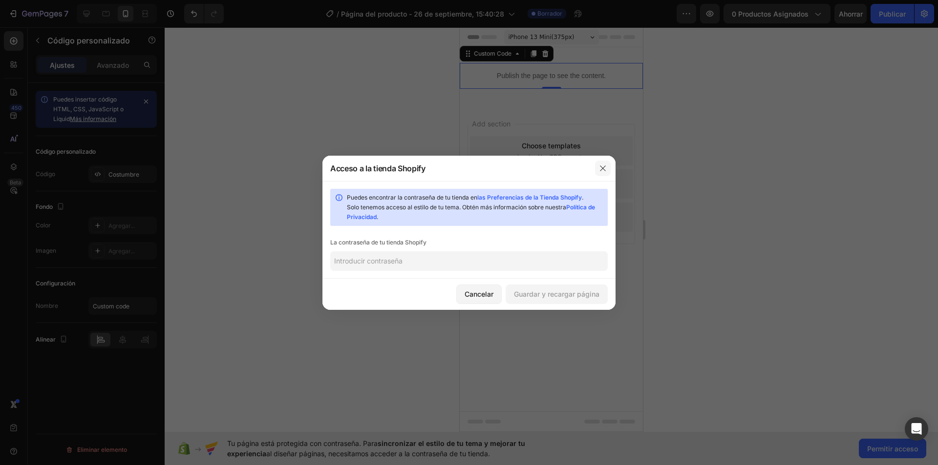
click at [599, 168] on icon "button" at bounding box center [603, 169] width 8 height 8
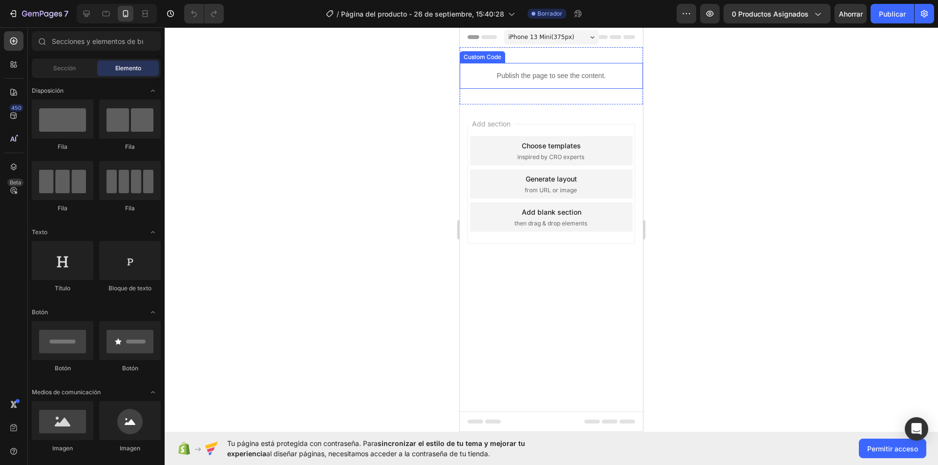
click at [483, 77] on p "Publish the page to see the content." at bounding box center [551, 76] width 183 height 10
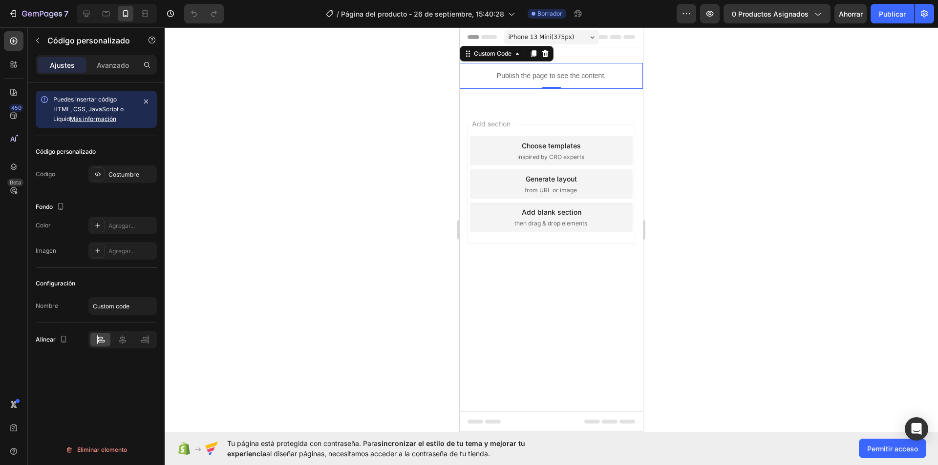
click at [93, 120] on font "Más información" at bounding box center [93, 118] width 46 height 7
click at [537, 71] on p "Publish the page to see the content." at bounding box center [551, 76] width 183 height 10
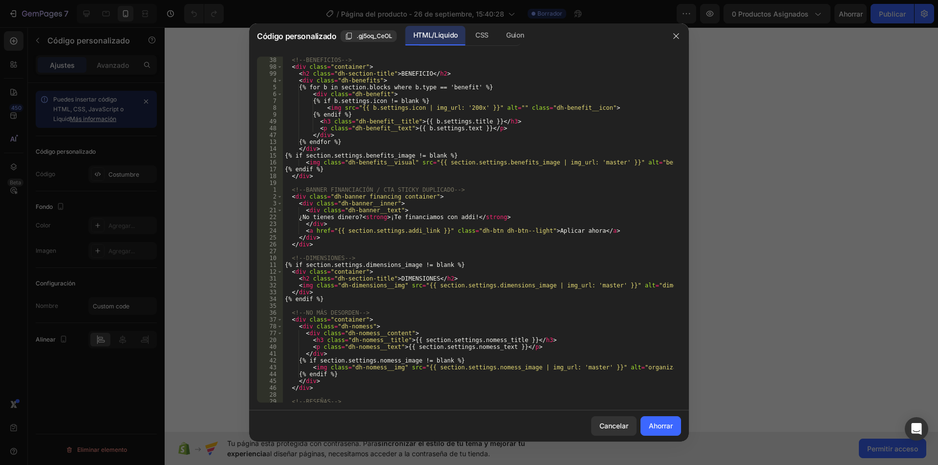
scroll to position [684, 0]
click at [664, 419] on button "Ahorrar" at bounding box center [660, 427] width 41 height 20
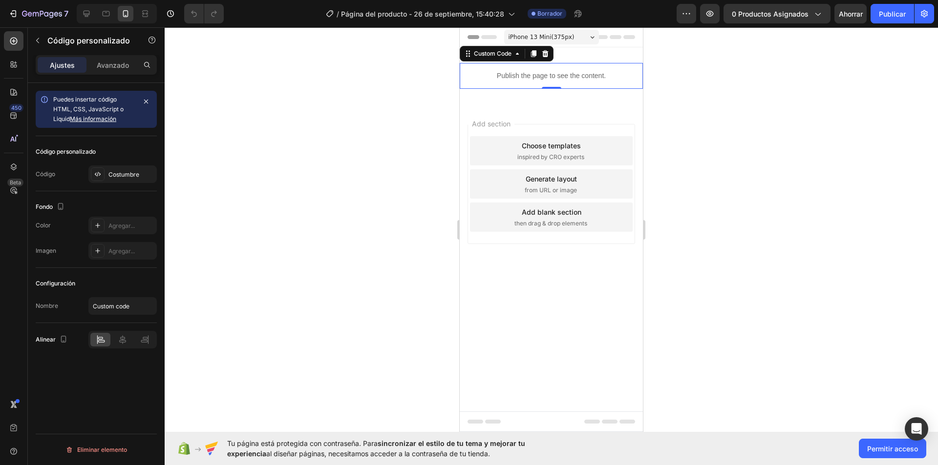
click at [537, 153] on span "inspired by CRO experts" at bounding box center [550, 157] width 67 height 9
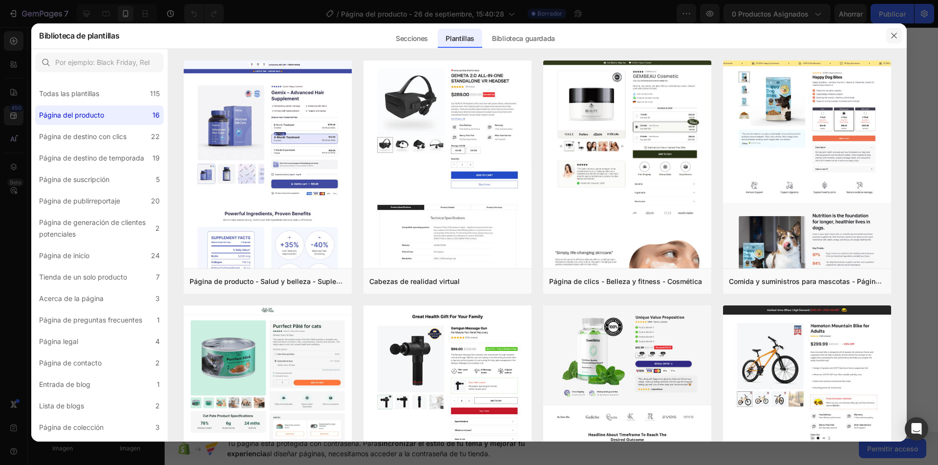
click at [897, 38] on icon "button" at bounding box center [894, 36] width 8 height 8
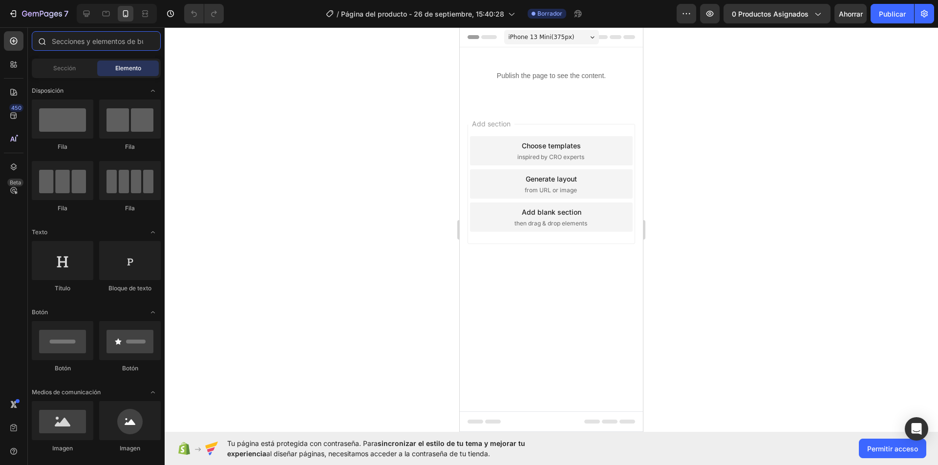
click at [81, 43] on input "text" at bounding box center [96, 41] width 129 height 20
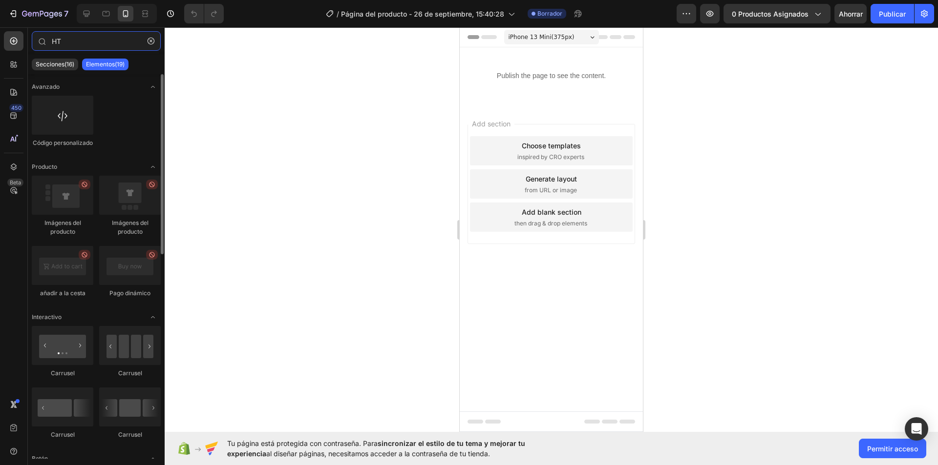
type input "HT"
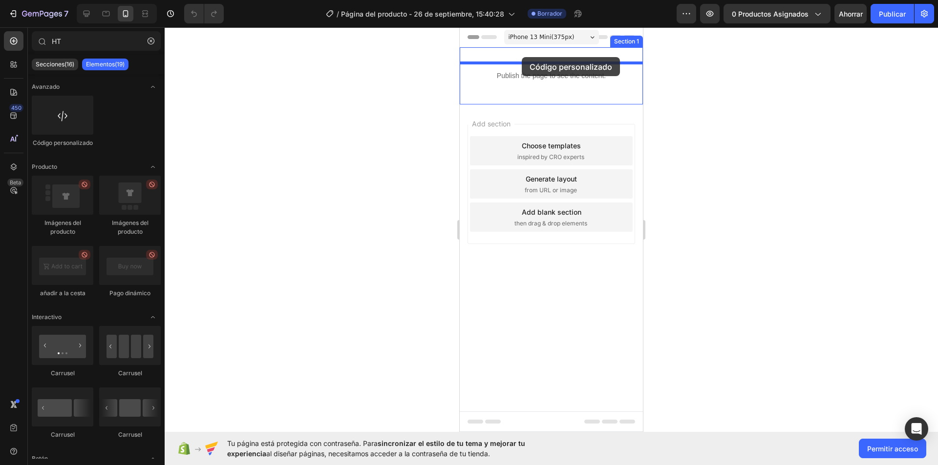
drag, startPoint x: 583, startPoint y: 155, endPoint x: 522, endPoint y: 57, distance: 115.2
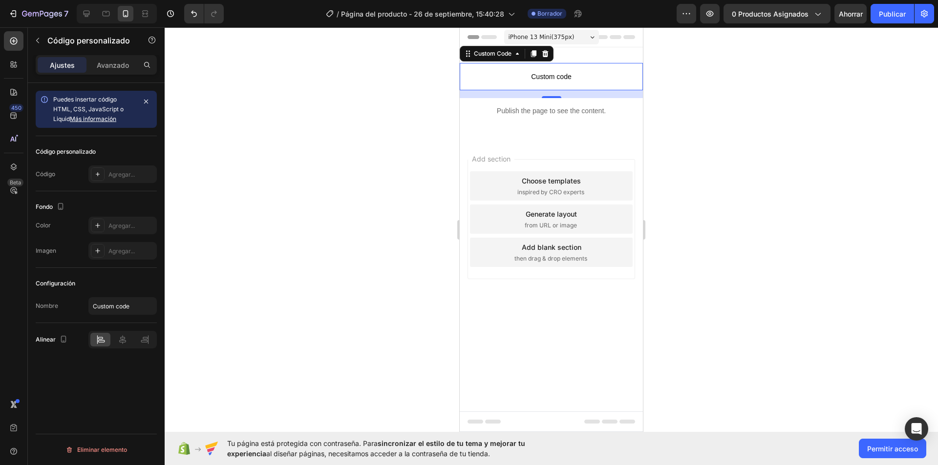
click at [558, 75] on span "Custom code" at bounding box center [551, 77] width 183 height 12
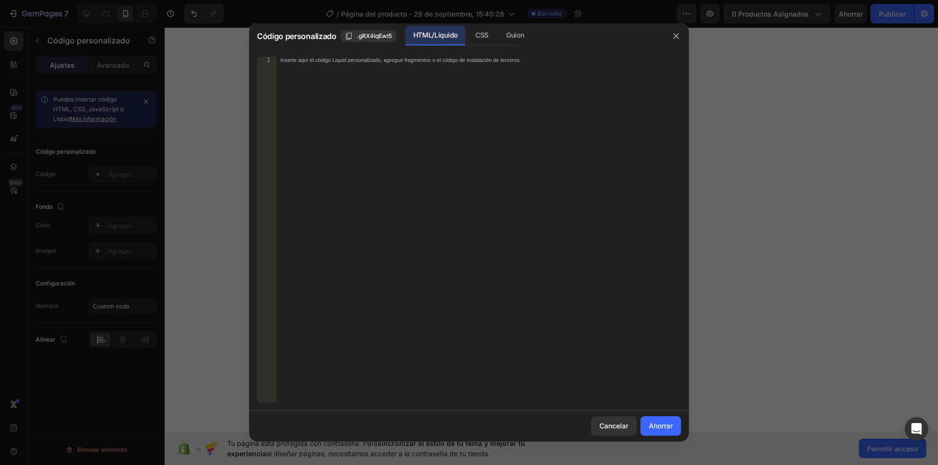
click at [392, 57] on font "Inserte aquí el código Liquid personalizado, agregue fragmentos o el código de …" at bounding box center [400, 60] width 240 height 6
click at [400, 71] on div "Insert the custom Liquid code, add snippets, or third-party installation code h…" at bounding box center [478, 237] width 404 height 360
paste textarea "{% endschema %}"
type textarea "{% endschema %}"
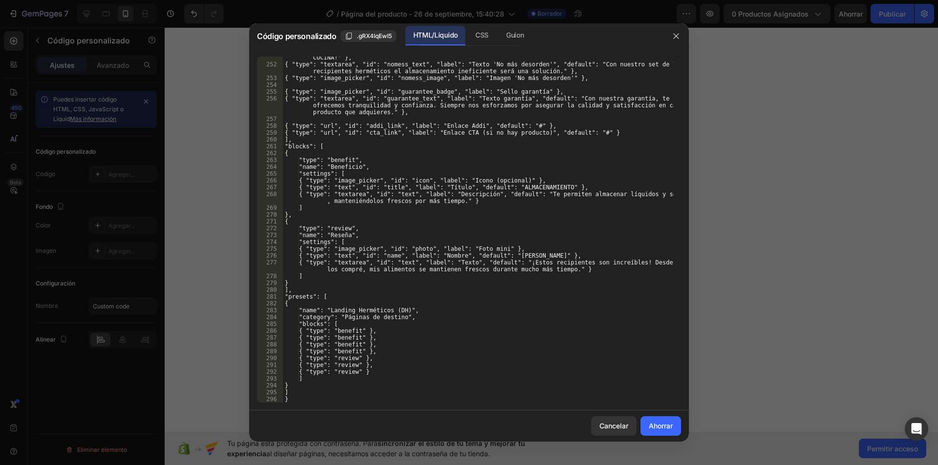
scroll to position [1760, 0]
click at [658, 427] on font "Ahorrar" at bounding box center [661, 426] width 24 height 8
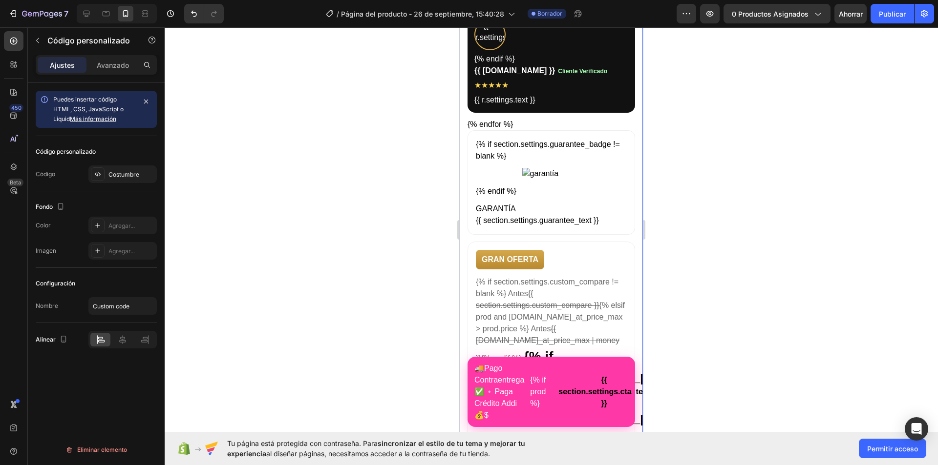
scroll to position [1505, 0]
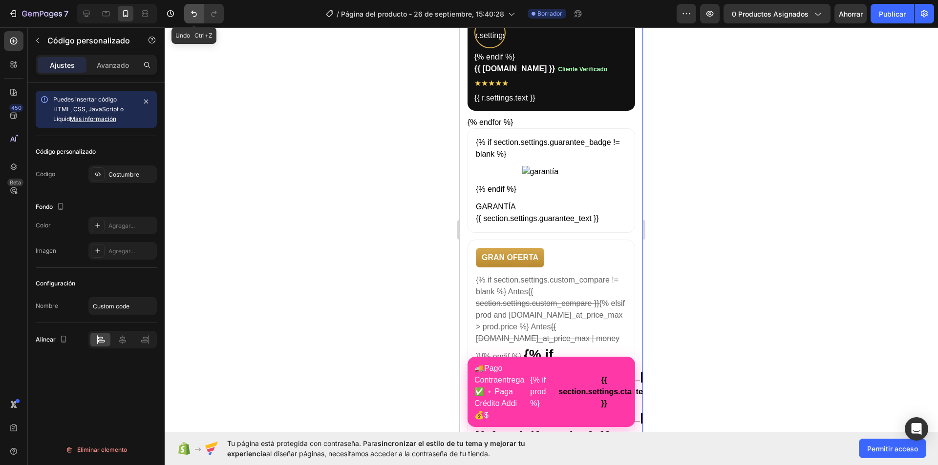
click at [188, 16] on button "Deshacer/Rehacer" at bounding box center [194, 14] width 20 height 20
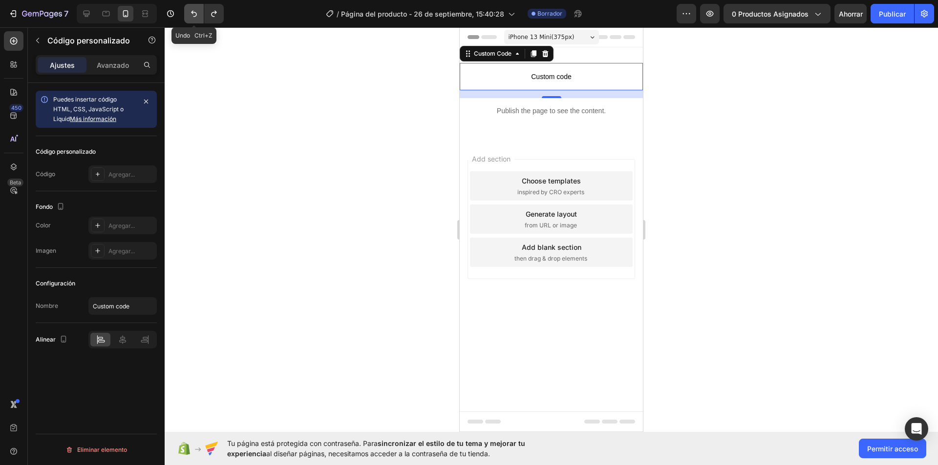
click at [190, 14] on icon "Deshacer/Rehacer" at bounding box center [194, 14] width 10 height 10
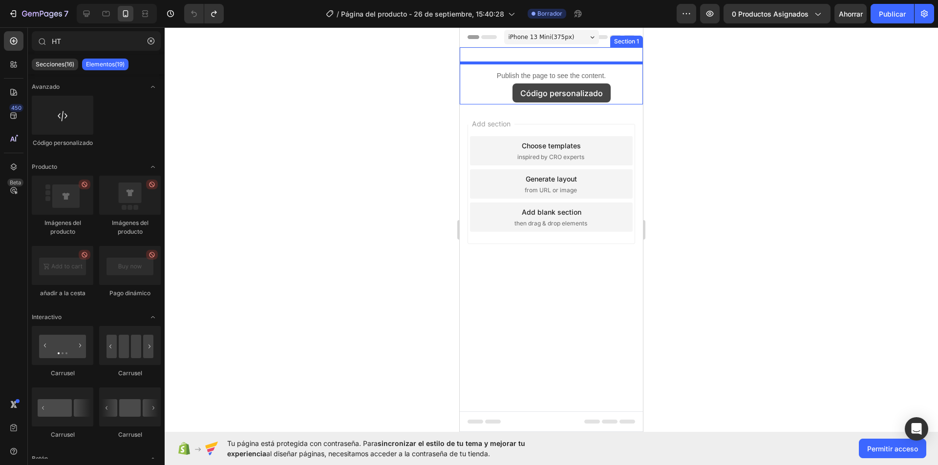
drag, startPoint x: 717, startPoint y: 209, endPoint x: 533, endPoint y: 73, distance: 228.8
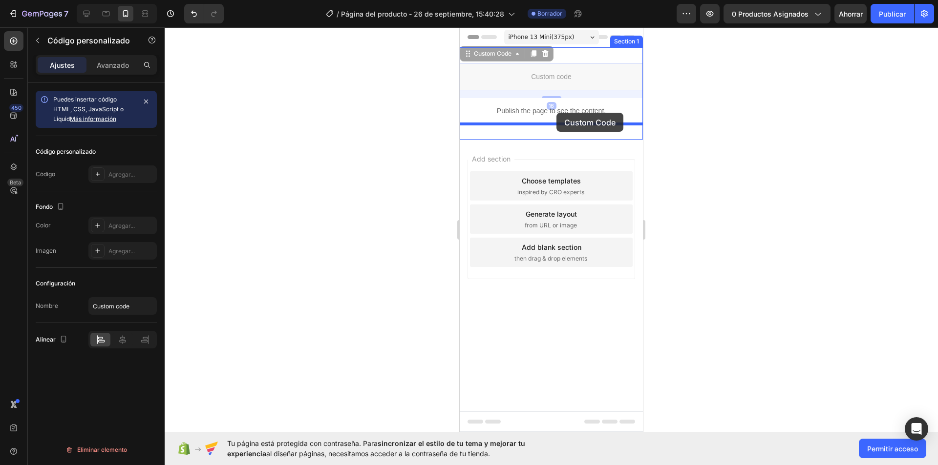
drag, startPoint x: 550, startPoint y: 85, endPoint x: 555, endPoint y: 110, distance: 24.9
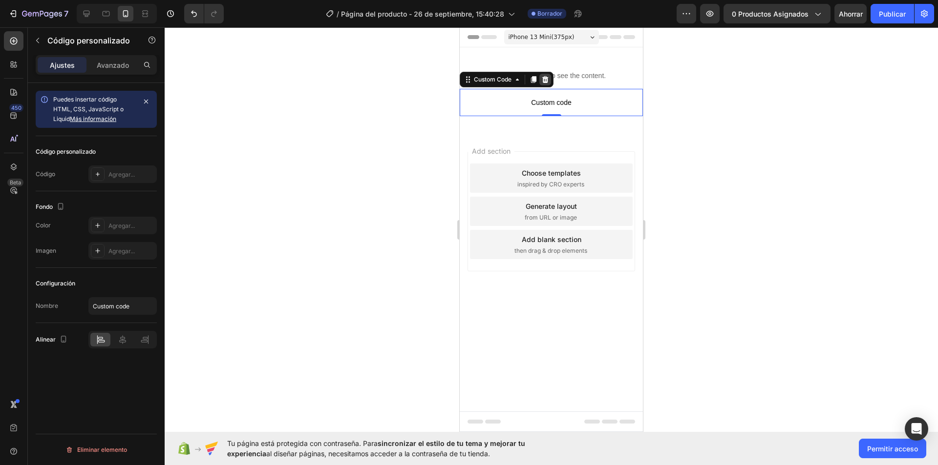
click at [547, 77] on icon at bounding box center [545, 79] width 6 height 7
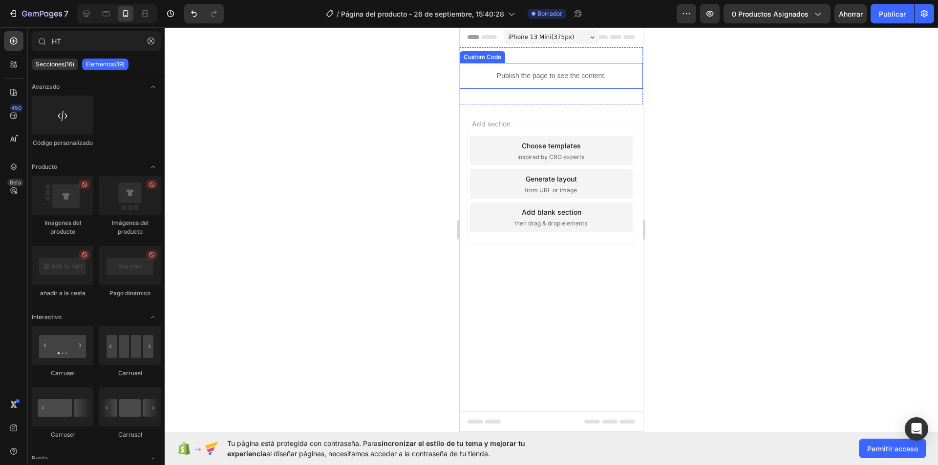
click at [546, 53] on div at bounding box center [552, 48] width 14 height 14
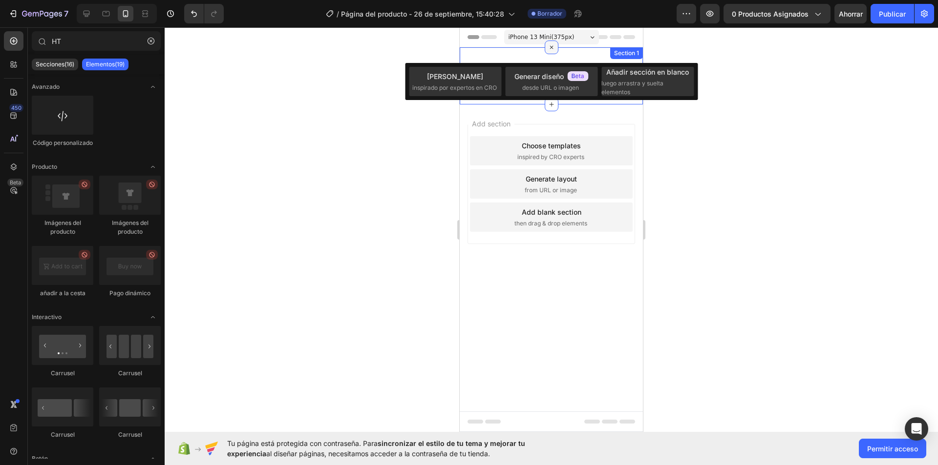
click at [545, 45] on div at bounding box center [552, 48] width 14 height 14
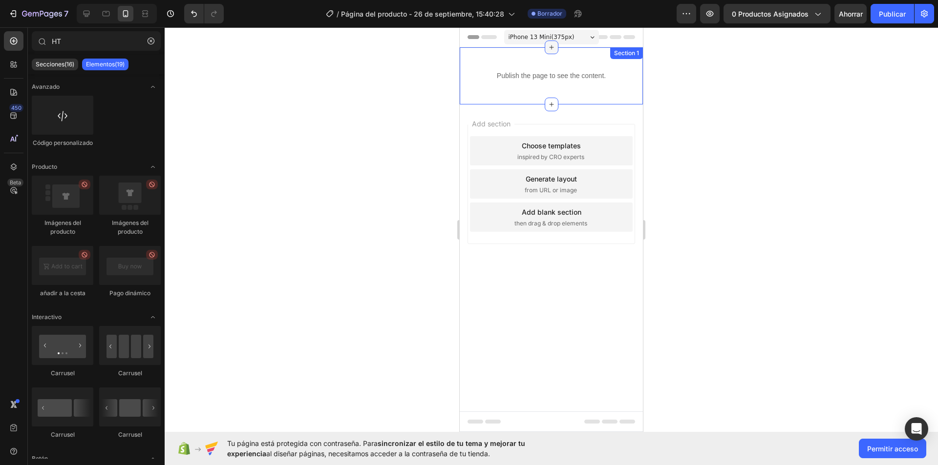
click at [550, 45] on icon at bounding box center [552, 47] width 8 height 8
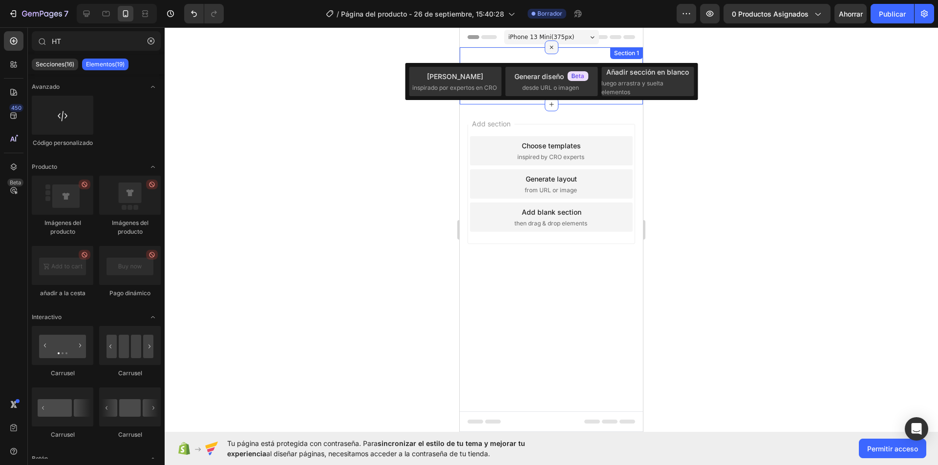
click at [550, 45] on icon at bounding box center [551, 47] width 11 height 11
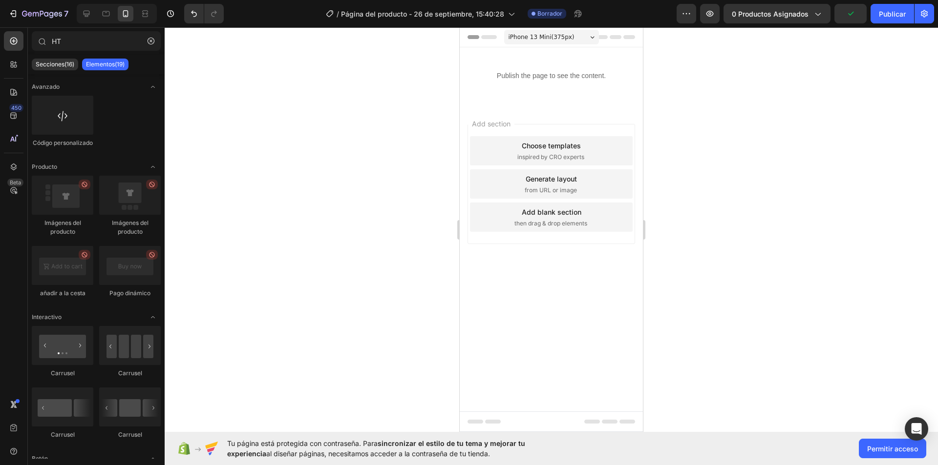
click at [558, 144] on div "Choose templates" at bounding box center [551, 146] width 59 height 10
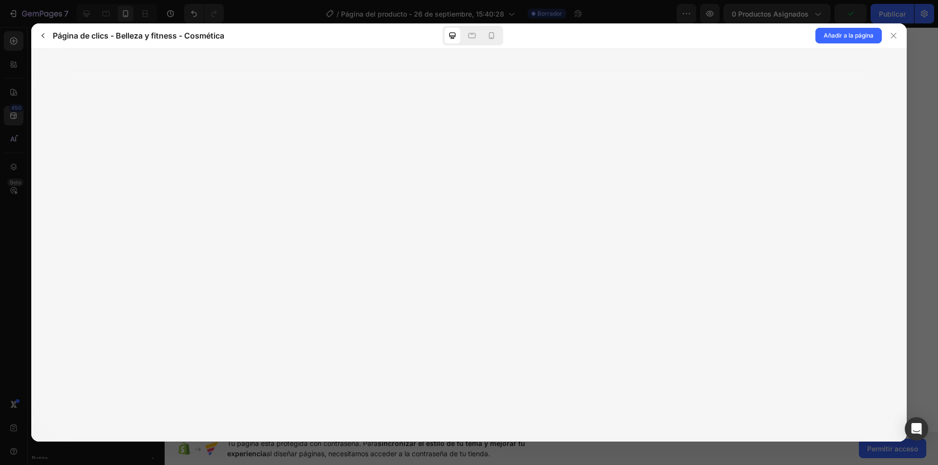
click at [897, 35] on icon at bounding box center [893, 36] width 8 height 8
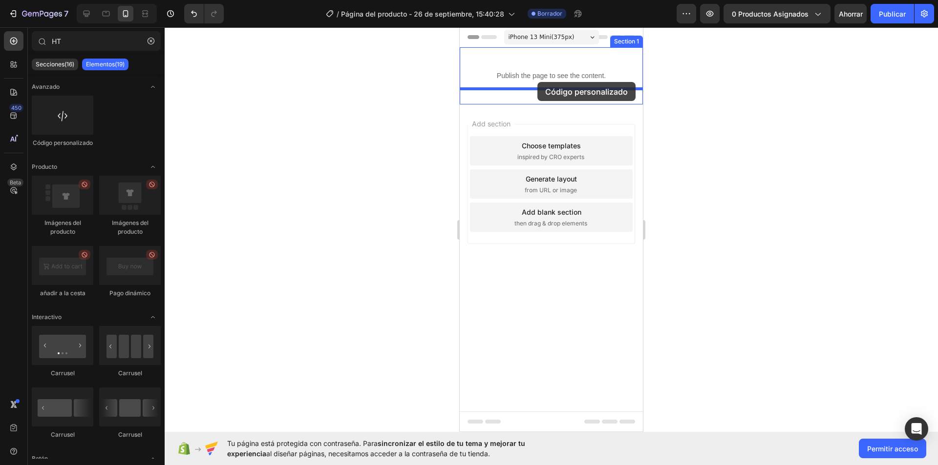
drag, startPoint x: 566, startPoint y: 150, endPoint x: 537, endPoint y: 82, distance: 73.8
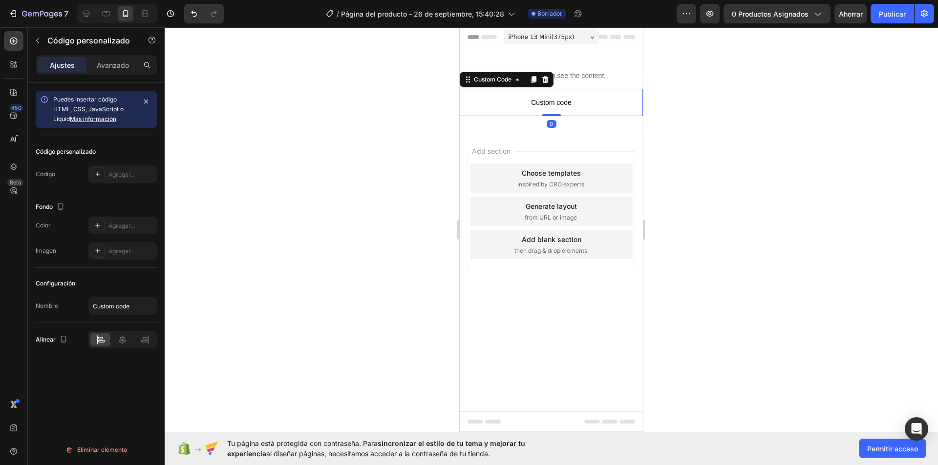
click at [562, 102] on span "Custom code" at bounding box center [551, 103] width 183 height 12
click at [562, 101] on span "Custom code" at bounding box center [551, 103] width 183 height 12
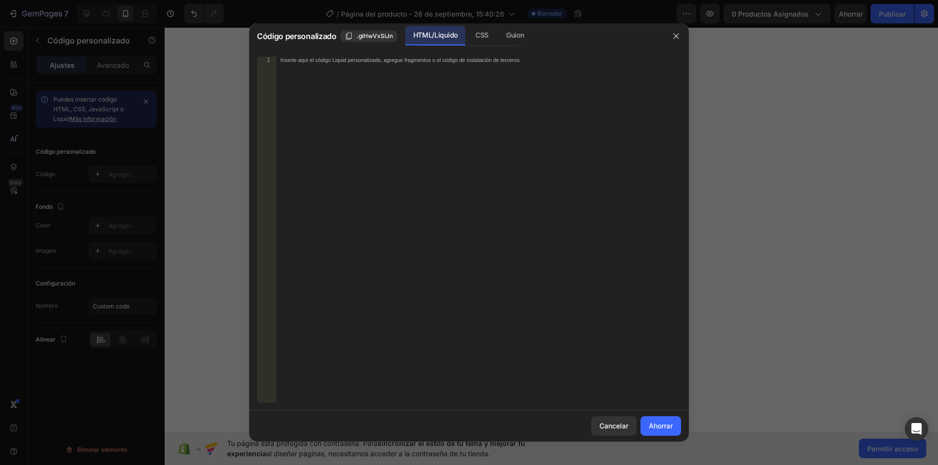
click at [358, 67] on div "Inserte aquí el código Liquid personalizado, agregue fragmentos o el código de …" at bounding box center [478, 237] width 404 height 360
paste textarea "{% endschema %}"
type textarea "{% endschema %}"
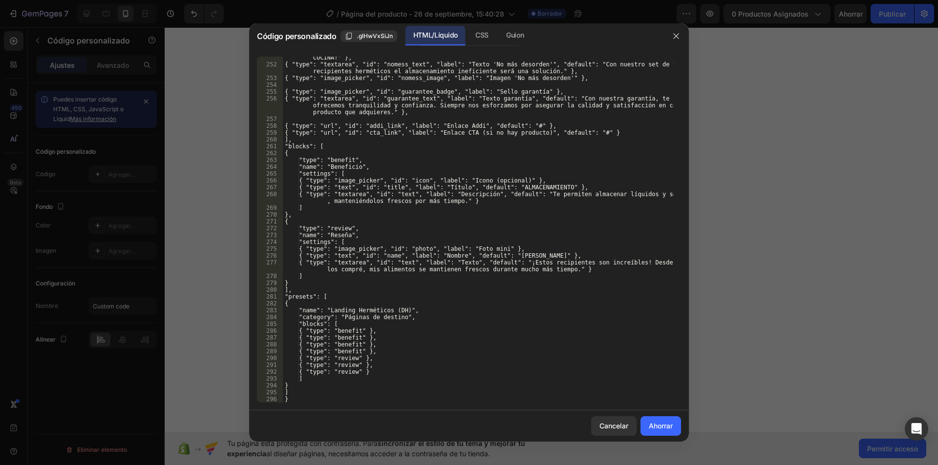
scroll to position [1760, 0]
click at [649, 428] on font "Ahorrar" at bounding box center [661, 426] width 24 height 8
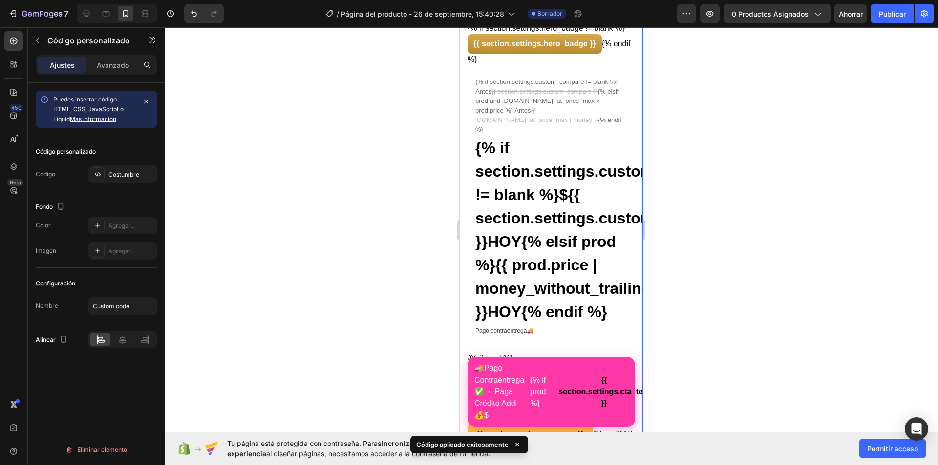
scroll to position [342, 0]
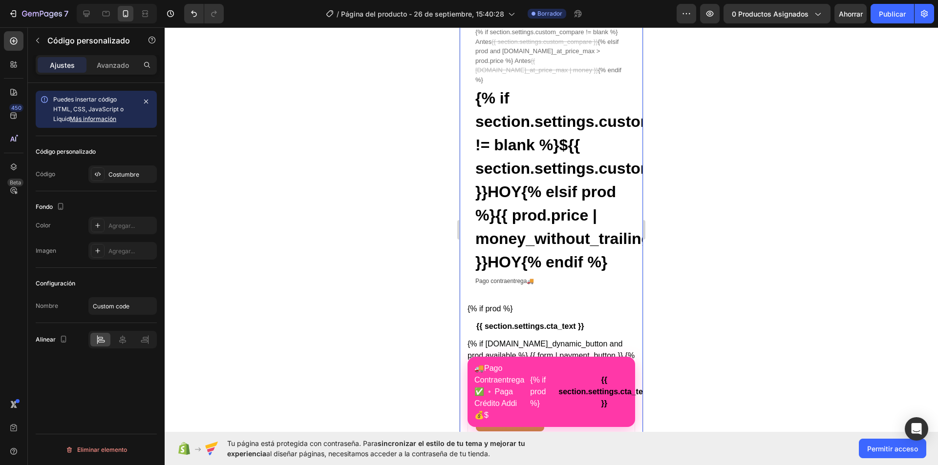
click at [578, 266] on div "{% if section.settings.custom_price != blank %} $ {{ section.settings.custom_pr…" at bounding box center [551, 180] width 152 height 188
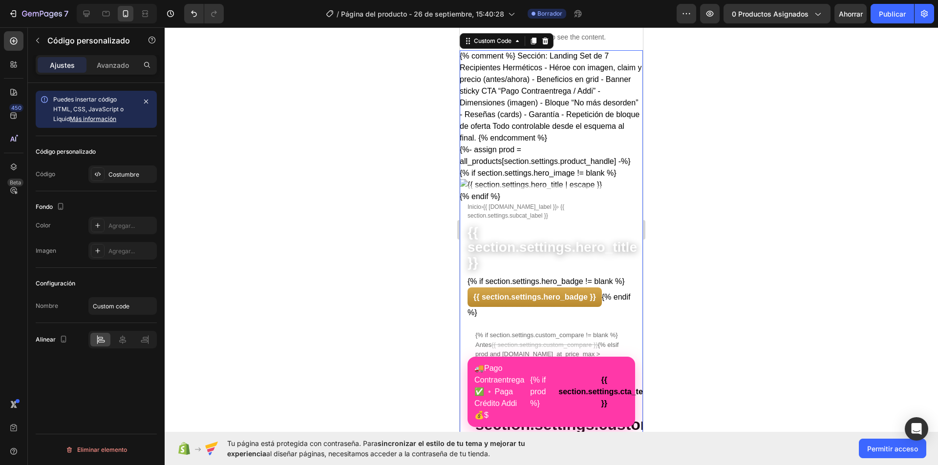
scroll to position [0, 0]
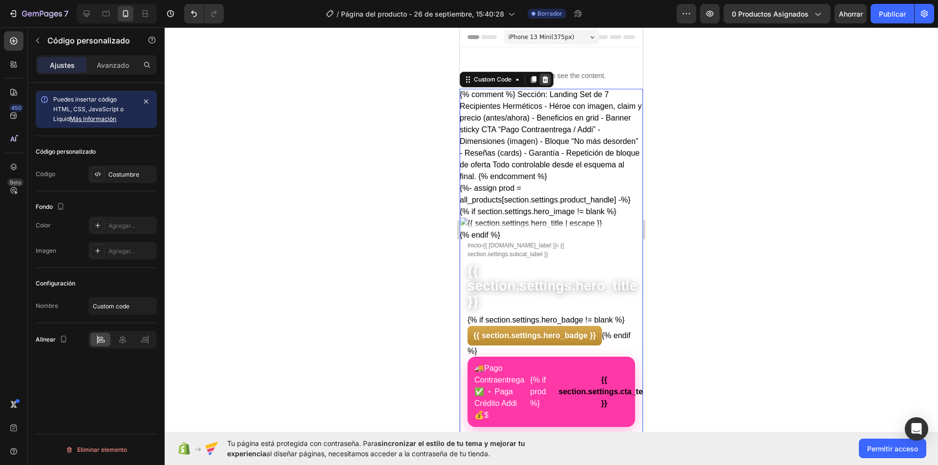
click at [544, 79] on icon at bounding box center [545, 79] width 6 height 7
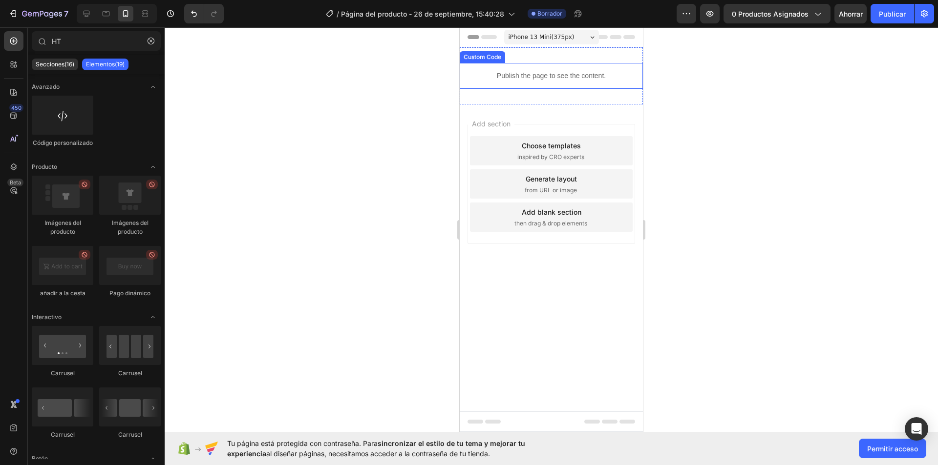
click at [510, 68] on div "Publish the page to see the content." at bounding box center [551, 76] width 183 height 26
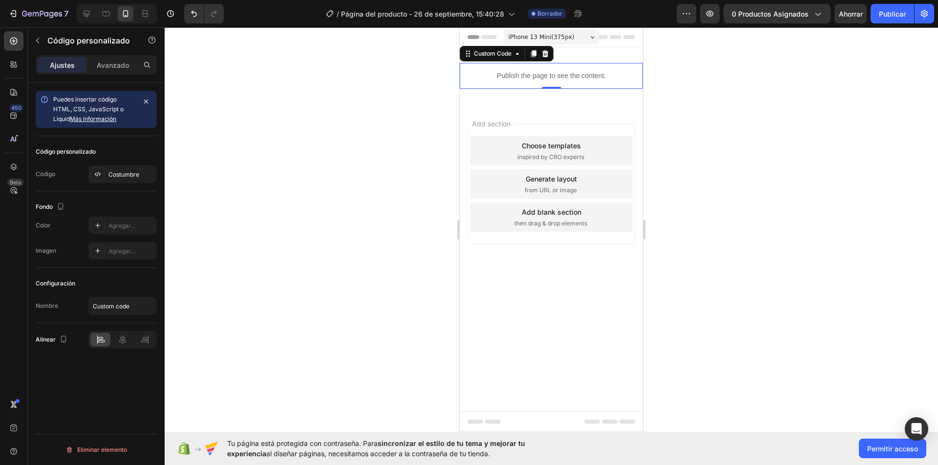
click at [510, 76] on p "Publish the page to see the content." at bounding box center [551, 76] width 183 height 10
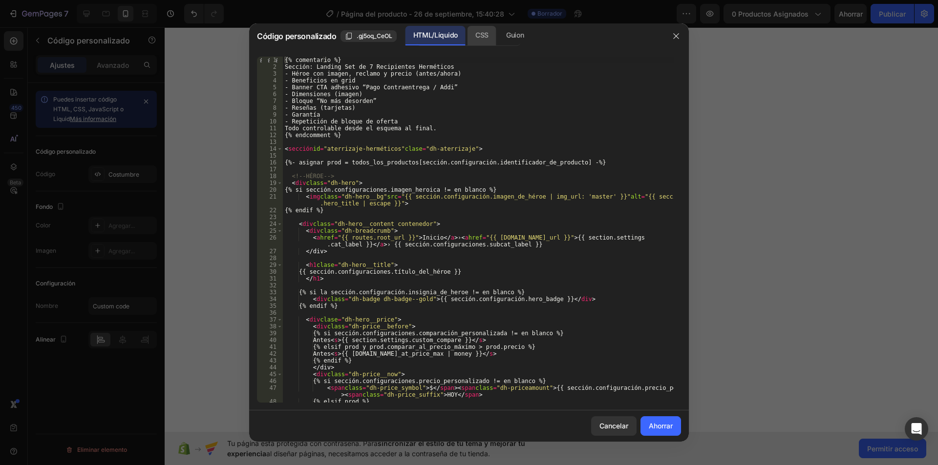
click at [482, 42] on div "CSS" at bounding box center [481, 36] width 29 height 20
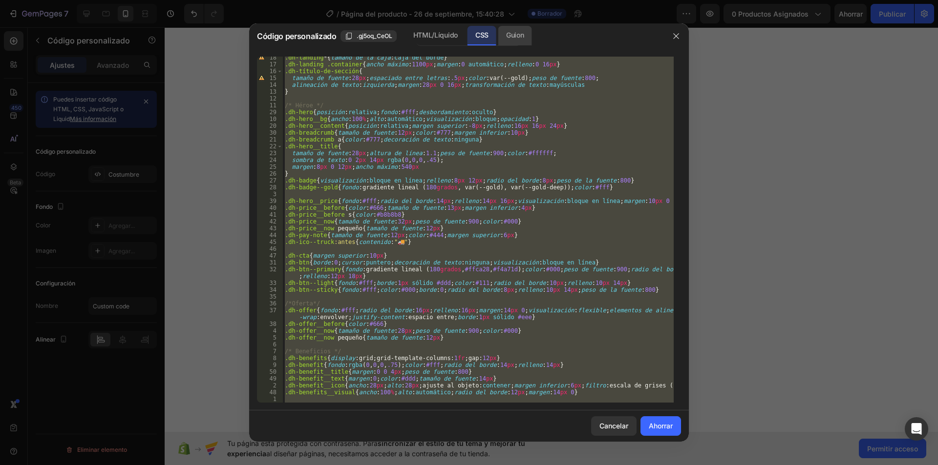
click at [525, 37] on div "Guion" at bounding box center [514, 36] width 33 height 20
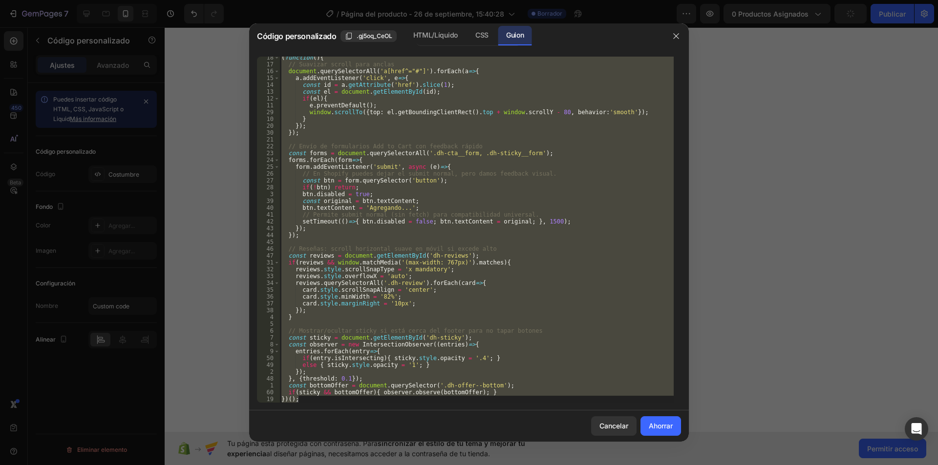
scroll to position [9, 0]
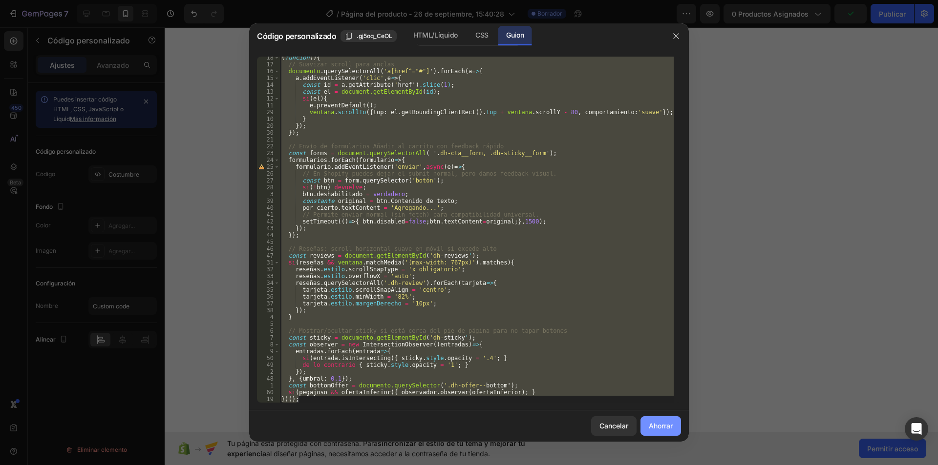
click at [656, 425] on font "Ahorrar" at bounding box center [661, 426] width 24 height 8
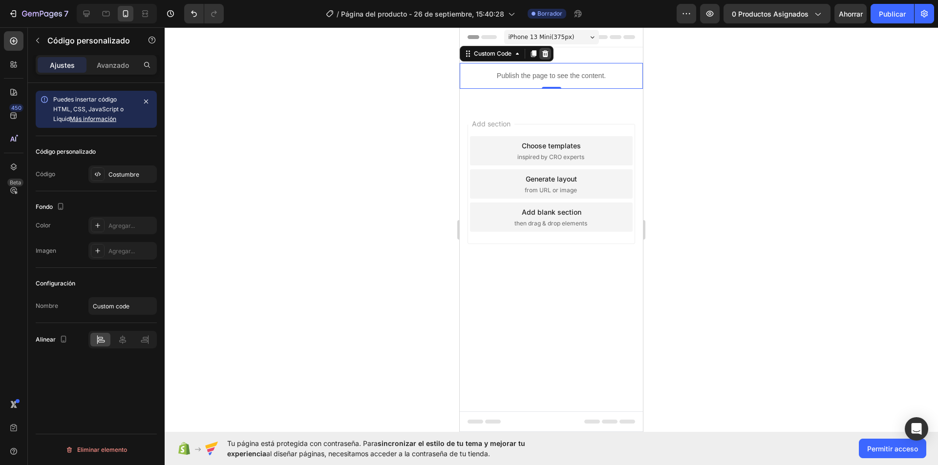
click at [545, 54] on icon at bounding box center [545, 54] width 8 height 8
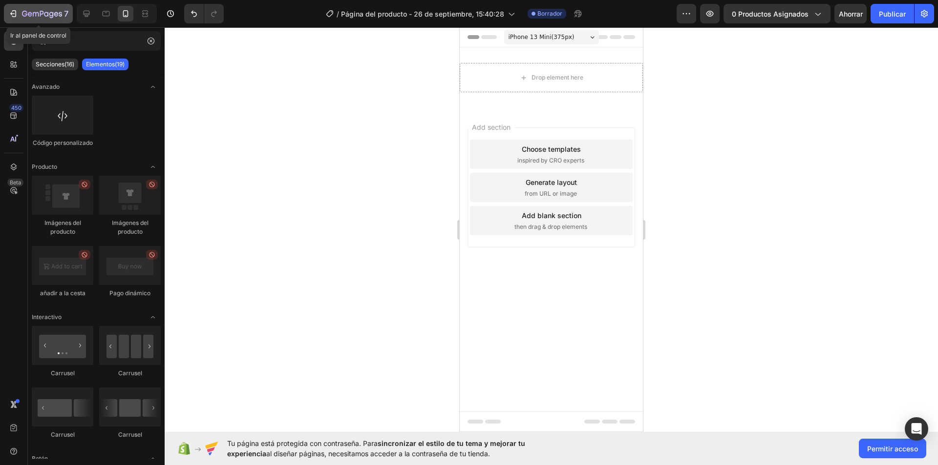
click at [28, 18] on icon "button" at bounding box center [42, 14] width 40 height 8
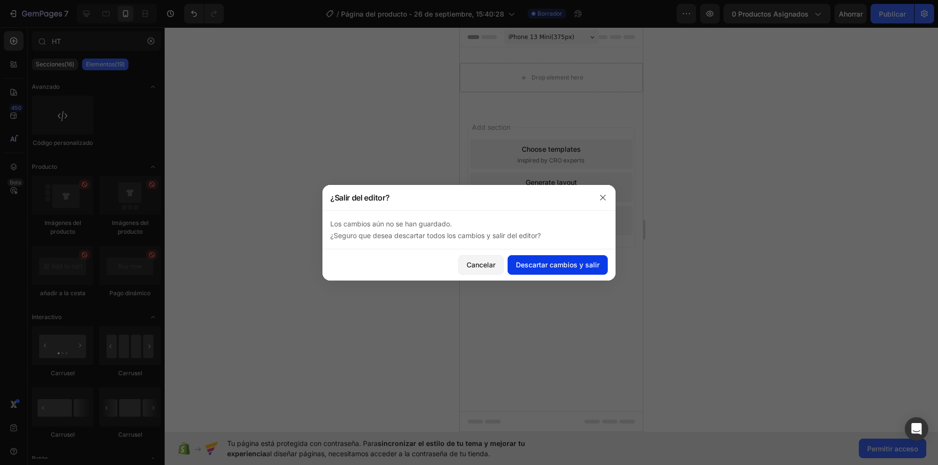
click at [562, 263] on font "Descartar cambios y salir" at bounding box center [558, 265] width 84 height 8
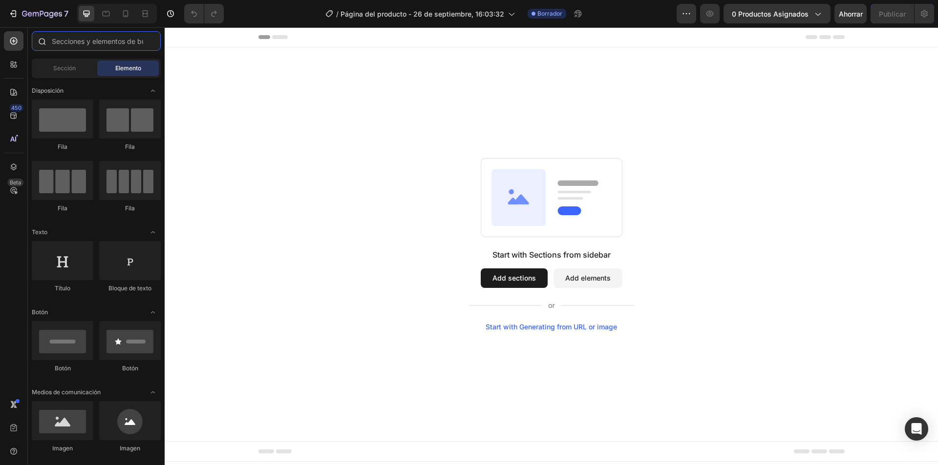
click at [87, 42] on input "text" at bounding box center [96, 41] width 129 height 20
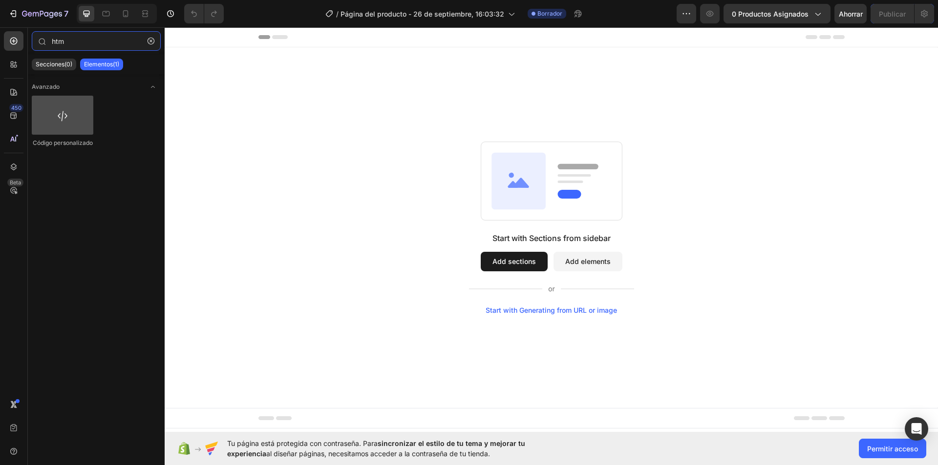
type input "htm"
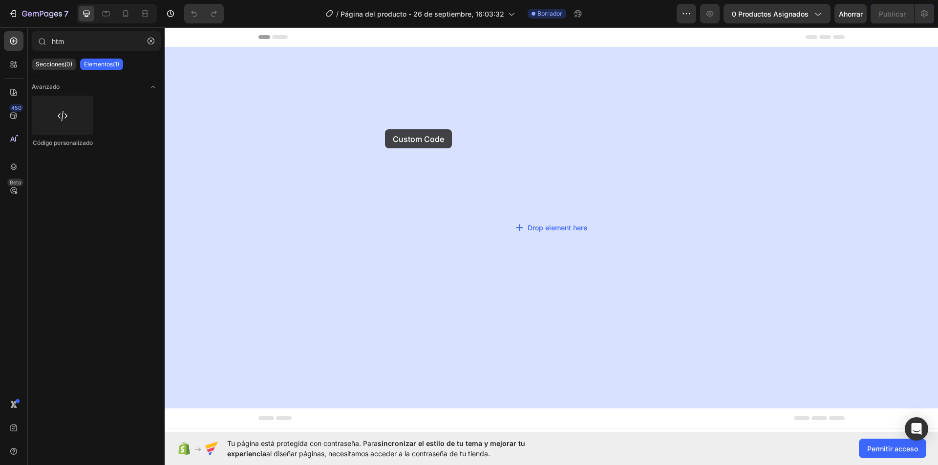
drag, startPoint x: 202, startPoint y: 152, endPoint x: 532, endPoint y: 144, distance: 330.8
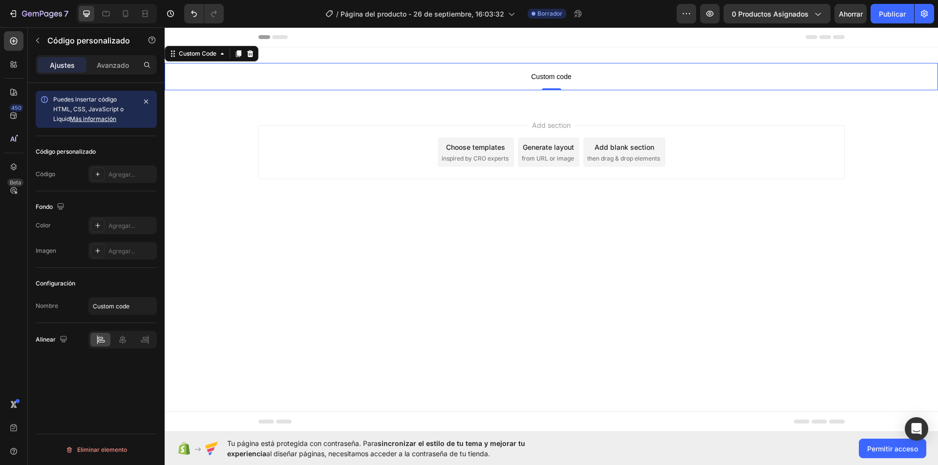
click at [539, 77] on span "Custom code" at bounding box center [551, 77] width 773 height 12
click at [540, 76] on span "Custom code" at bounding box center [551, 77] width 773 height 12
click at [491, 73] on span "Custom code" at bounding box center [551, 77] width 773 height 12
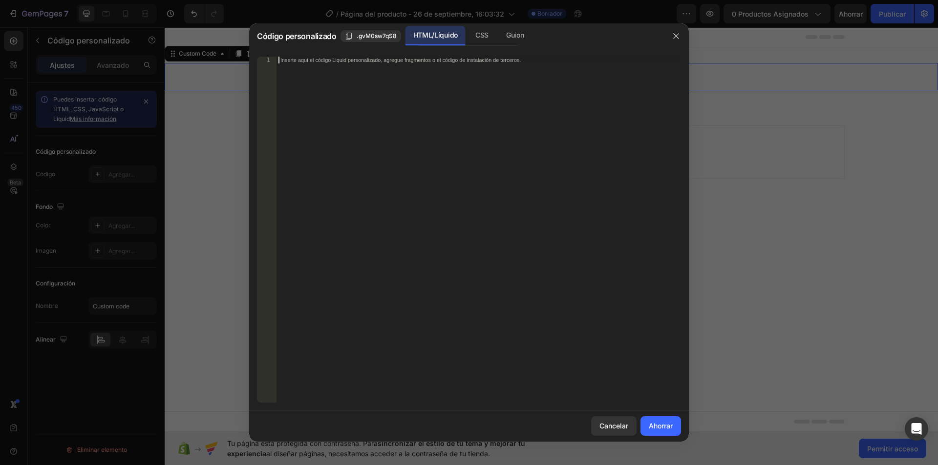
click at [432, 64] on div "Inserte aquí el código Liquid personalizado, agregue fragmentos o el código de …" at bounding box center [478, 237] width 404 height 360
paste textarea "[URL][DOMAIN_NAME][DOMAIN_NAME]"
type textarea "[URL][DOMAIN_NAME][DOMAIN_NAME]"
click at [672, 428] on font "Ahorrar" at bounding box center [661, 426] width 24 height 8
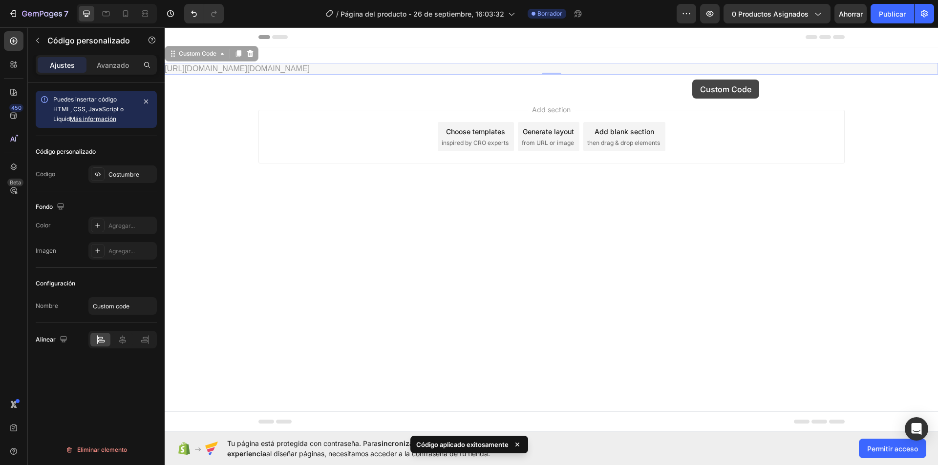
drag, startPoint x: 736, startPoint y: 70, endPoint x: 692, endPoint y: 80, distance: 45.0
click at [692, 80] on div "Header [URL][DOMAIN_NAME][DOMAIN_NAME] Custom Code 0 [URL][DOMAIN_NAME][DOMAIN_…" at bounding box center [551, 118] width 773 height 183
